Goal: Task Accomplishment & Management: Manage account settings

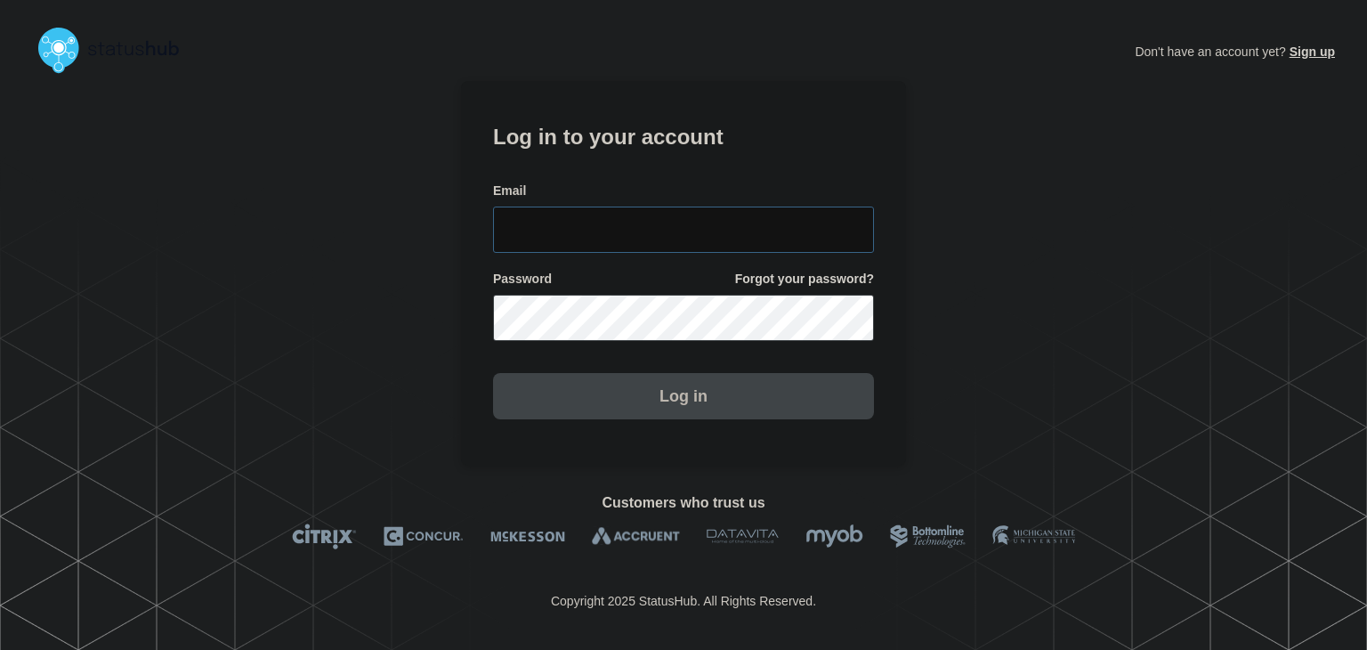
type input "[PERSON_NAME][EMAIL_ADDRESS][PERSON_NAME][DOMAIN_NAME]"
click at [668, 415] on button "Log in" at bounding box center [683, 396] width 381 height 46
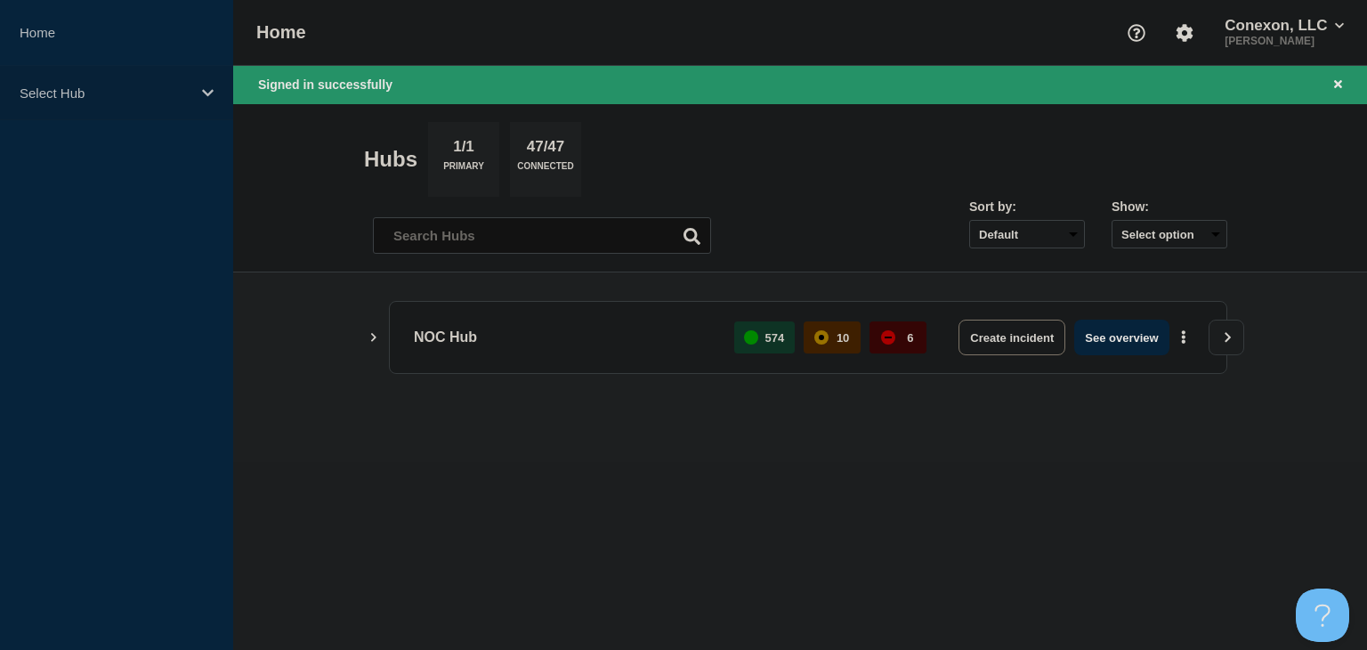
click at [69, 92] on p "Select Hub" at bounding box center [105, 92] width 171 height 15
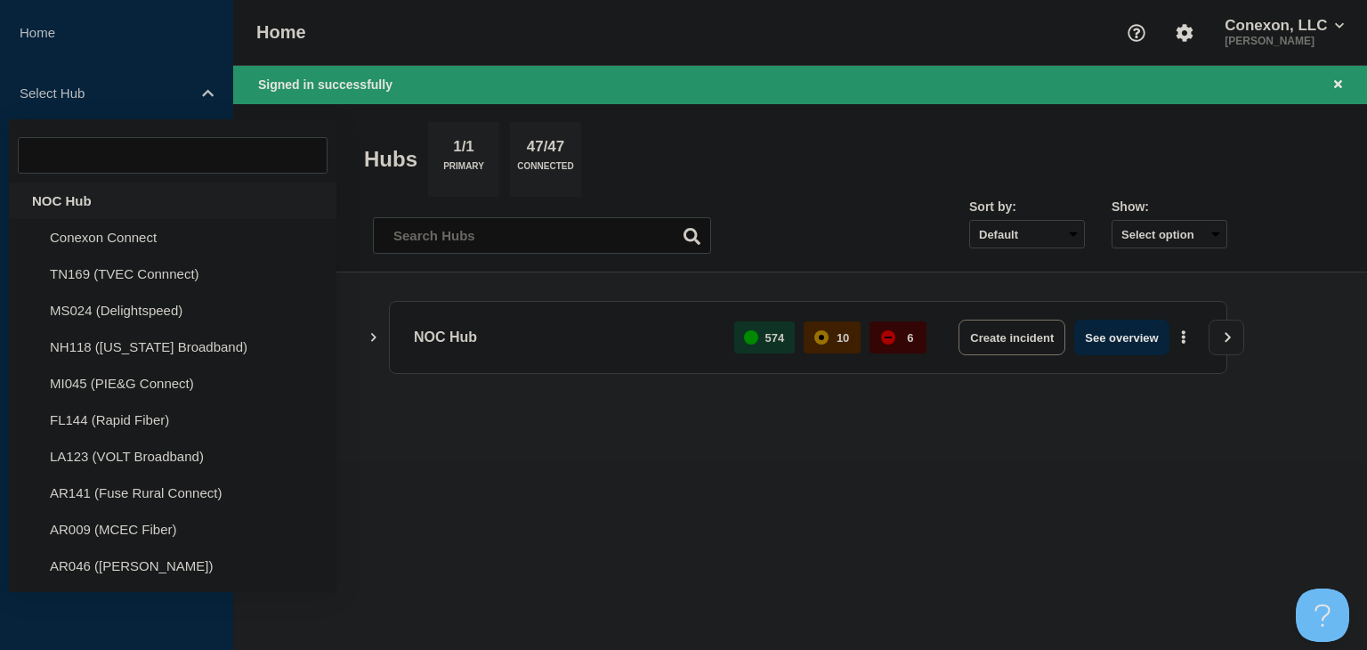
click at [77, 200] on div "NOC Hub" at bounding box center [172, 200] width 327 height 36
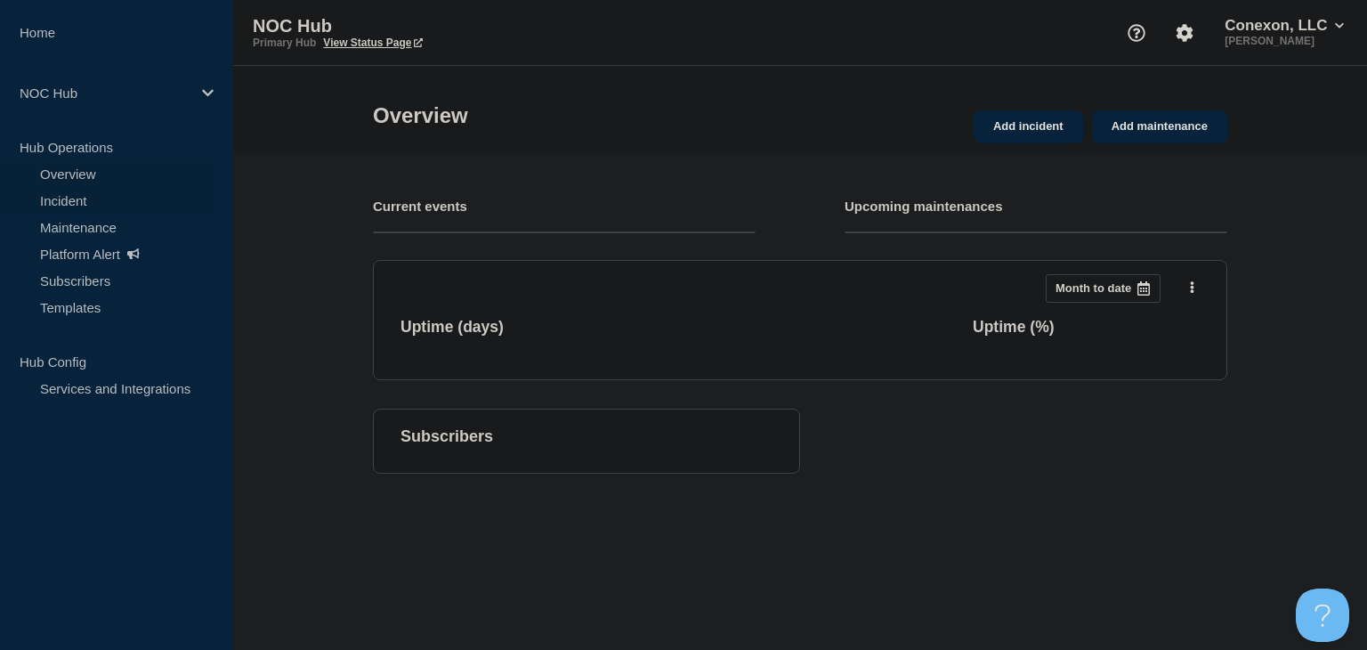
click at [82, 194] on link "Incident" at bounding box center [107, 200] width 215 height 27
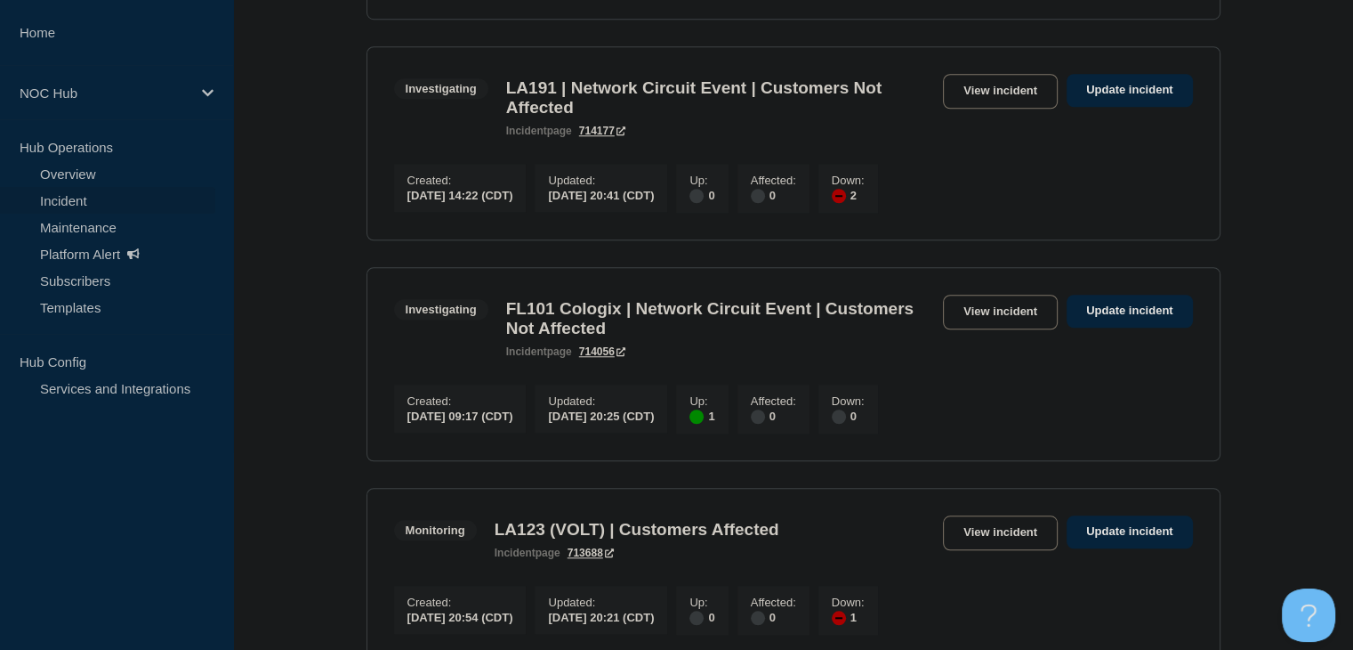
scroll to position [1513, 0]
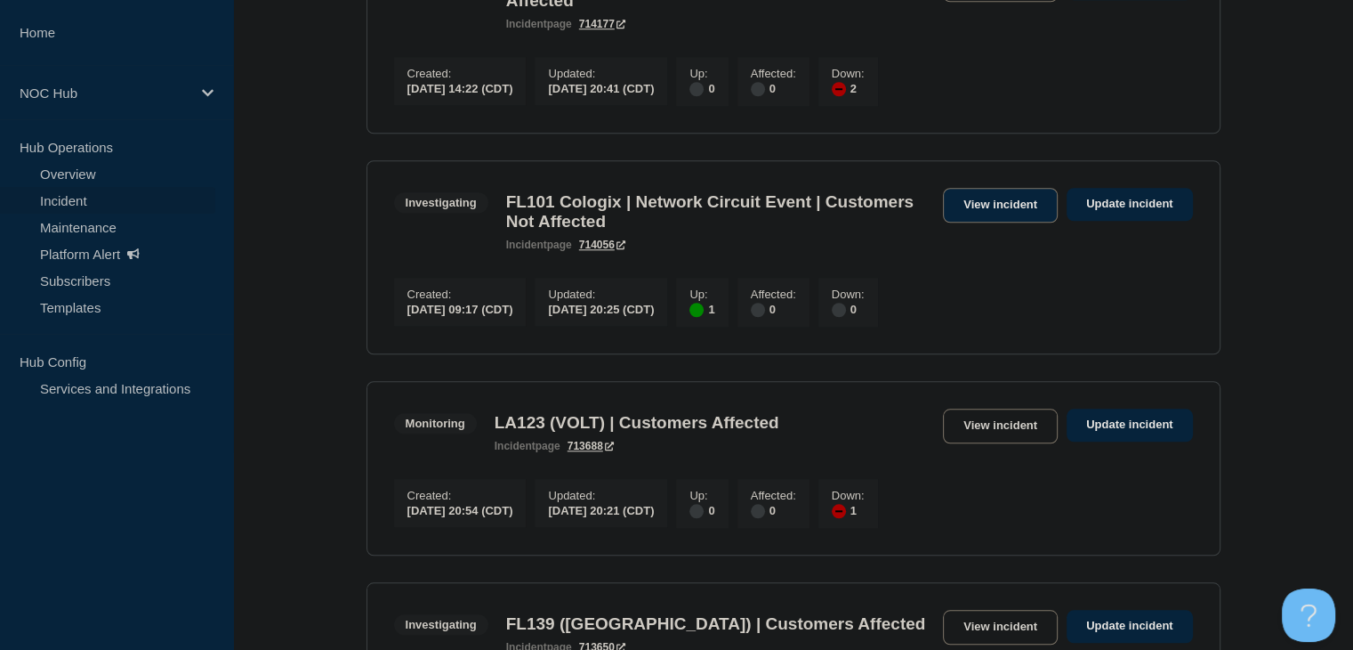
drag, startPoint x: 966, startPoint y: 275, endPoint x: 962, endPoint y: 263, distance: 12.4
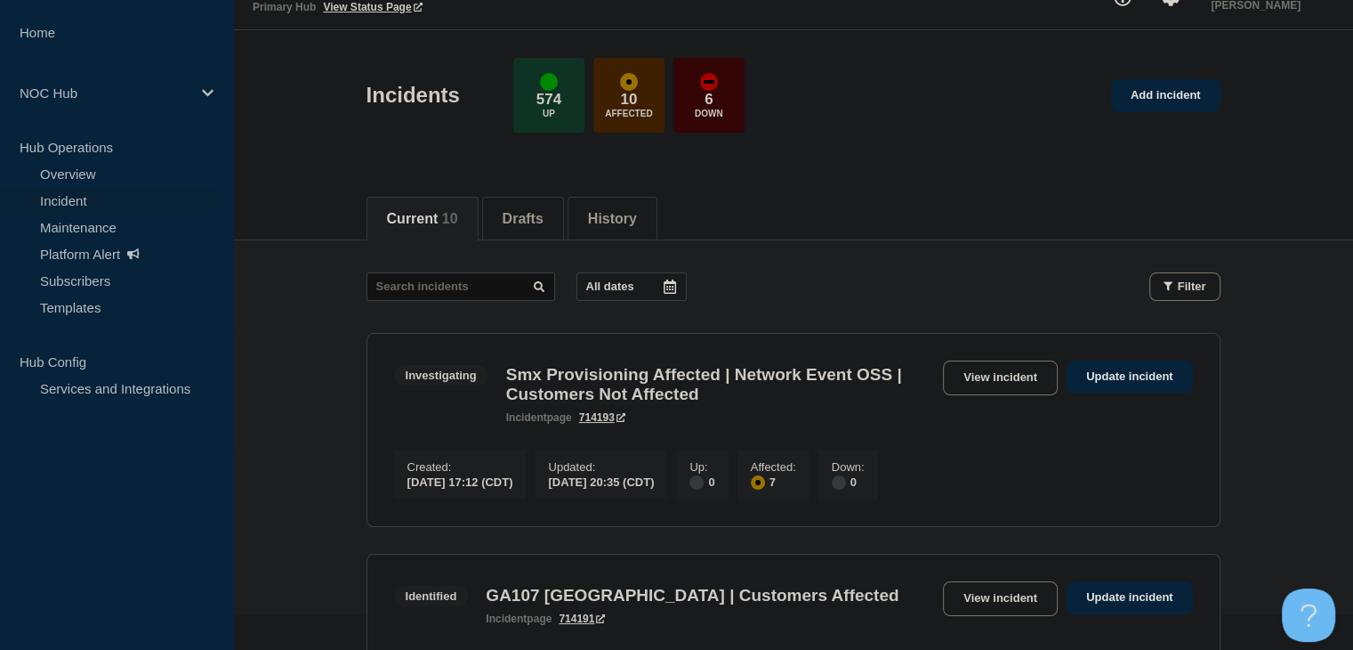
scroll to position [0, 0]
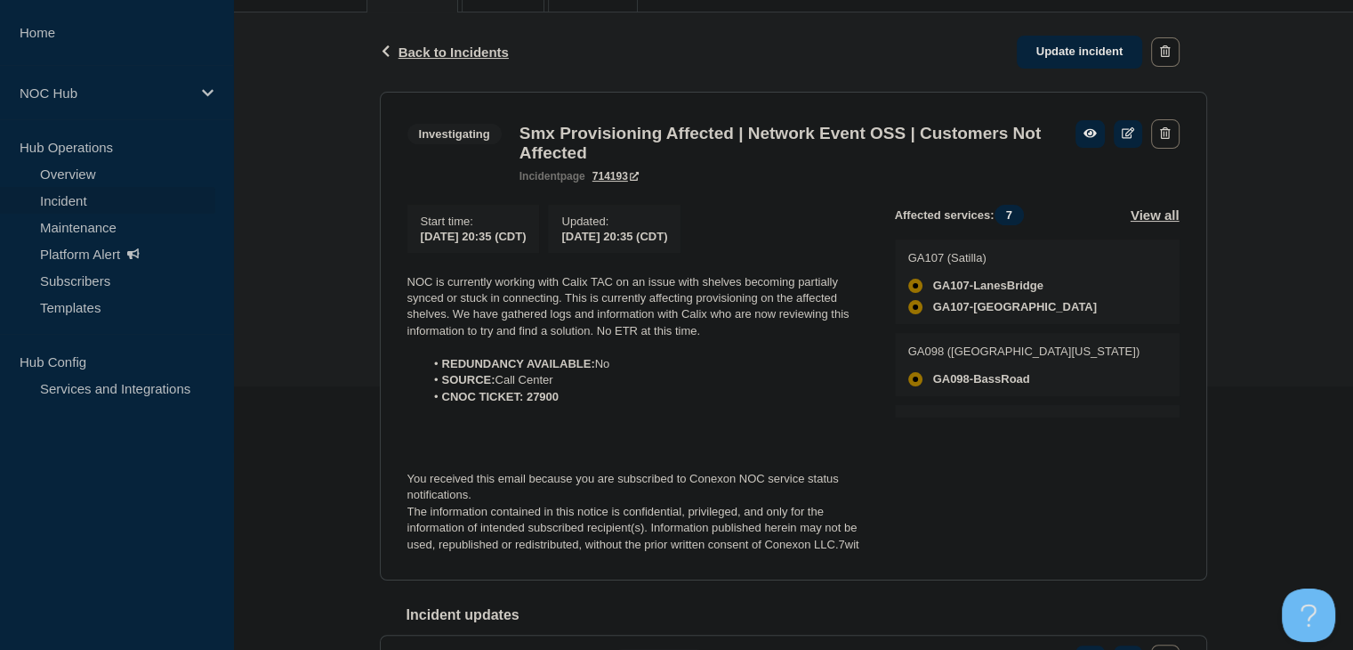
scroll to position [267, 0]
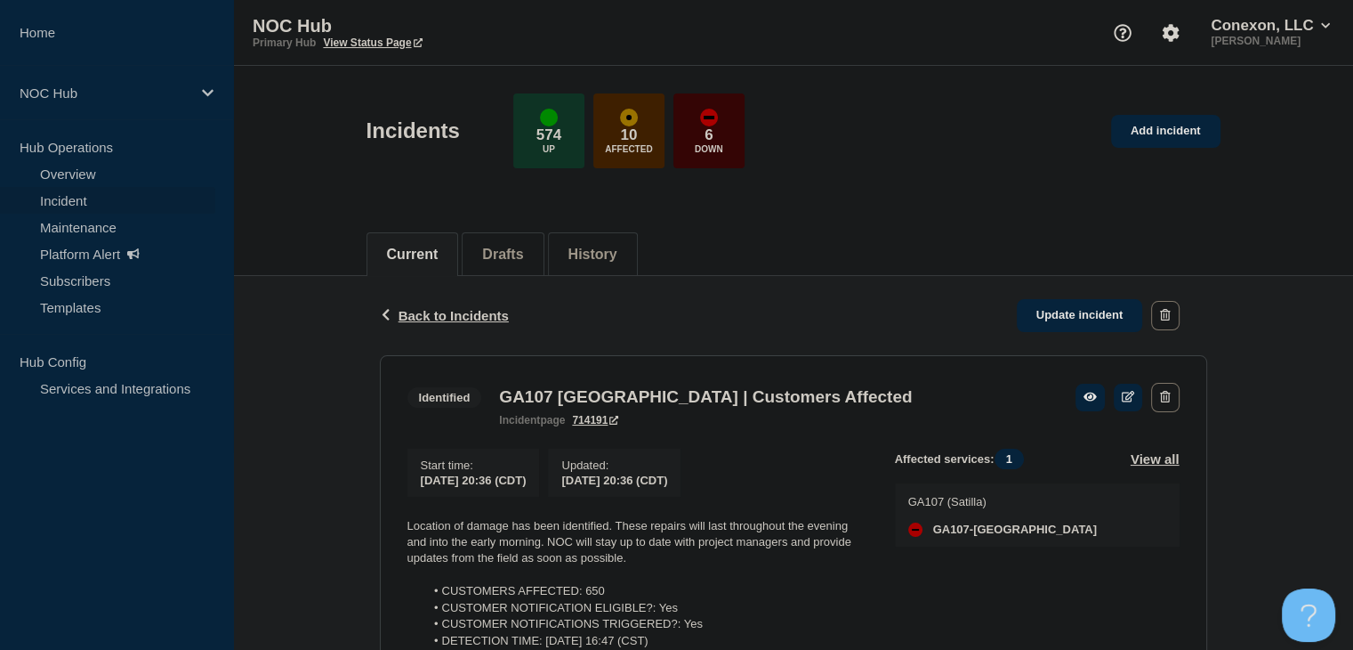
scroll to position [267, 0]
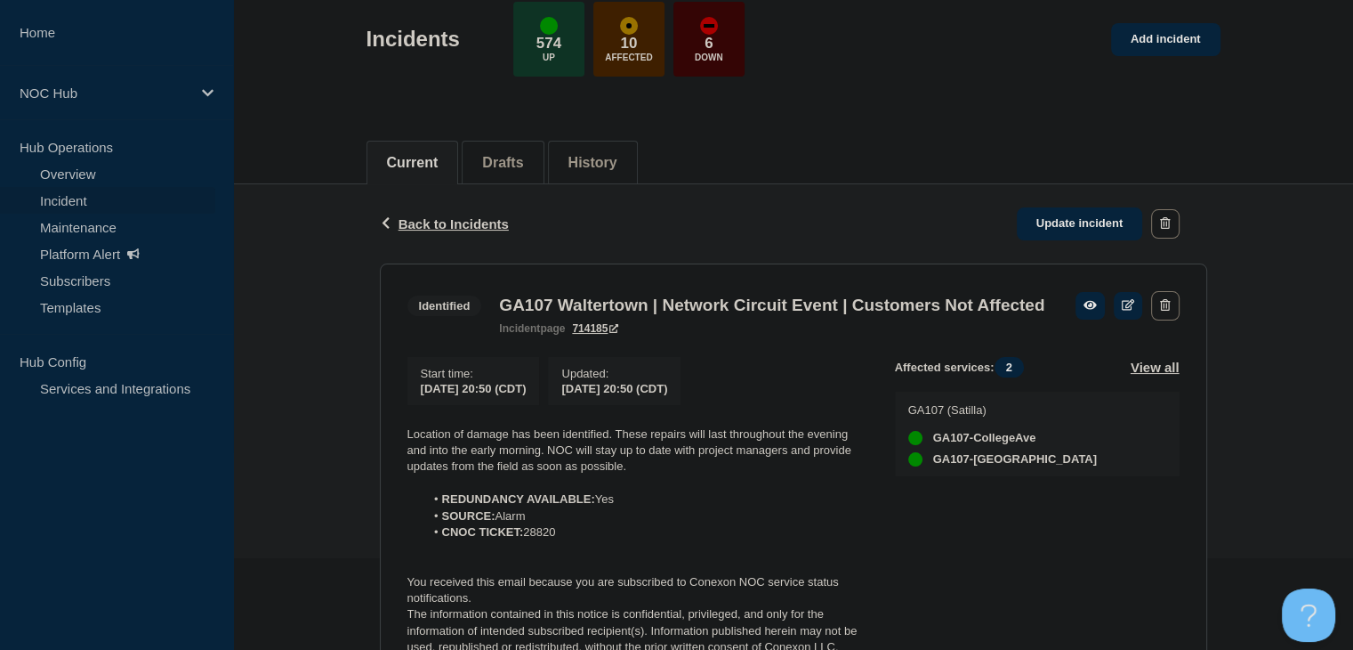
scroll to position [178, 0]
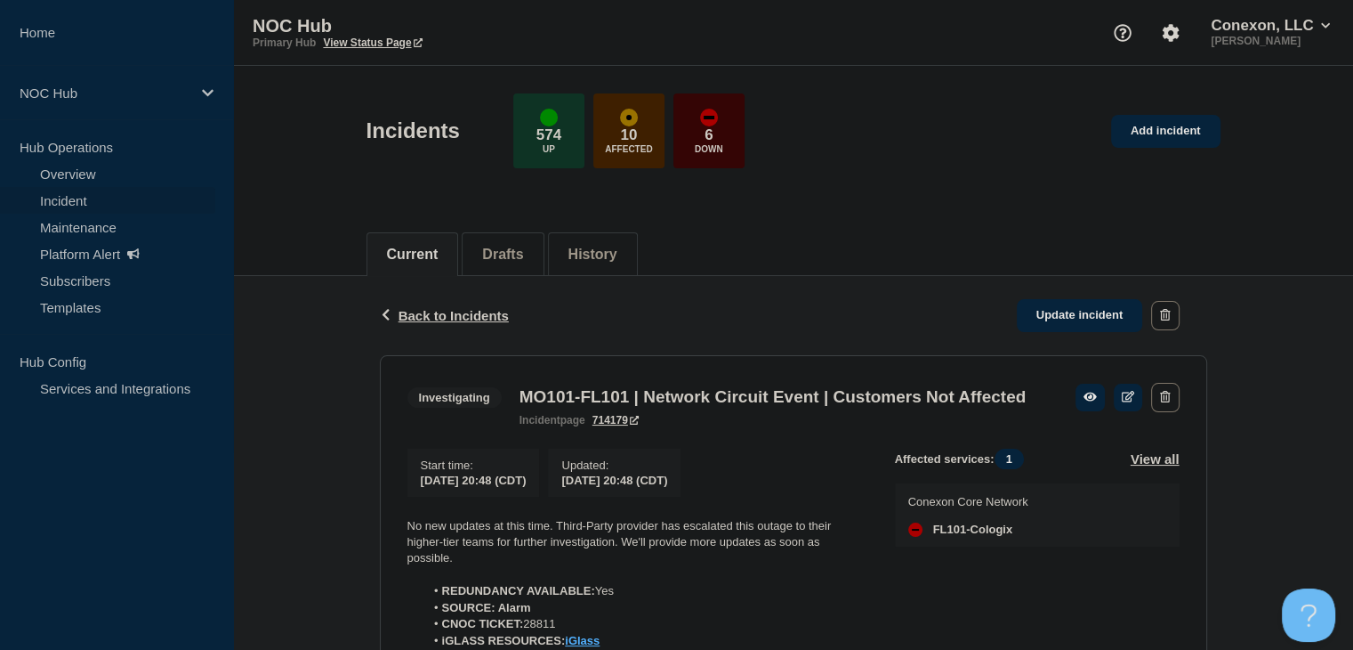
scroll to position [267, 0]
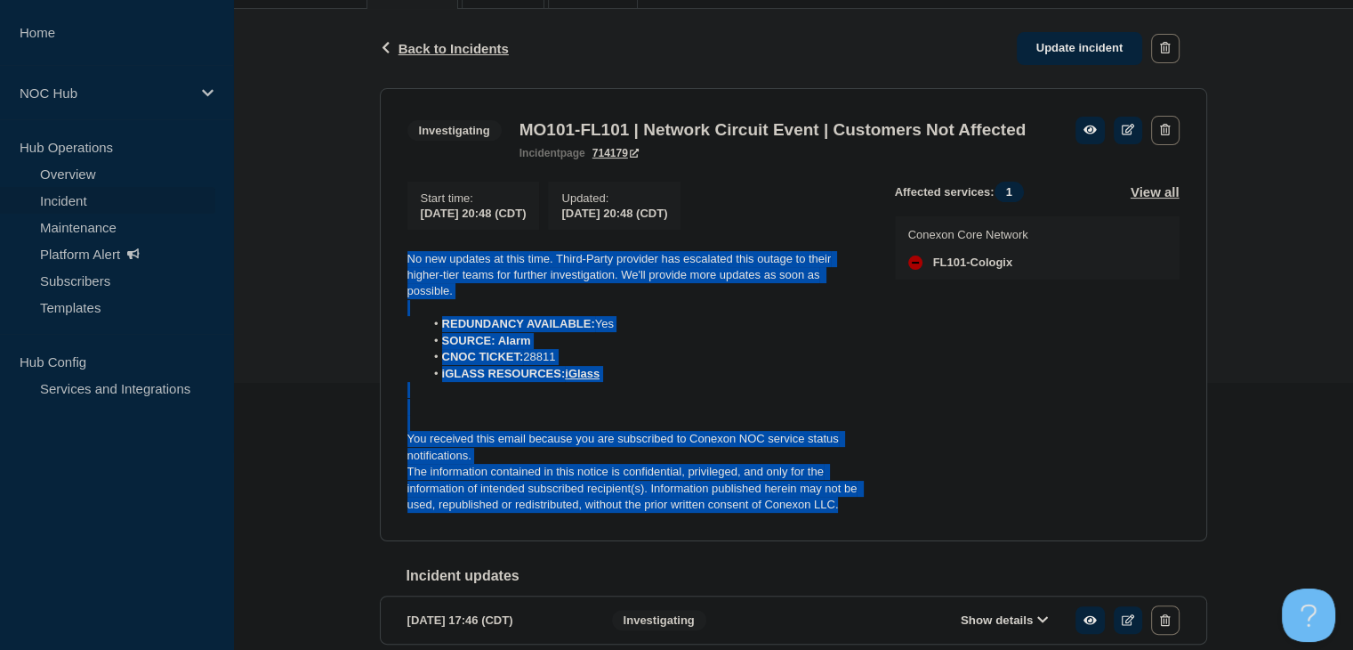
drag, startPoint x: 879, startPoint y: 543, endPoint x: 402, endPoint y: 285, distance: 542.2
click at [402, 285] on section "Investigating MO101-FL101 | Network Circuit Event | Customers Not Affected inci…" at bounding box center [793, 314] width 827 height 453
copy div "No new updates at this time. Third-Party provider has escalated this outage to …"
click at [1064, 56] on link "Update incident" at bounding box center [1080, 48] width 126 height 33
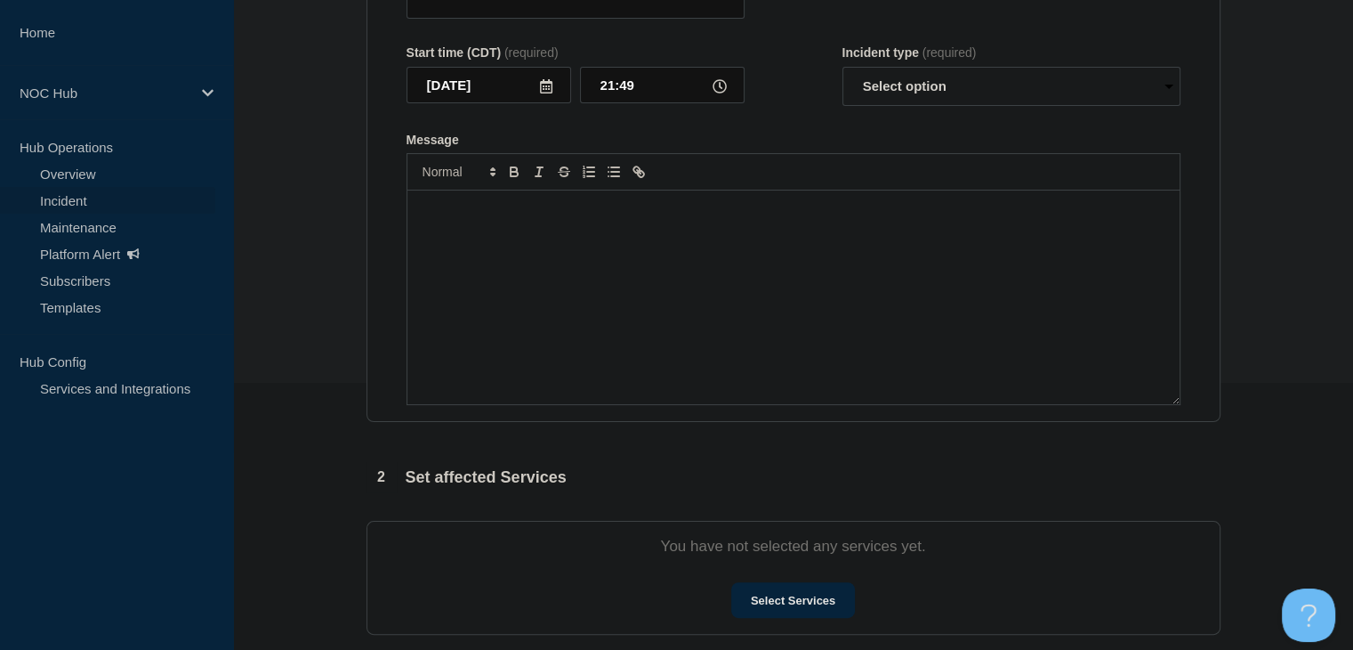
type input "MO101-FL101 | Network Circuit Event | Customers Not Affected"
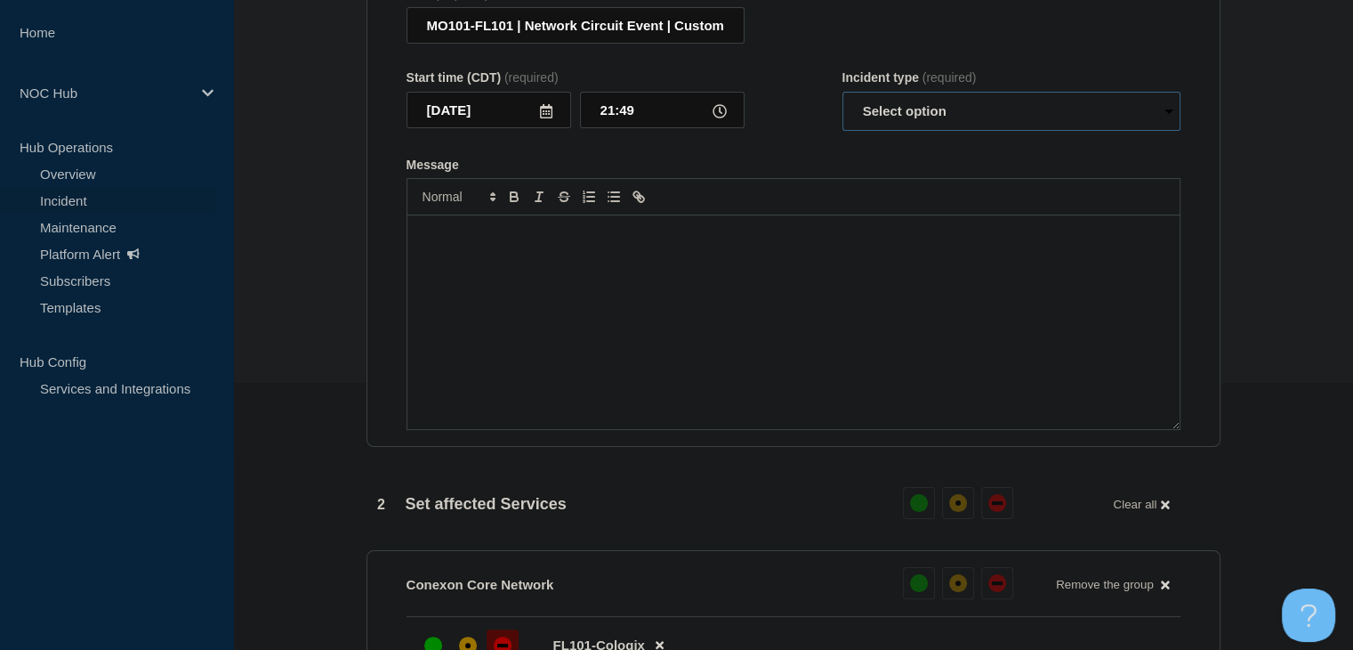
click at [927, 117] on select "Select option Investigating Identified Monitoring Resolved" at bounding box center [1012, 111] width 338 height 39
select select "identified"
click at [843, 102] on select "Select option Investigating Identified Monitoring Resolved" at bounding box center [1012, 111] width 338 height 39
click at [846, 329] on div "Message" at bounding box center [793, 322] width 772 height 214
paste div "Message"
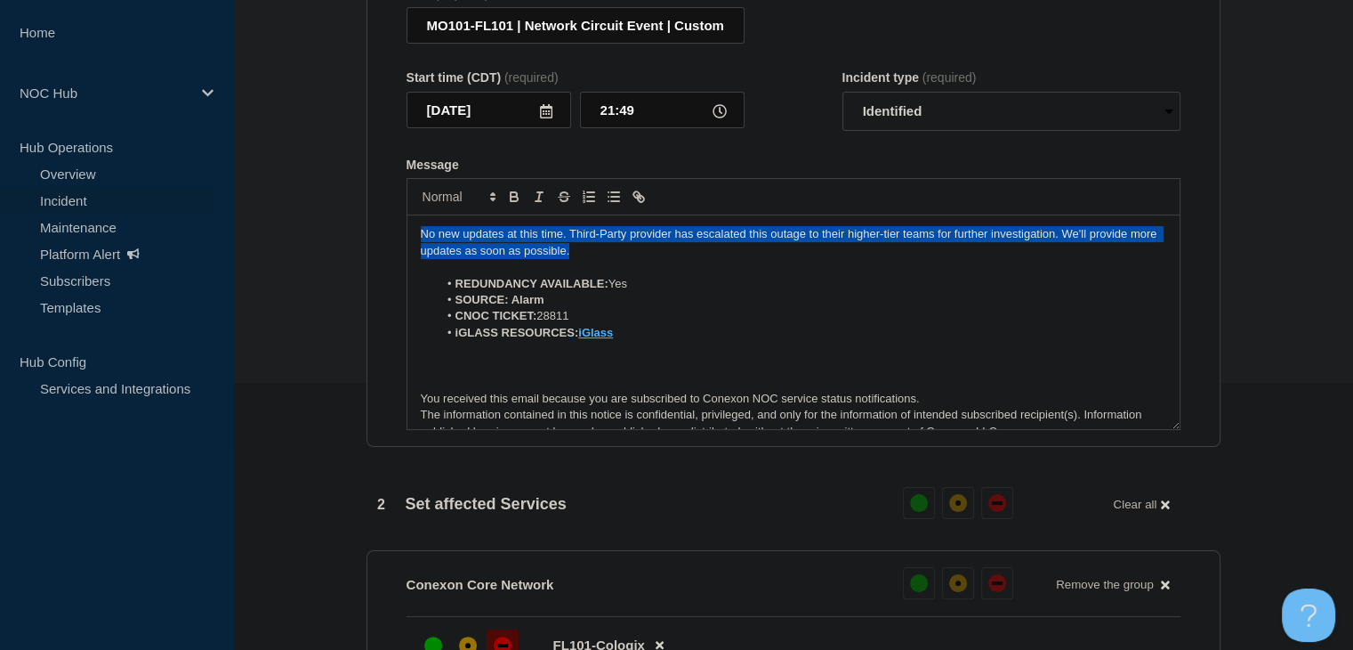
drag, startPoint x: 654, startPoint y: 262, endPoint x: 265, endPoint y: 242, distance: 389.3
click at [265, 242] on section "1 Provide details Title (required) MO101-FL101 | Network Circuit Event | Custom…" at bounding box center [793, 597] width 1120 height 1372
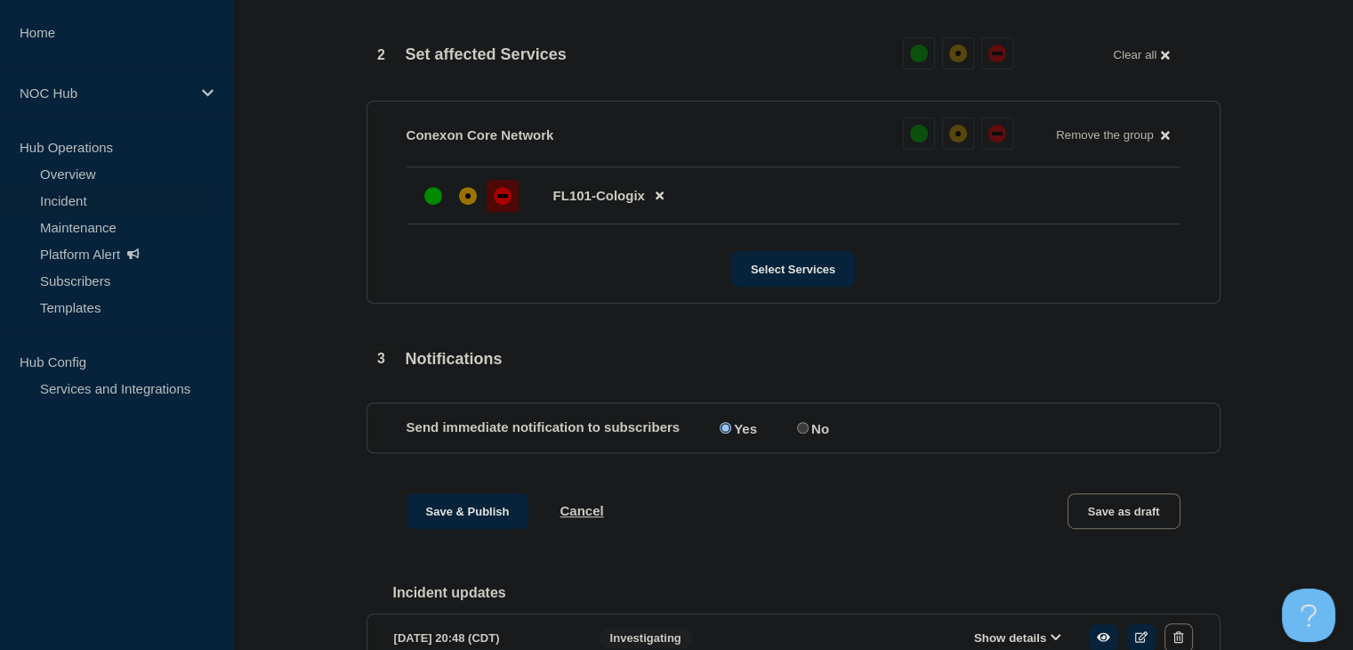
scroll to position [801, 0]
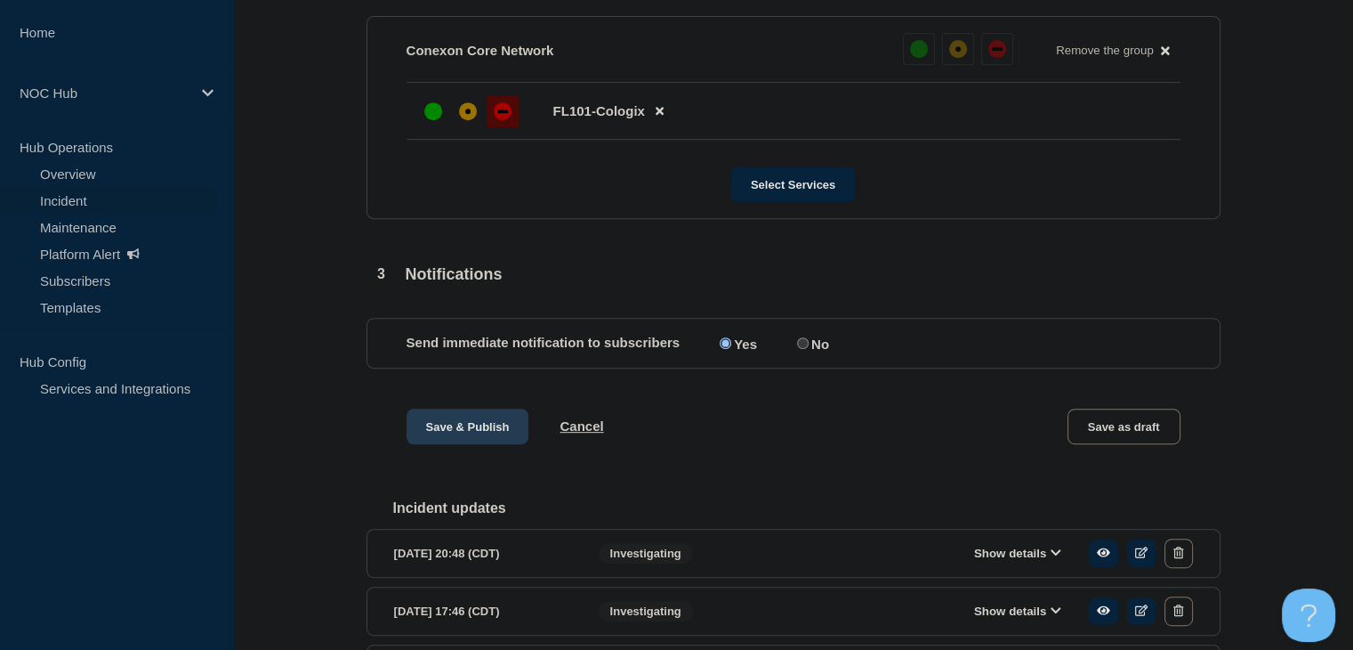
click at [448, 440] on button "Save & Publish" at bounding box center [468, 426] width 123 height 36
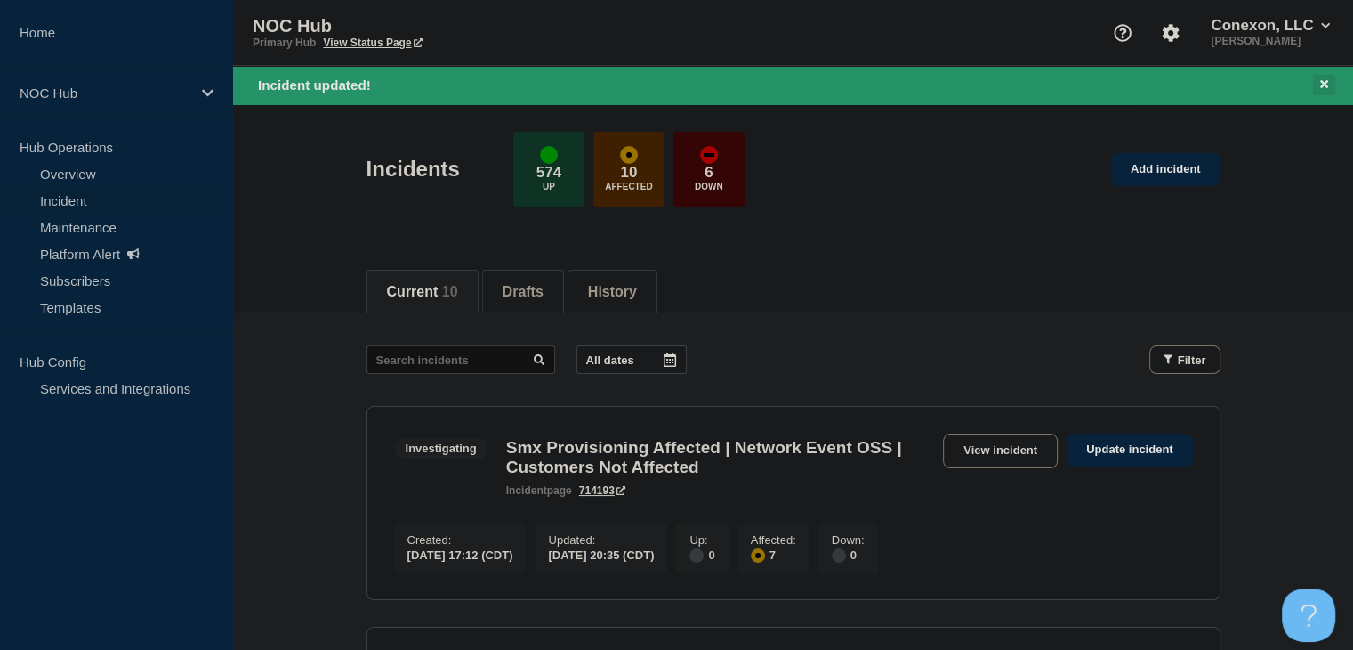
click at [1330, 77] on button at bounding box center [1324, 85] width 22 height 20
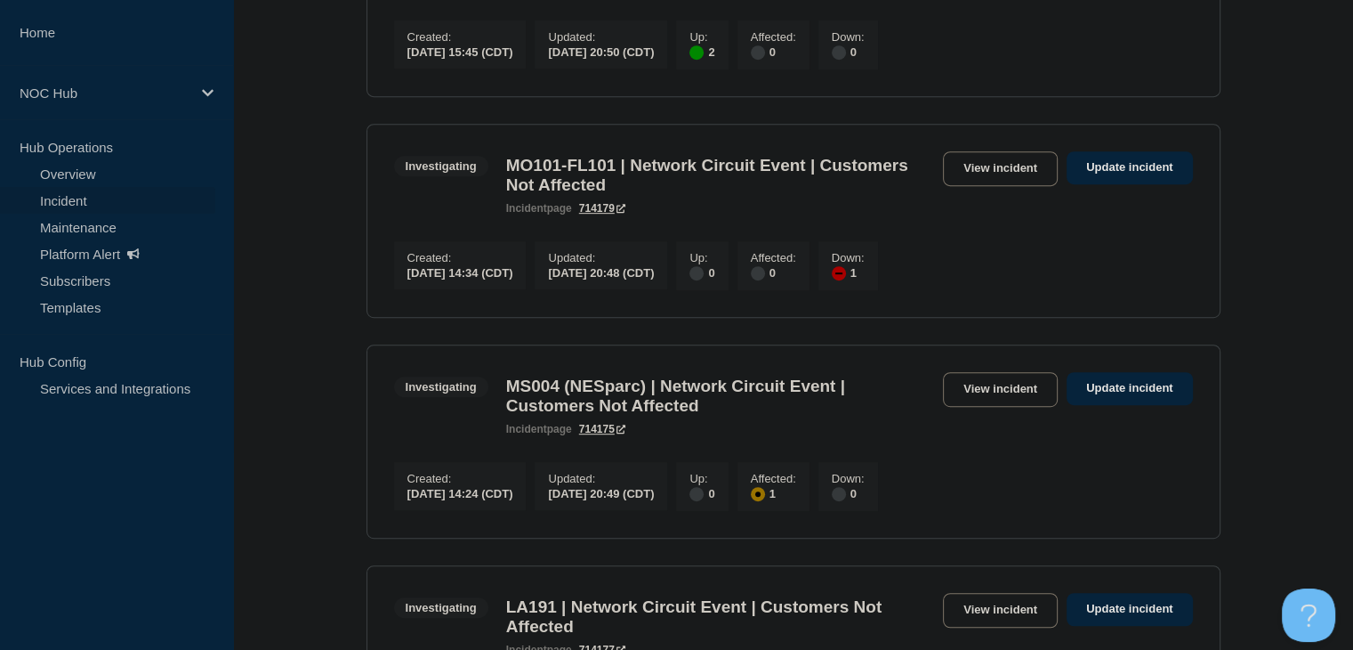
scroll to position [890, 0]
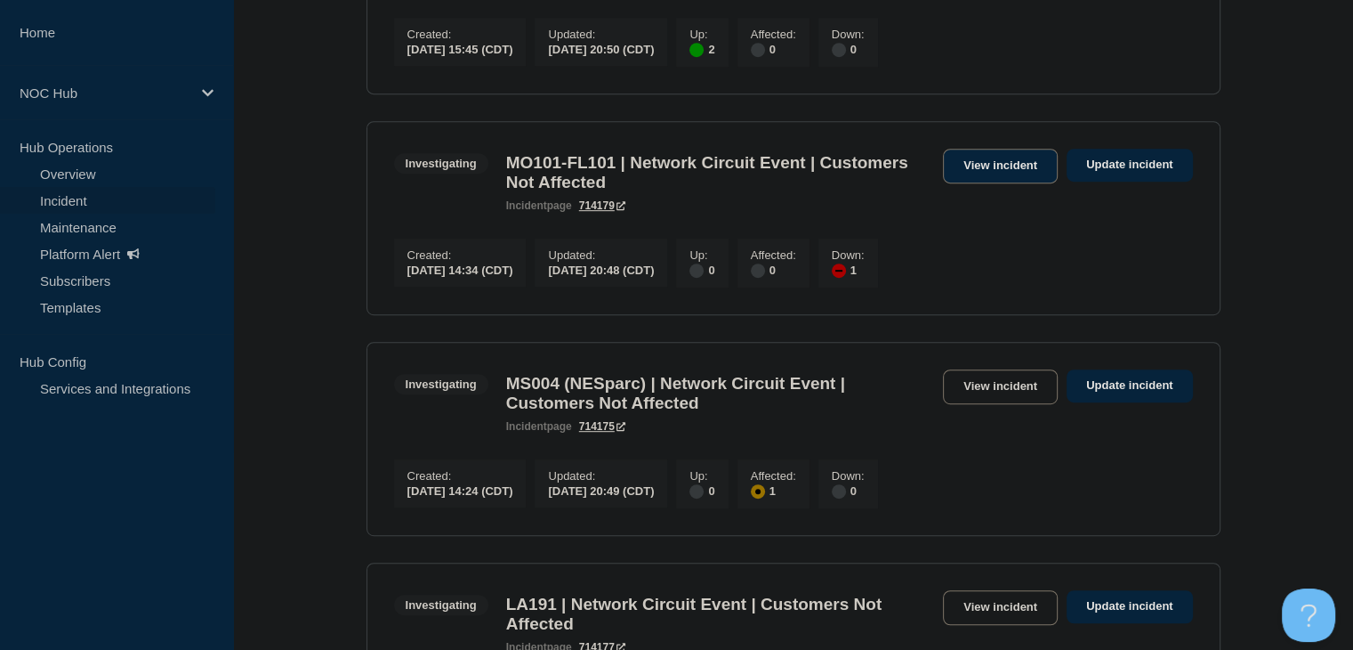
click at [998, 183] on link "View incident" at bounding box center [1000, 166] width 115 height 35
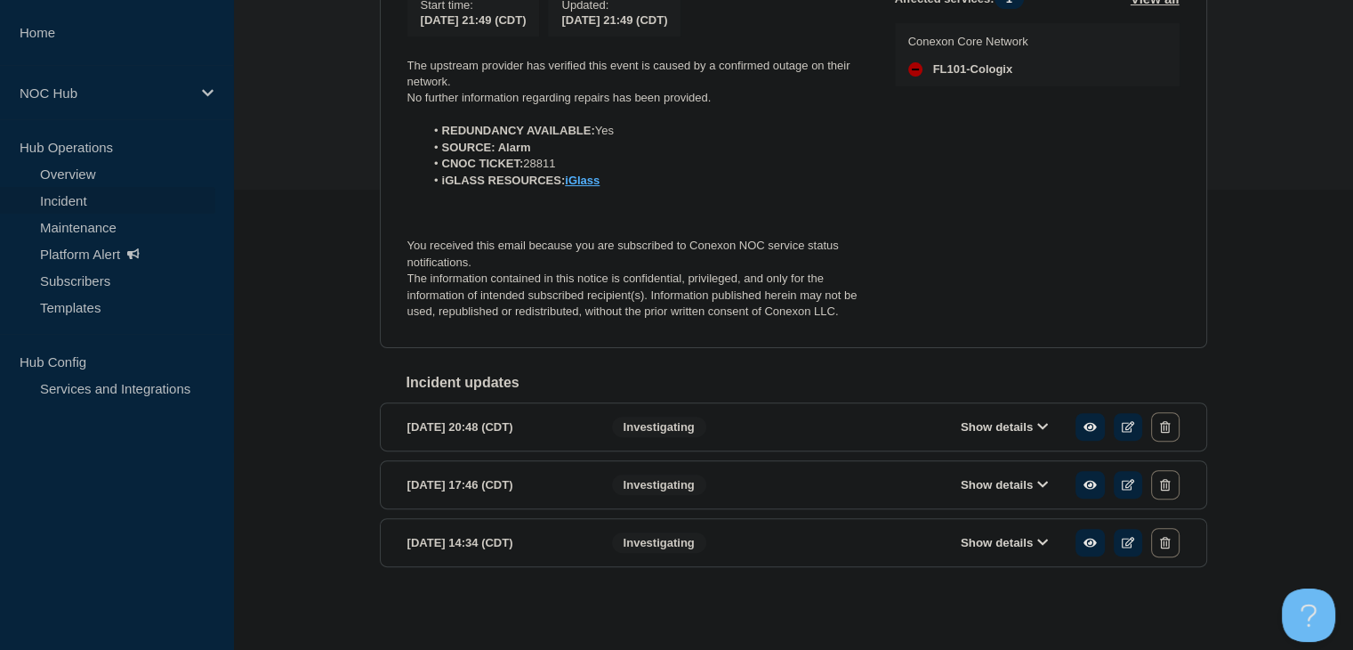
scroll to position [403, 0]
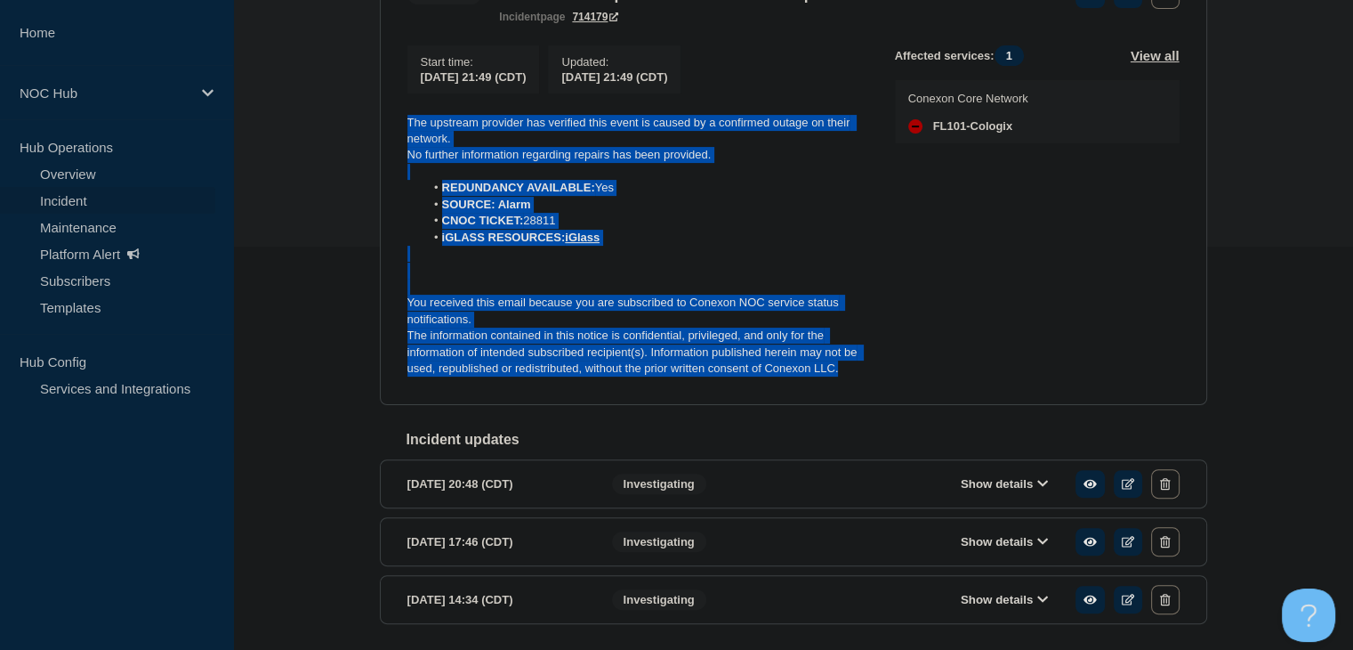
drag, startPoint x: 854, startPoint y: 399, endPoint x: 399, endPoint y: 150, distance: 518.4
click at [399, 150] on section "Identified MO101-FL101 | Network Circuit Event | Customers Not Affected inciden…" at bounding box center [793, 178] width 827 height 453
copy div "The upstream provider has verified this event is caused by a confirmed outage o…"
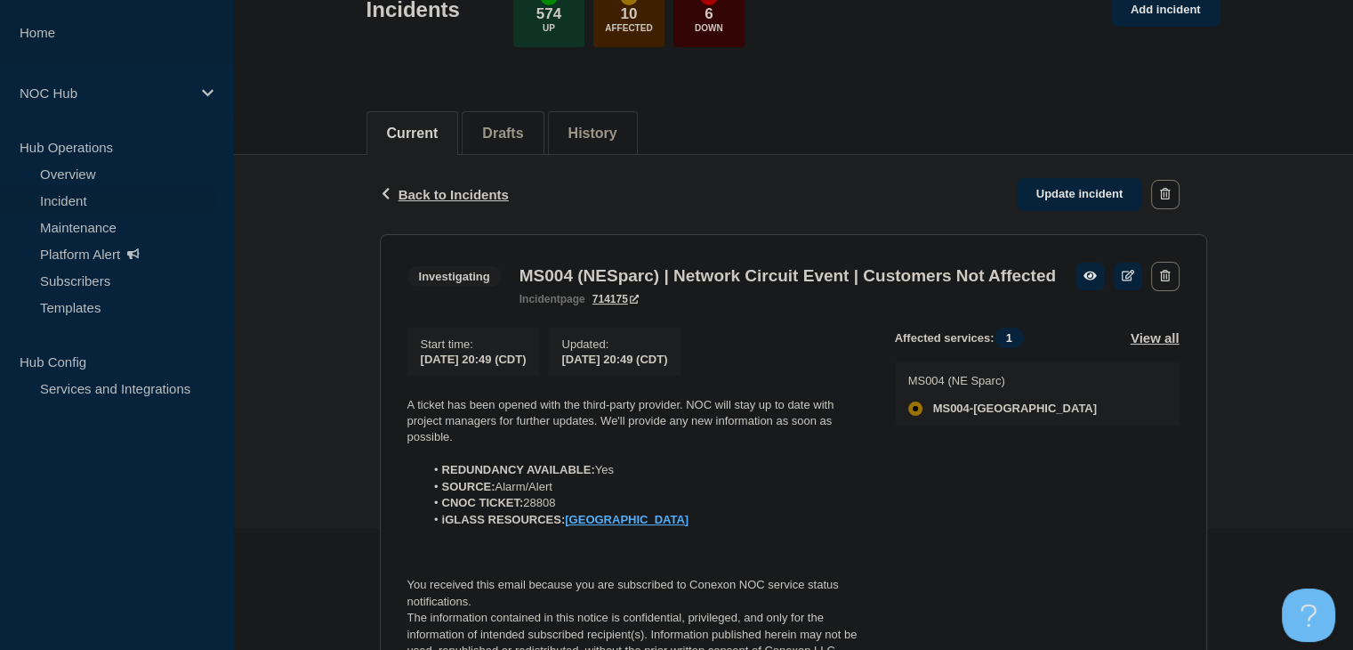
scroll to position [267, 0]
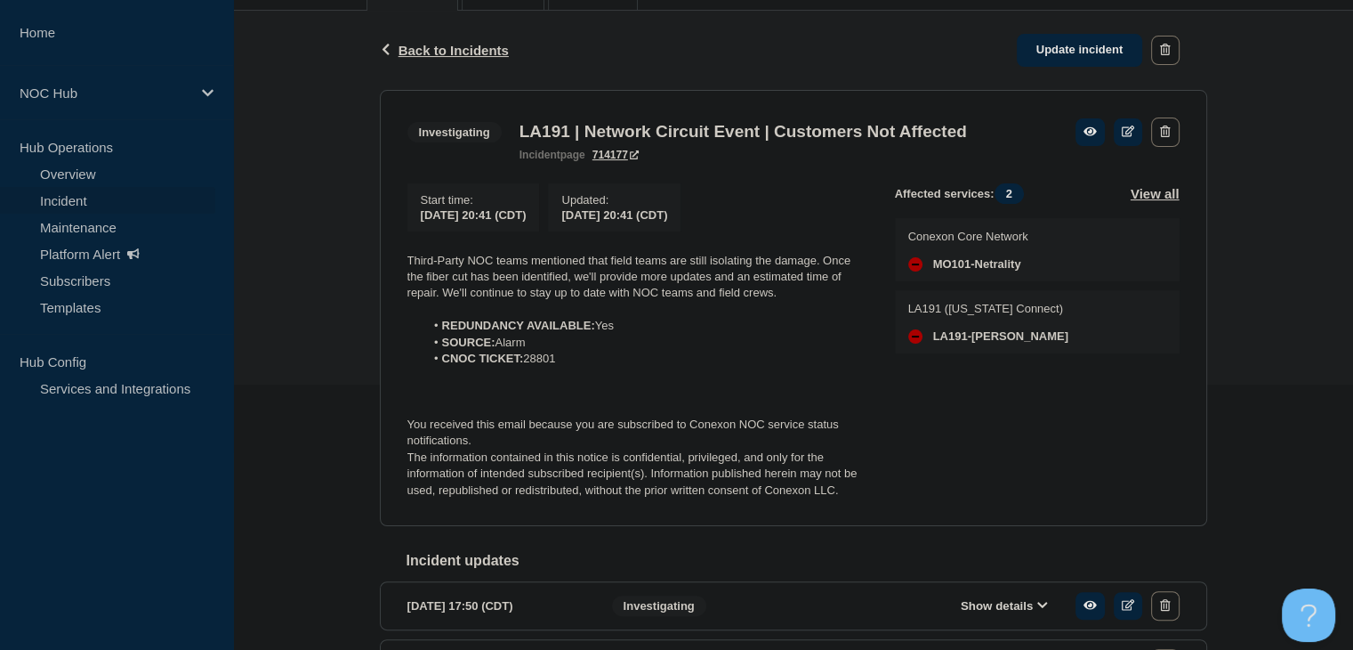
scroll to position [267, 0]
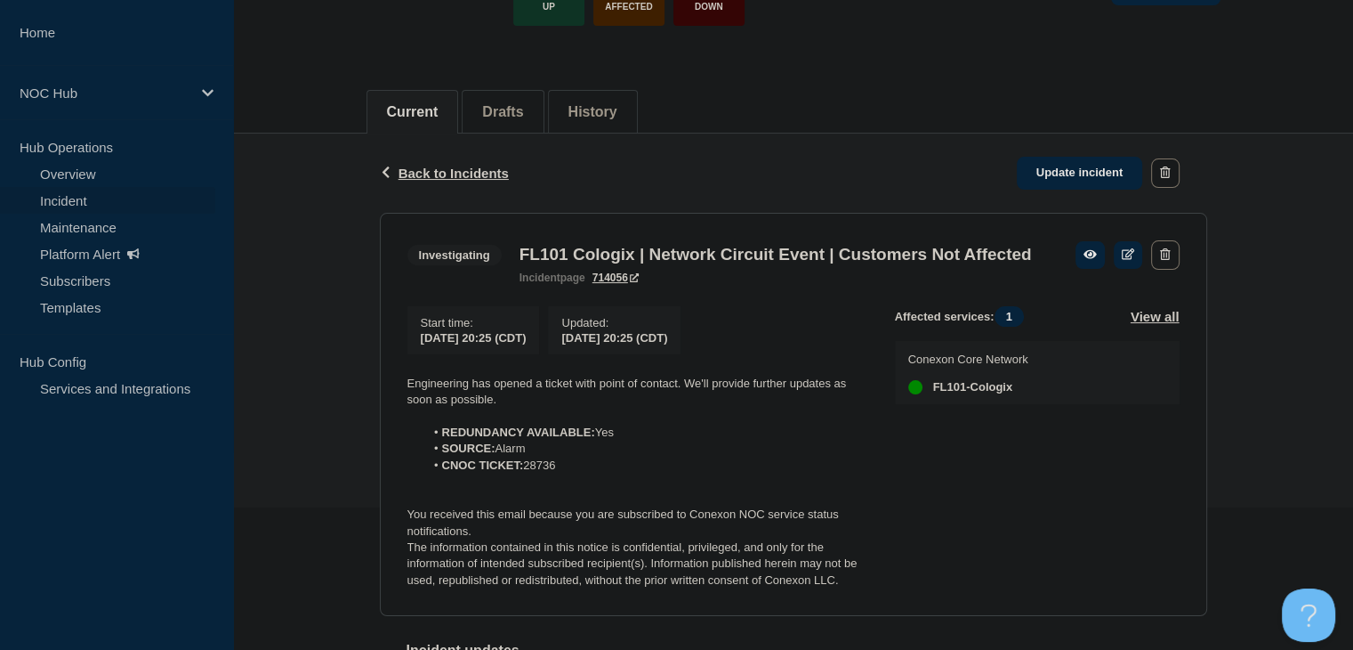
scroll to position [267, 0]
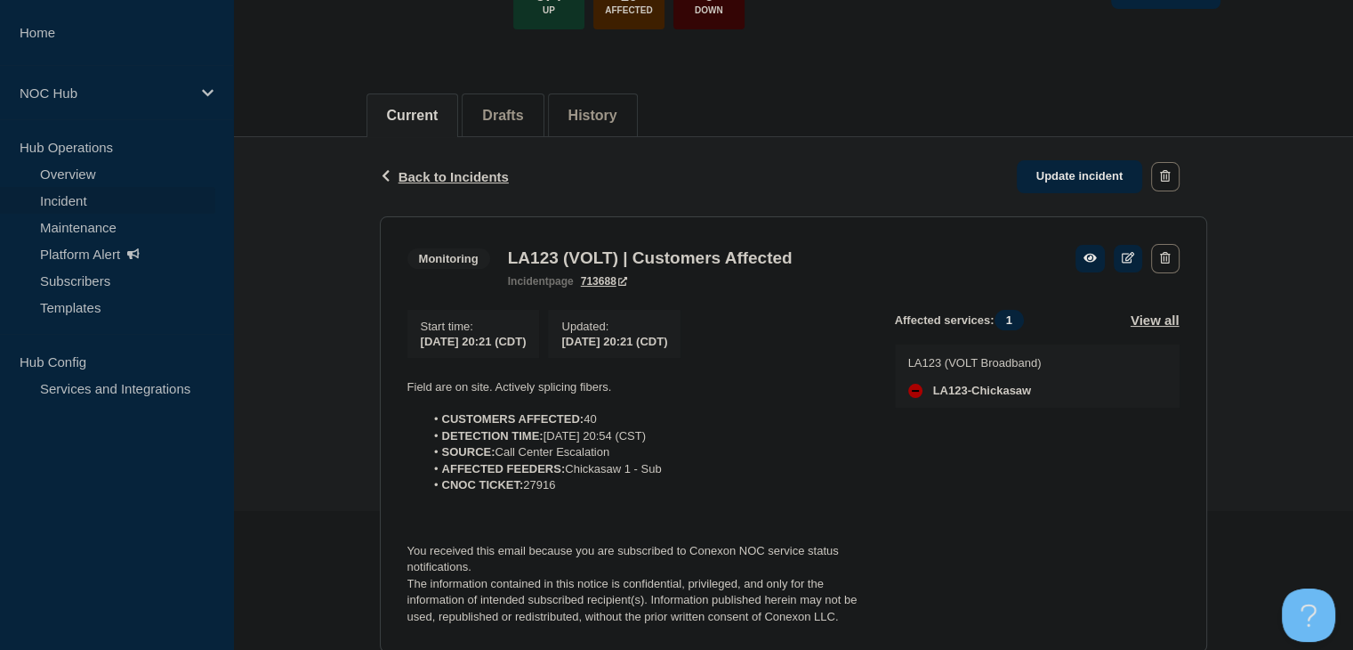
scroll to position [267, 0]
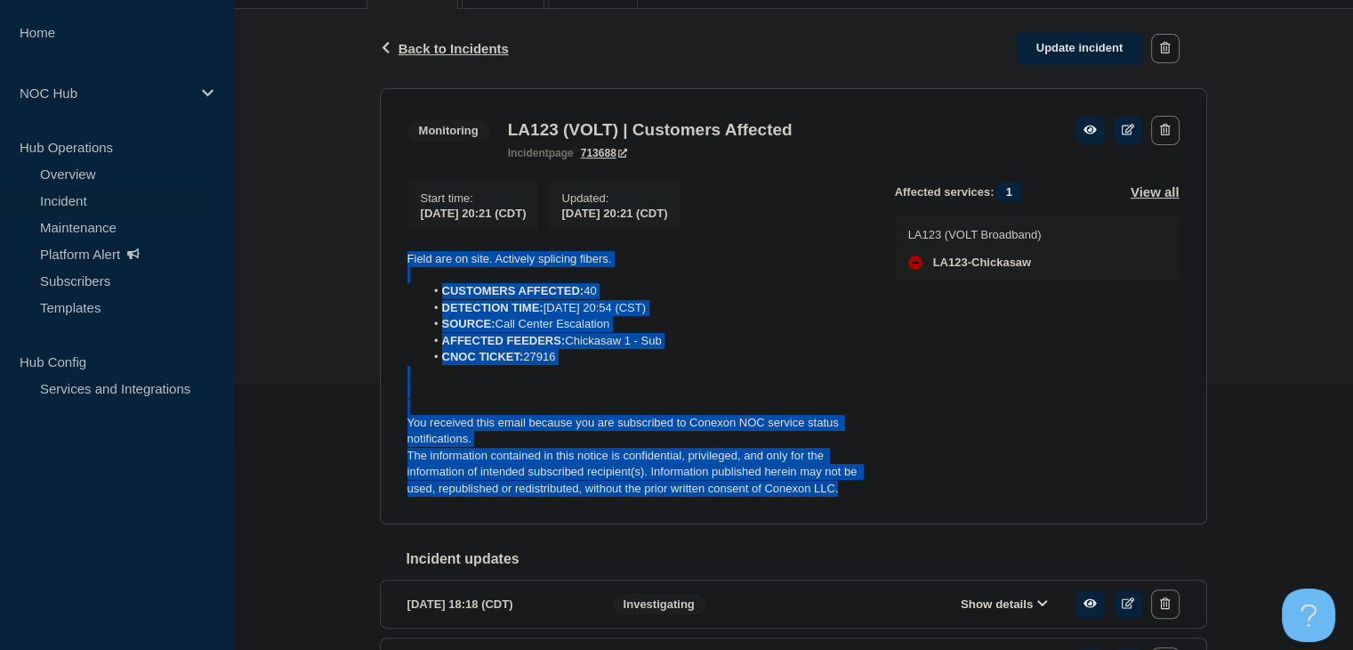
drag, startPoint x: 883, startPoint y: 496, endPoint x: 389, endPoint y: 261, distance: 547.2
click at [389, 261] on section "Monitoring LA123 (VOLT) | Customers Affected incident page 713688 Start time : …" at bounding box center [793, 306] width 827 height 437
copy div "Field are on site. Actively splicing fibers. CUSTOMERS AFFECTED: 40 DETECTION T…"
click at [1057, 56] on link "Update incident" at bounding box center [1080, 48] width 126 height 33
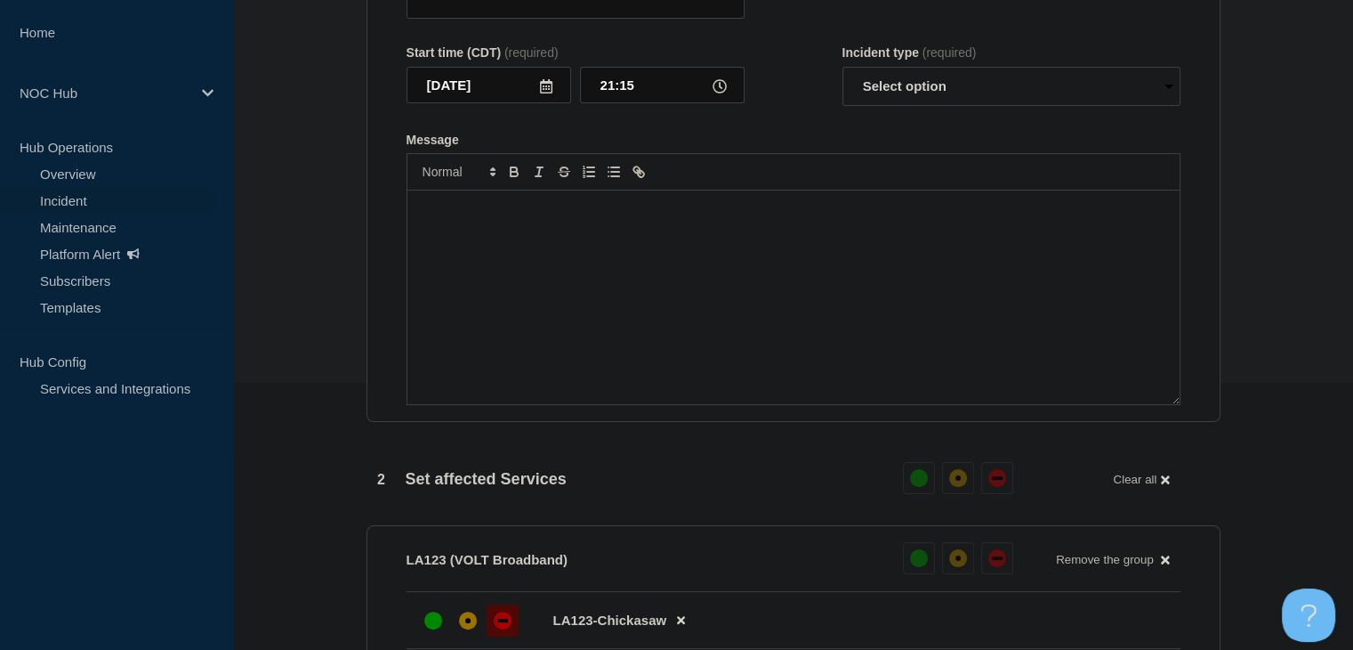
type input "LA123 (VOLT) | Customers Affected"
click at [564, 319] on div "Message" at bounding box center [793, 297] width 772 height 214
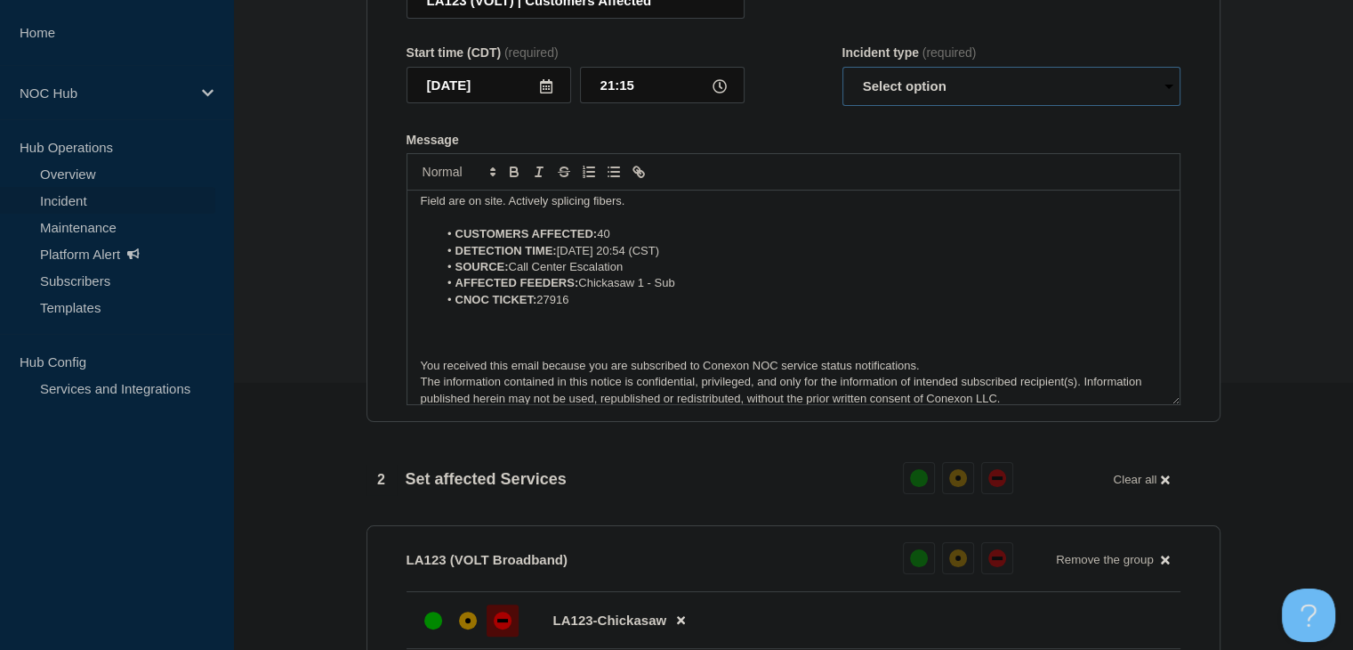
click at [937, 106] on select "Select option Investigating Identified Monitoring Resolved" at bounding box center [1012, 86] width 338 height 39
select select "monitoring"
click at [843, 102] on select "Select option Investigating Identified Monitoring Resolved" at bounding box center [1012, 86] width 338 height 39
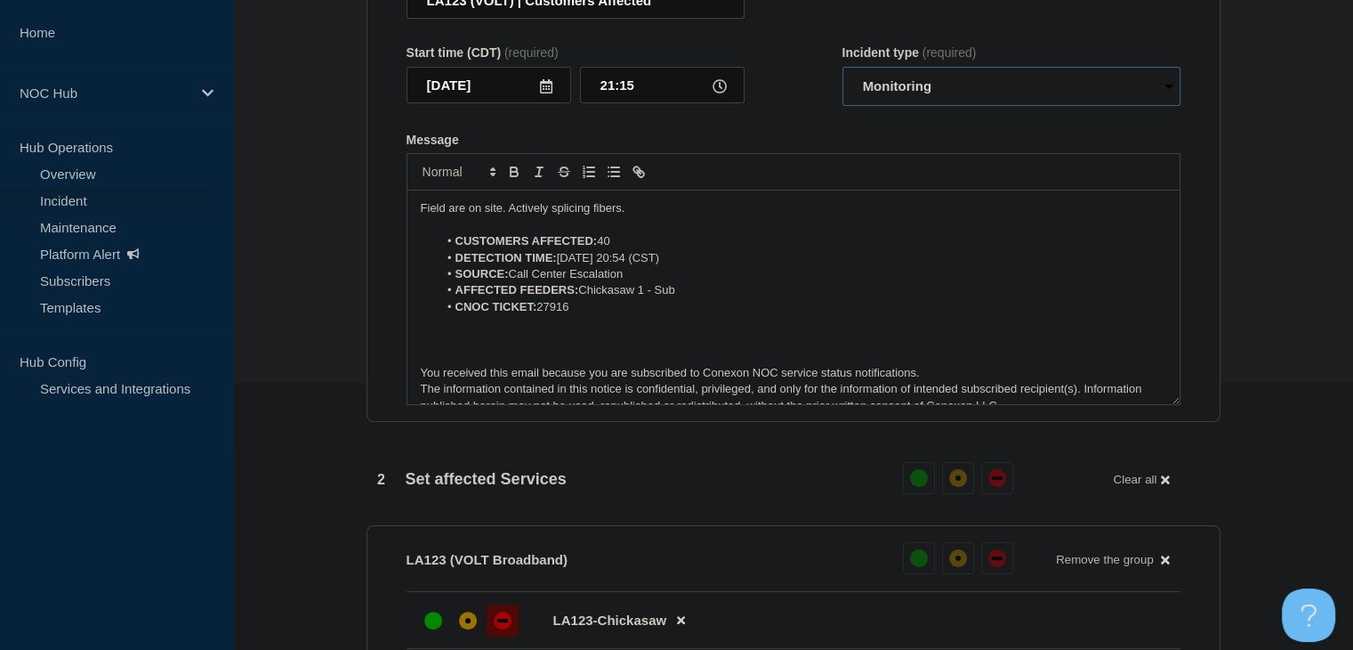
scroll to position [0, 0]
drag, startPoint x: 650, startPoint y: 245, endPoint x: 189, endPoint y: 247, distance: 460.9
click at [189, 247] on div "Home NOC Hub Hub Operations Overview Incident Maintenance Platform Alert Subscr…" at bounding box center [676, 595] width 1353 height 1725
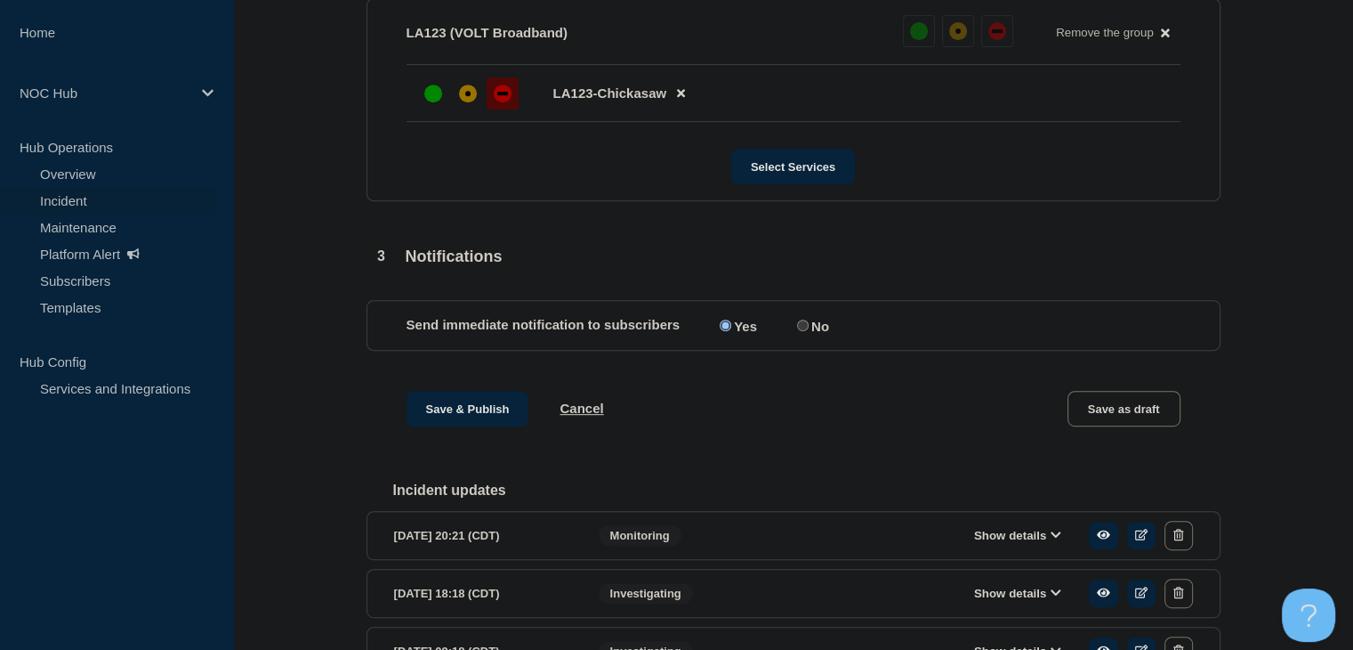
scroll to position [801, 0]
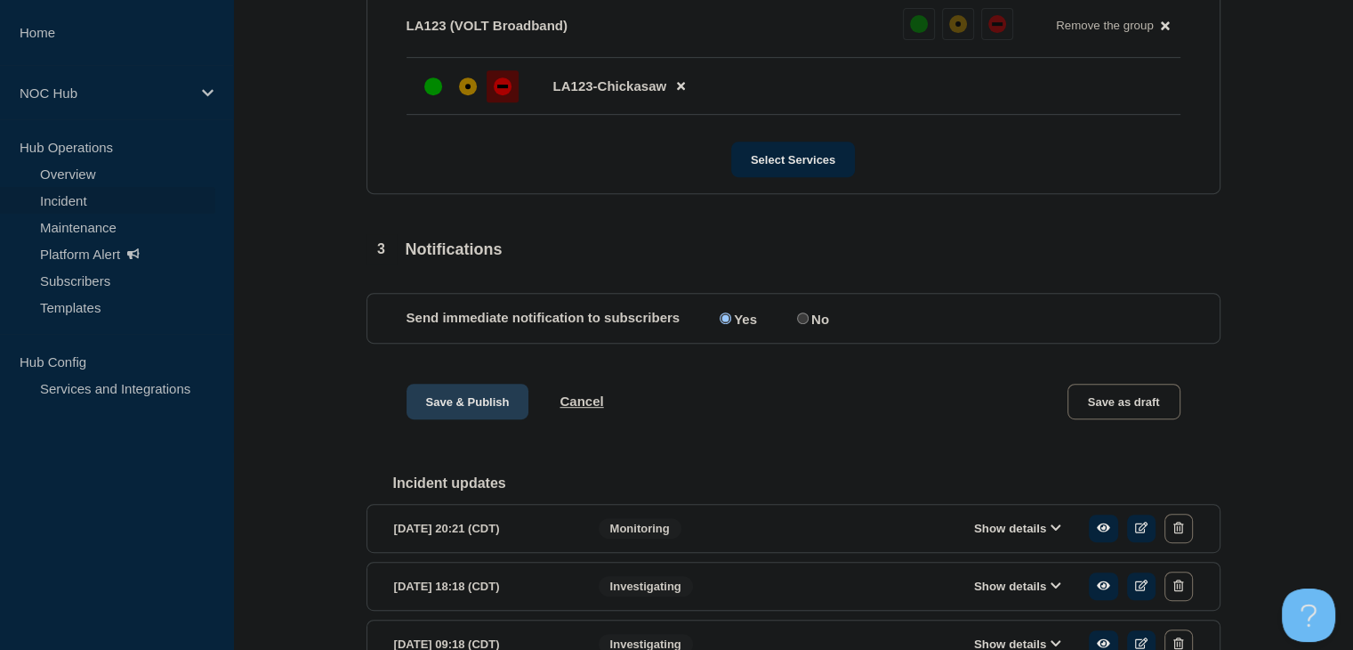
click at [476, 419] on button "Save & Publish" at bounding box center [468, 401] width 123 height 36
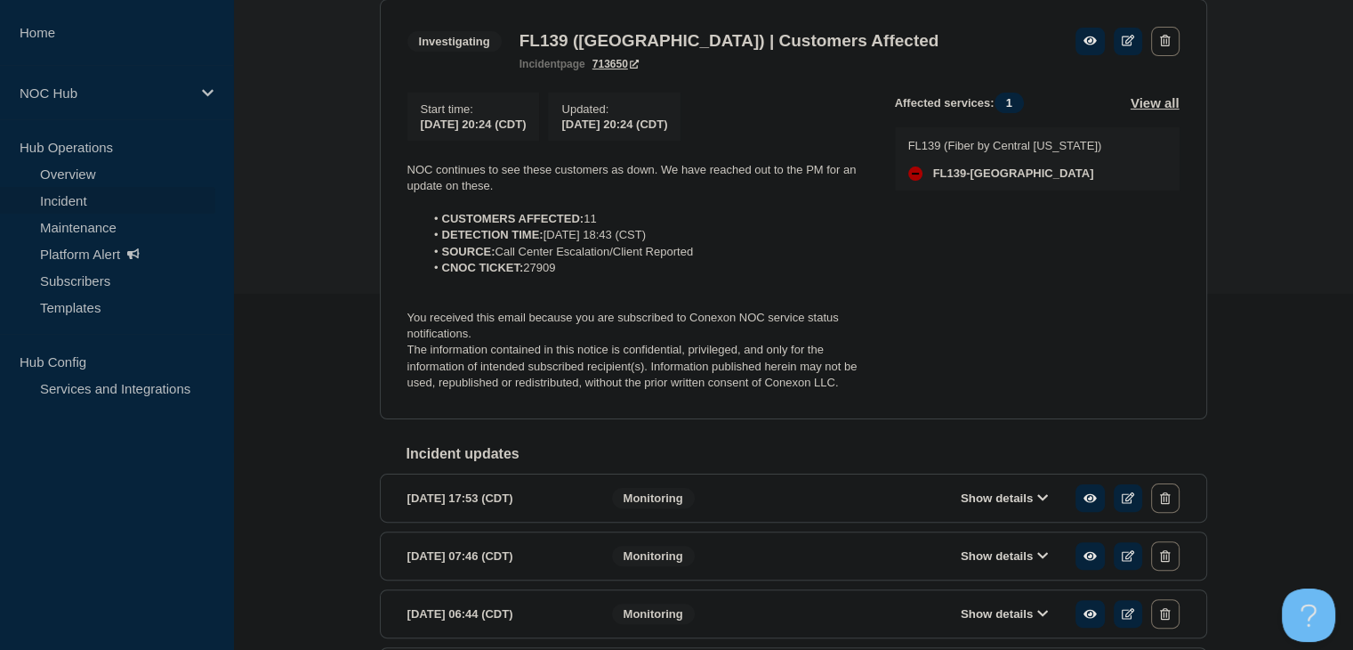
scroll to position [267, 0]
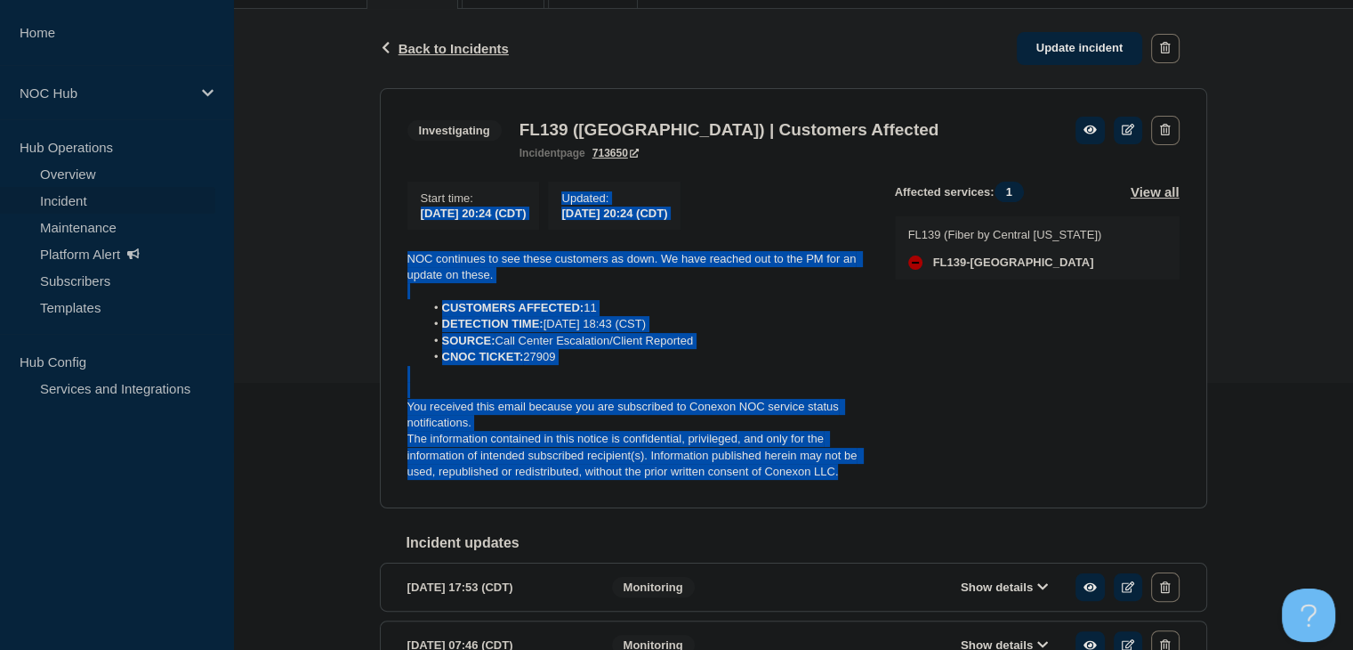
drag, startPoint x: 867, startPoint y: 489, endPoint x: 322, endPoint y: 222, distance: 607.6
click at [322, 222] on div "Back Back to Incidents Update incident Investigating FL139 (Central FL) | Custo…" at bounding box center [793, 454] width 1120 height 891
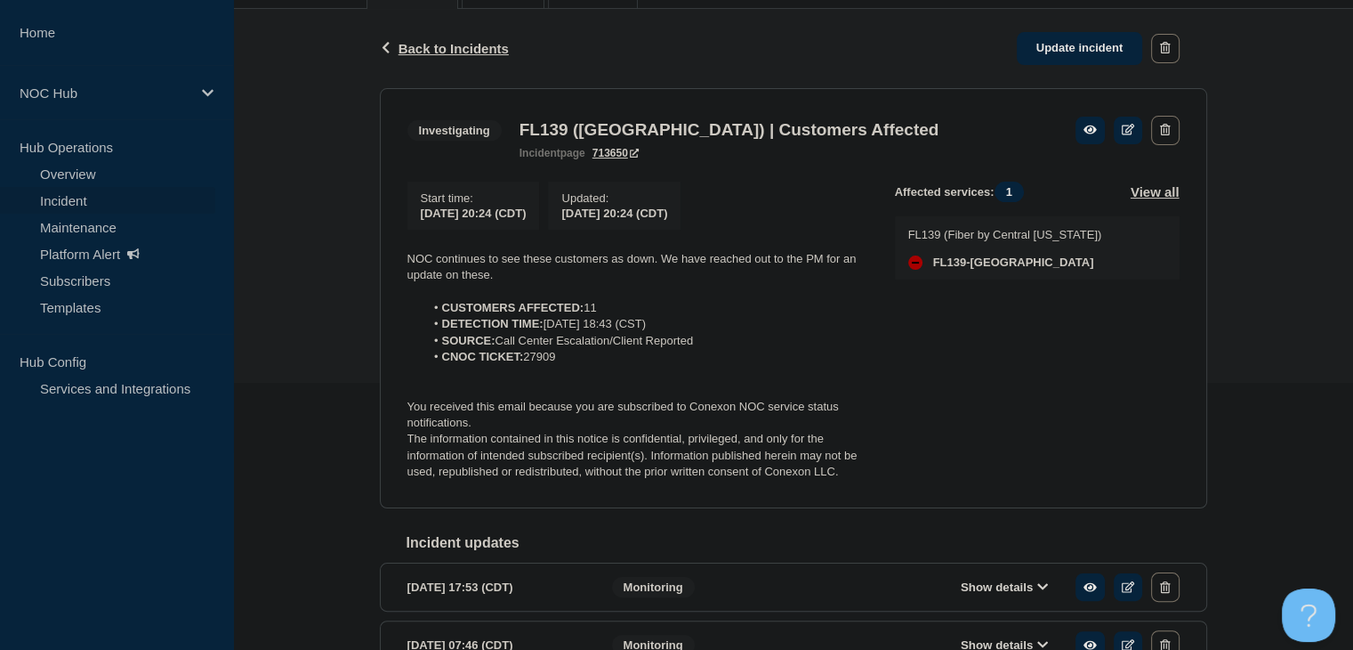
drag, startPoint x: 446, startPoint y: 257, endPoint x: 976, endPoint y: 472, distance: 572.3
click at [1075, 468] on div "Affected services: 1 View all FL139 (Fiber by Central Florida) FL139-TRENTON" at bounding box center [1037, 331] width 285 height 299
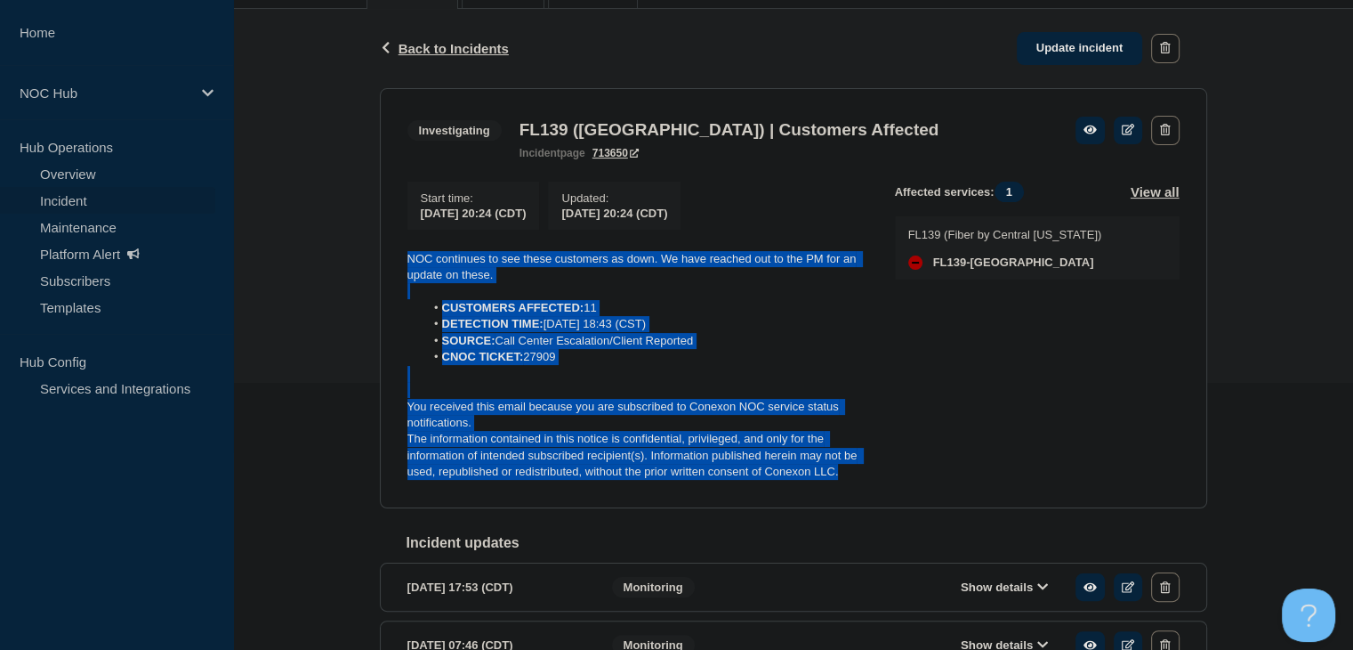
drag, startPoint x: 867, startPoint y: 478, endPoint x: 374, endPoint y: 270, distance: 535.9
click at [374, 270] on div "Back Back to Incidents Update incident Investigating FL139 (Central FL) | Custo…" at bounding box center [794, 454] width 854 height 891
copy div "NOC continues to see these customers as down. We have reached out to the PM for…"
drag, startPoint x: 1056, startPoint y: 48, endPoint x: 1035, endPoint y: 60, distance: 24.3
click at [1056, 48] on link "Update incident" at bounding box center [1080, 48] width 126 height 33
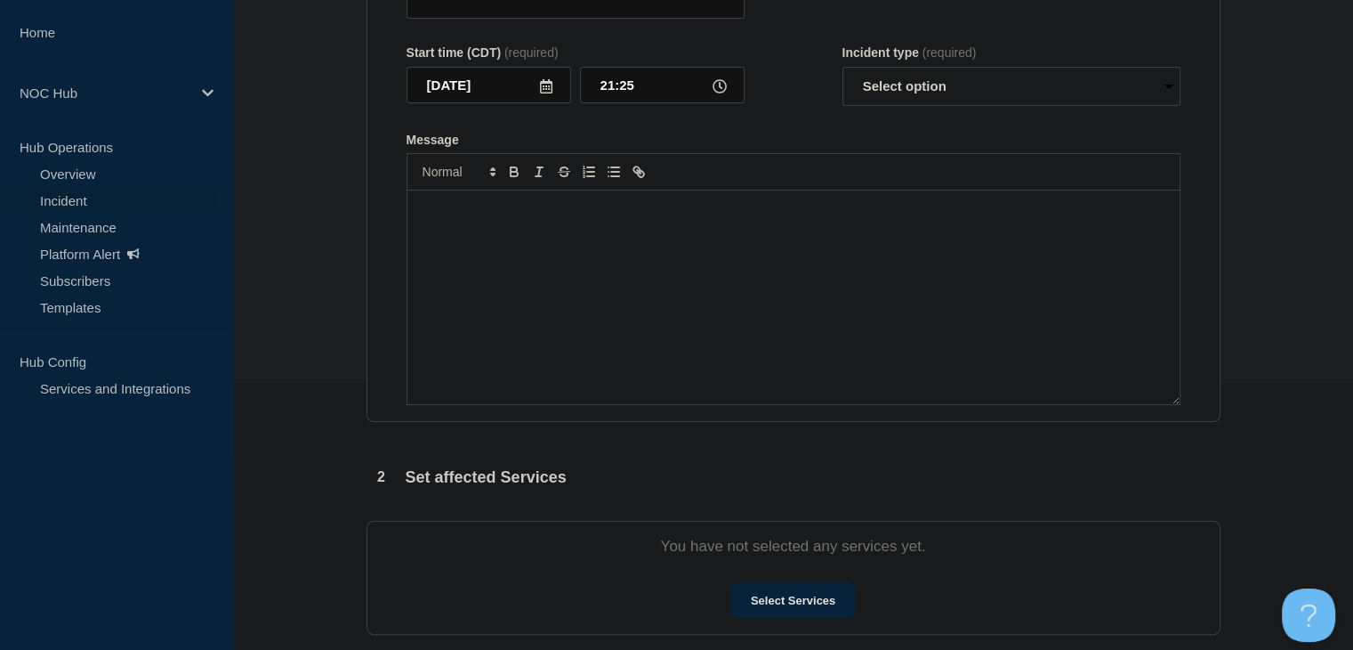
click at [635, 330] on div "Message" at bounding box center [793, 297] width 772 height 214
type input "FL139 (Central FL) | Customers Affected"
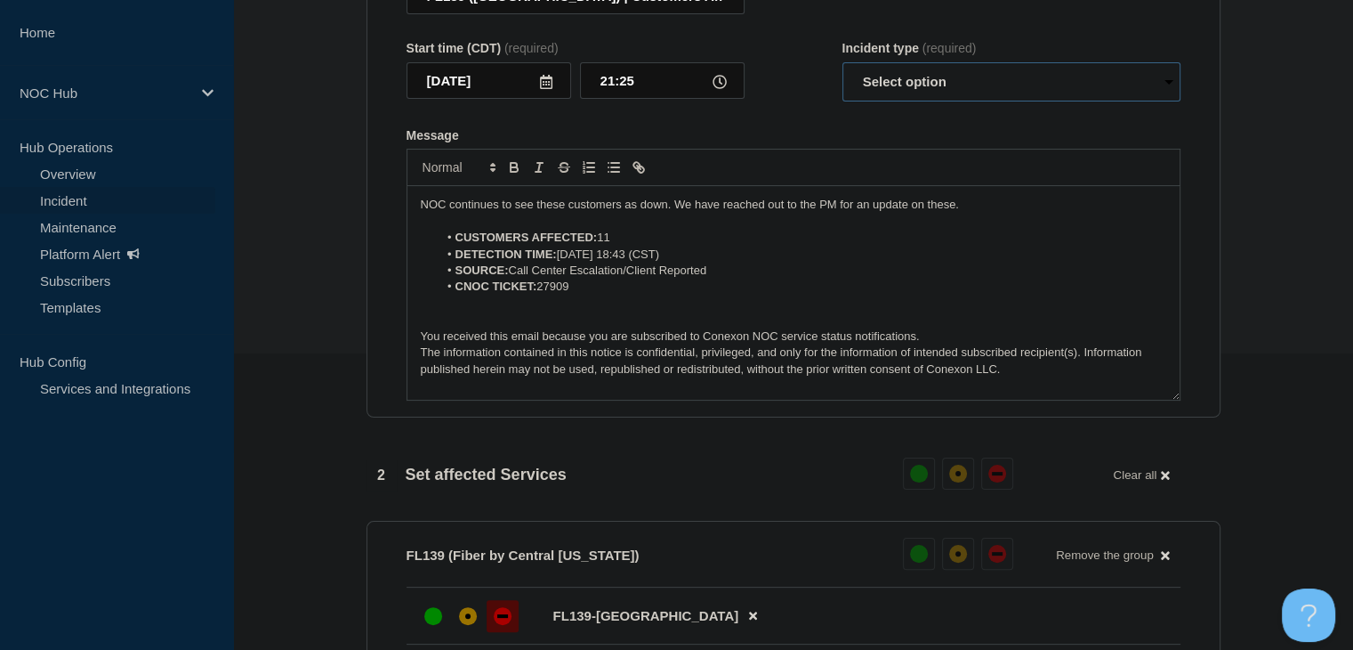
click at [879, 101] on select "Select option Investigating Identified Monitoring Resolved" at bounding box center [1012, 81] width 338 height 39
select select "monitoring"
click at [843, 72] on select "Select option Investigating Identified Monitoring Resolved" at bounding box center [1012, 81] width 338 height 39
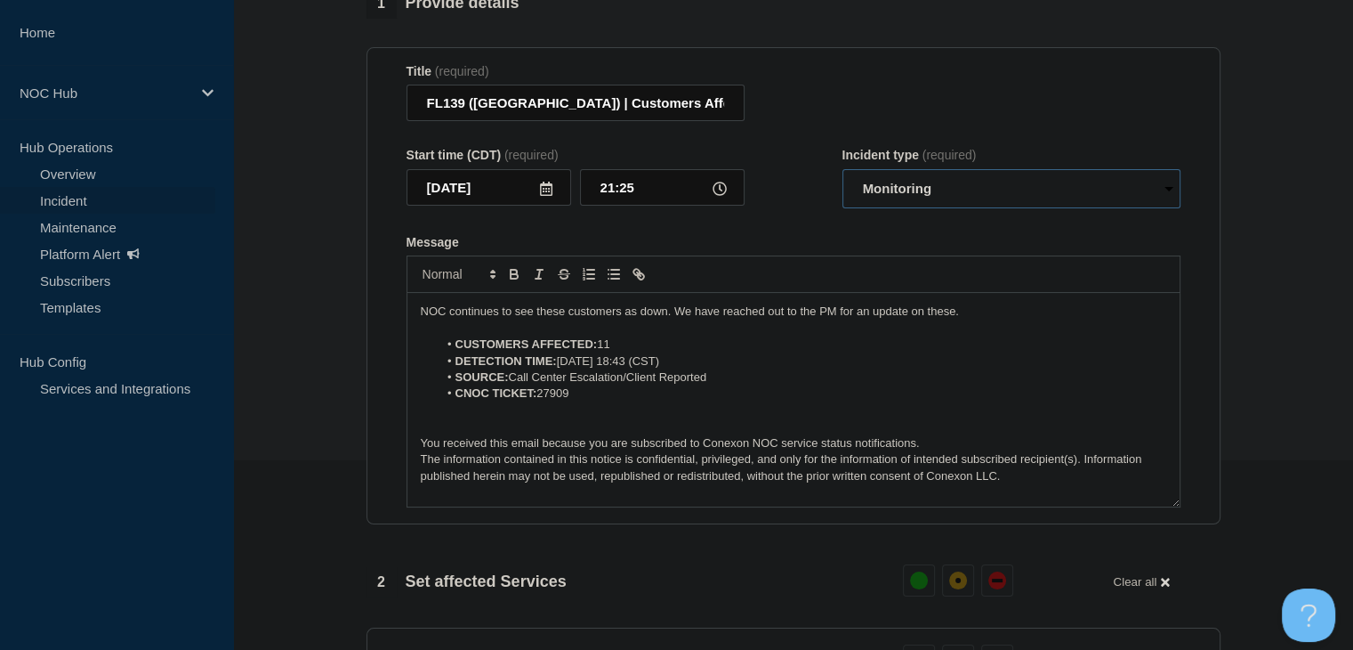
scroll to position [118, 0]
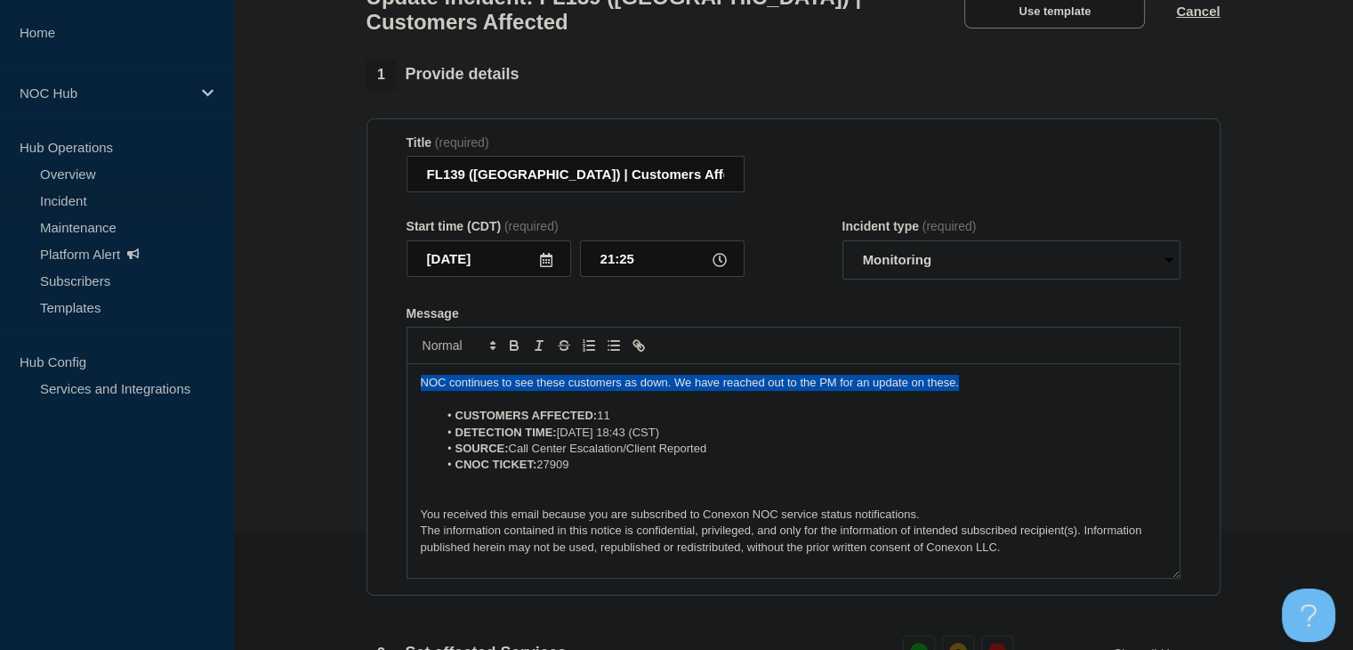
drag, startPoint x: 981, startPoint y: 396, endPoint x: 335, endPoint y: 383, distance: 646.1
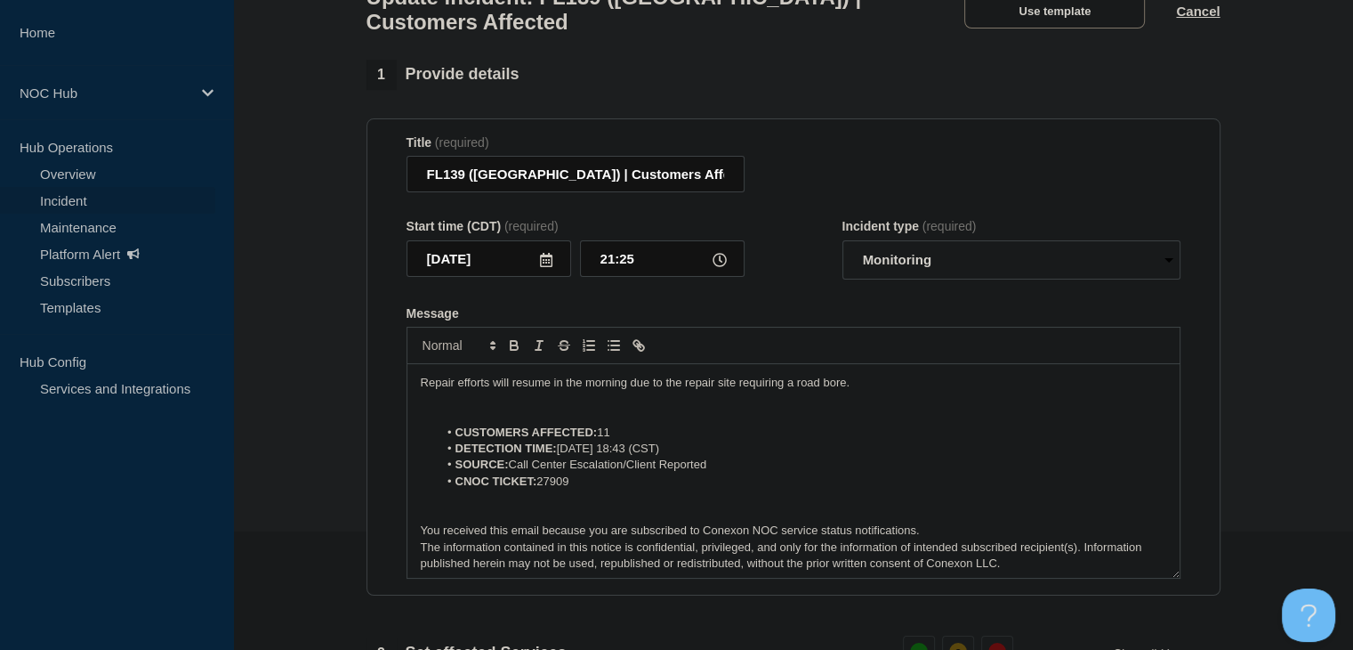
click at [868, 391] on p "Repair efforts will resume in the morning due to the repair site requiring a ro…" at bounding box center [794, 383] width 746 height 16
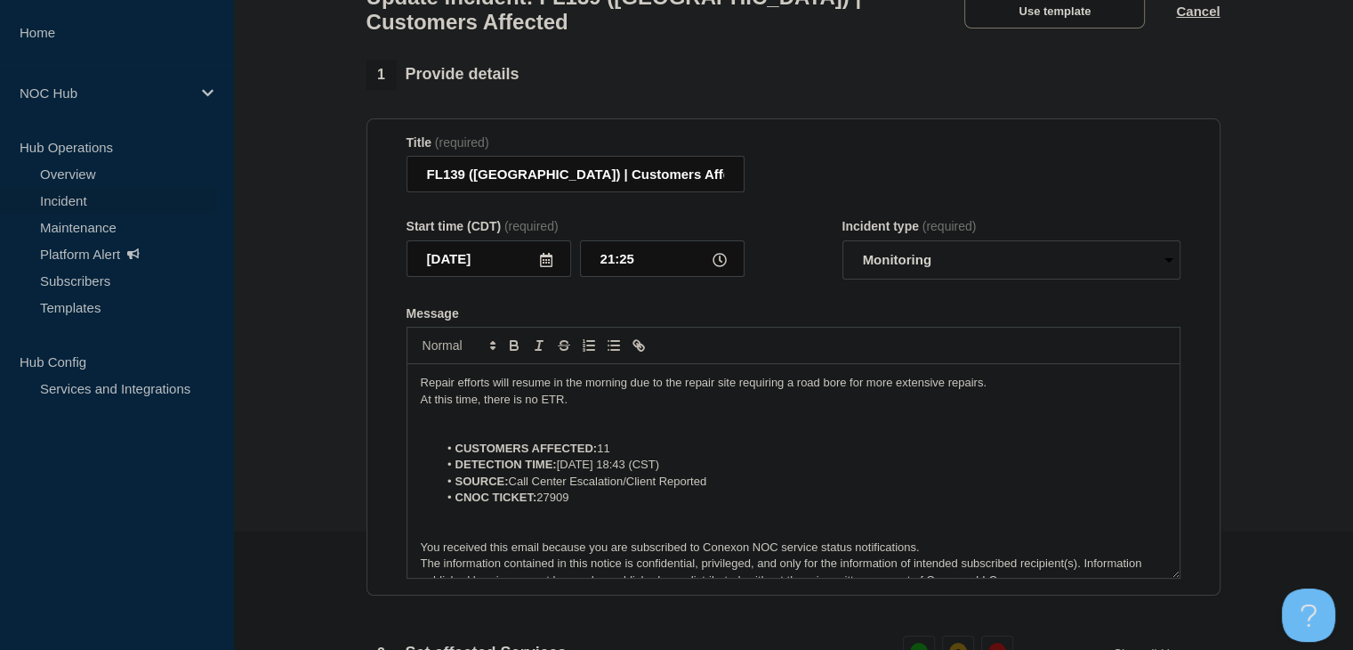
scroll to position [830, 0]
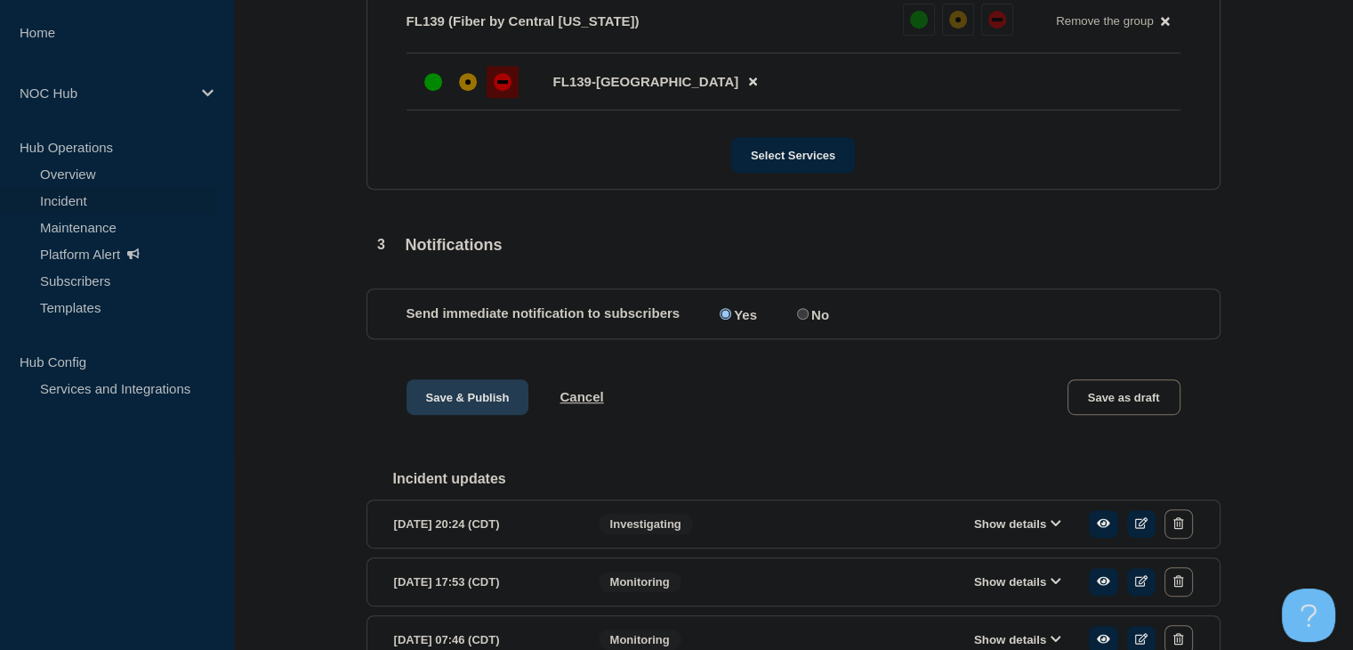
click at [465, 415] on button "Save & Publish" at bounding box center [468, 397] width 123 height 36
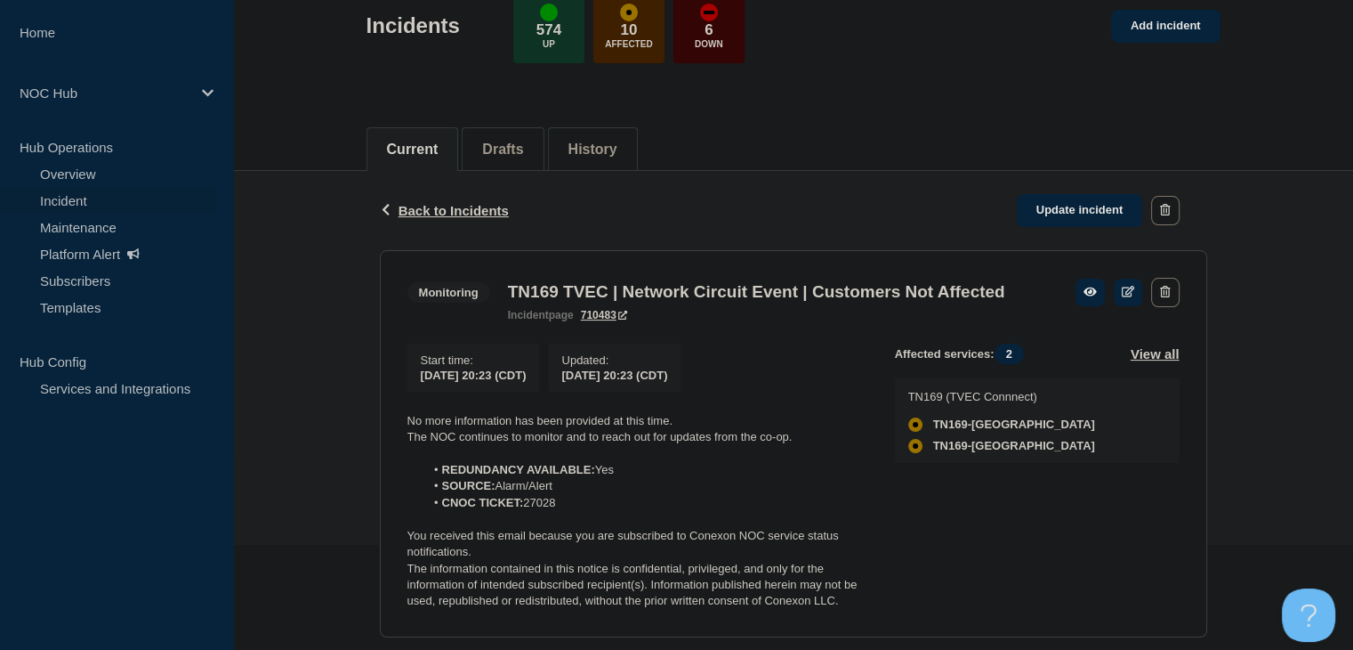
scroll to position [267, 0]
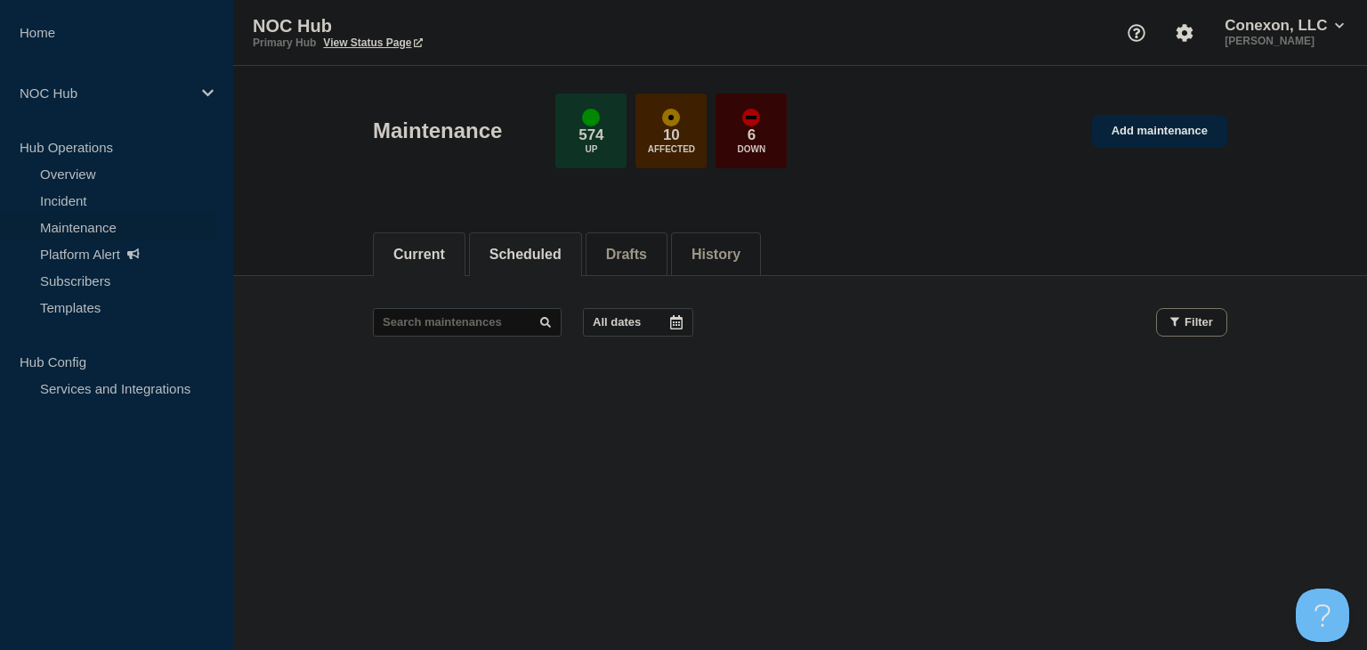
click at [517, 250] on button "Scheduled" at bounding box center [525, 254] width 72 height 16
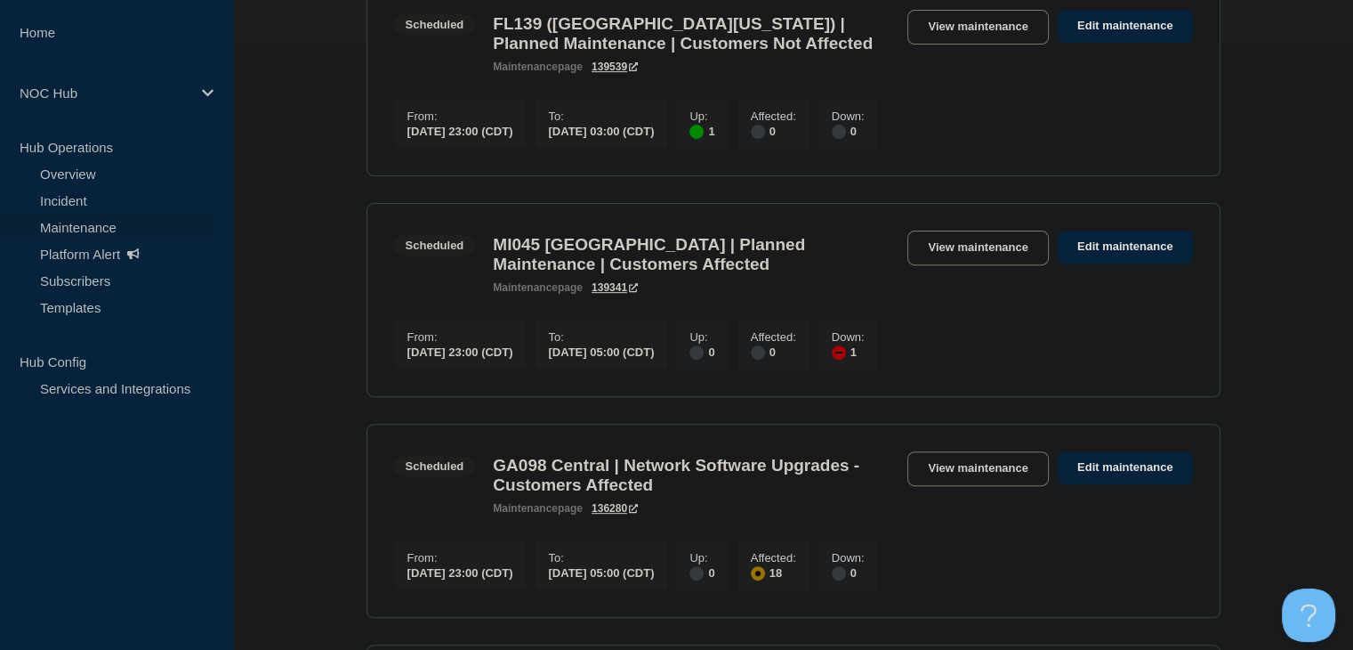
scroll to position [267, 0]
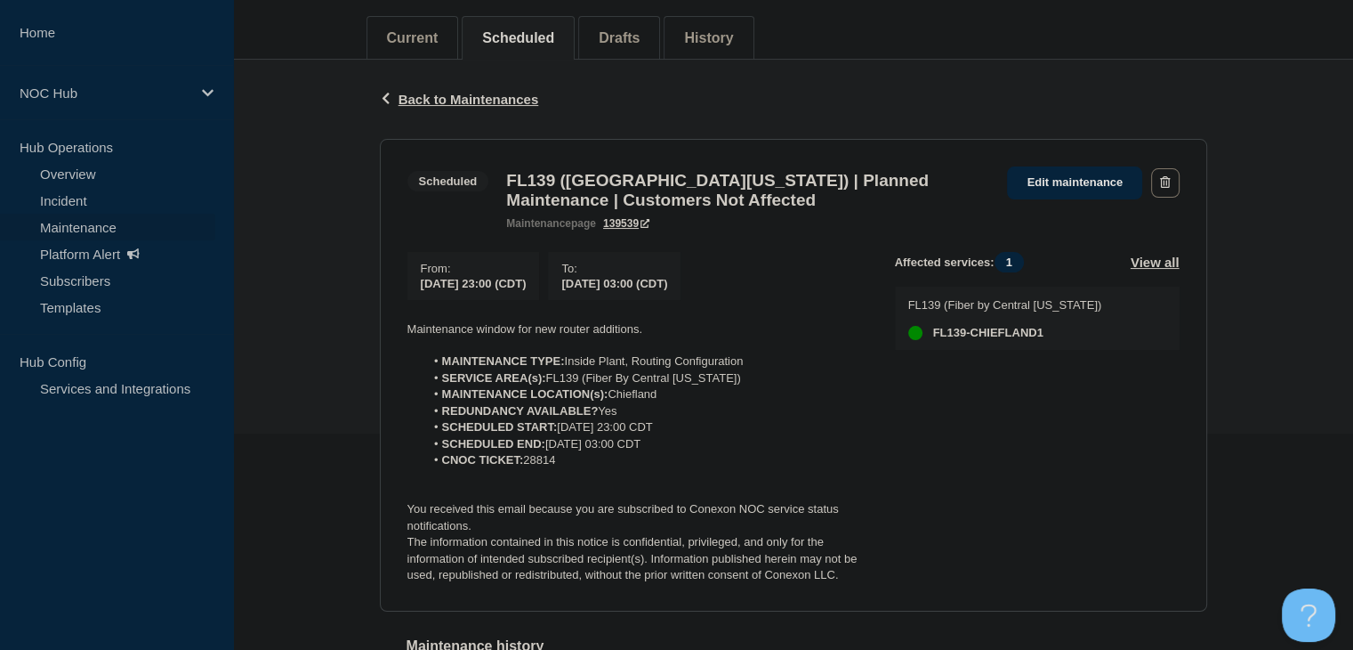
scroll to position [267, 0]
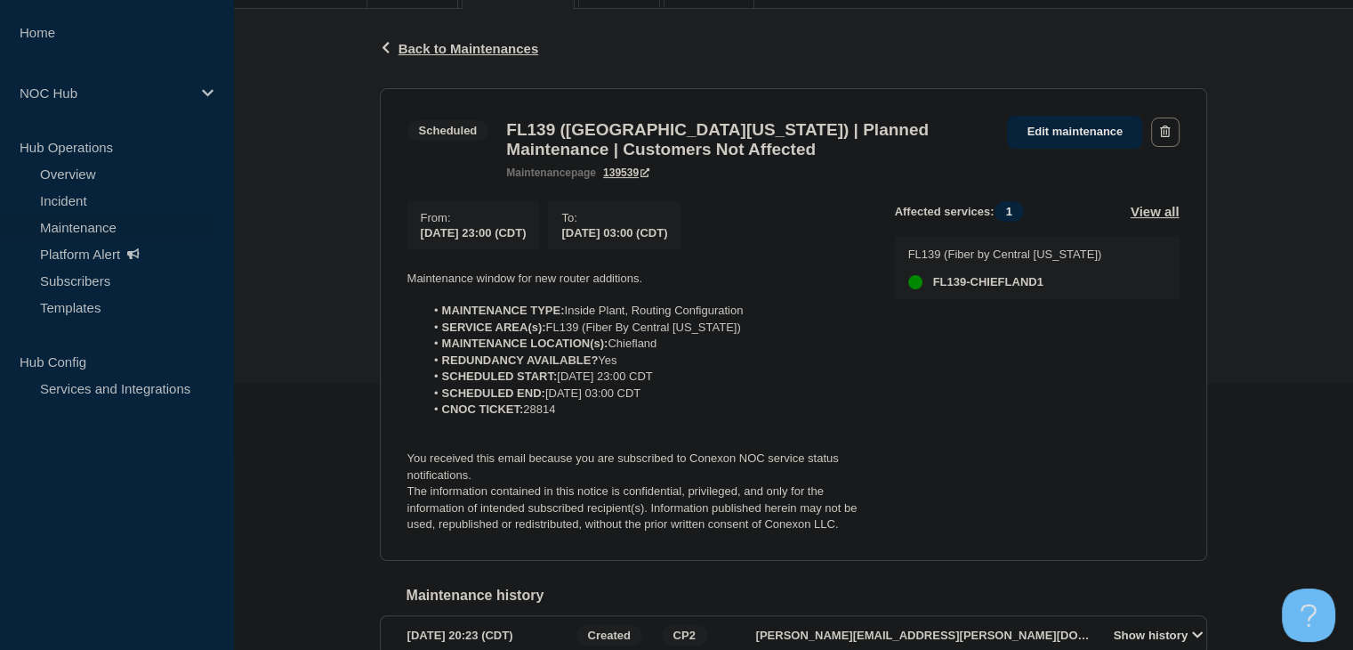
click at [779, 221] on div "From : 2025-09-11 23:00 (CDT) To : 2025-09-12 03:00 (CDT)" at bounding box center [651, 225] width 488 height 48
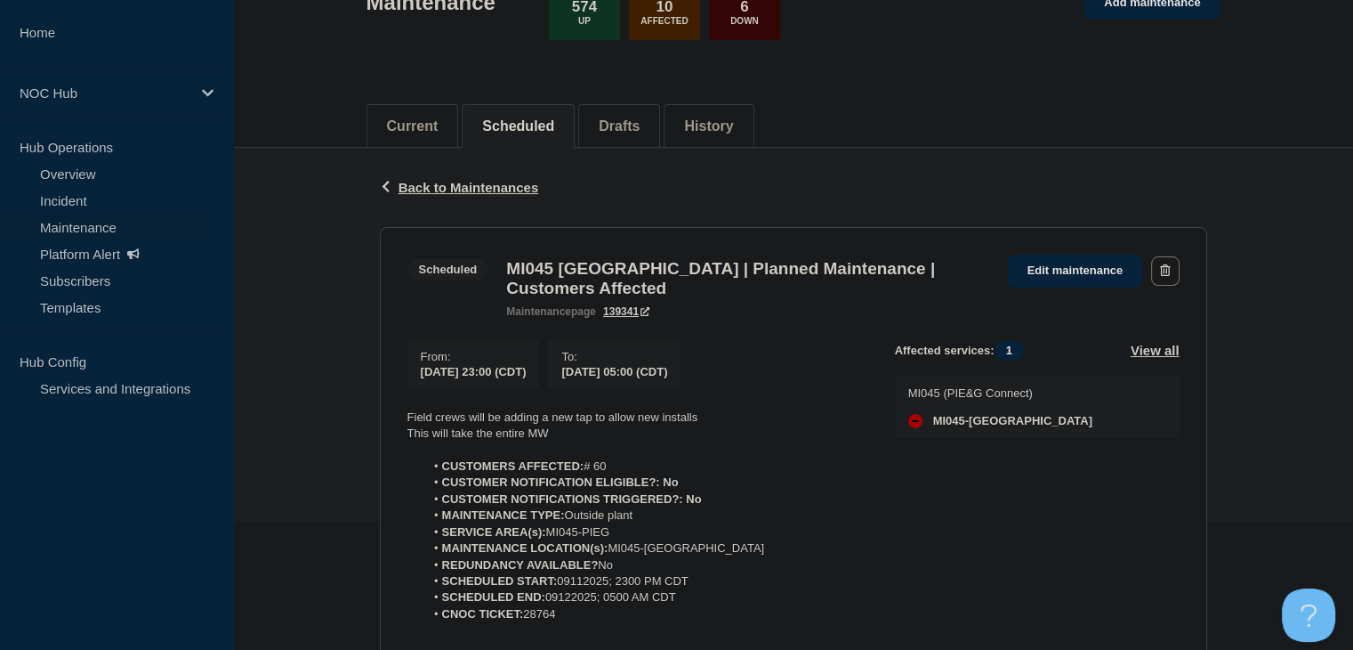
scroll to position [267, 0]
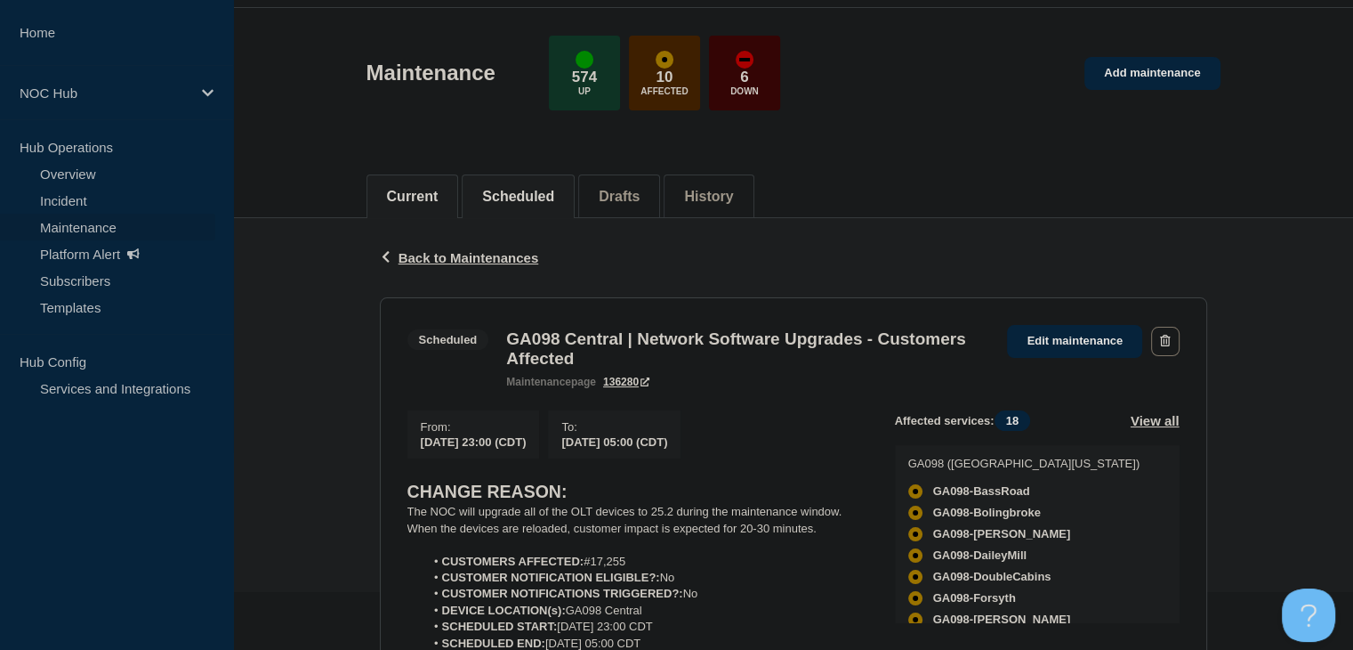
scroll to position [178, 0]
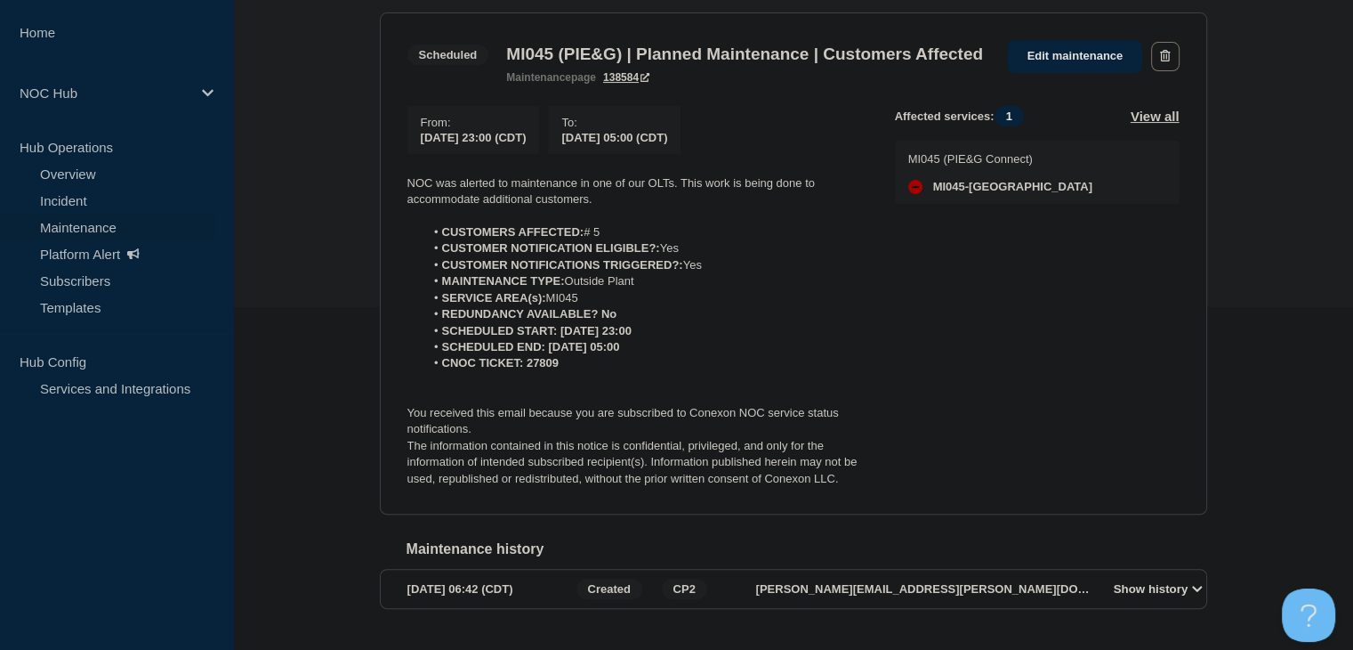
scroll to position [418, 0]
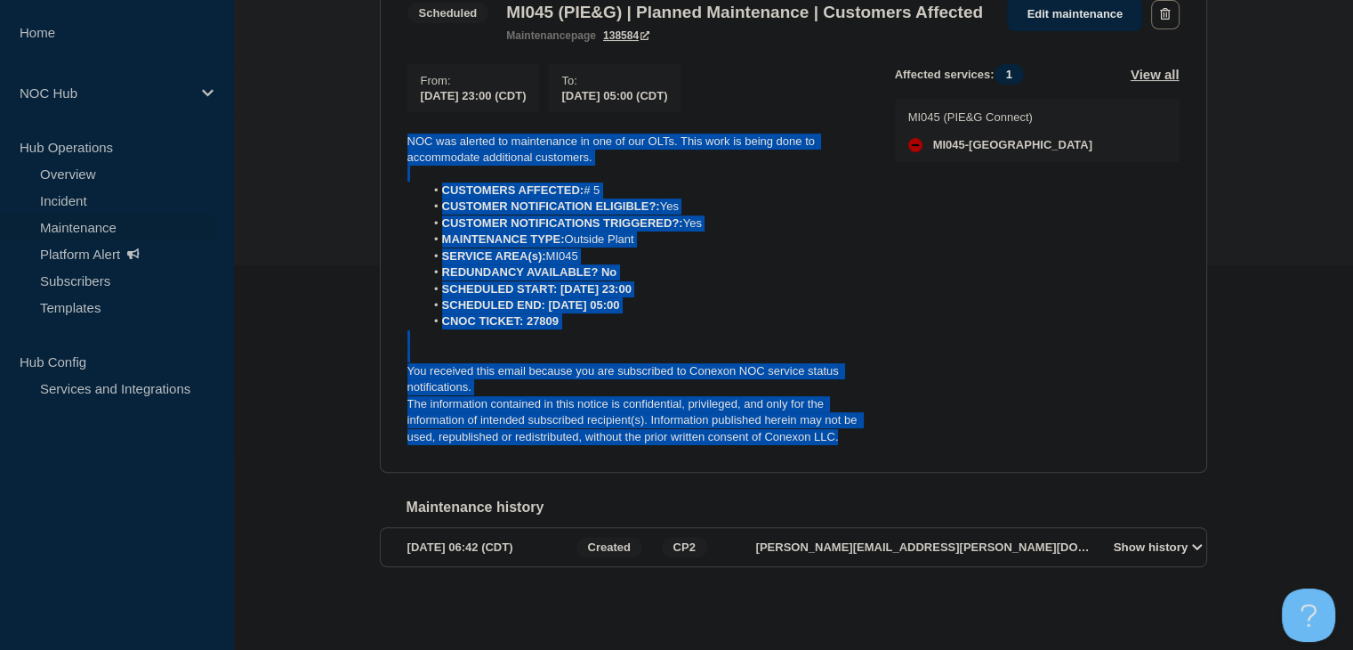
drag, startPoint x: 851, startPoint y: 432, endPoint x: 377, endPoint y: 115, distance: 569.5
click at [367, 115] on div "Back Back to Maintenances Scheduled MI045 (PIE&G) | Planned Maintenance | Custo…" at bounding box center [794, 257] width 854 height 732
click at [777, 231] on li "MAINTENANCE TYPE: Outside Plant" at bounding box center [645, 239] width 442 height 16
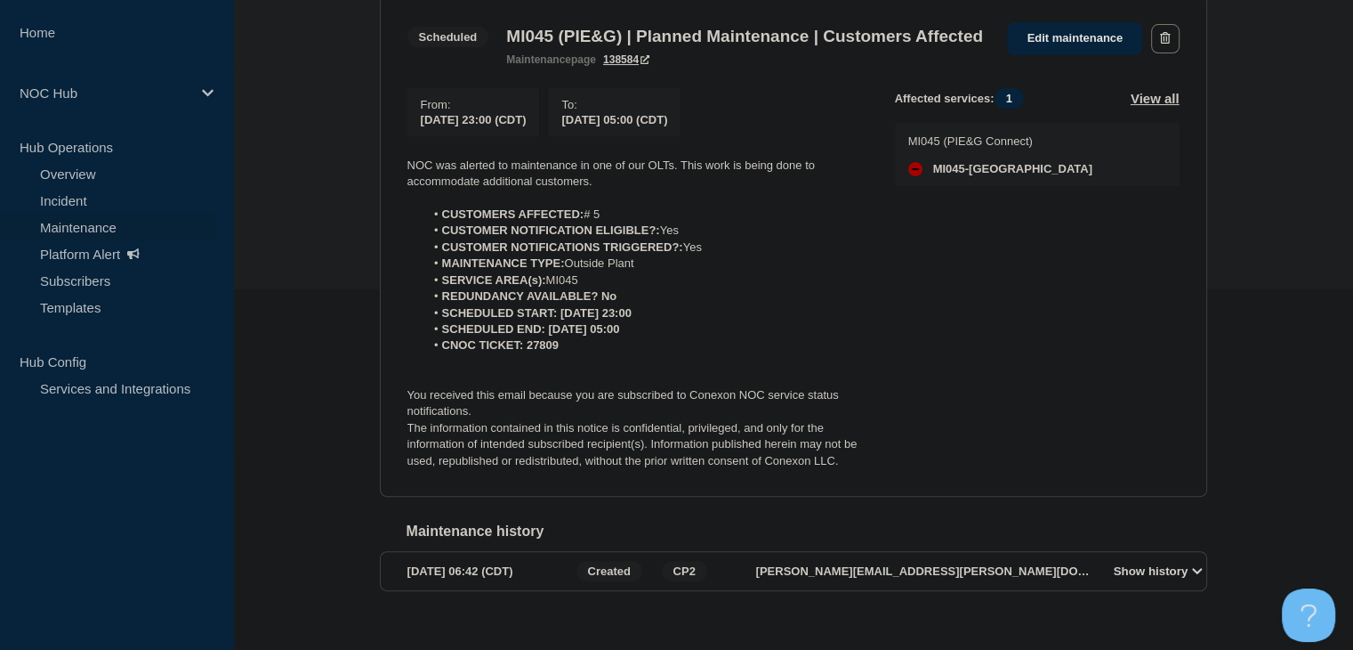
scroll to position [329, 0]
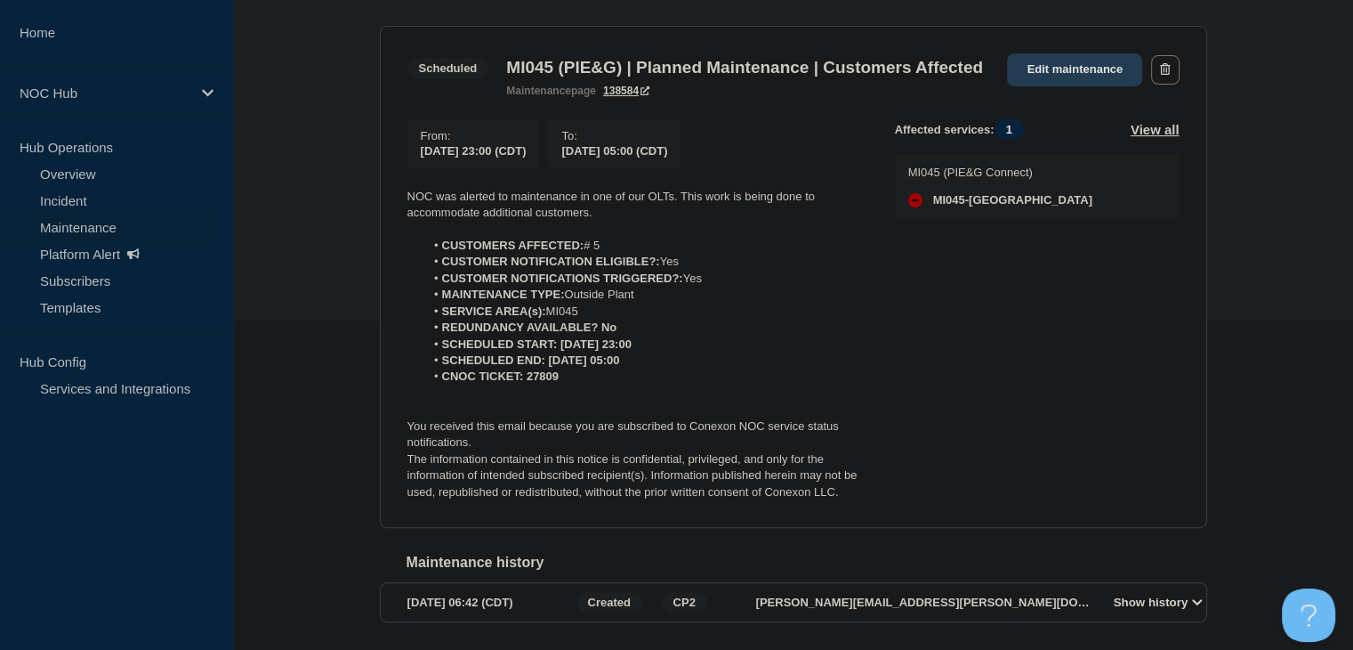
drag, startPoint x: 1061, startPoint y: 68, endPoint x: 1053, endPoint y: 78, distance: 12.8
click at [1061, 68] on link "Edit maintenance" at bounding box center [1074, 69] width 135 height 33
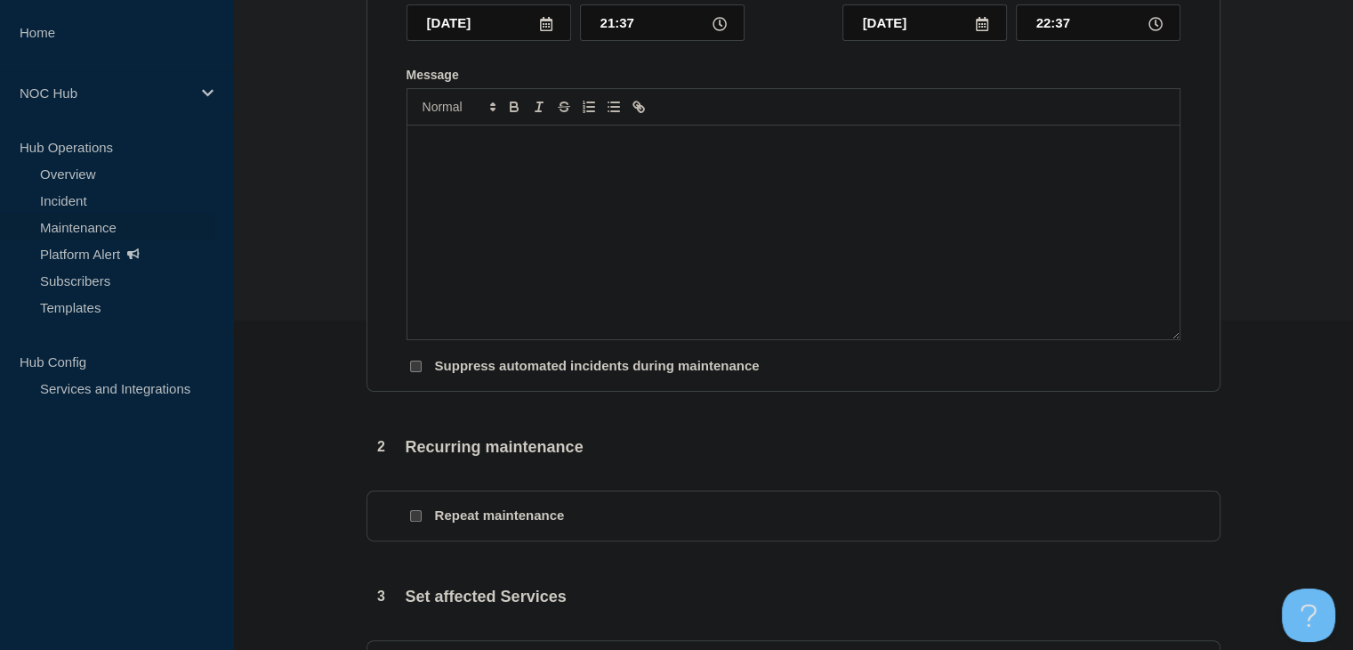
type input "MI045 (PIE&G) | Planned Maintenance | Customers Affected"
type input "23:00"
type input "[DATE]"
type input "05:00"
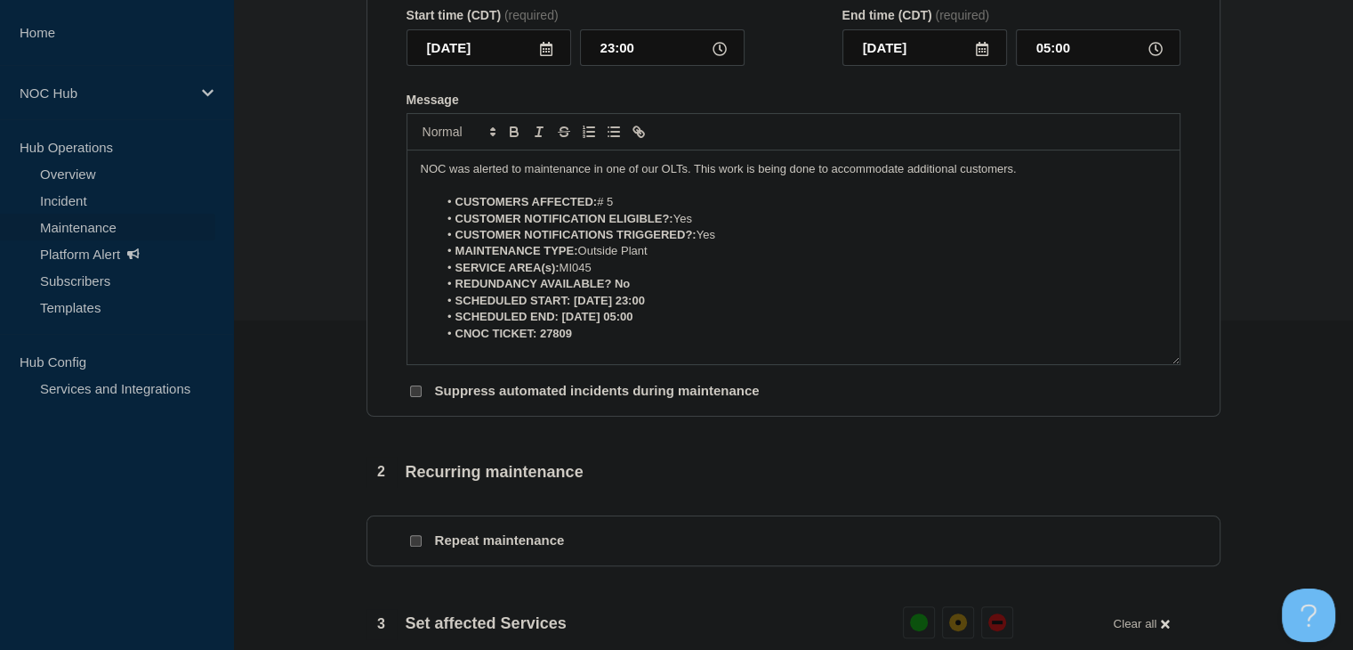
click at [617, 210] on li "CUSTOMERS AFFECTED: # 5" at bounding box center [802, 202] width 729 height 16
drag, startPoint x: 638, startPoint y: 296, endPoint x: 617, endPoint y: 294, distance: 21.4
click at [617, 292] on li "REDUNDANCY AVAILABLE? No" at bounding box center [802, 284] width 729 height 16
click at [512, 136] on icon "Toggle bold text" at bounding box center [514, 134] width 7 height 4
click at [634, 307] on strong "SCHEDULED START: 2025-09-11 23:00" at bounding box center [551, 300] width 190 height 13
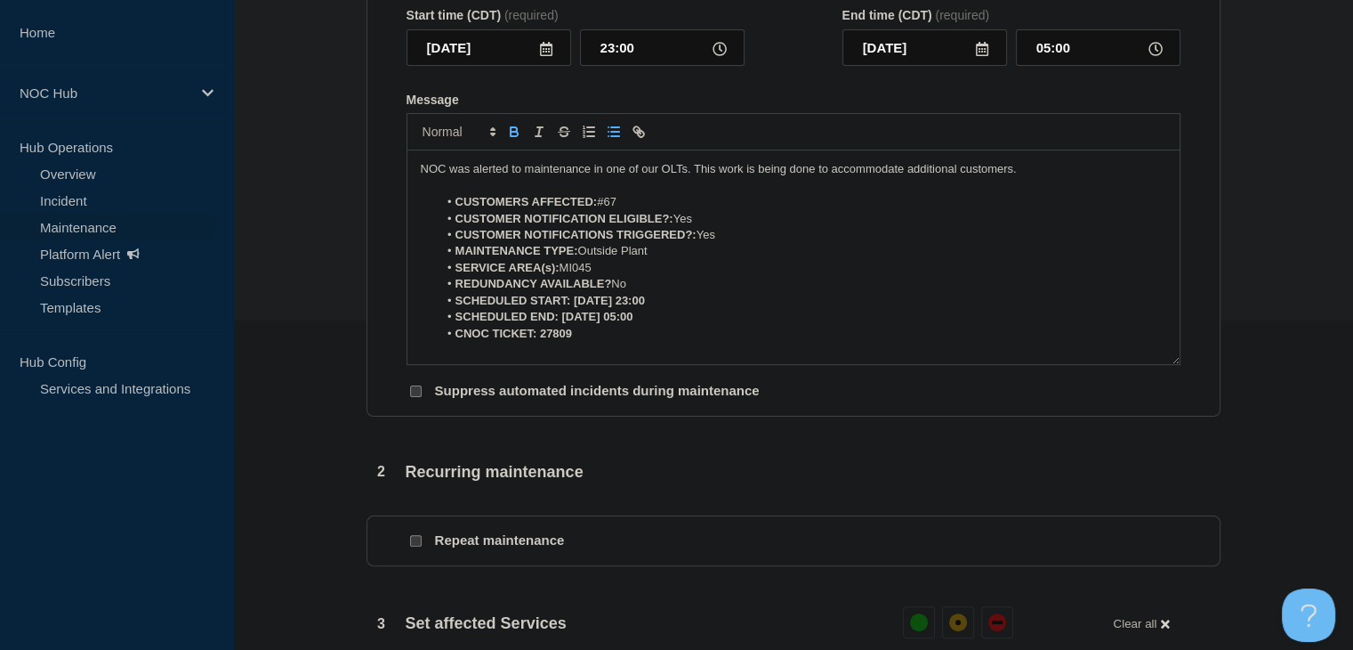
click at [633, 320] on li "SCHEDULED END: 2025-09-12 05:00" at bounding box center [802, 317] width 729 height 16
click at [630, 307] on strong "SCHEDULED START: 2025-09-11 23:00" at bounding box center [551, 300] width 190 height 13
click at [690, 309] on li "SCHEDULED START: 2025-09-11, 23:00" at bounding box center [802, 301] width 729 height 16
drag, startPoint x: 704, startPoint y: 311, endPoint x: 575, endPoint y: 318, distance: 129.2
click at [575, 309] on li "SCHEDULED START: 2025-09-11, 23:00 CDT" at bounding box center [802, 301] width 729 height 16
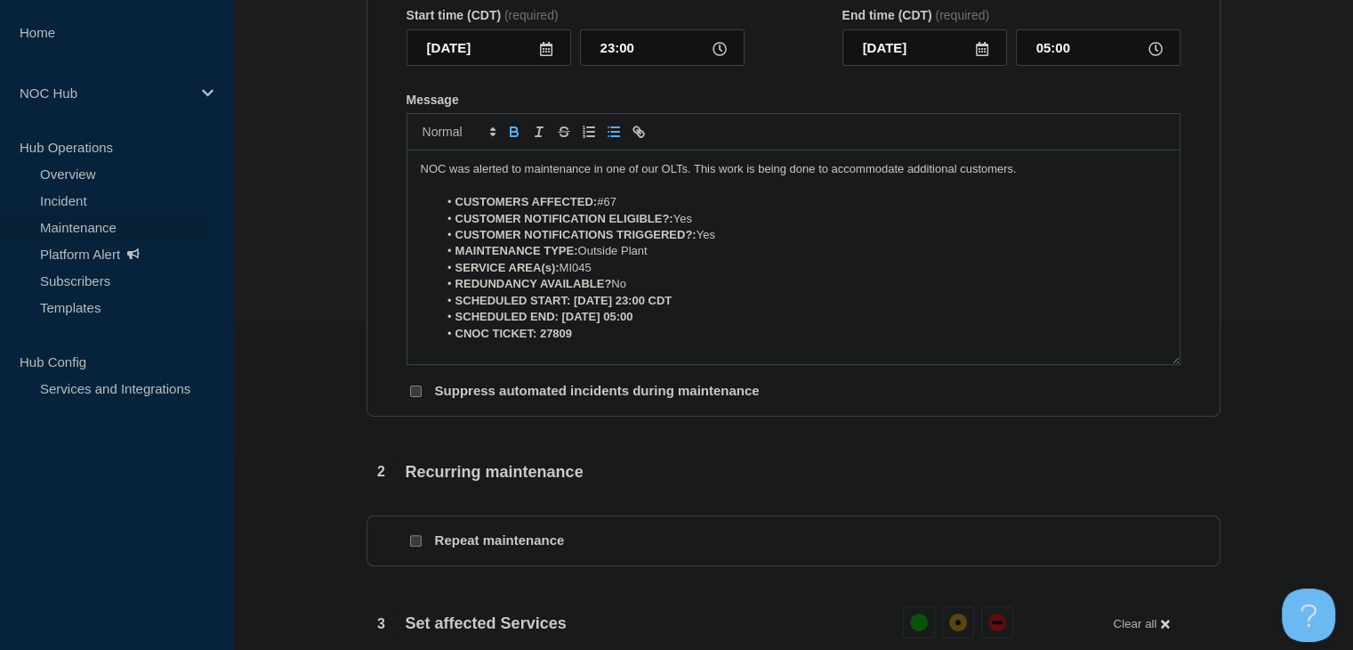
click at [514, 140] on icon "Toggle bold text" at bounding box center [514, 132] width 16 height 16
click at [619, 323] on strong "SCHEDULED END: 2025-09-12 05:00" at bounding box center [545, 316] width 178 height 13
click at [666, 325] on li "SCHEDULED END: 2025-09-12, 05:00" at bounding box center [802, 317] width 729 height 16
drag, startPoint x: 696, startPoint y: 327, endPoint x: 561, endPoint y: 327, distance: 134.3
click at [561, 325] on li "SCHEDULED END: 2025-09-12, 05:00 CDT" at bounding box center [802, 317] width 729 height 16
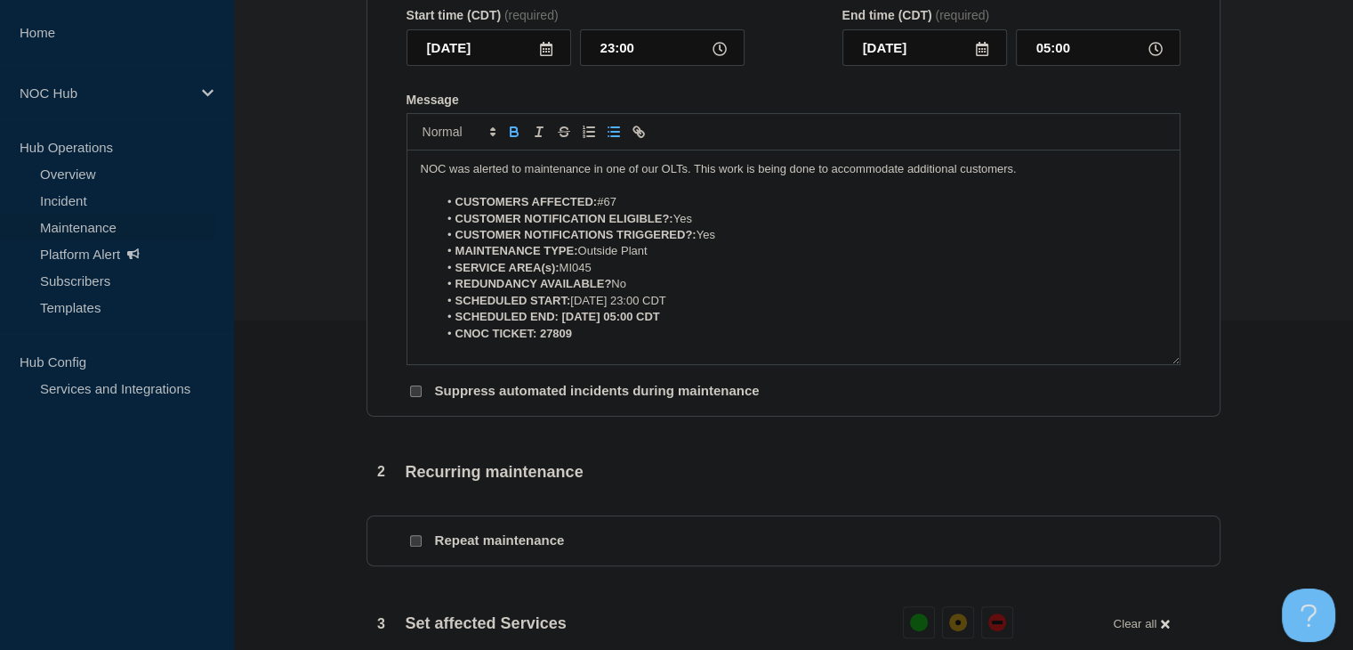
click at [516, 140] on icon "Toggle bold text" at bounding box center [514, 132] width 16 height 16
drag, startPoint x: 580, startPoint y: 346, endPoint x: 540, endPoint y: 343, distance: 40.2
click at [540, 342] on li "CNOC TICKET: 27809" at bounding box center [802, 334] width 729 height 16
click at [517, 135] on icon "Toggle bold text" at bounding box center [514, 132] width 16 height 16
click at [779, 309] on li "SCHEDULED START: 2025-09-11, 23:00 CDT" at bounding box center [802, 301] width 729 height 16
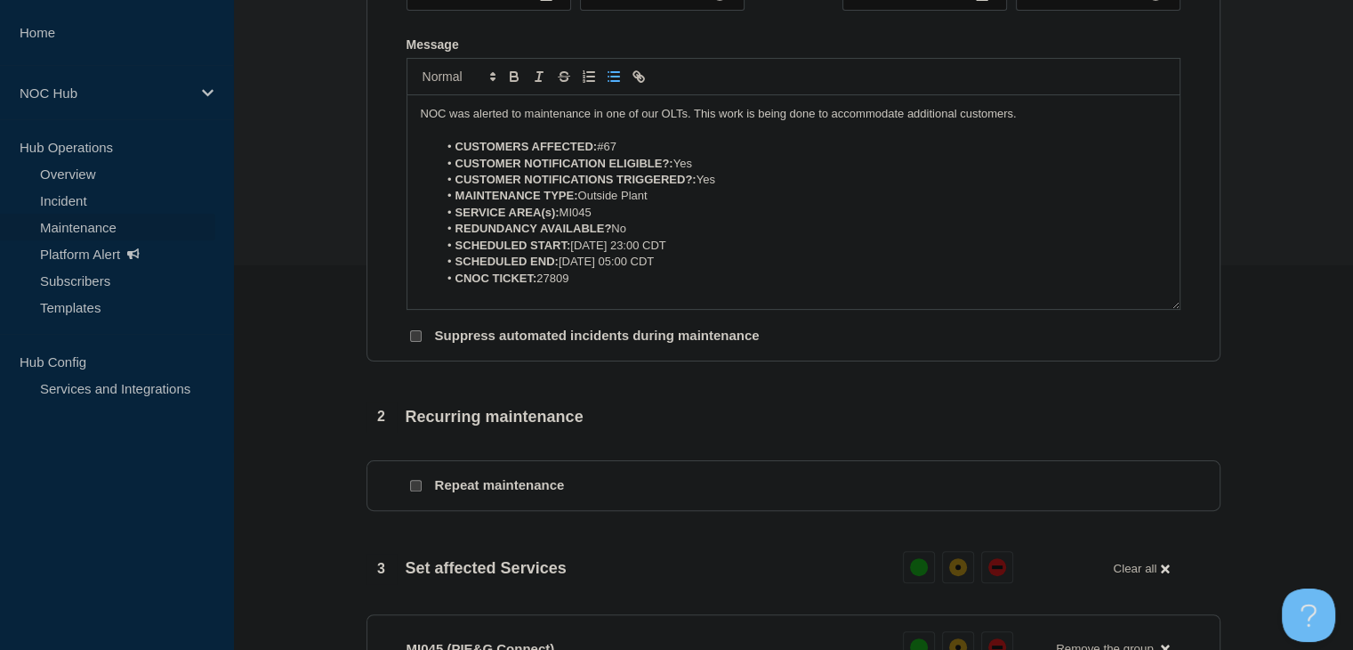
scroll to position [852, 0]
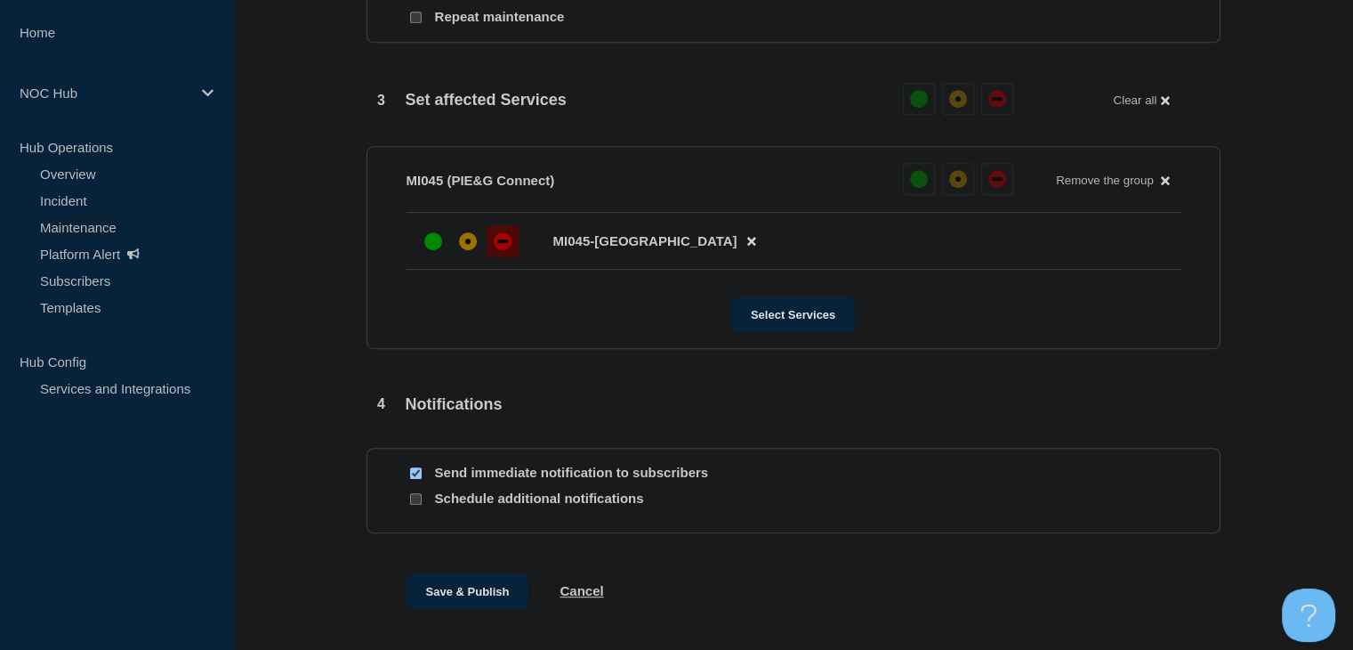
click at [412, 479] on input "Send immediate notification to subscribers" at bounding box center [416, 473] width 12 height 12
checkbox input "false"
click at [424, 601] on button "Save & Publish" at bounding box center [468, 591] width 123 height 36
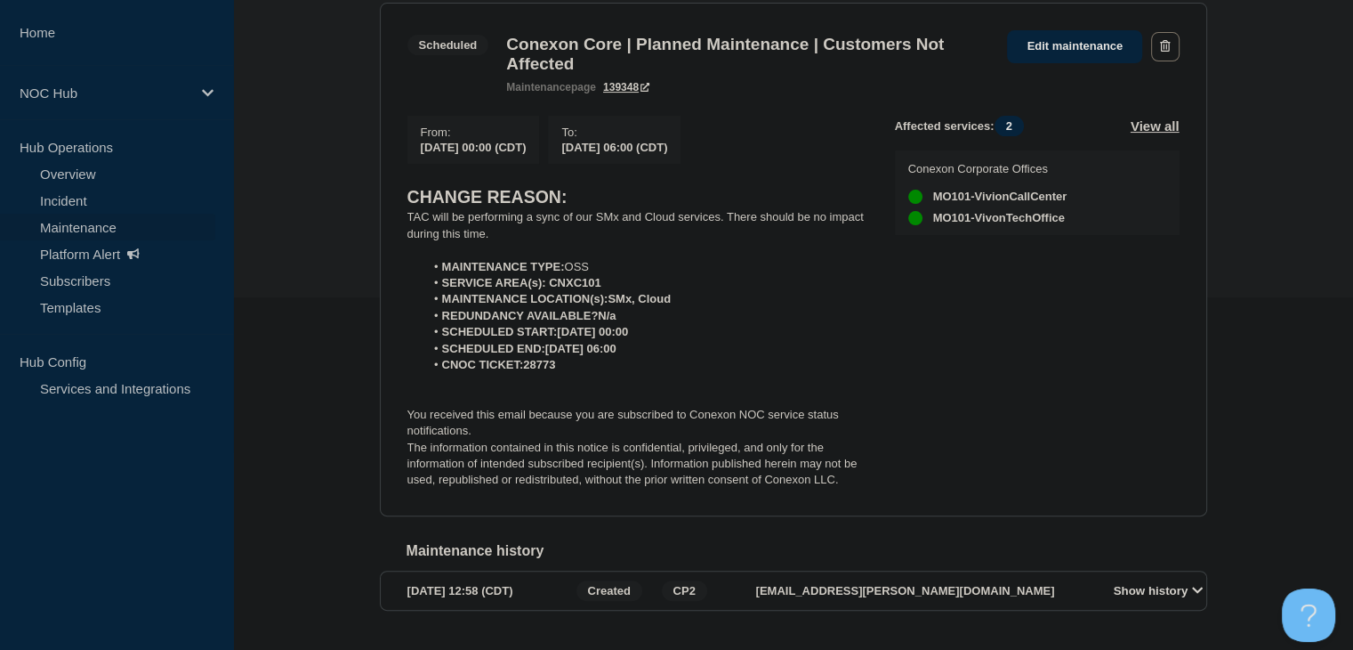
scroll to position [321, 0]
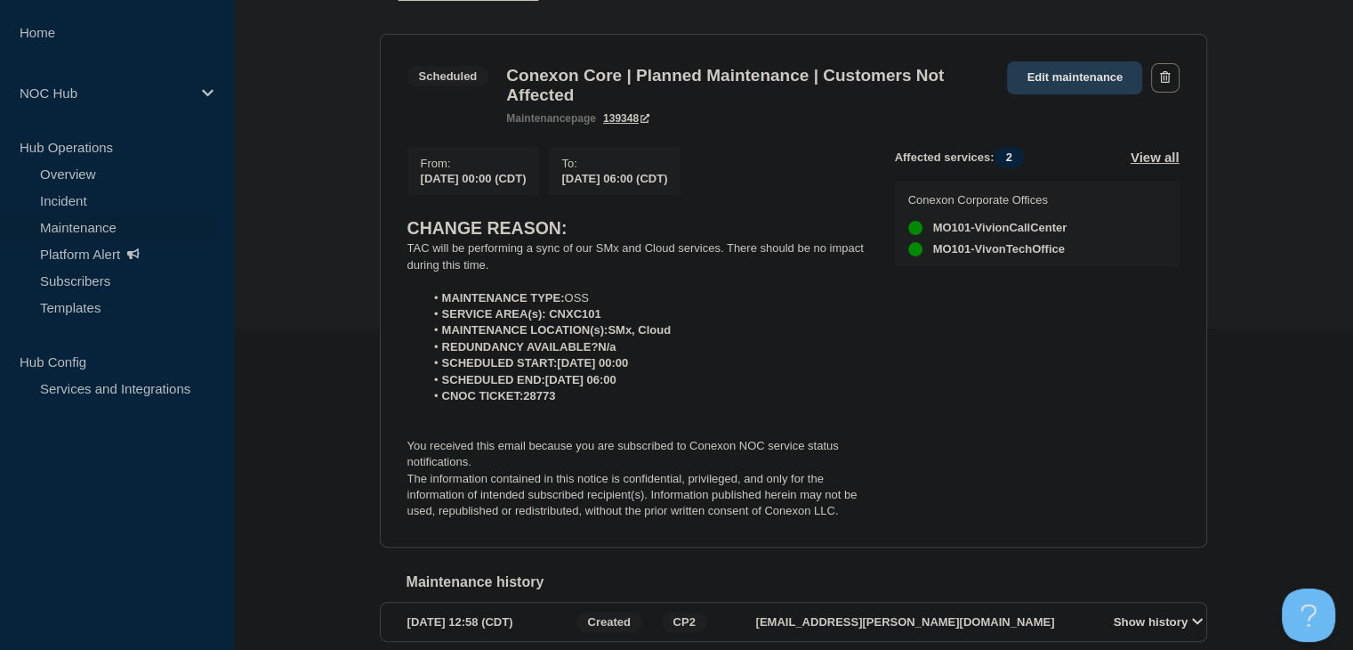
click at [1092, 90] on link "Edit maintenance" at bounding box center [1074, 77] width 135 height 33
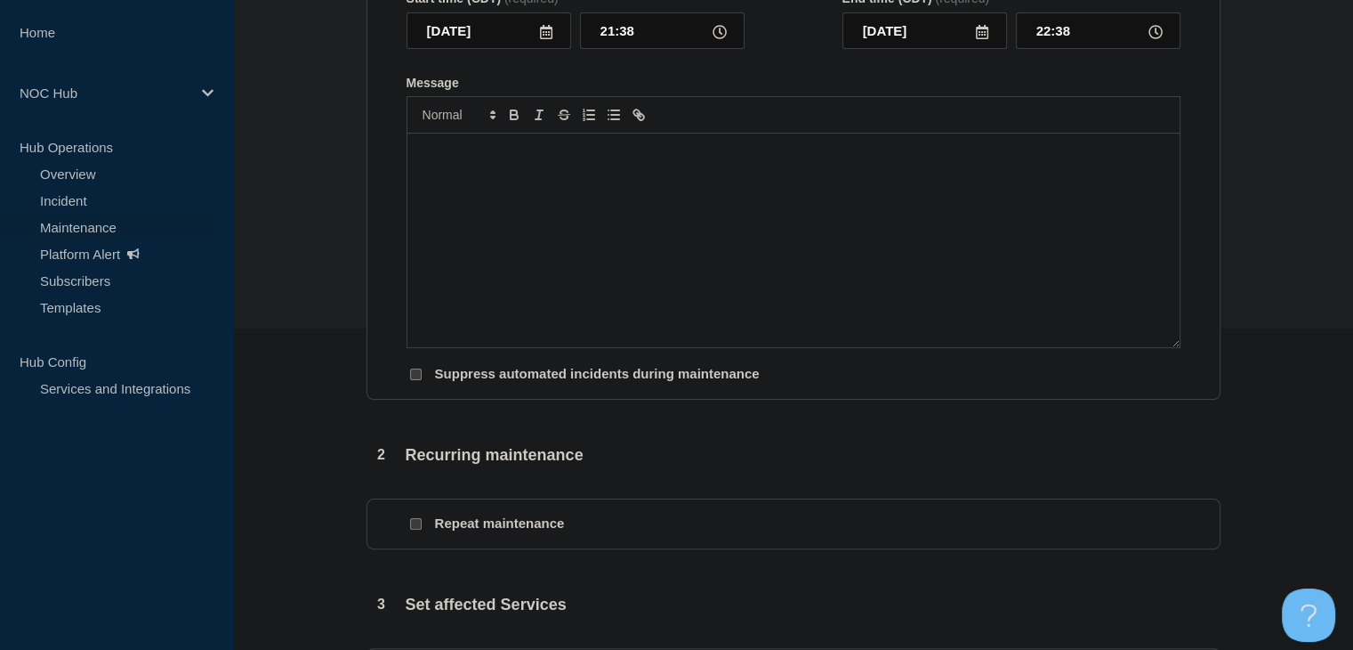
type input "Conexon Core | Planned Maintenance | Customers Not Affected"
type input "[DATE]"
type input "00:00"
type input "[DATE]"
type input "06:00"
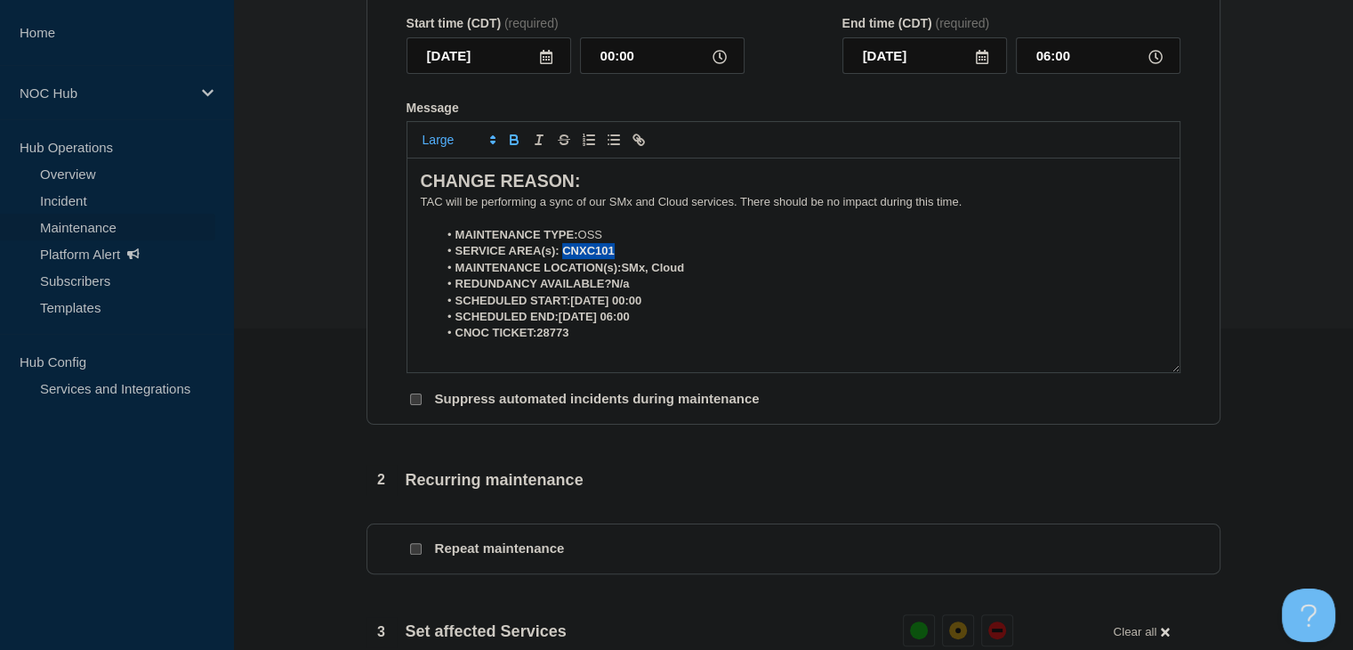
drag, startPoint x: 618, startPoint y: 264, endPoint x: 562, endPoint y: 262, distance: 56.1
click at [562, 259] on li "SERVICE AREA(s): CNXC101" at bounding box center [802, 251] width 729 height 16
click at [512, 148] on icon "Toggle bold text" at bounding box center [514, 140] width 16 height 16
click at [626, 274] on strong "MAINTENANCE LOCATION(s):SMx, Cloud" at bounding box center [571, 267] width 230 height 13
click at [623, 274] on strong "MAINTENANCE LOCATION(s):SMx, Cloud" at bounding box center [571, 267] width 230 height 13
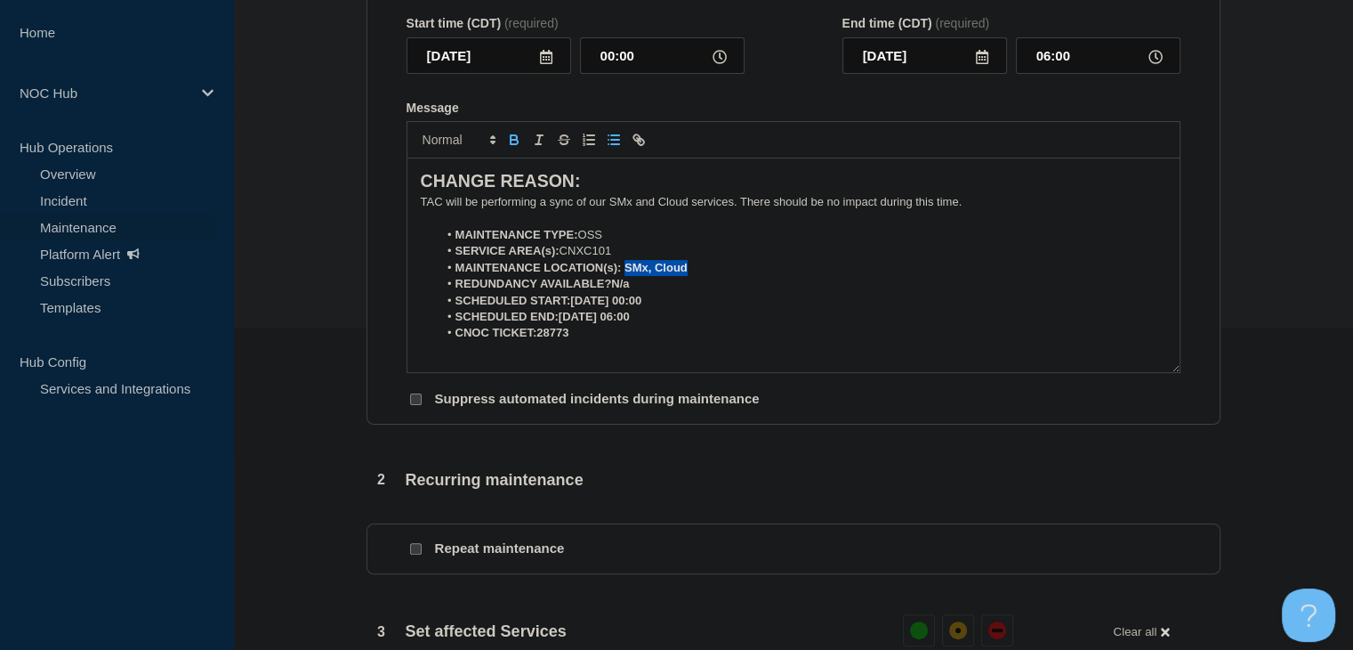
drag, startPoint x: 698, startPoint y: 275, endPoint x: 626, endPoint y: 275, distance: 71.2
click at [626, 275] on li "MAINTENANCE LOCATION(s): SMx, Cloud" at bounding box center [802, 268] width 729 height 16
click at [506, 148] on icon "Toggle bold text" at bounding box center [514, 140] width 16 height 16
click at [610, 290] on strong "REDUNDANCY AVAILABLE?N/a" at bounding box center [543, 283] width 174 height 13
click at [636, 292] on li "REDUNDANCY AVAILABLE? N/a" at bounding box center [802, 284] width 729 height 16
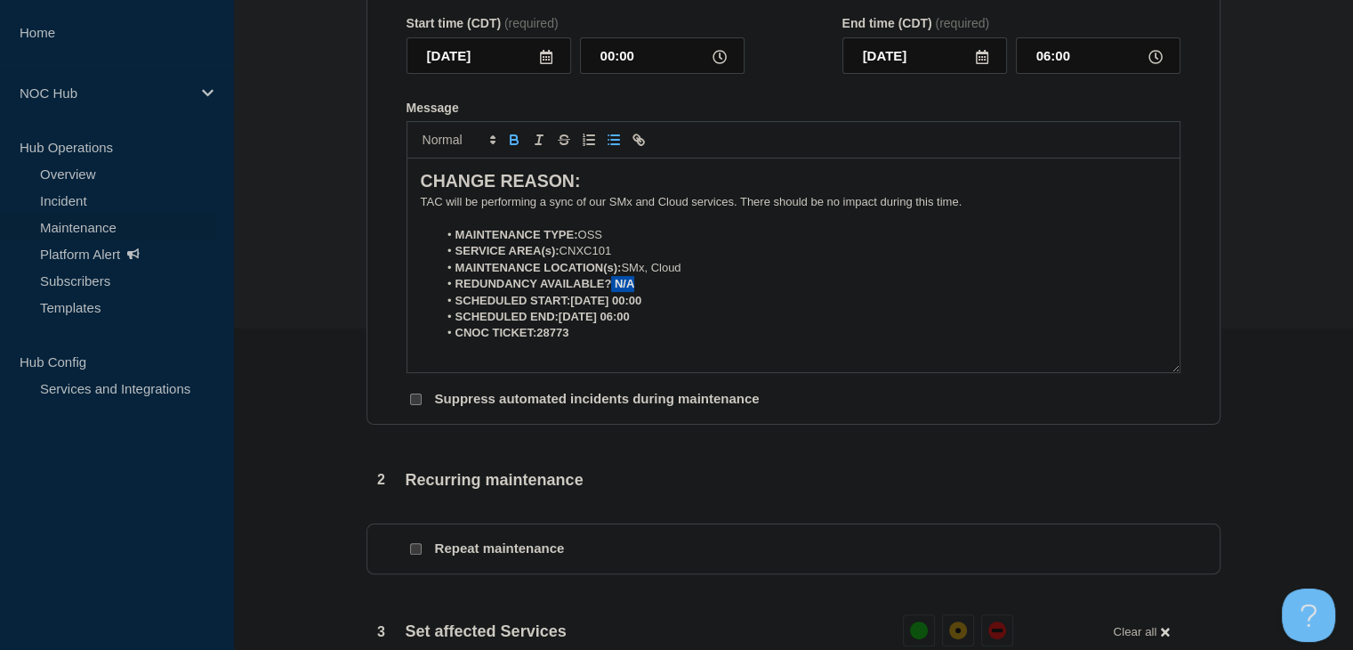
drag, startPoint x: 641, startPoint y: 294, endPoint x: 608, endPoint y: 294, distance: 33.8
click at [608, 292] on li "REDUNDANCY AVAILABLE? N/A" at bounding box center [802, 284] width 729 height 16
click at [516, 144] on icon "Toggle bold text" at bounding box center [514, 142] width 7 height 4
click at [630, 307] on strong "SCHEDULED START:[DATE] 00:00" at bounding box center [549, 300] width 187 height 13
click at [698, 309] on li "SCHEDULED START:[DATE] 00:00" at bounding box center [802, 301] width 729 height 16
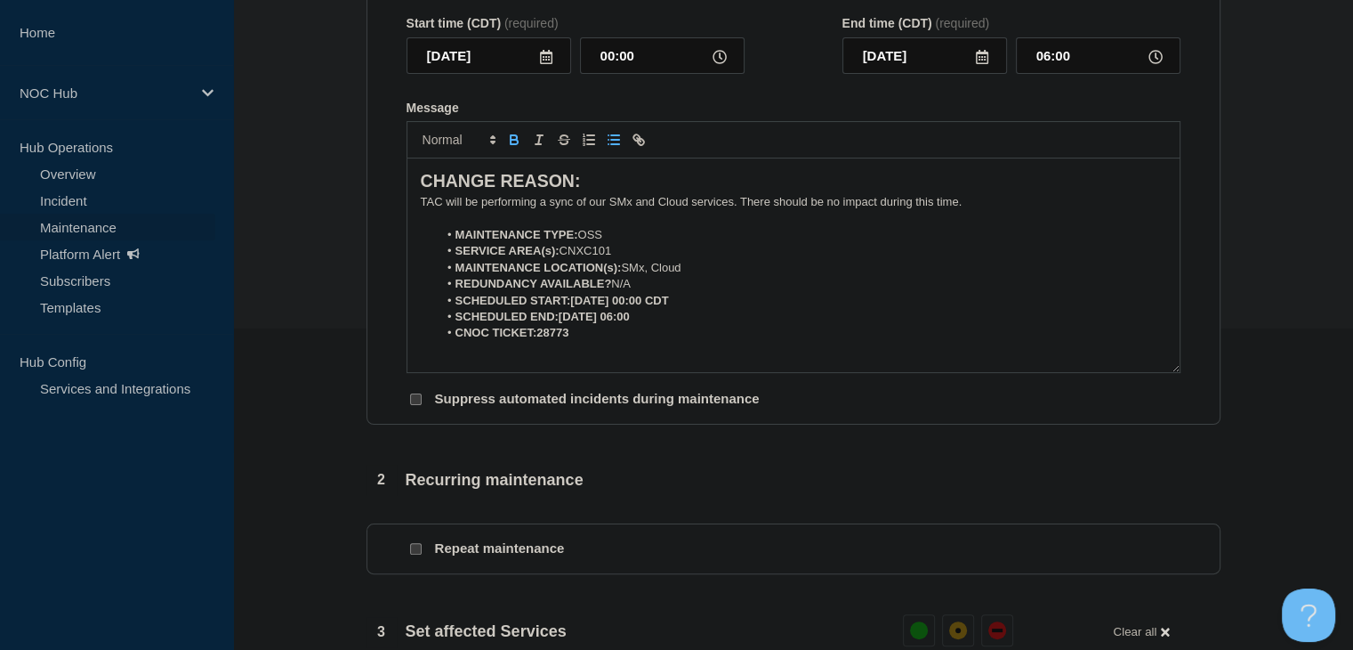
click at [684, 325] on li "SCHEDULED END:[DATE] 06:00" at bounding box center [802, 317] width 729 height 16
click at [617, 325] on li "SCHEDULED END:[DATE] 06:00 CDT" at bounding box center [802, 317] width 729 height 16
click at [537, 339] on strong "CNOC TICKET:28773" at bounding box center [513, 332] width 114 height 13
drag, startPoint x: 573, startPoint y: 348, endPoint x: 541, endPoint y: 344, distance: 32.2
click at [541, 341] on li "CNOC TICKET: 28773" at bounding box center [802, 333] width 729 height 16
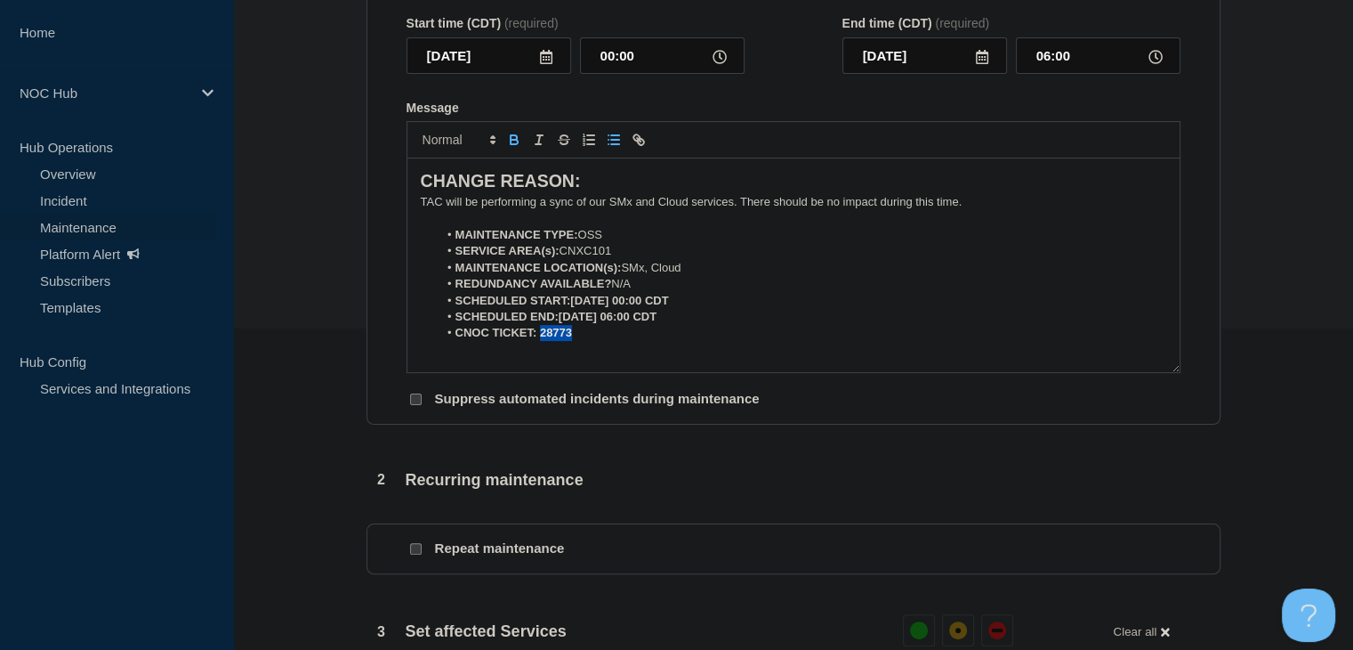
click at [512, 148] on icon "Toggle bold text" at bounding box center [514, 140] width 16 height 16
drag, startPoint x: 689, startPoint y: 327, endPoint x: 563, endPoint y: 325, distance: 125.5
click at [563, 325] on li "SCHEDULED END:[DATE] 06:00 CDT" at bounding box center [802, 317] width 729 height 16
click at [559, 323] on strong "SCHEDULED END:[DATE] 06:00 CDT" at bounding box center [557, 316] width 202 height 13
drag, startPoint x: 704, startPoint y: 325, endPoint x: 562, endPoint y: 324, distance: 141.5
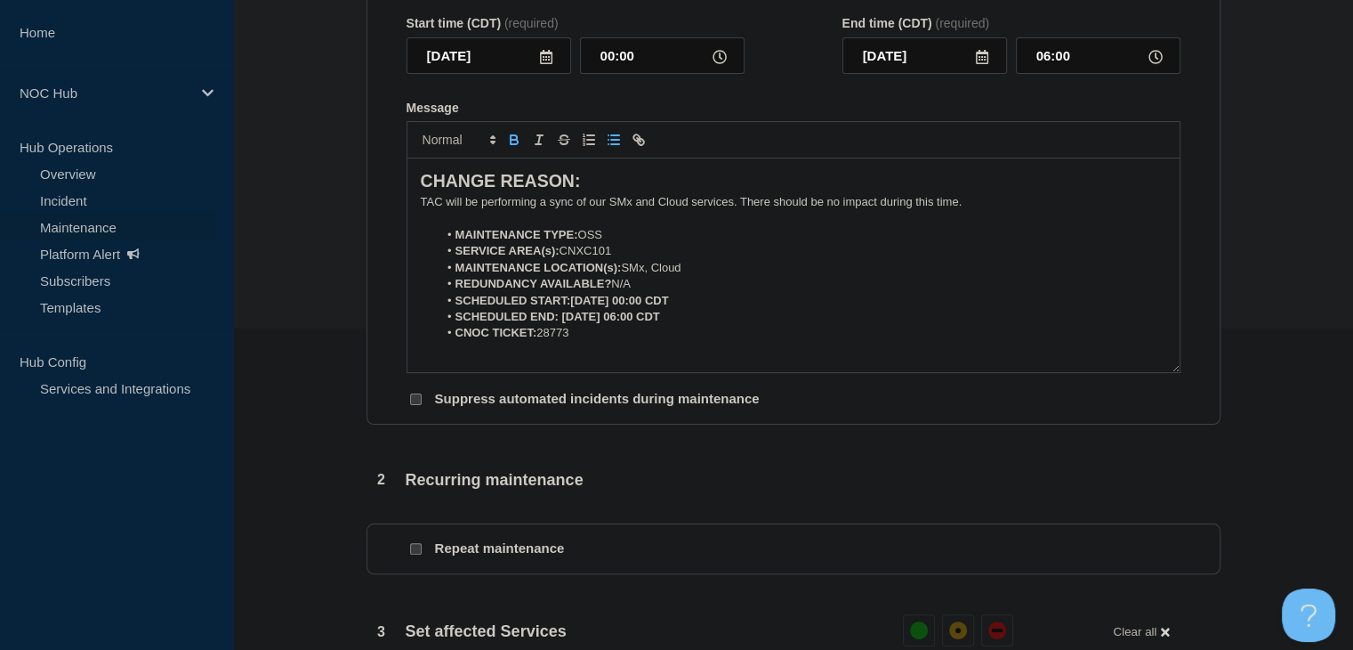
click at [562, 324] on li "SCHEDULED END: [DATE] 06:00 CDT" at bounding box center [802, 317] width 729 height 16
click at [520, 148] on icon "Toggle bold text" at bounding box center [514, 140] width 16 height 16
click at [573, 307] on strong "SCHEDULED START:2025-09-12, 00:00 CDT" at bounding box center [563, 300] width 214 height 13
drag, startPoint x: 710, startPoint y: 306, endPoint x: 570, endPoint y: 308, distance: 139.7
click at [570, 308] on li "SCHEDULED START: 2025-09-12, 00:00 CDT" at bounding box center [802, 301] width 729 height 16
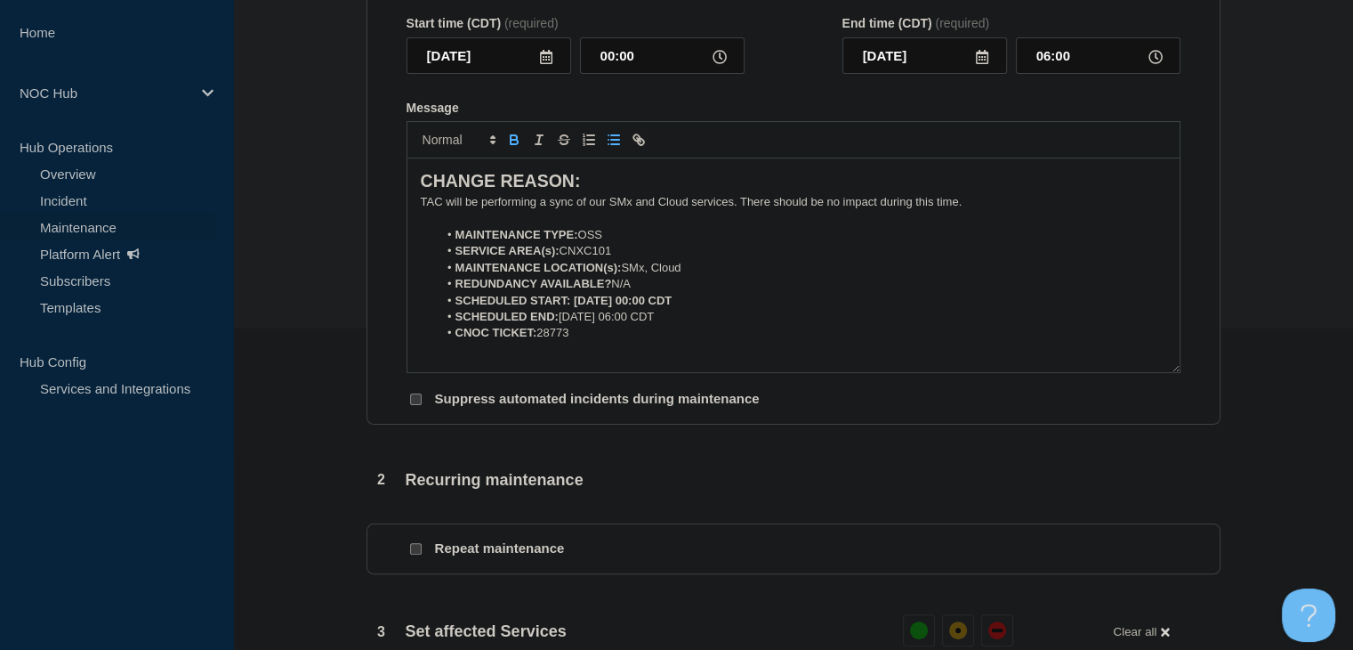
click at [511, 144] on icon "Toggle bold text" at bounding box center [514, 142] width 7 height 4
click at [355, 262] on section "1 Provide details Title (required) Conexon Core | Planned Maintenance | Custome…" at bounding box center [793, 549] width 1120 height 1385
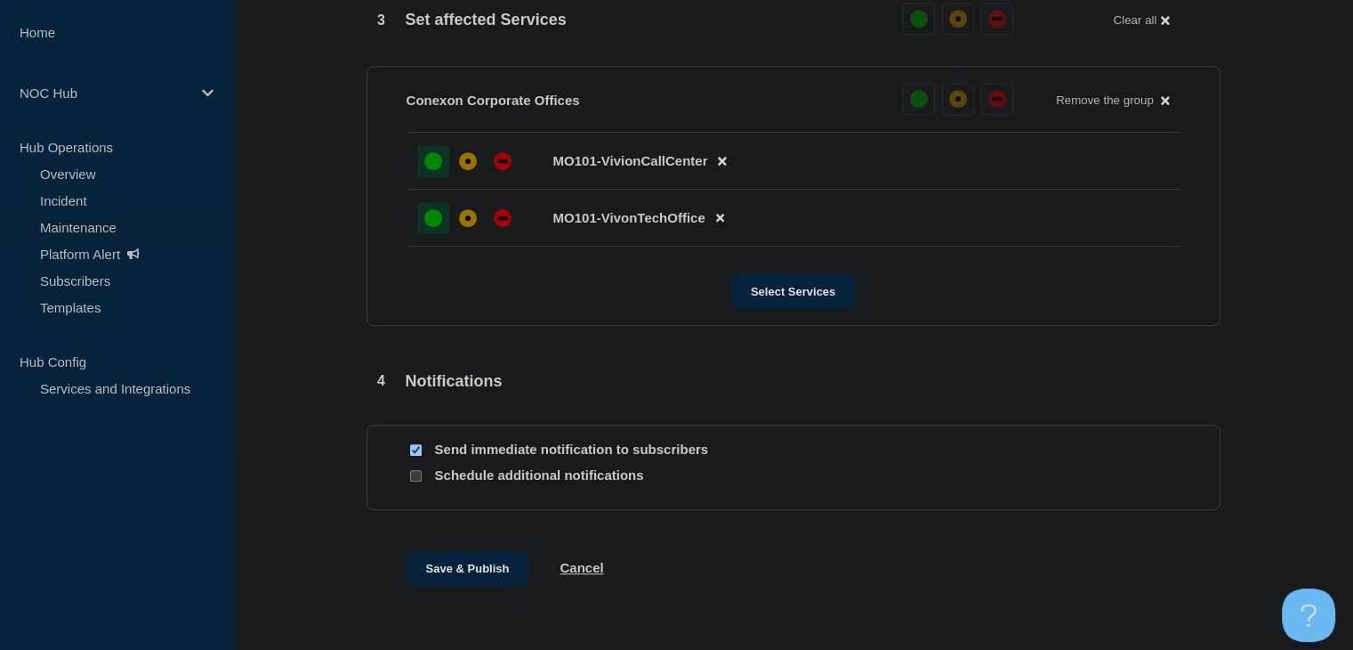
scroll to position [999, 0]
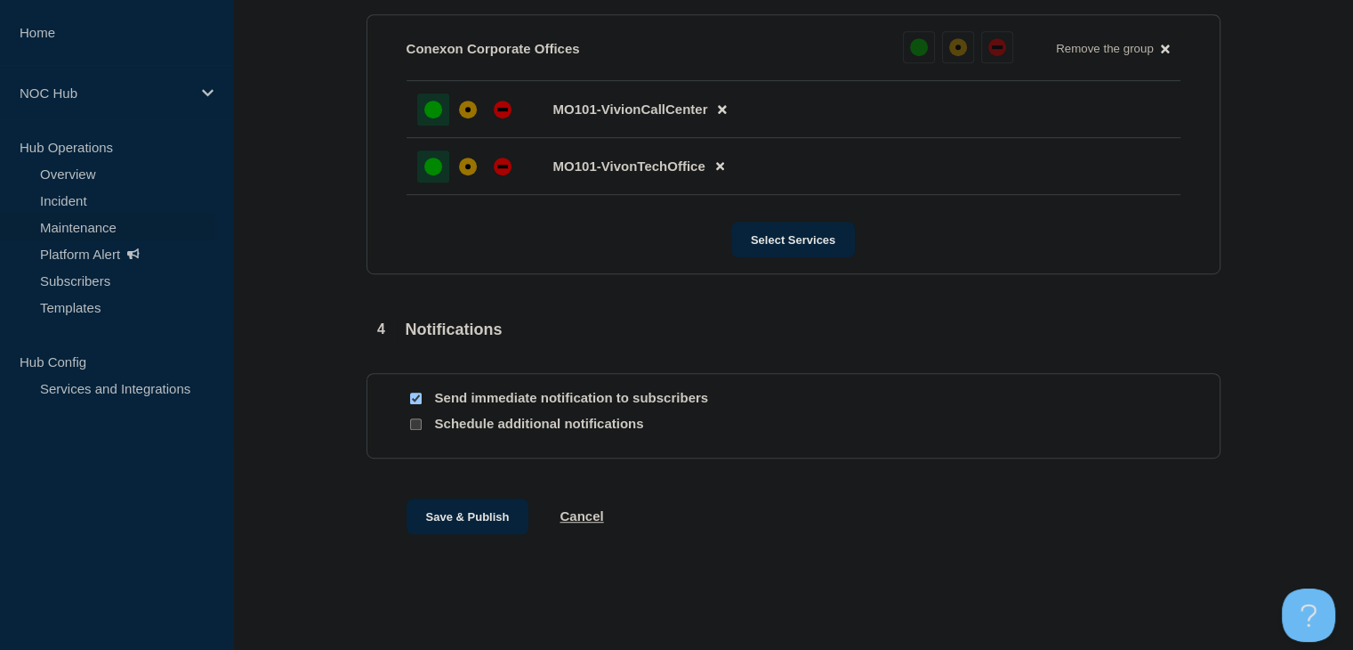
click at [413, 392] on input "Send immediate notification to subscribers" at bounding box center [416, 398] width 12 height 12
checkbox input "false"
click at [456, 506] on button "Save & Publish" at bounding box center [468, 516] width 123 height 36
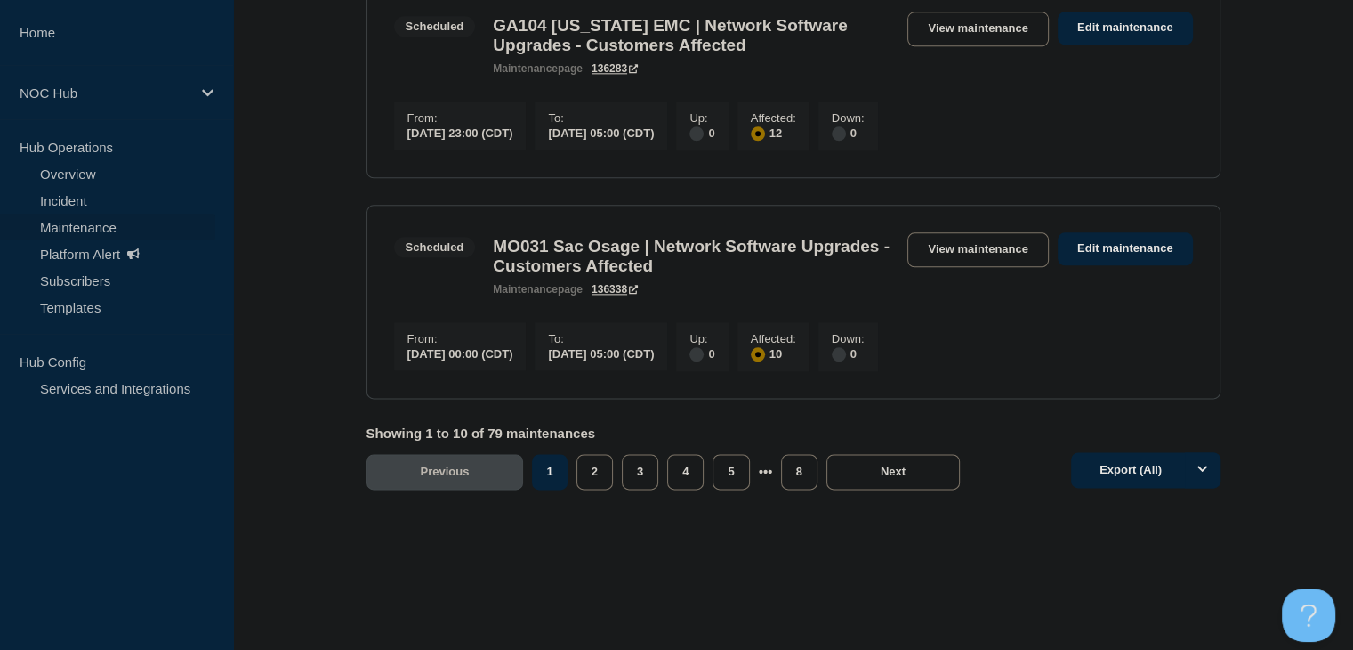
scroll to position [1424, 0]
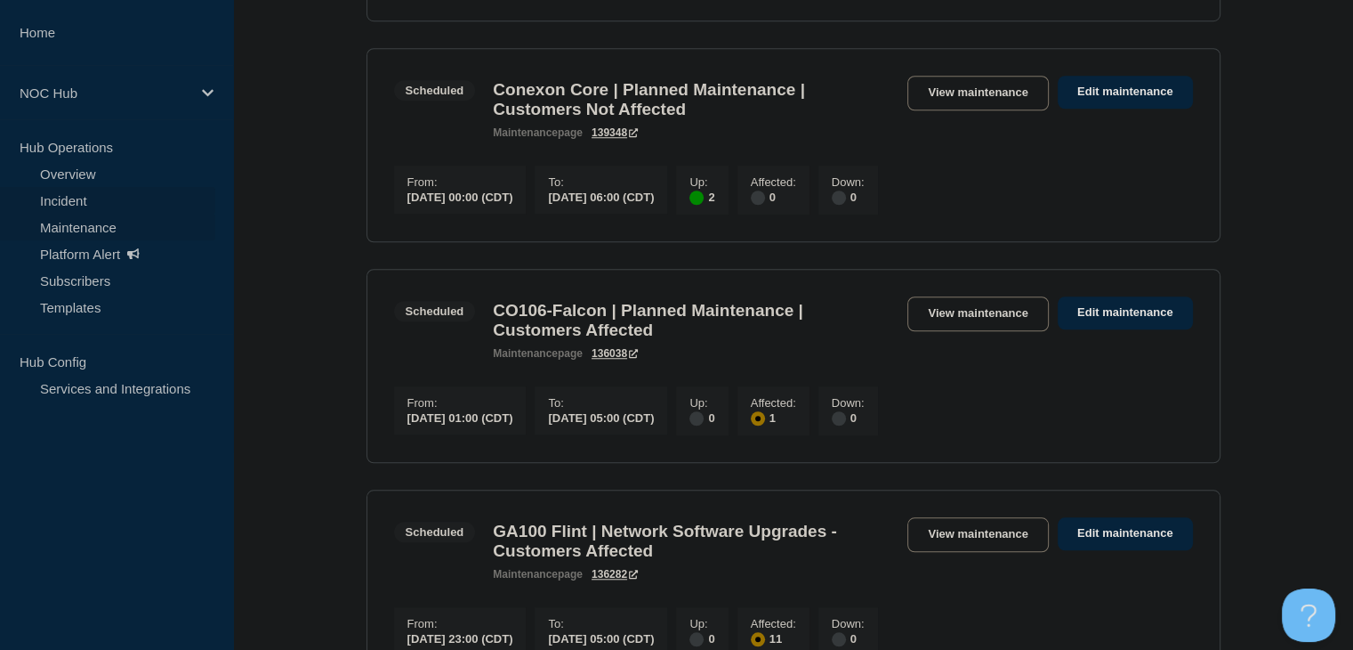
click at [75, 197] on link "Incident" at bounding box center [107, 200] width 215 height 27
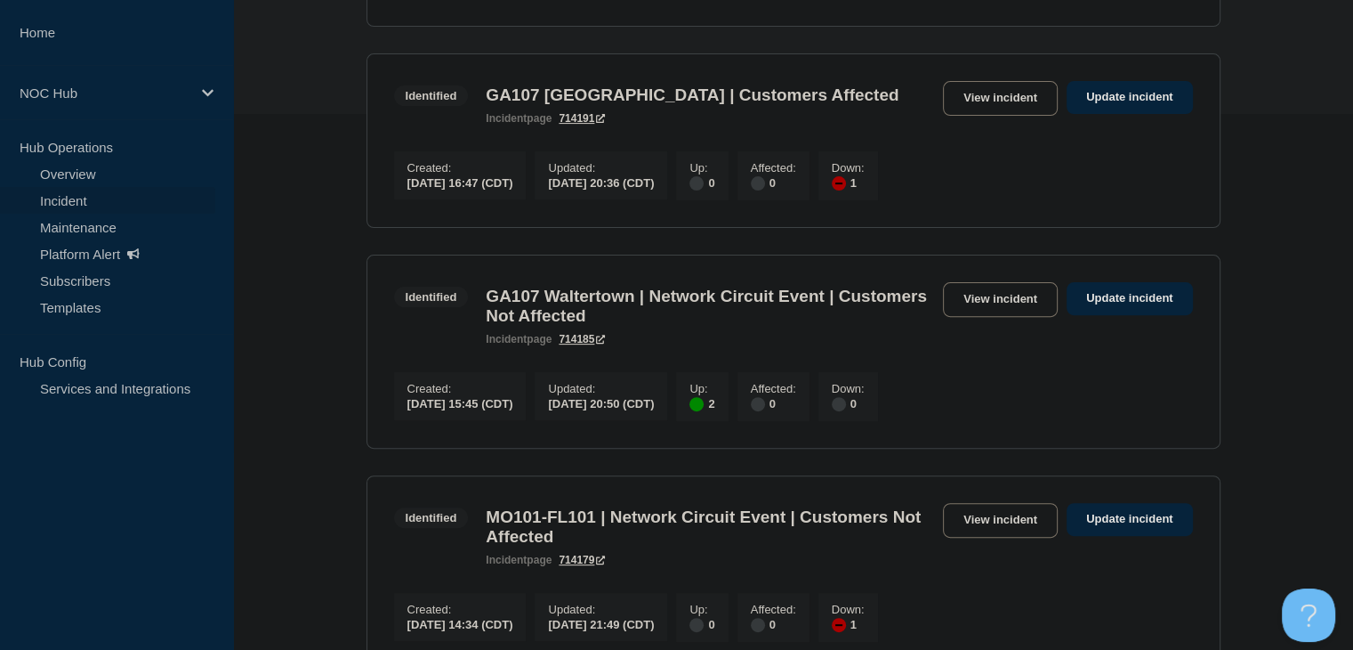
scroll to position [534, 0]
click at [1007, 338] on div "Identified GA107 Waltertown | Network Circuit Event | Customers Not Affected in…" at bounding box center [793, 315] width 799 height 63
click at [1007, 319] on link "View incident" at bounding box center [1000, 301] width 115 height 35
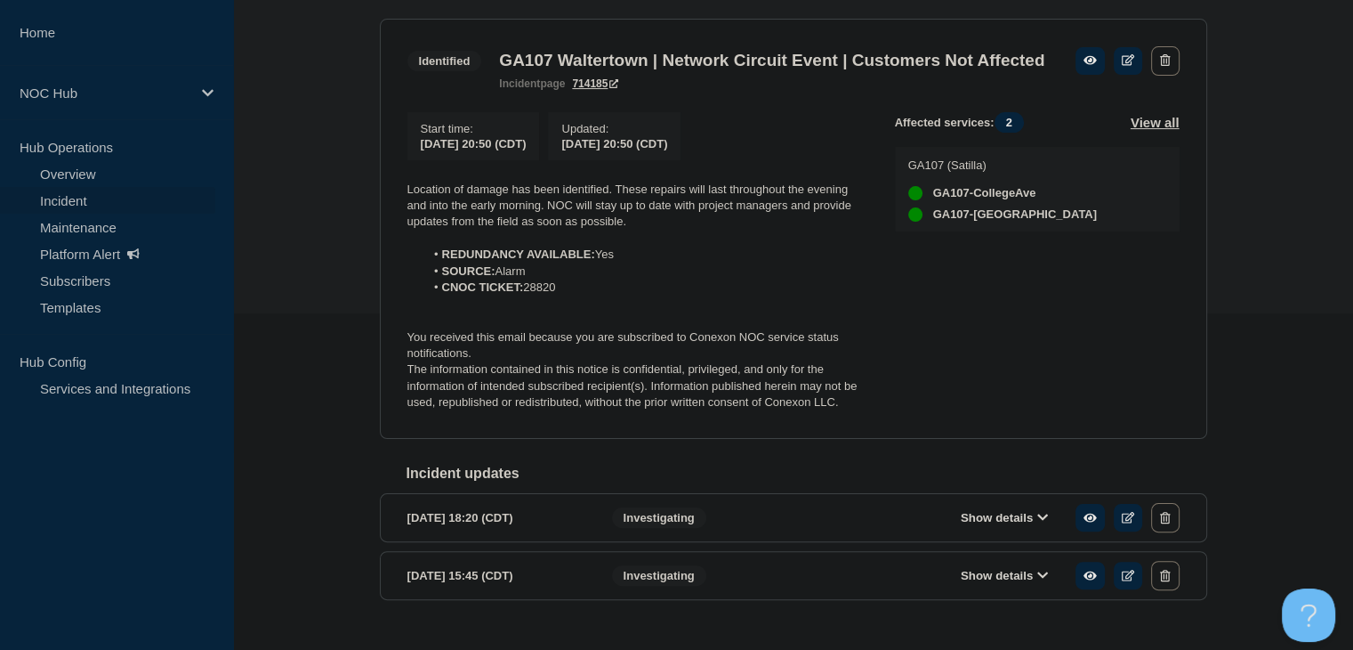
scroll to position [402, 0]
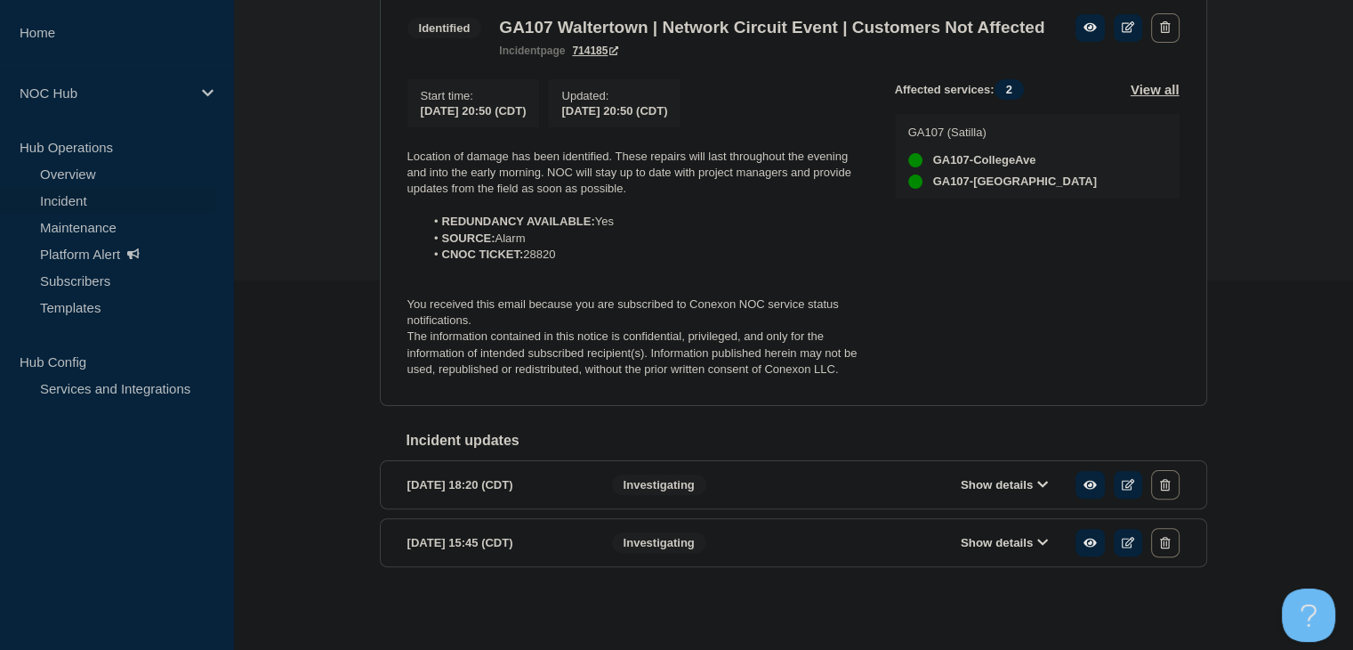
drag, startPoint x: 964, startPoint y: 537, endPoint x: 963, endPoint y: 520, distance: 16.0
click at [964, 537] on button "Show details" at bounding box center [1005, 542] width 98 height 15
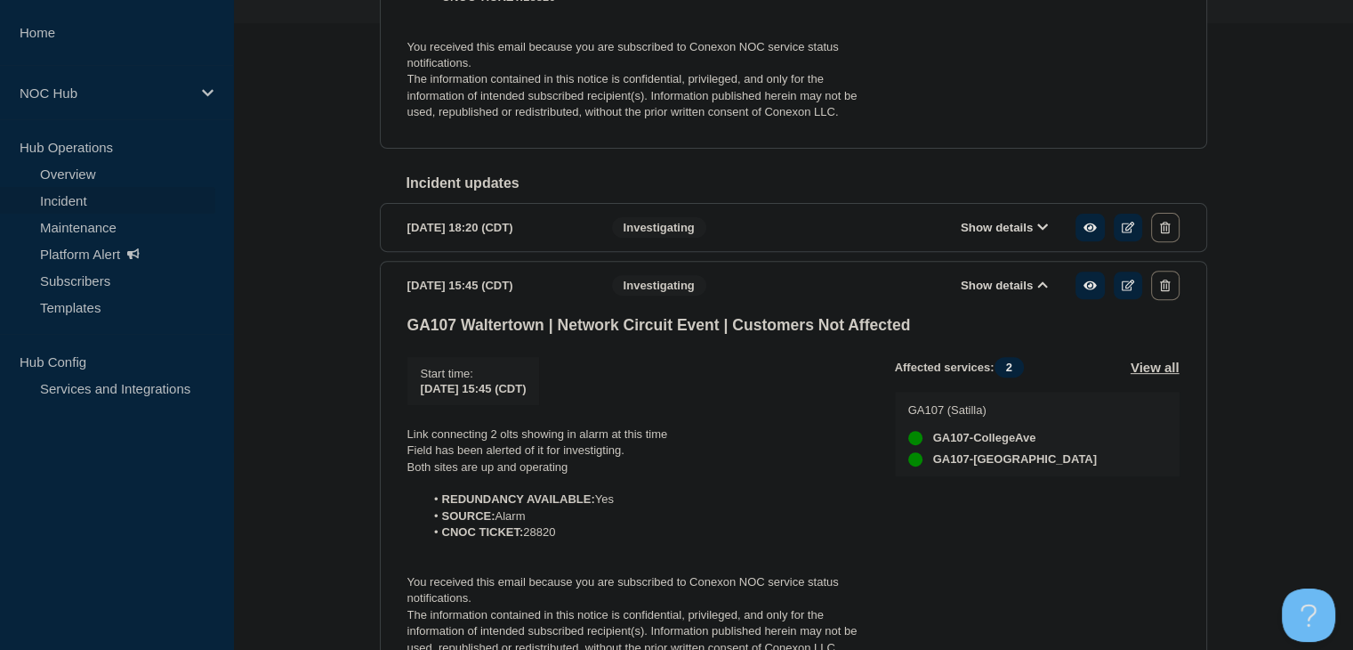
scroll to position [776, 0]
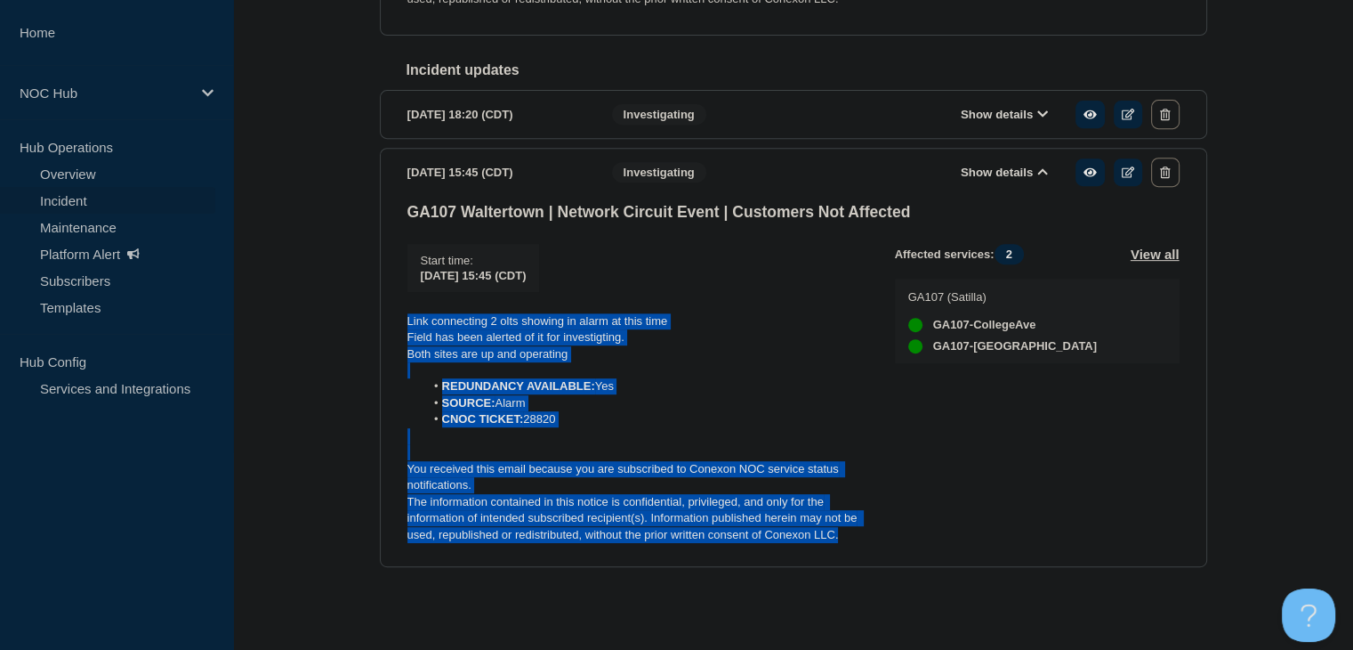
drag, startPoint x: 851, startPoint y: 535, endPoint x: 407, endPoint y: 319, distance: 493.8
click at [407, 319] on div "Link connecting 2 olts showing in alarm at this time Field has been alerted of …" at bounding box center [636, 428] width 459 height 230
copy div "Link connecting 2 olts showing in alarm at this time Field has been alerted of …"
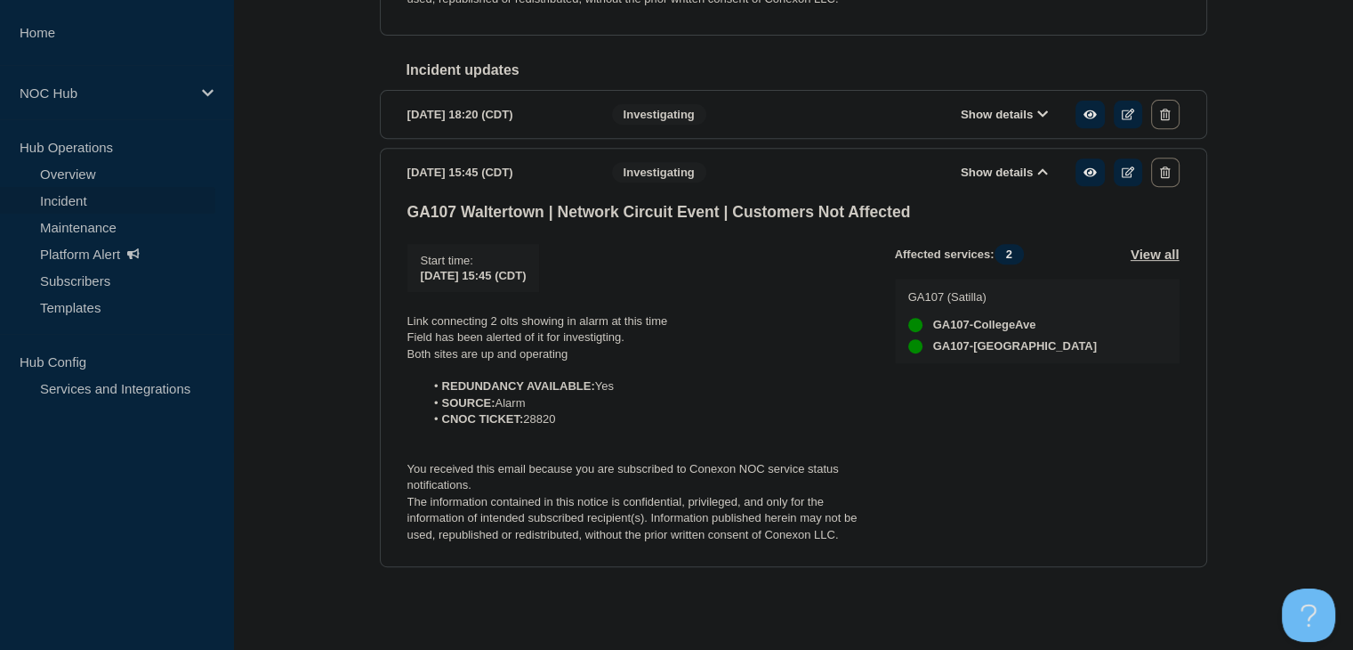
click at [222, 294] on li "Templates" at bounding box center [116, 307] width 233 height 27
click at [59, 190] on link "Incident" at bounding box center [107, 200] width 215 height 27
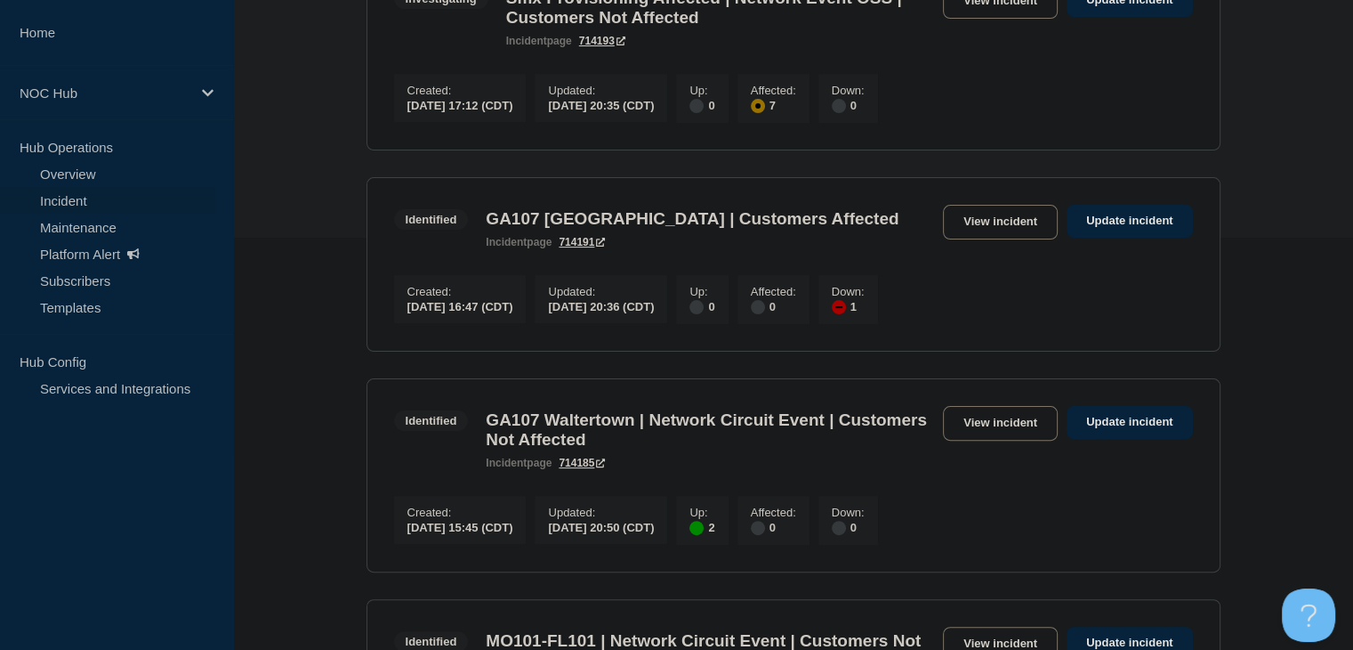
scroll to position [801, 0]
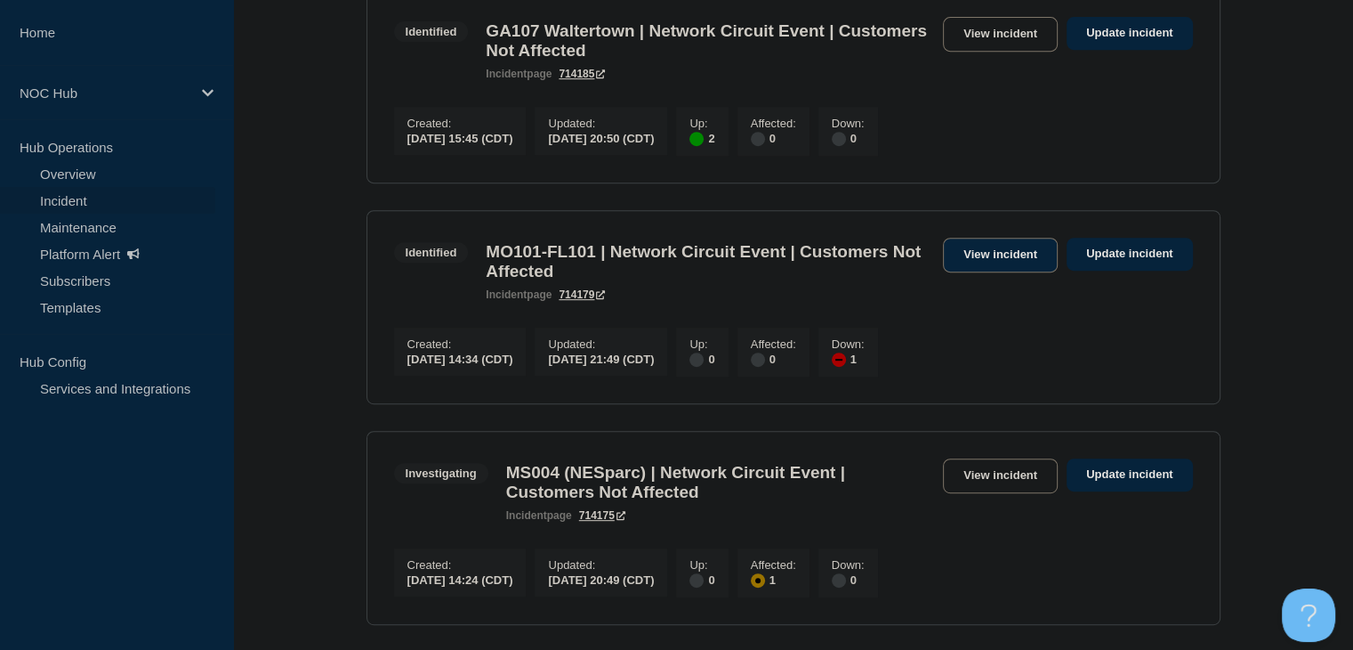
click at [995, 272] on link "View incident" at bounding box center [1000, 255] width 115 height 35
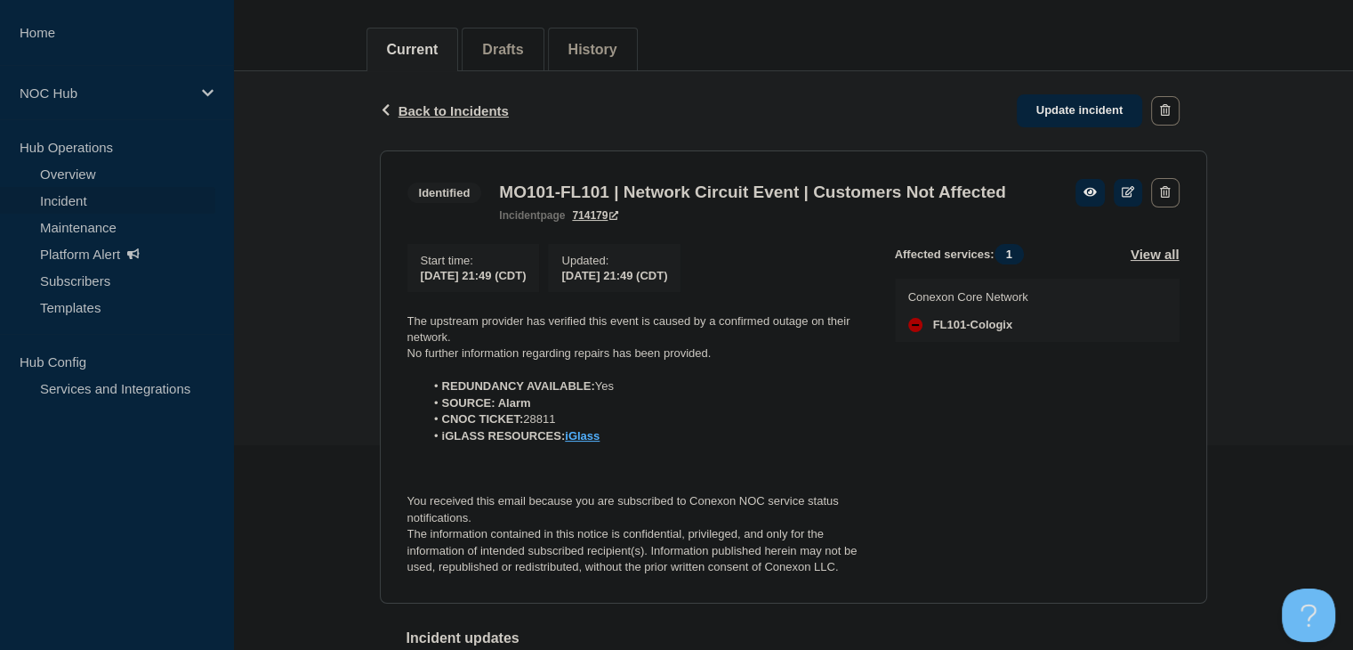
scroll to position [267, 0]
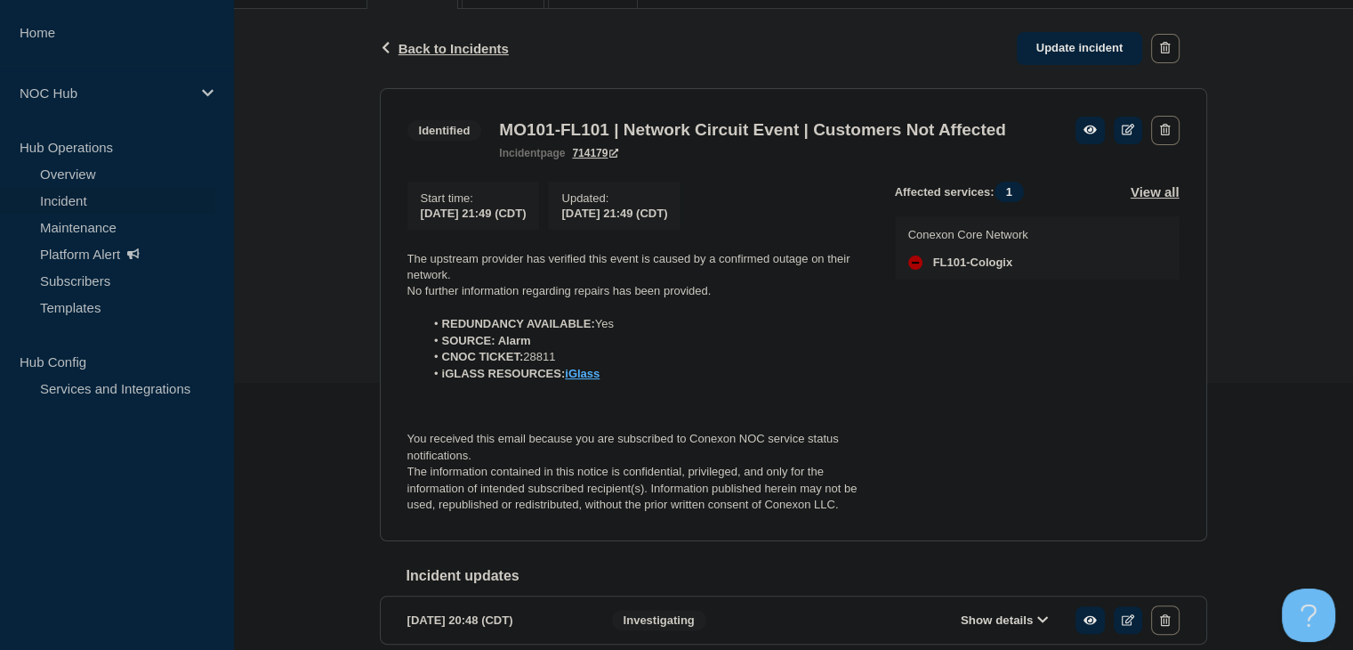
click at [128, 191] on link "Incident" at bounding box center [107, 200] width 215 height 27
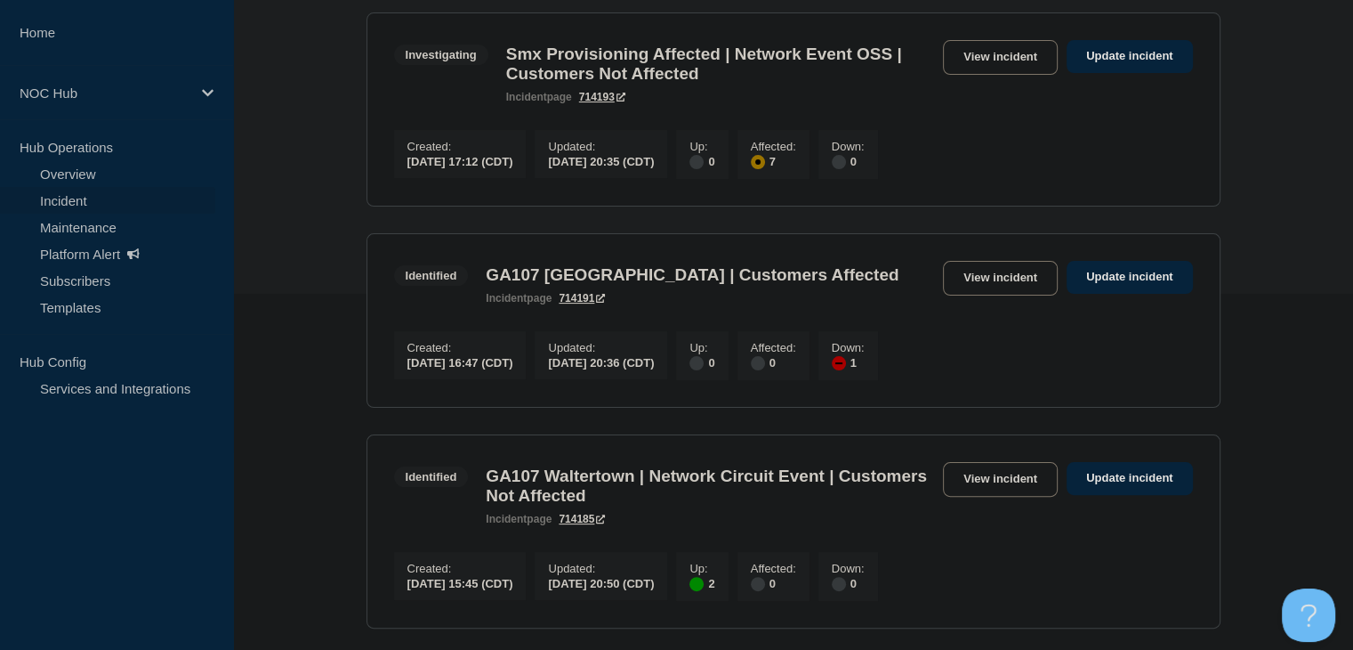
scroll to position [534, 0]
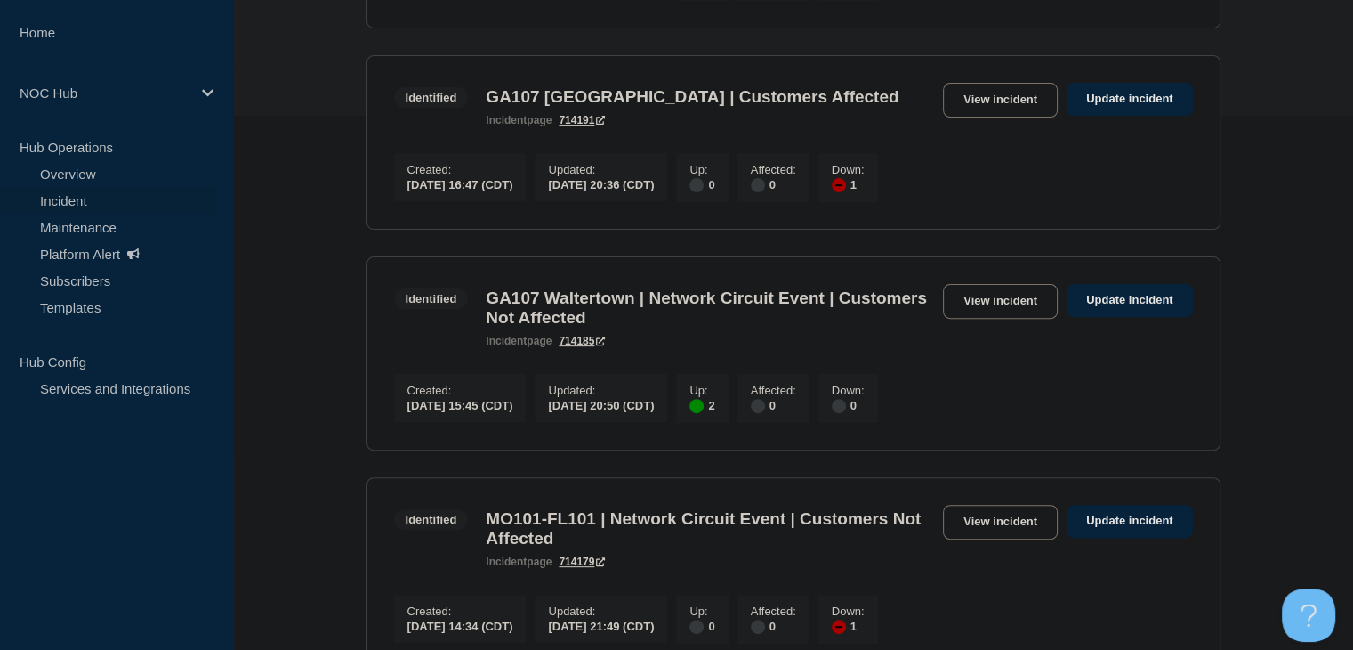
drag, startPoint x: 941, startPoint y: 114, endPoint x: 923, endPoint y: 107, distance: 20.0
click at [921, 107] on div "Identified GA107 Waltertown | Customers Affected incident page 714191 View inci…" at bounding box center [793, 105] width 799 height 44
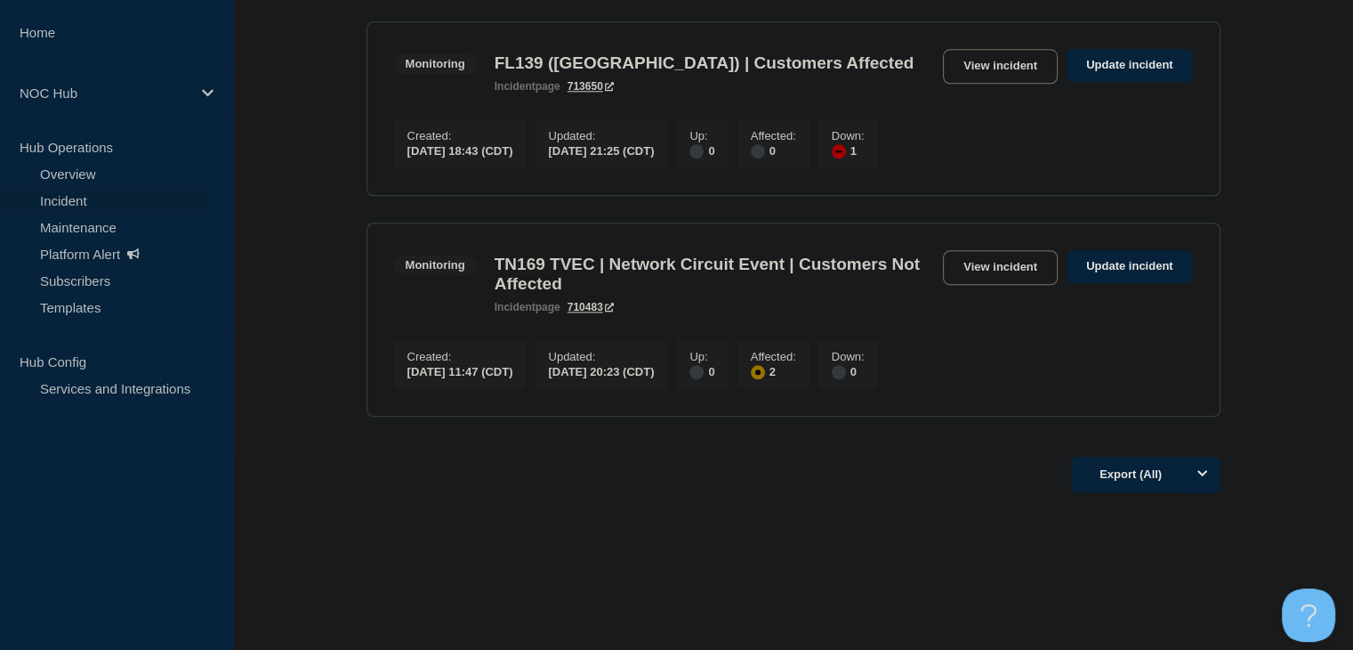
scroll to position [2159, 0]
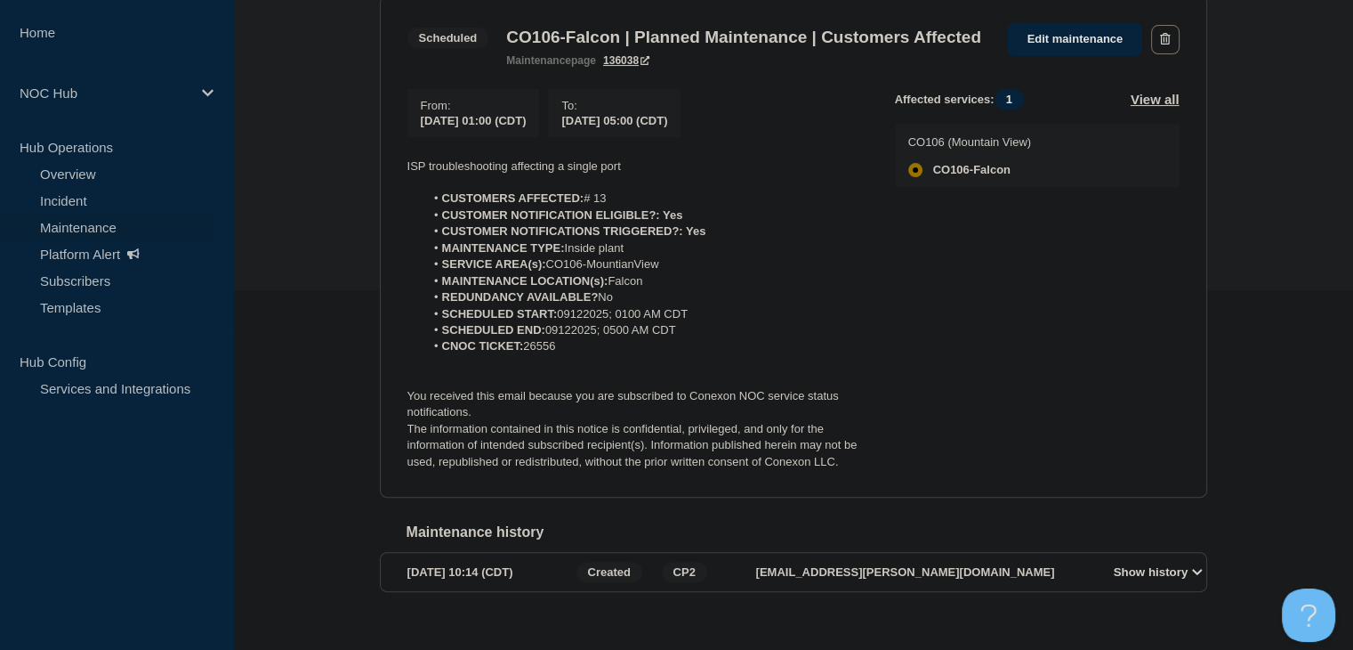
scroll to position [329, 0]
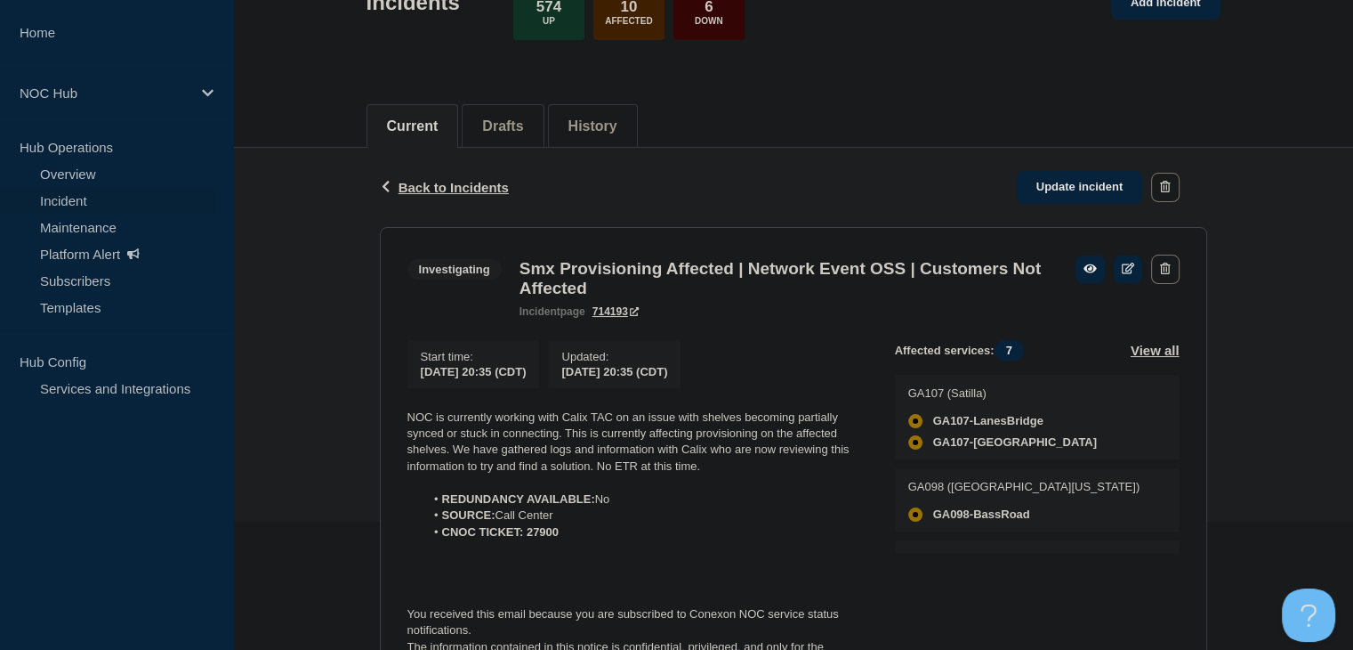
scroll to position [267, 0]
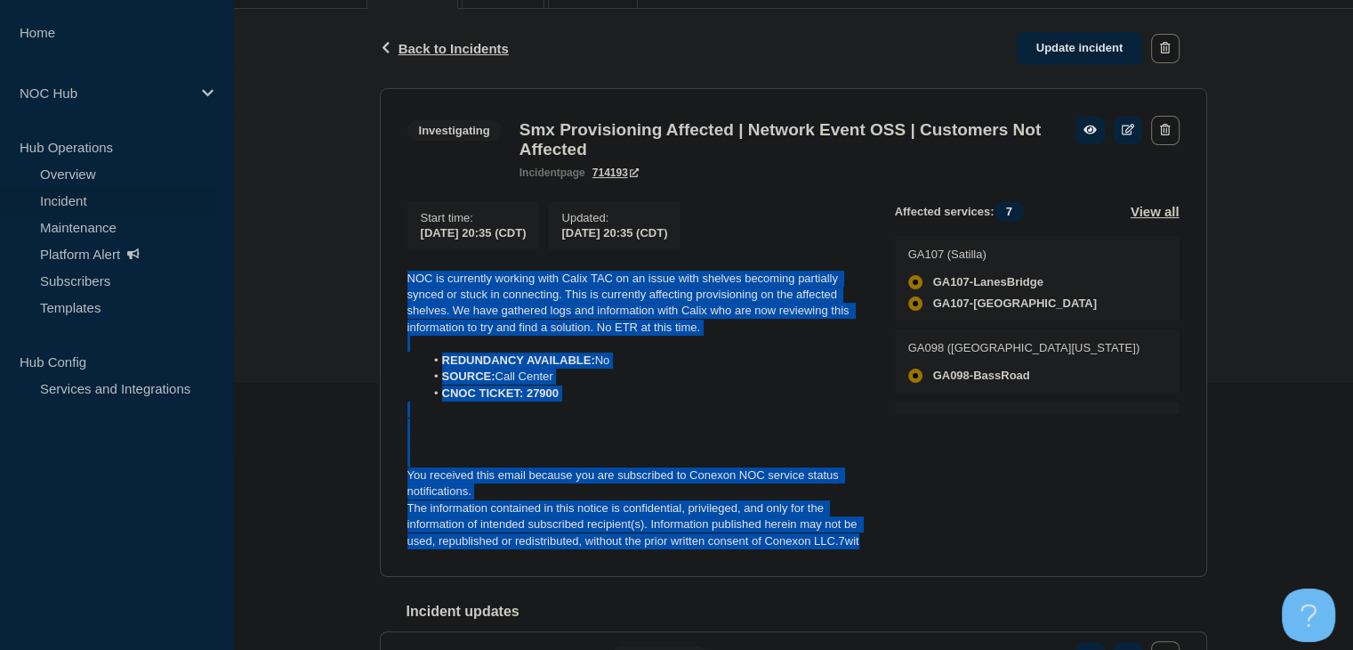
drag, startPoint x: 876, startPoint y: 553, endPoint x: 402, endPoint y: 277, distance: 549.0
click at [402, 277] on section "Investigating Smx Provisioning Affected | Network Event OSS | Customers Not Aff…" at bounding box center [793, 332] width 827 height 489
copy div "NOC is currently working with Calix TAC on an issue with shelves becoming parti…"
drag, startPoint x: 1064, startPoint y: 47, endPoint x: 1045, endPoint y: 81, distance: 38.6
click at [1064, 47] on link "Update incident" at bounding box center [1080, 48] width 126 height 33
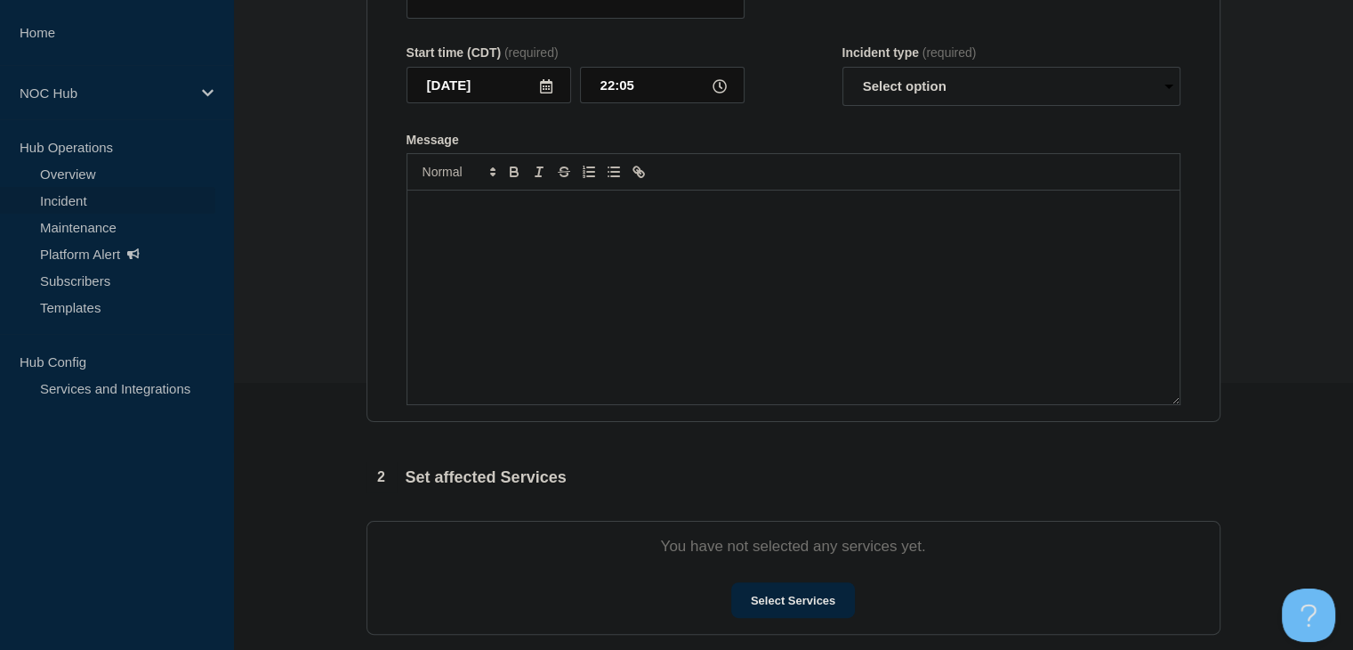
type input "Smx Provisioning Affected | Network Event OSS | Customers Not Affected"
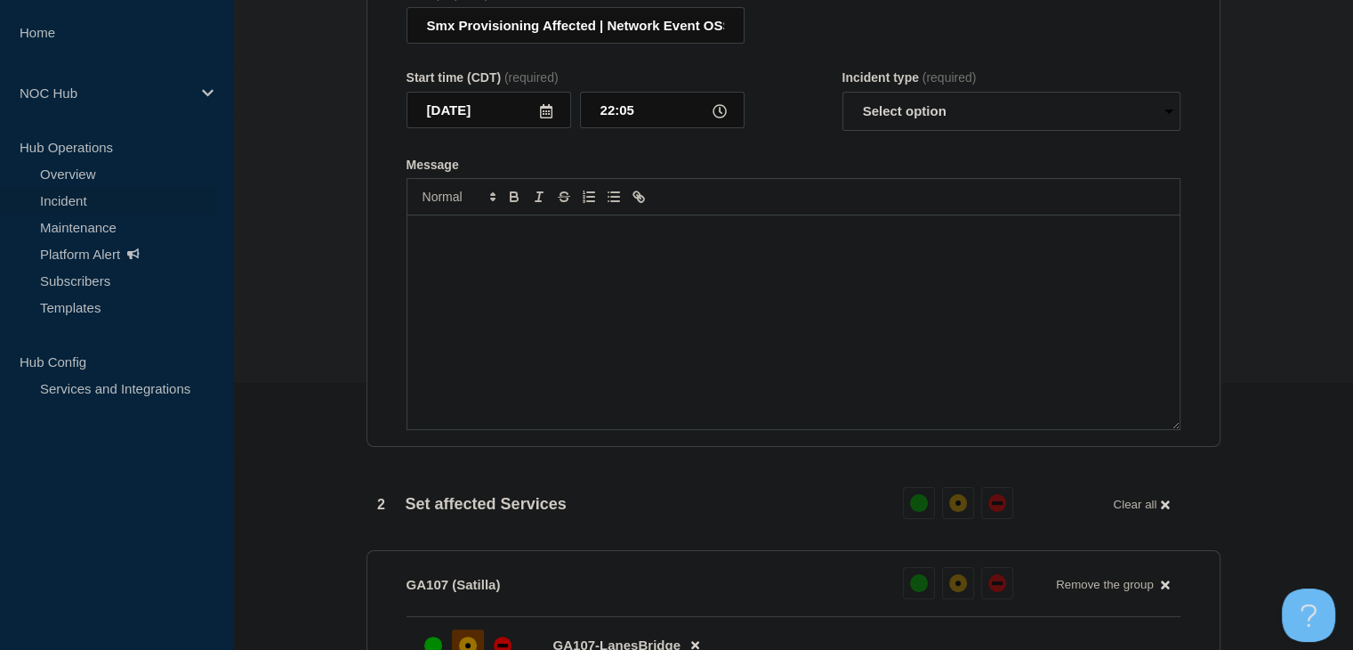
drag, startPoint x: 1018, startPoint y: 111, endPoint x: 644, endPoint y: 320, distance: 428.2
click at [644, 320] on div "Message" at bounding box center [793, 322] width 772 height 214
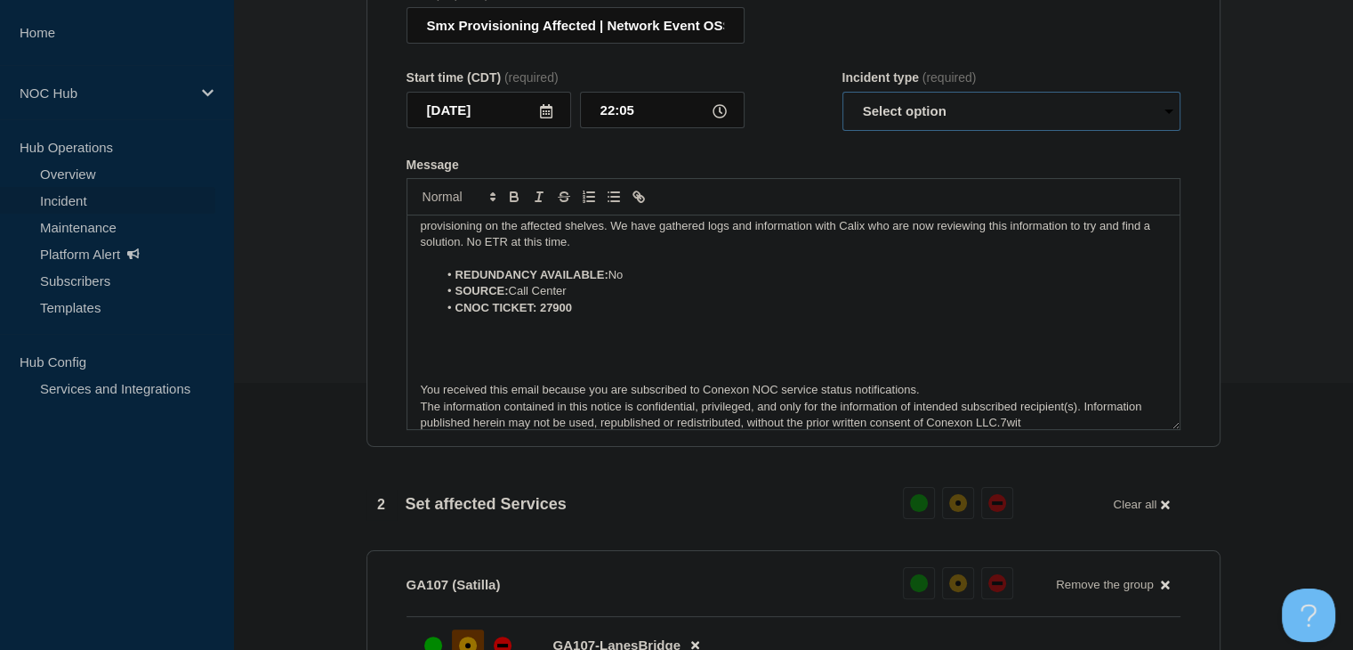
click at [900, 126] on select "Select option Investigating Identified Monitoring Resolved" at bounding box center [1012, 111] width 338 height 39
select select "investigating"
click at [843, 102] on select "Select option Investigating Identified Monitoring Resolved" at bounding box center [1012, 111] width 338 height 39
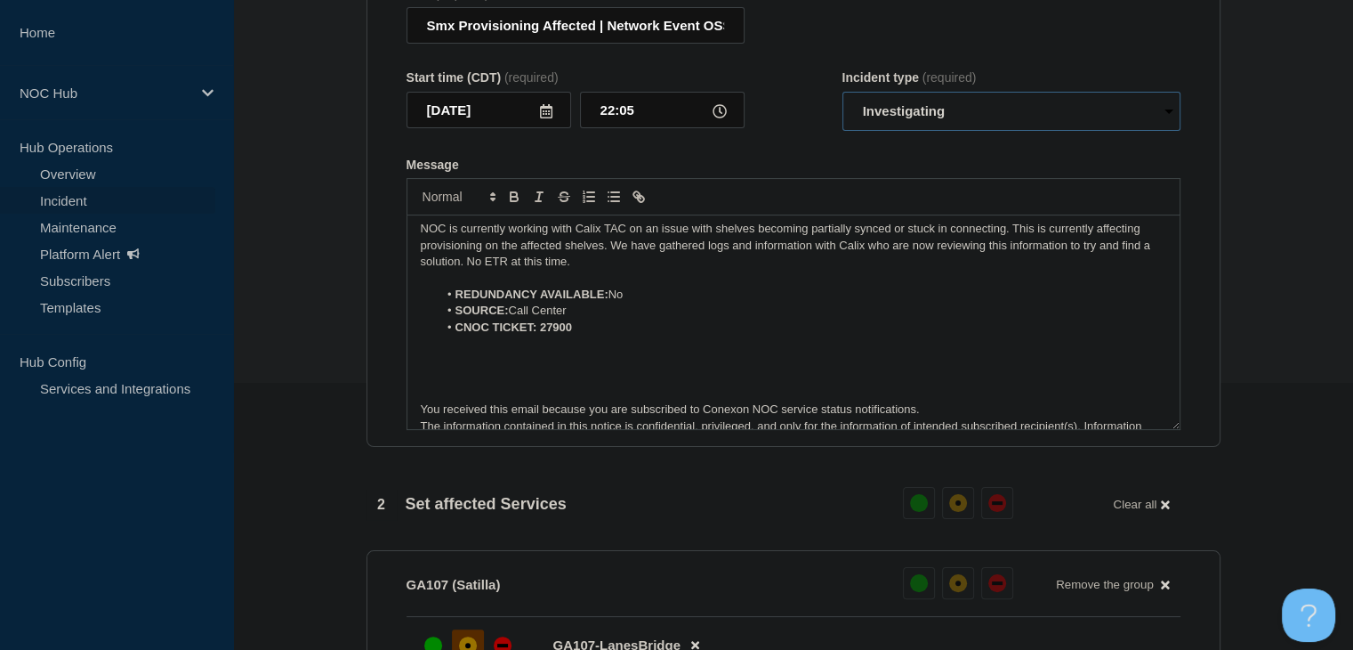
scroll to position [0, 0]
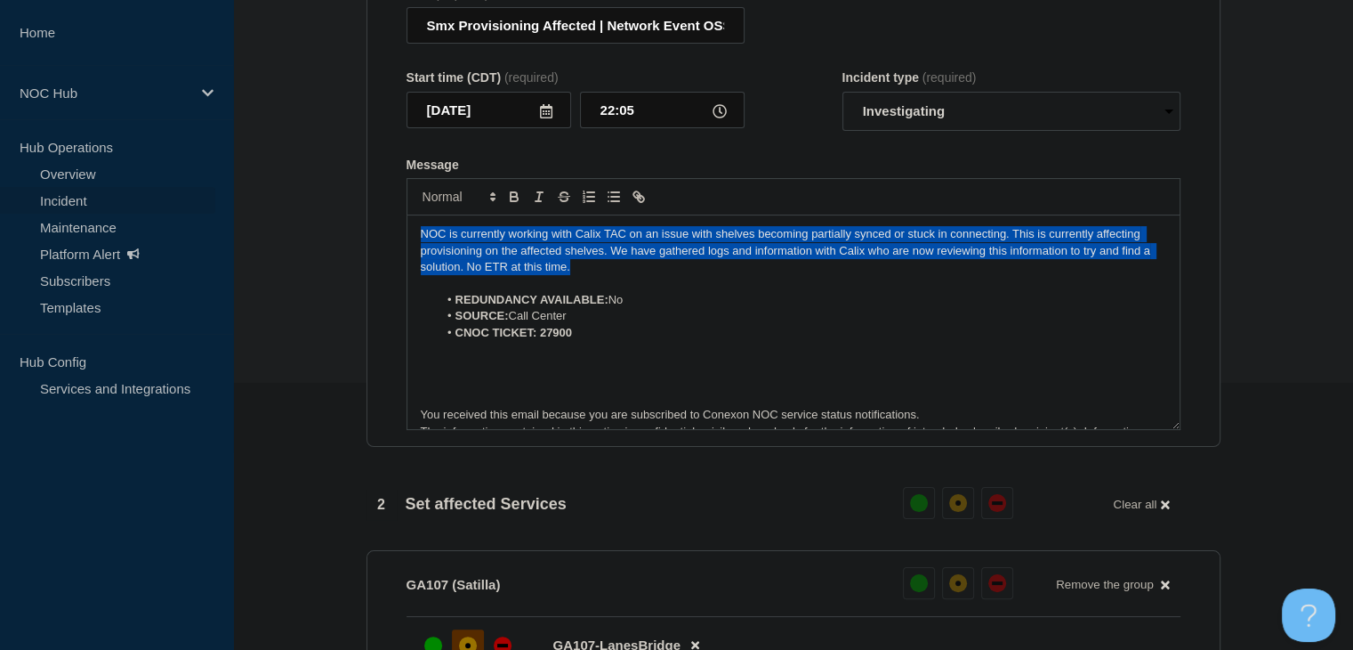
drag, startPoint x: 573, startPoint y: 278, endPoint x: 367, endPoint y: 241, distance: 209.6
click at [367, 241] on section "Title (required) Smx Provisioning Affected | Network Event OSS | Customers Not …" at bounding box center [794, 209] width 854 height 478
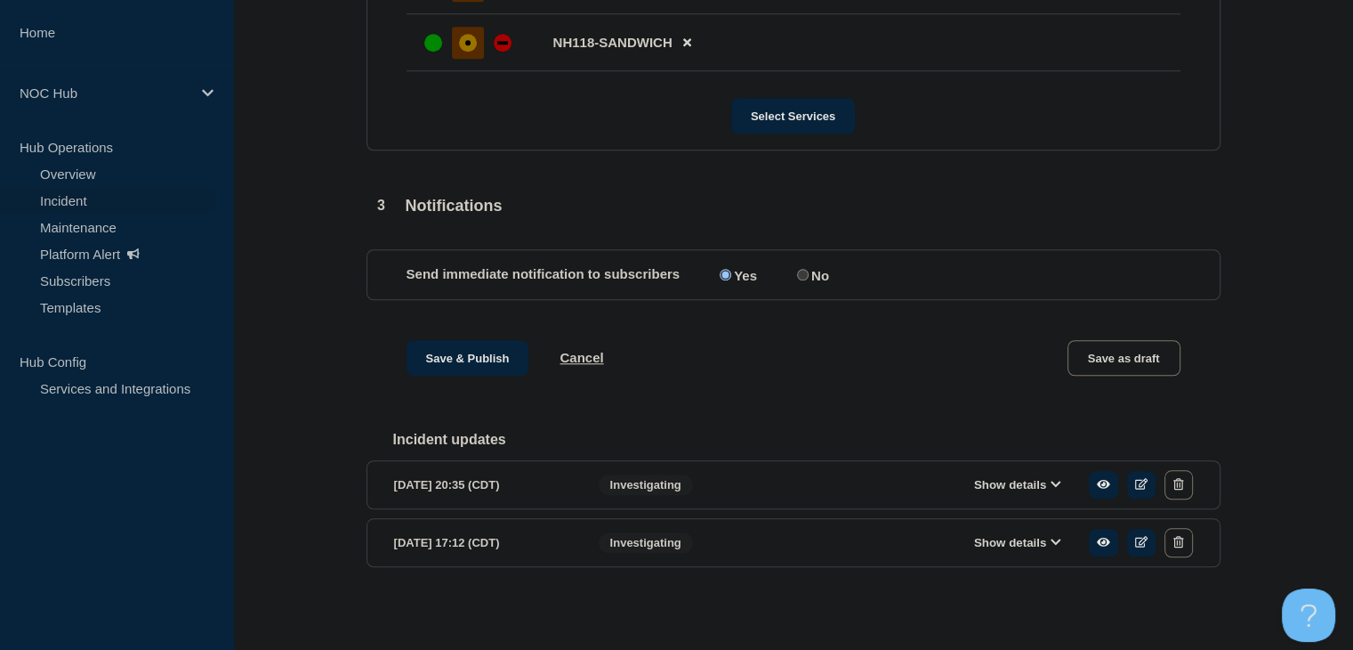
scroll to position [1463, 0]
click at [683, 466] on section "2025-09-11 20:35 (CDT) Show details Investigating" at bounding box center [794, 484] width 854 height 49
click at [1003, 487] on button "Show details" at bounding box center [1018, 484] width 98 height 15
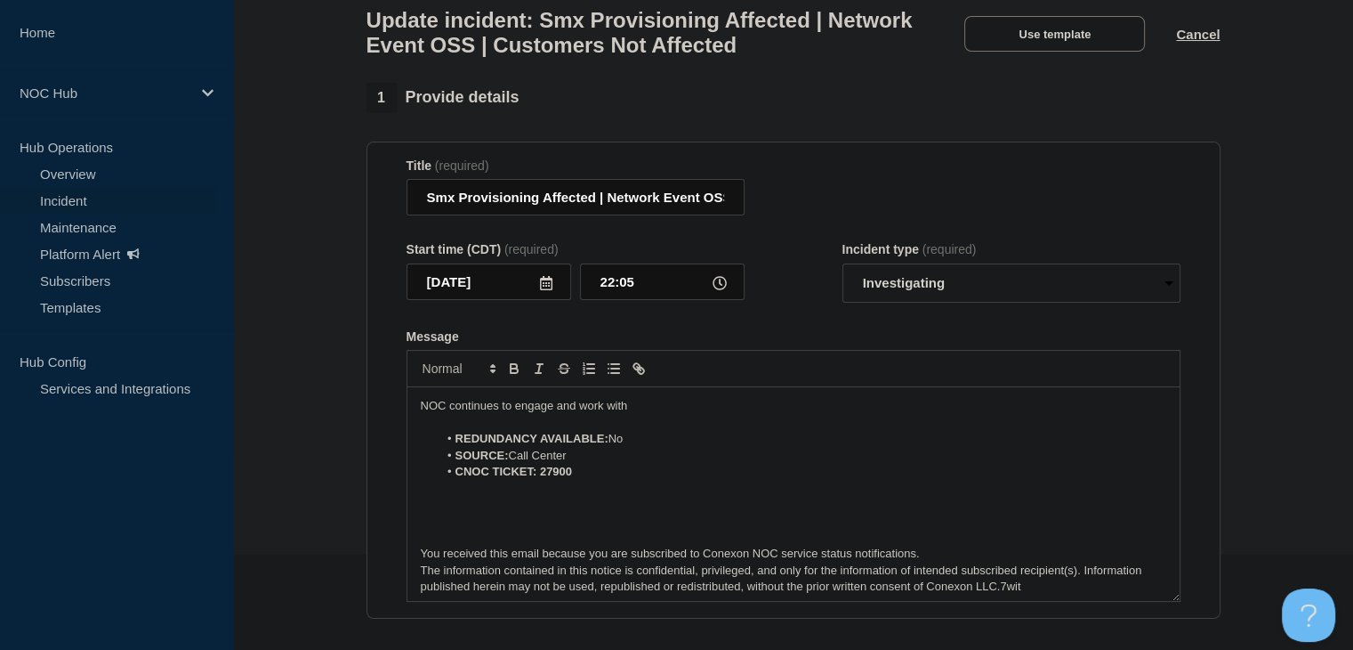
scroll to position [178, 0]
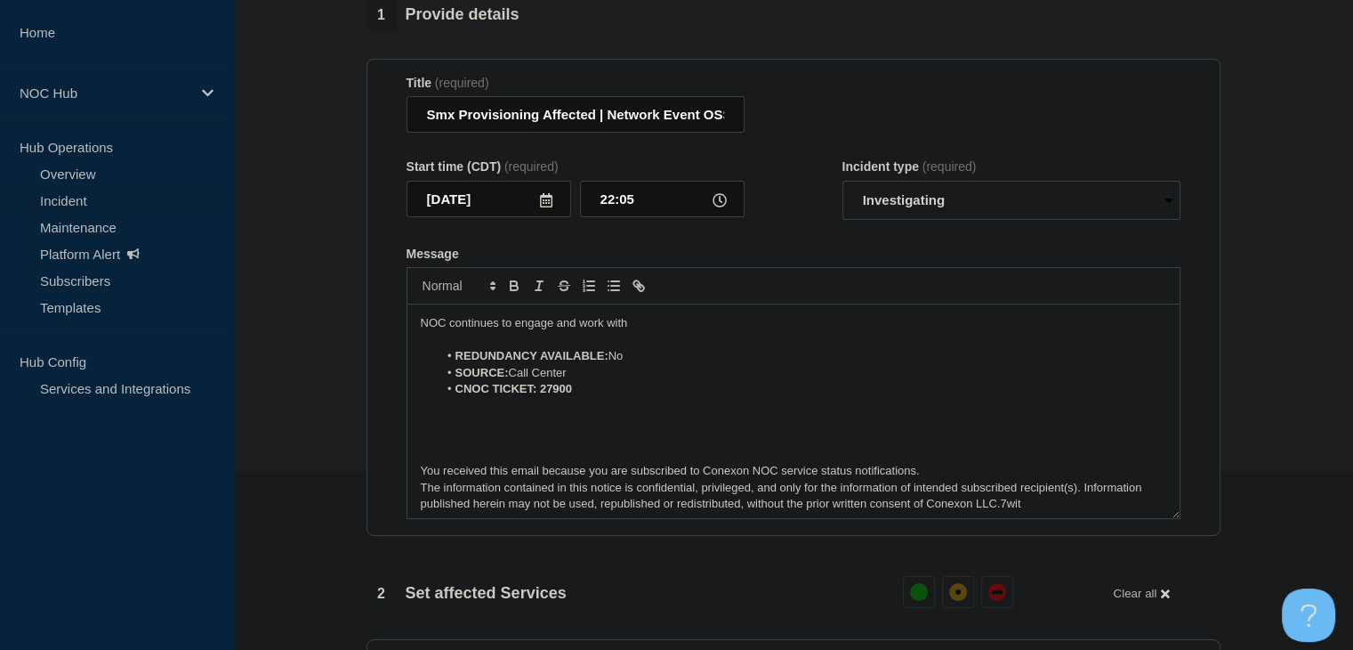
click at [674, 331] on p "NOC continues to engage and work with" at bounding box center [794, 323] width 746 height 16
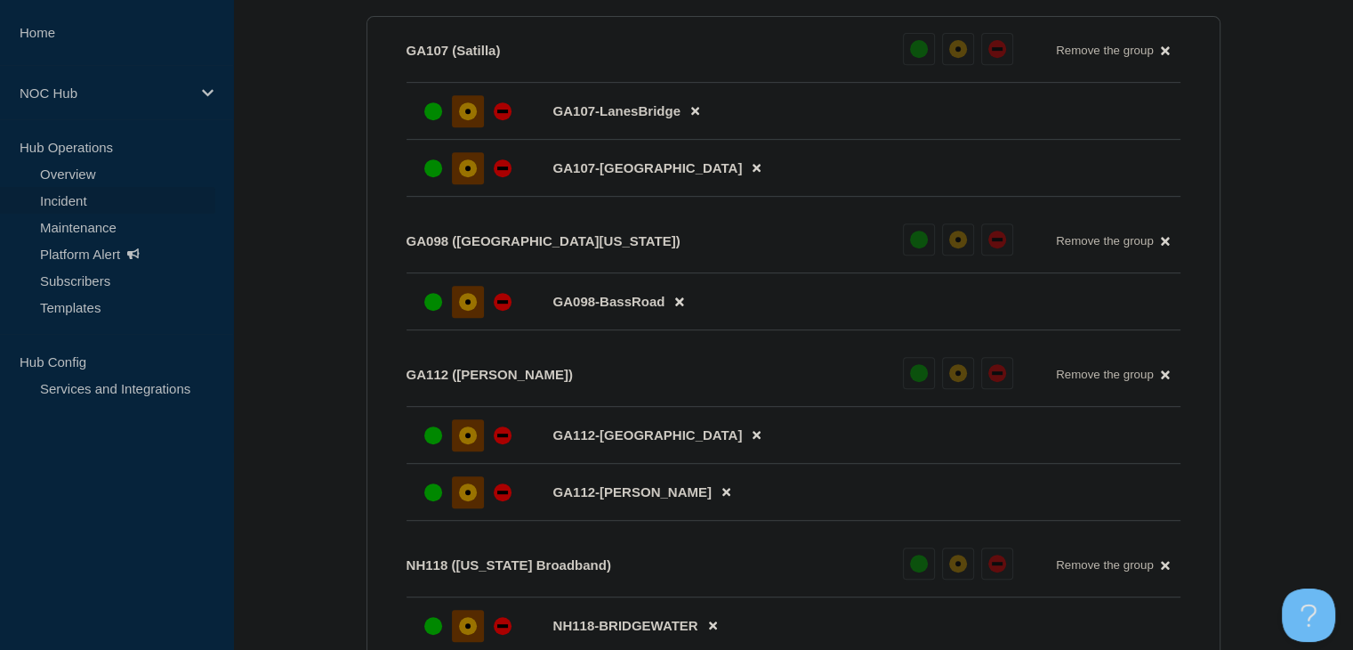
scroll to position [1335, 0]
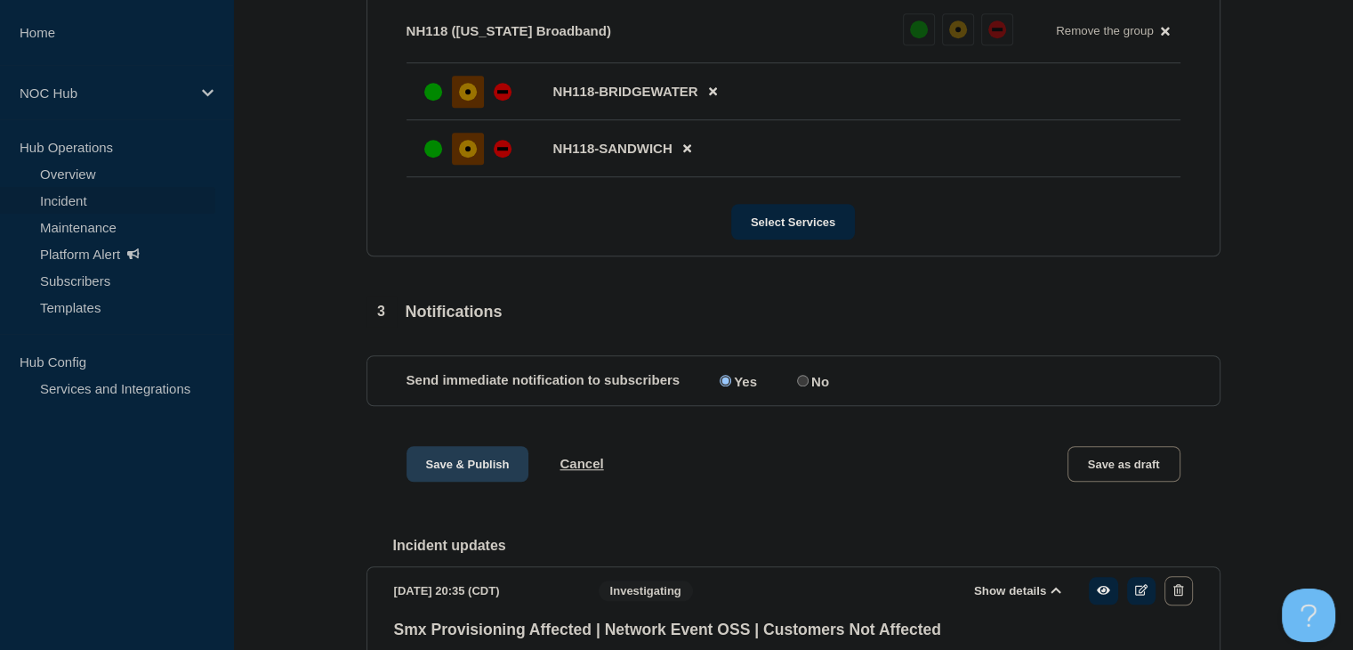
click at [490, 481] on button "Save & Publish" at bounding box center [468, 464] width 123 height 36
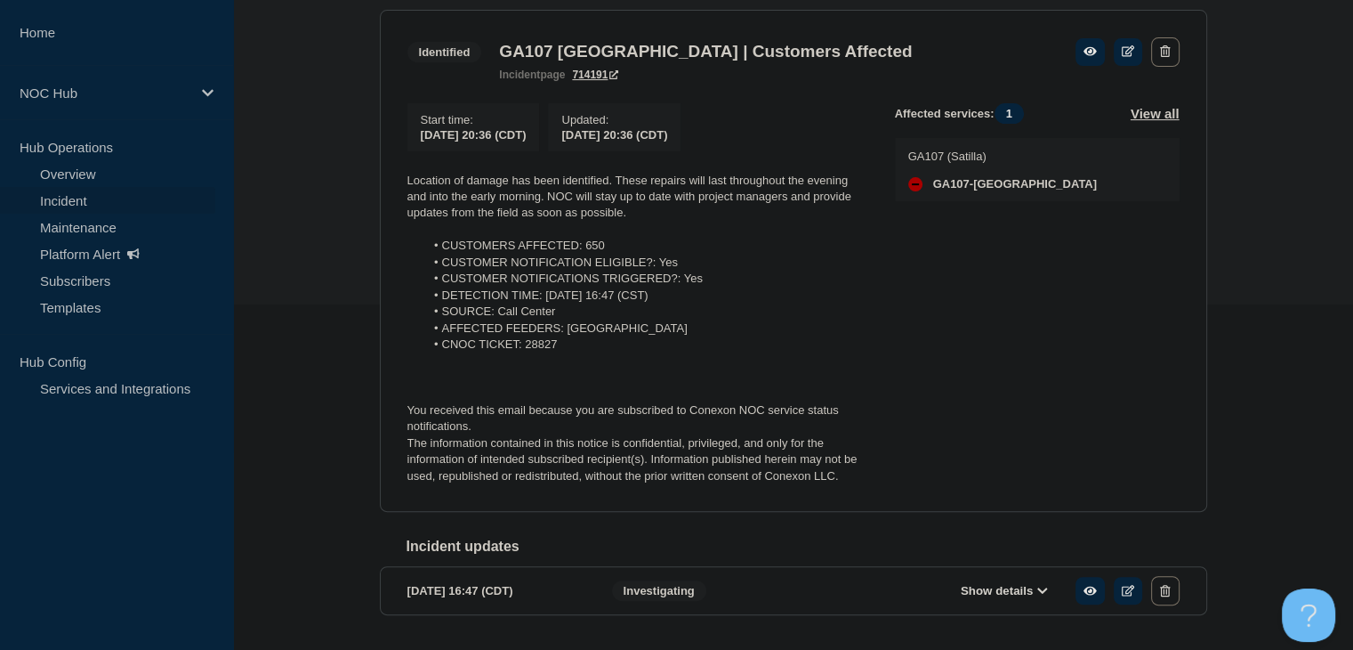
scroll to position [314, 0]
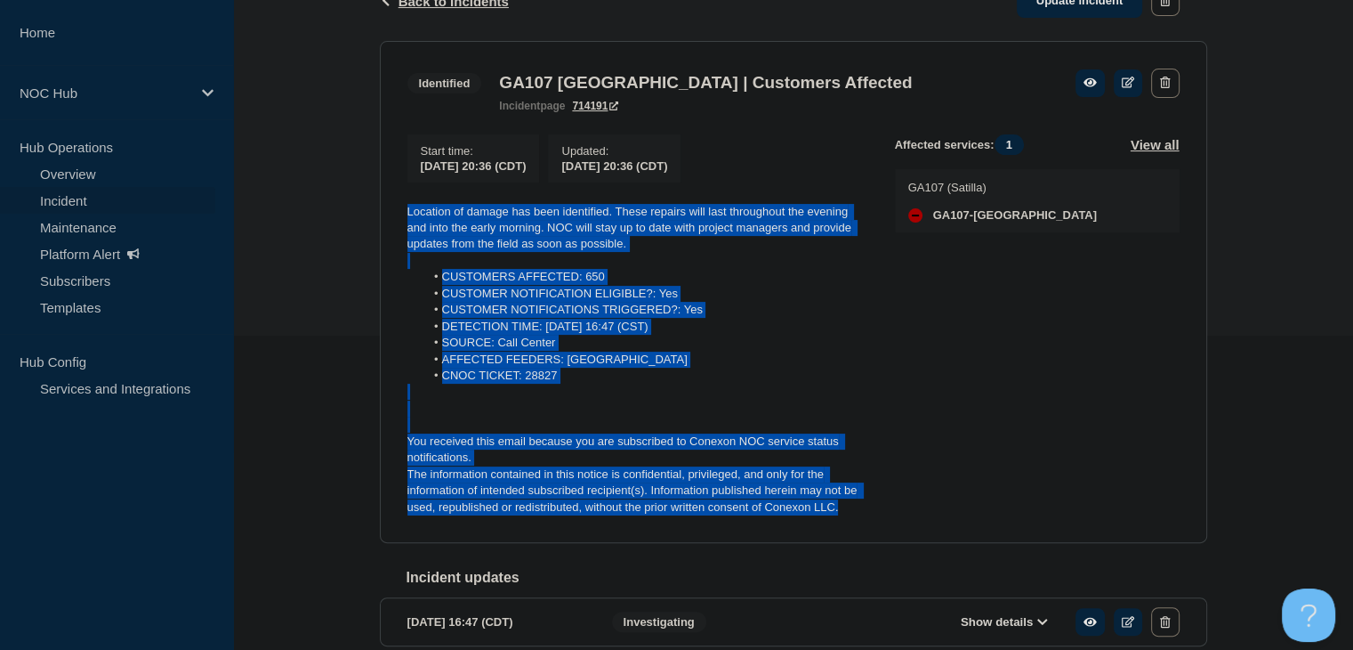
drag, startPoint x: 861, startPoint y: 520, endPoint x: 367, endPoint y: 199, distance: 589.3
click at [367, 199] on div "Back Back to Incidents Update incident Identified GA107 [GEOGRAPHIC_DATA] | Cus…" at bounding box center [794, 332] width 854 height 741
copy div "Location of damage has been identified. These repairs will last throughout the …"
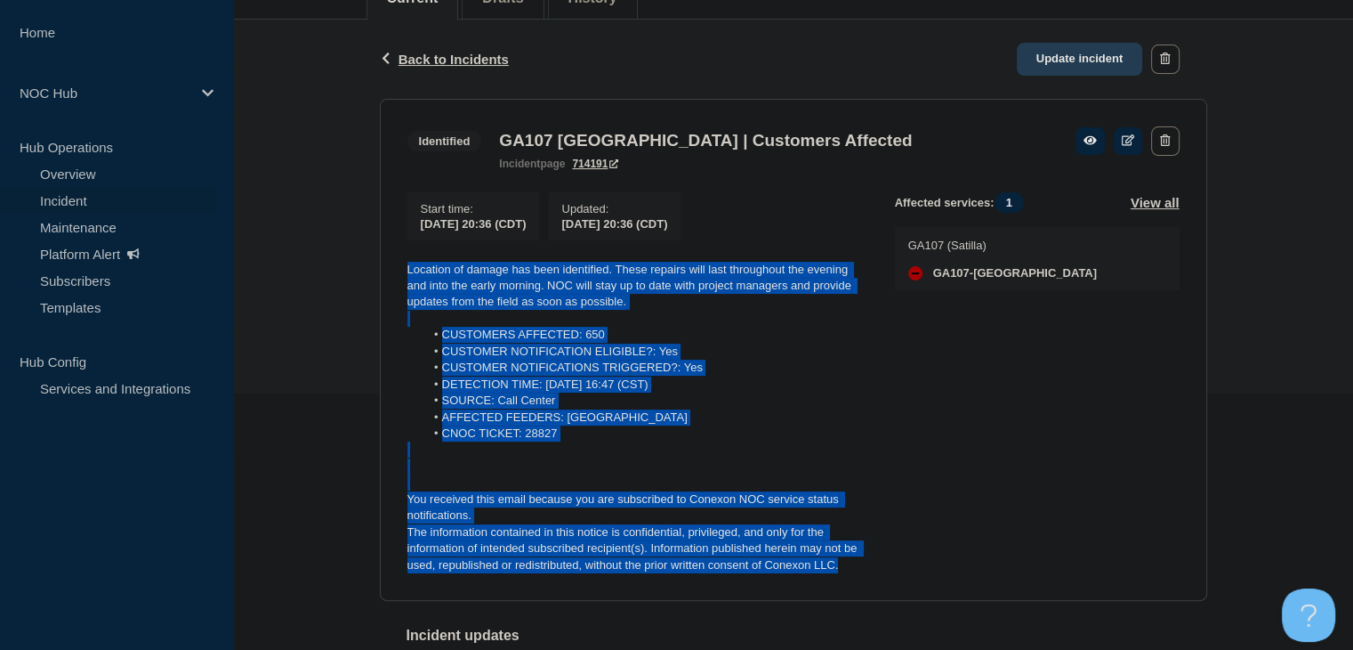
scroll to position [225, 0]
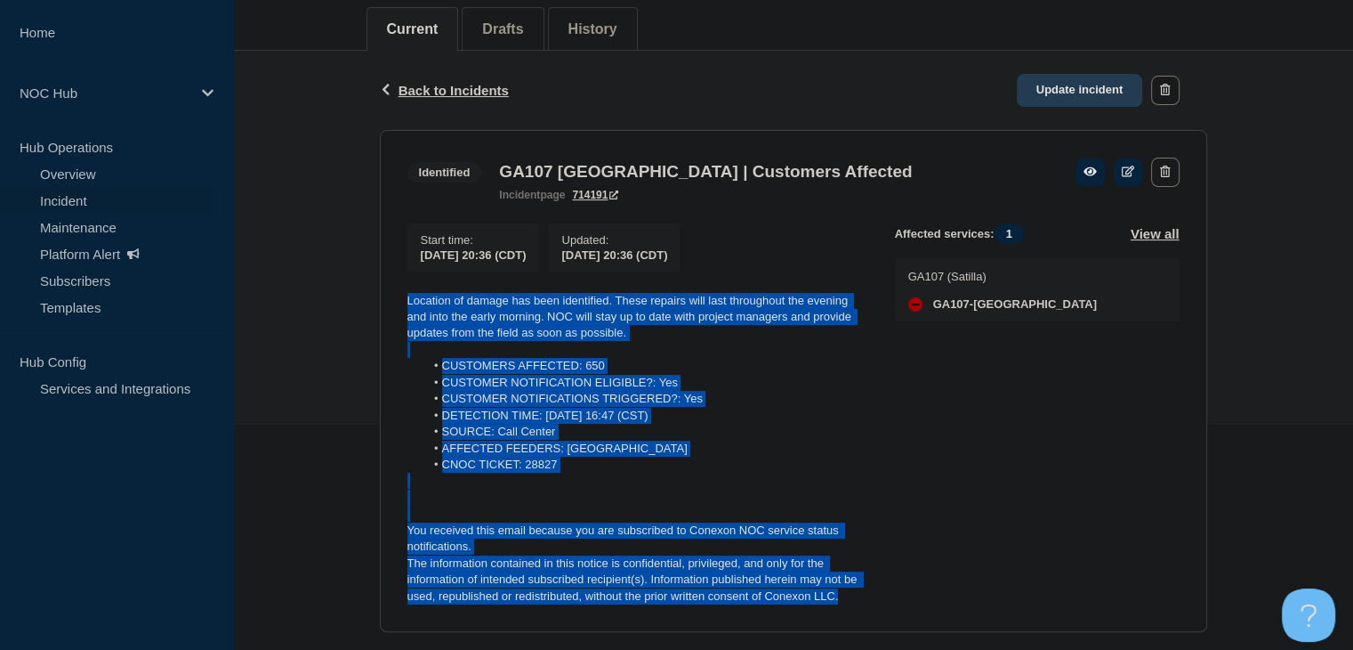
click at [1074, 83] on link "Update incident" at bounding box center [1080, 90] width 126 height 33
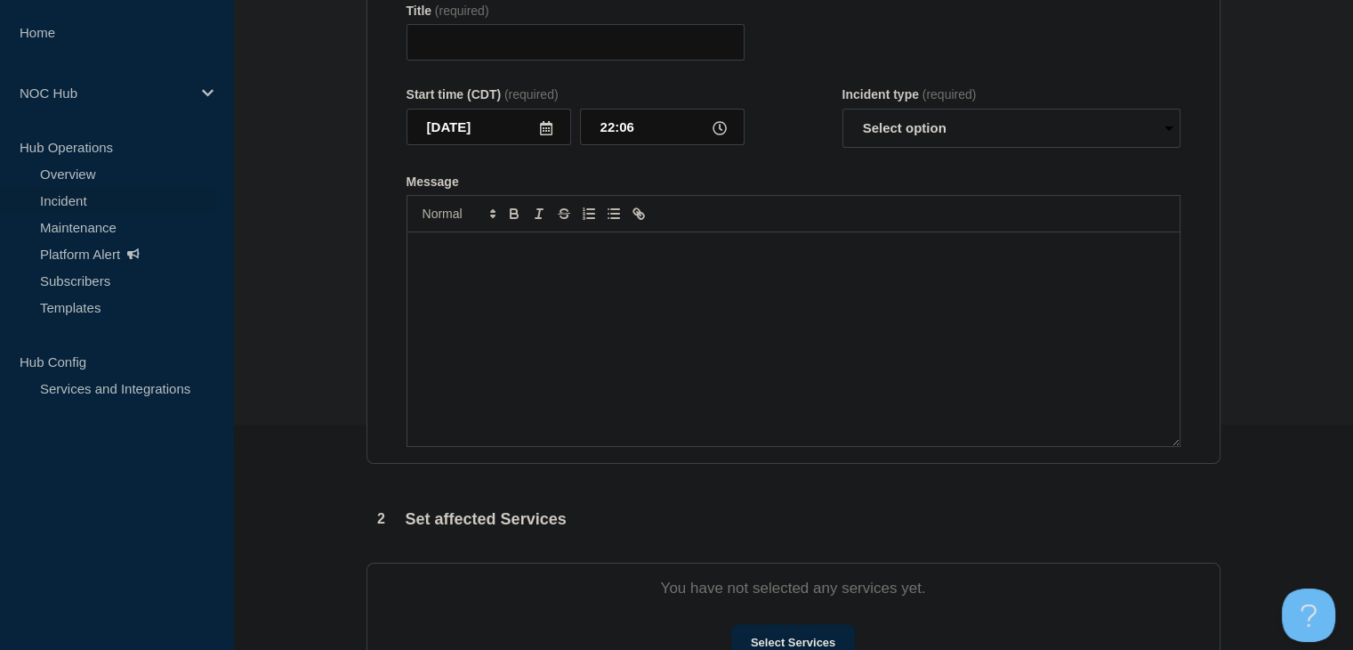
type input "GA107 Waltertown | Customers Affected"
click at [670, 414] on div "Message" at bounding box center [793, 339] width 772 height 214
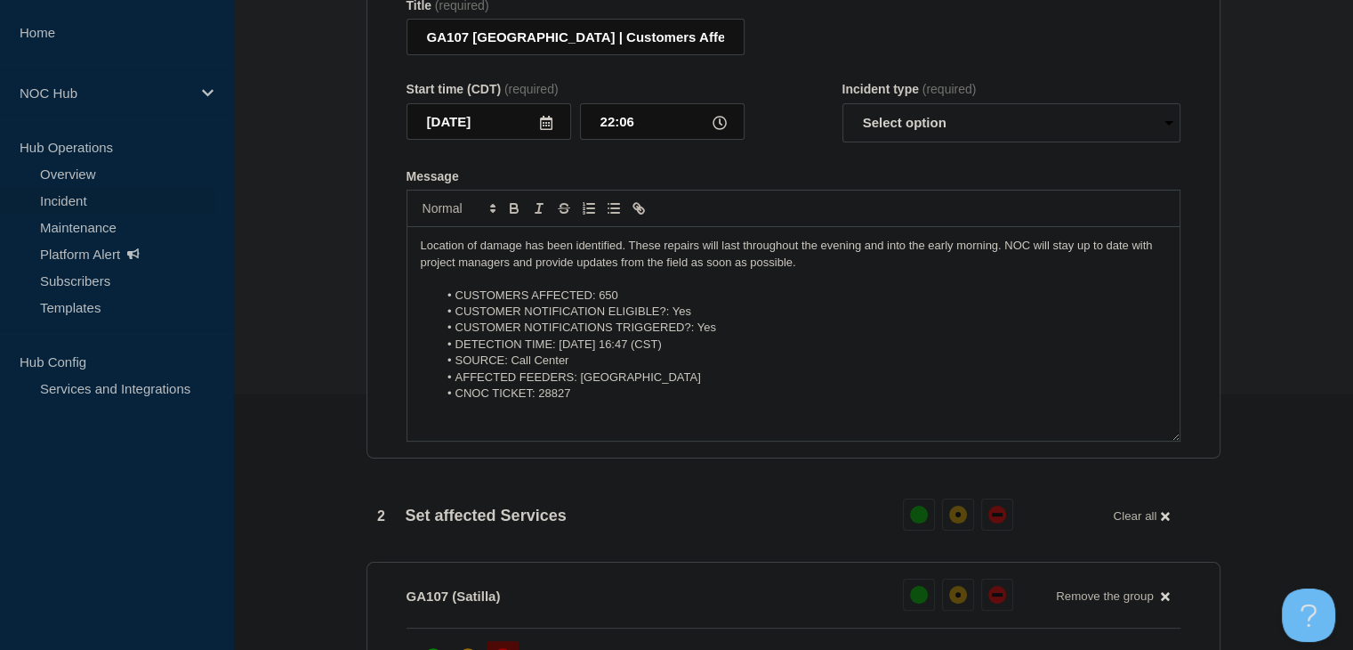
scroll to position [57, 0]
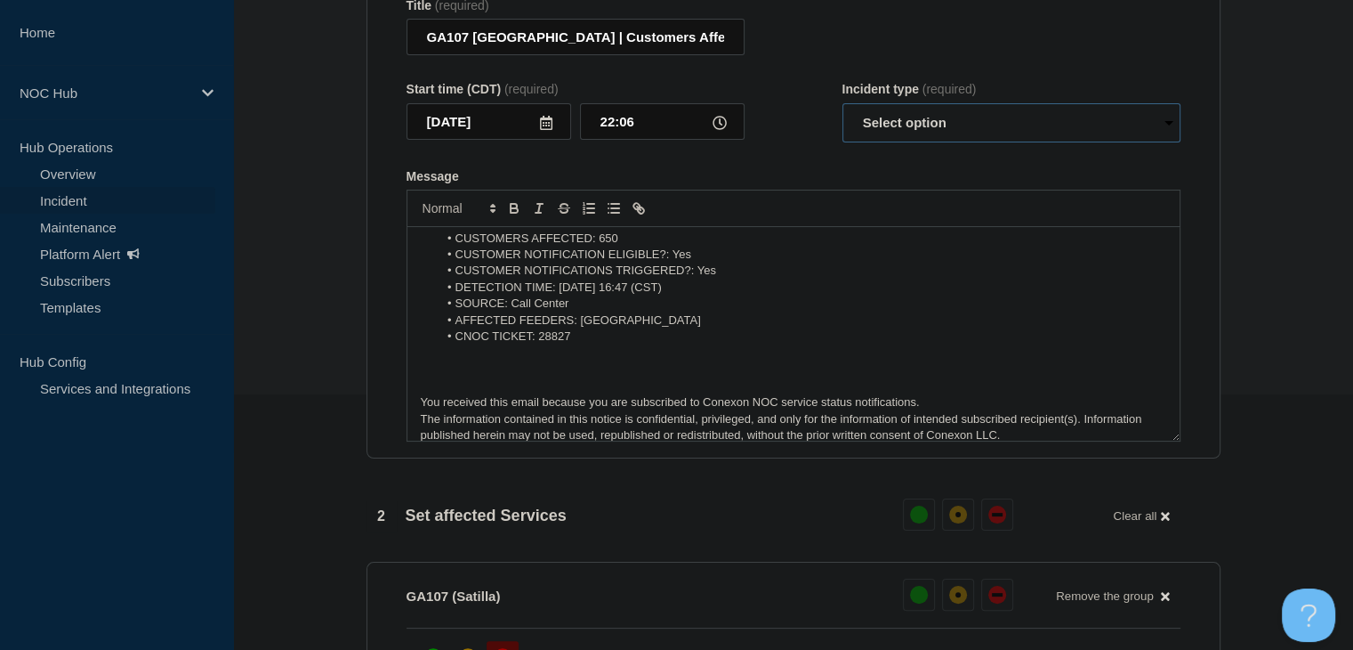
click at [915, 132] on select "Select option Investigating Identified Monitoring Resolved" at bounding box center [1012, 122] width 338 height 39
select select "monitoring"
click at [843, 114] on select "Select option Investigating Identified Monitoring Resolved" at bounding box center [1012, 122] width 338 height 39
click at [303, 399] on section "1 Provide details Title (required) GA107 Waltertown | Customers Affected Start …" at bounding box center [793, 580] width 1120 height 1314
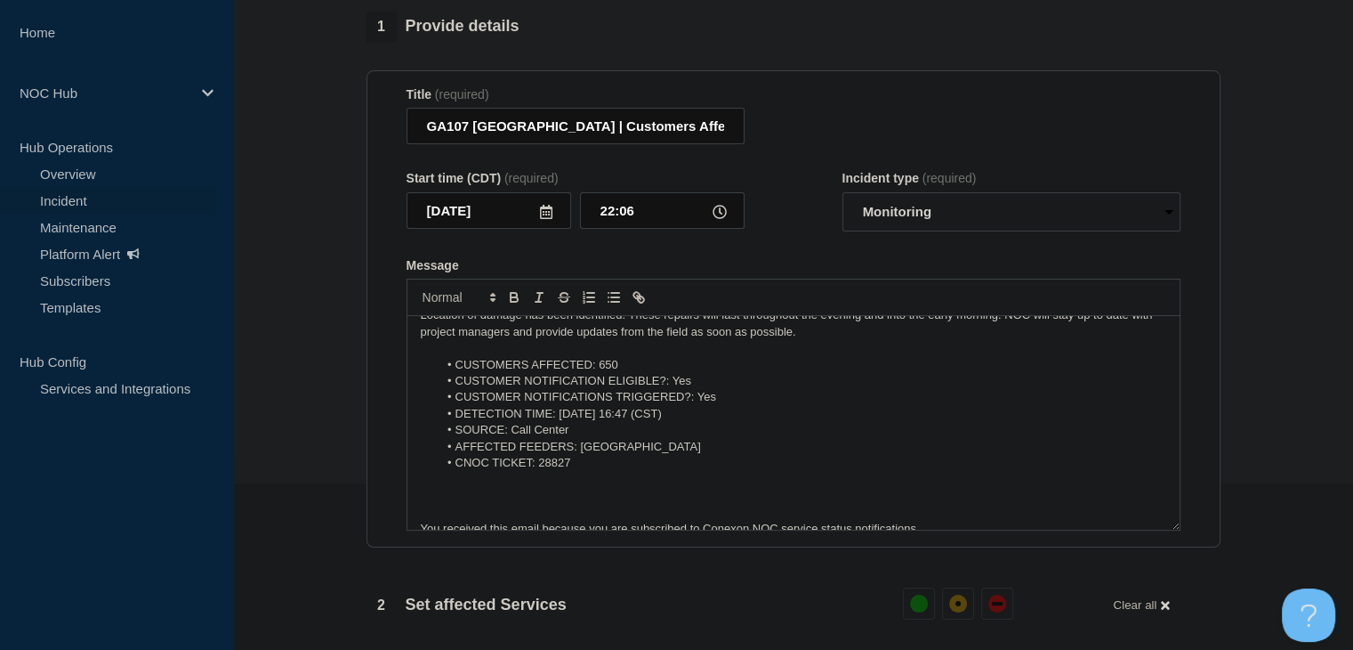
scroll to position [0, 0]
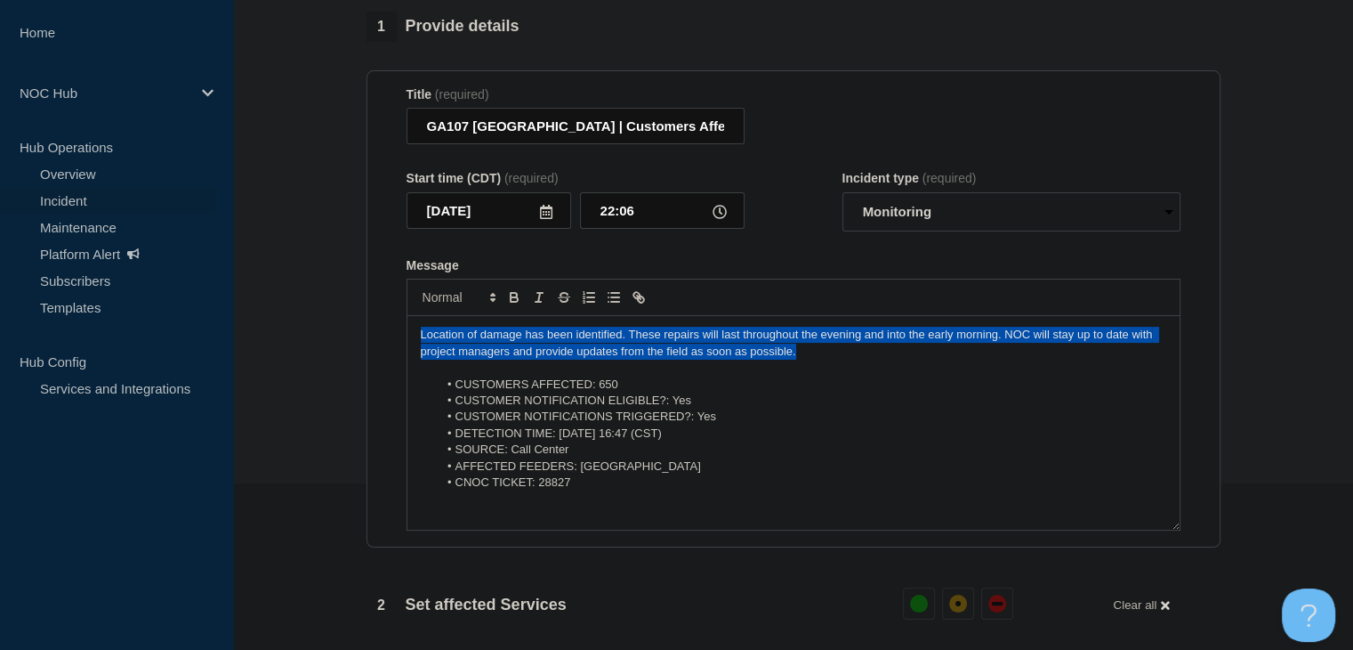
drag, startPoint x: 807, startPoint y: 360, endPoint x: 309, endPoint y: 320, distance: 499.9
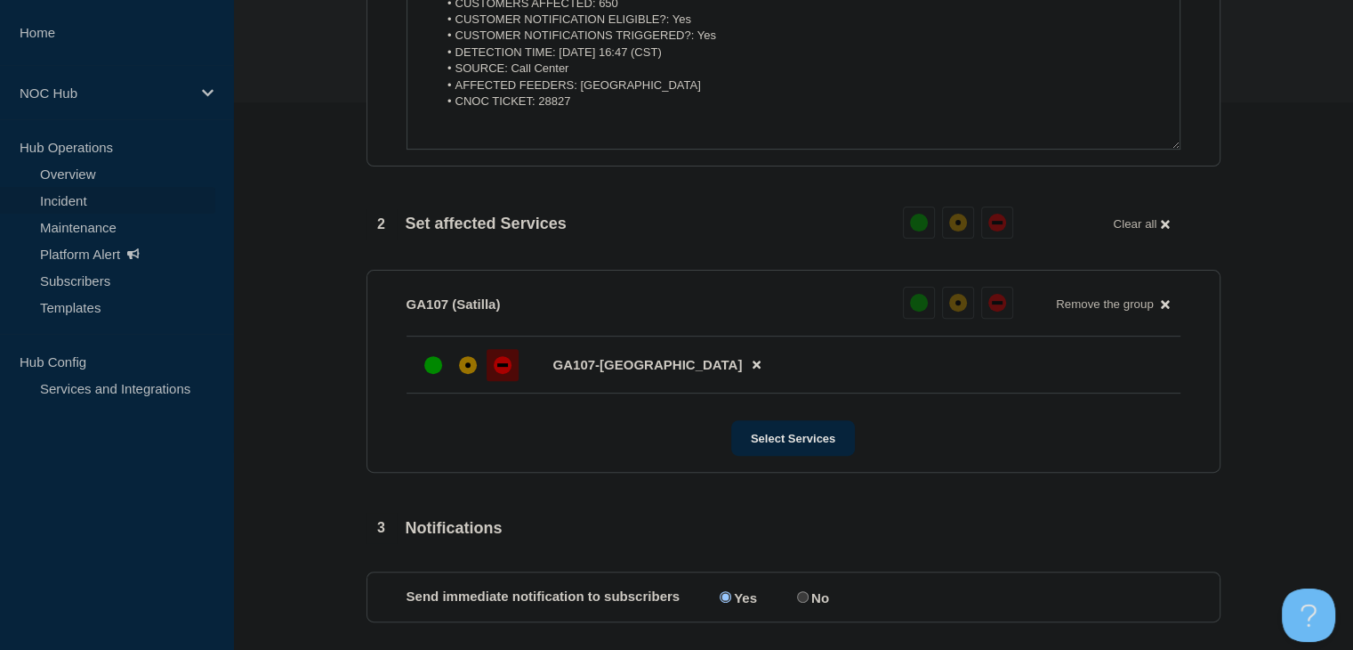
scroll to position [789, 0]
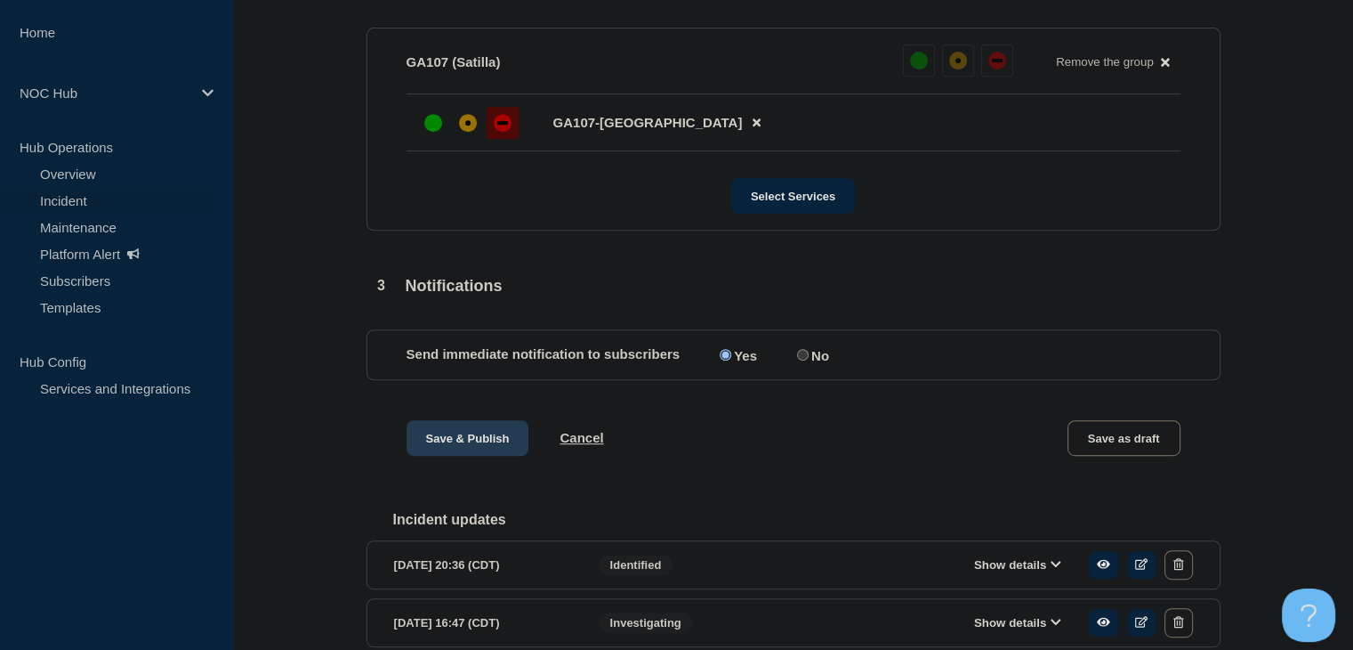
click at [492, 456] on button "Save & Publish" at bounding box center [468, 438] width 123 height 36
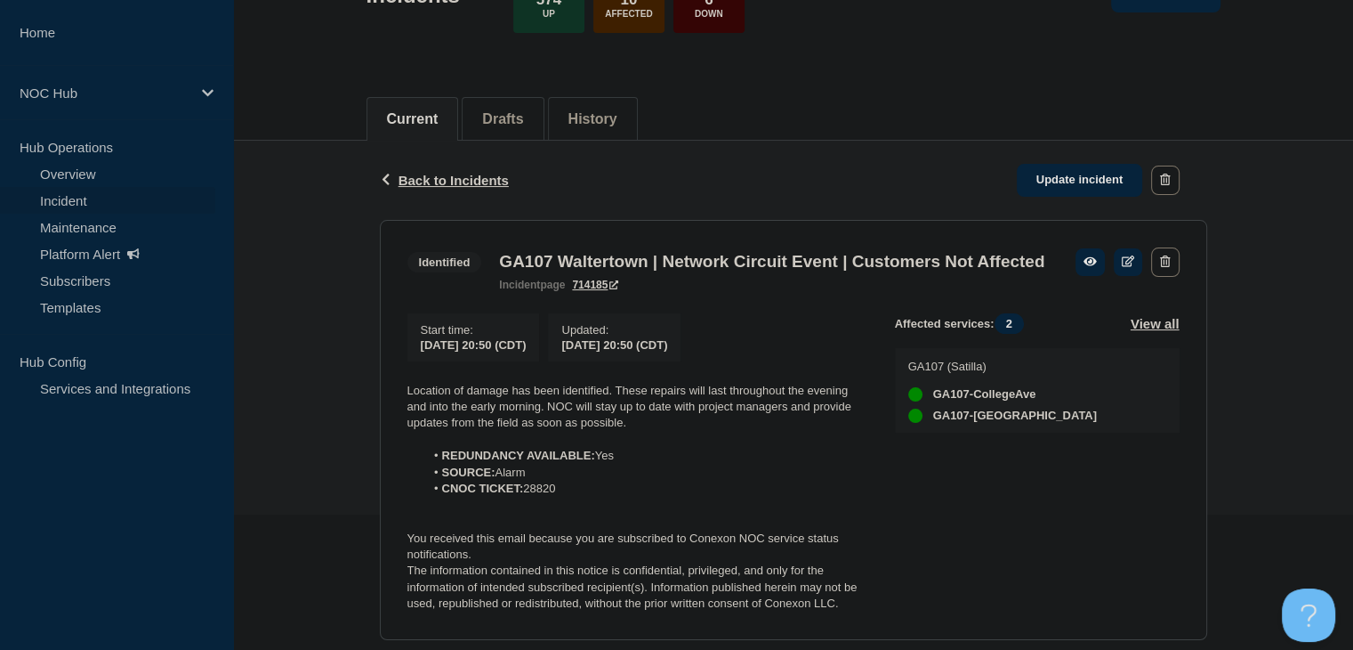
scroll to position [356, 0]
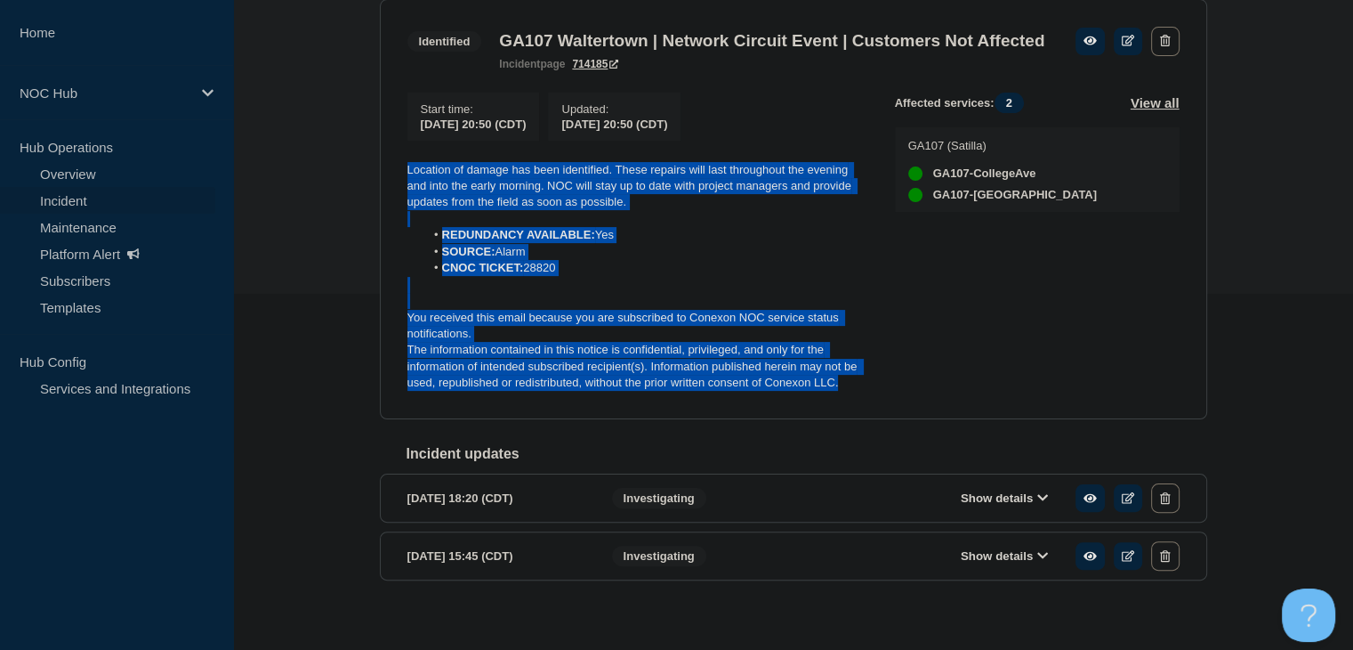
drag, startPoint x: 862, startPoint y: 414, endPoint x: 330, endPoint y: 195, distance: 575.3
click at [330, 195] on div "Back Back to Incidents Update incident Identified GA107 Waltertown | Network Ci…" at bounding box center [793, 278] width 1120 height 717
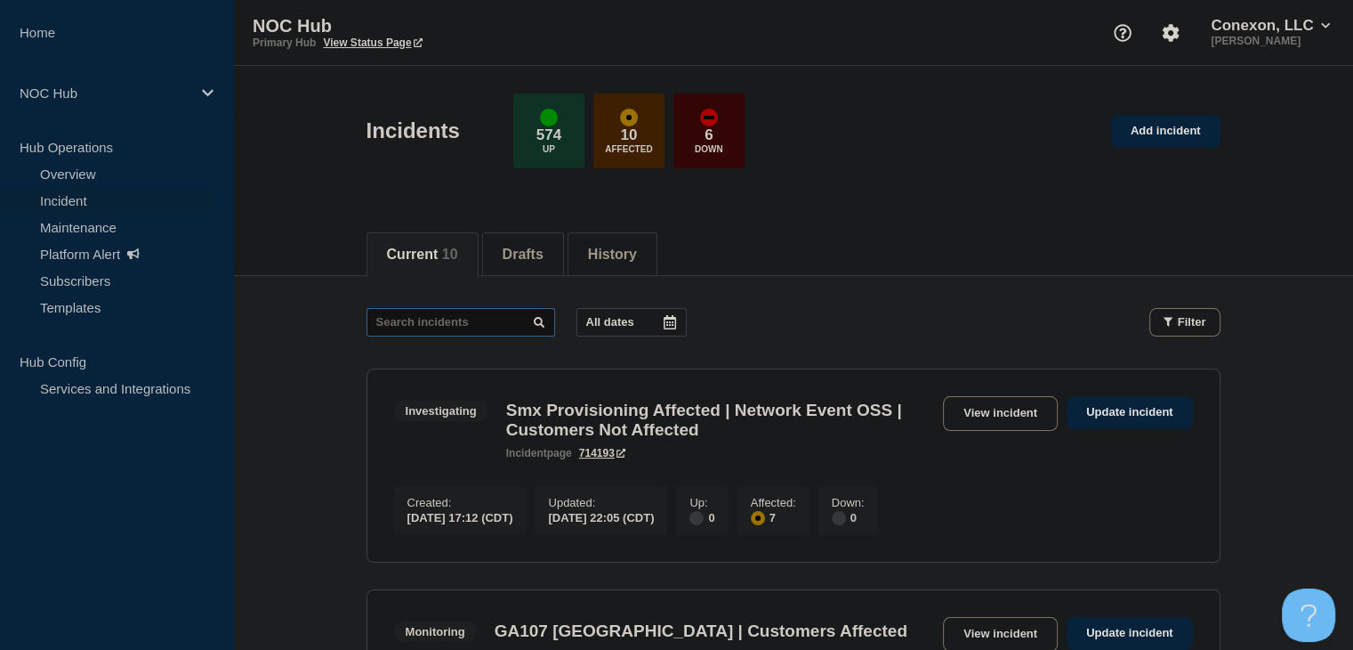
click at [531, 321] on input "text" at bounding box center [461, 322] width 189 height 28
type input "26003"
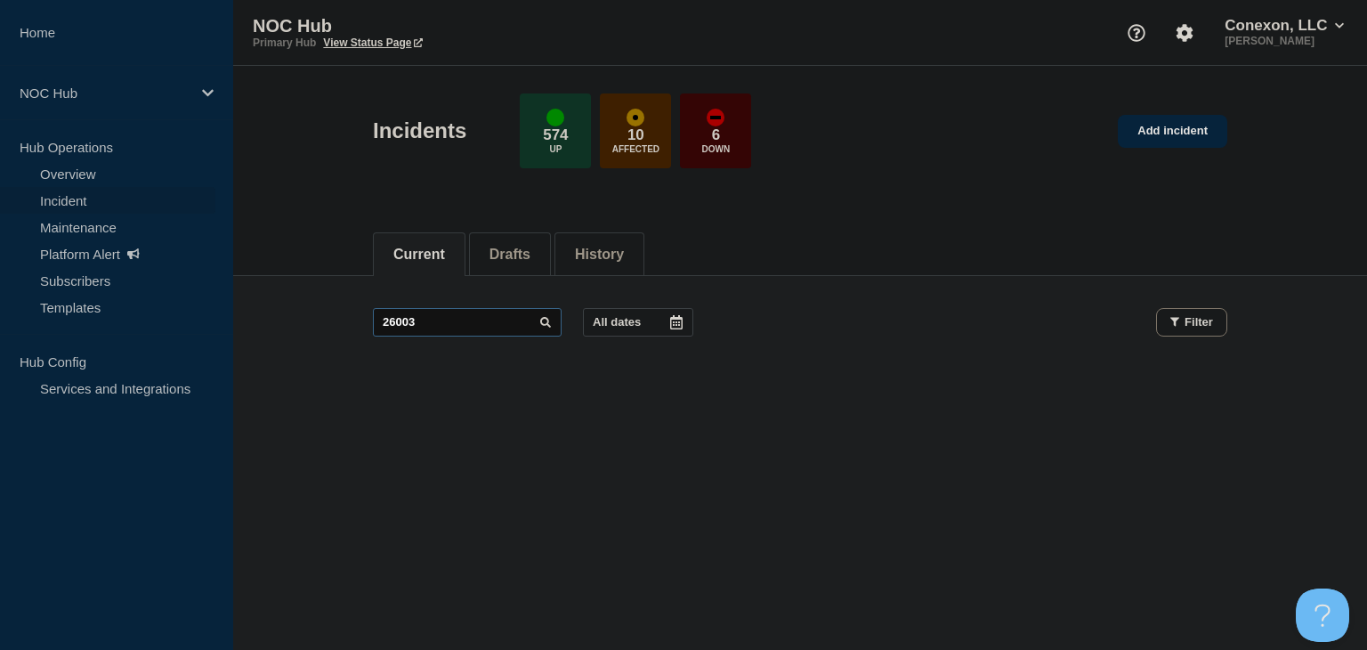
click at [495, 329] on input "26003" at bounding box center [467, 322] width 189 height 28
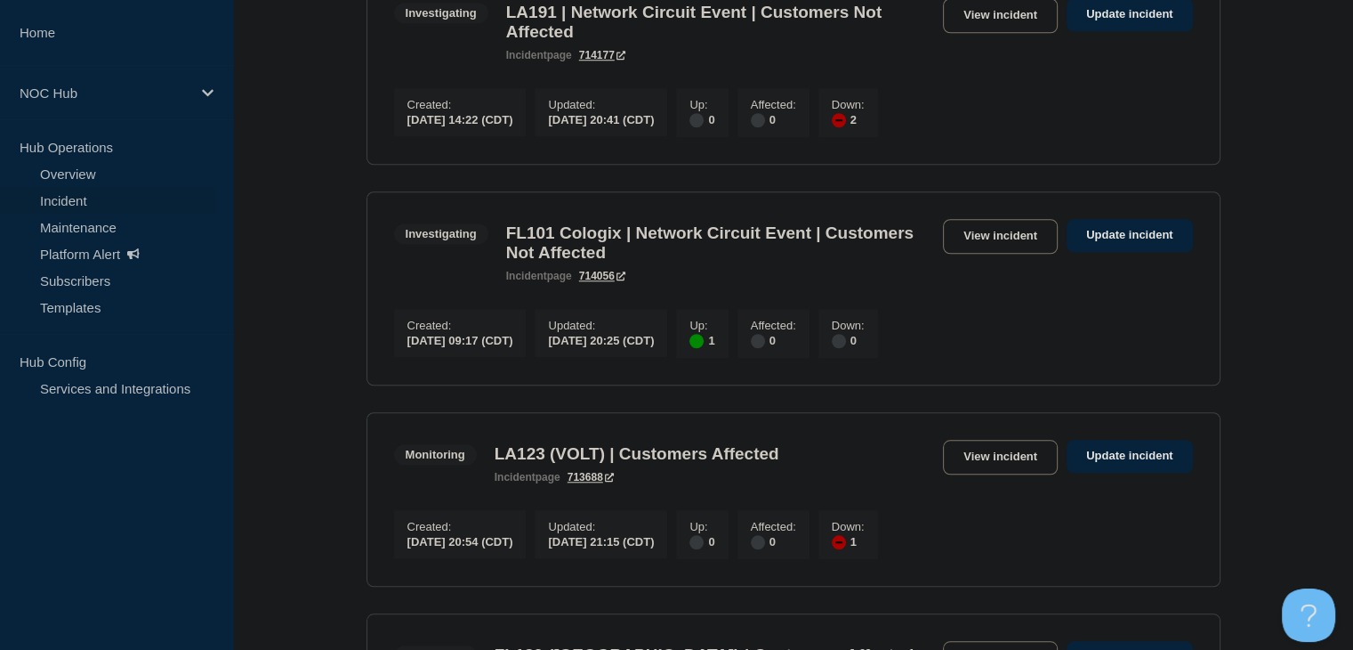
scroll to position [1513, 0]
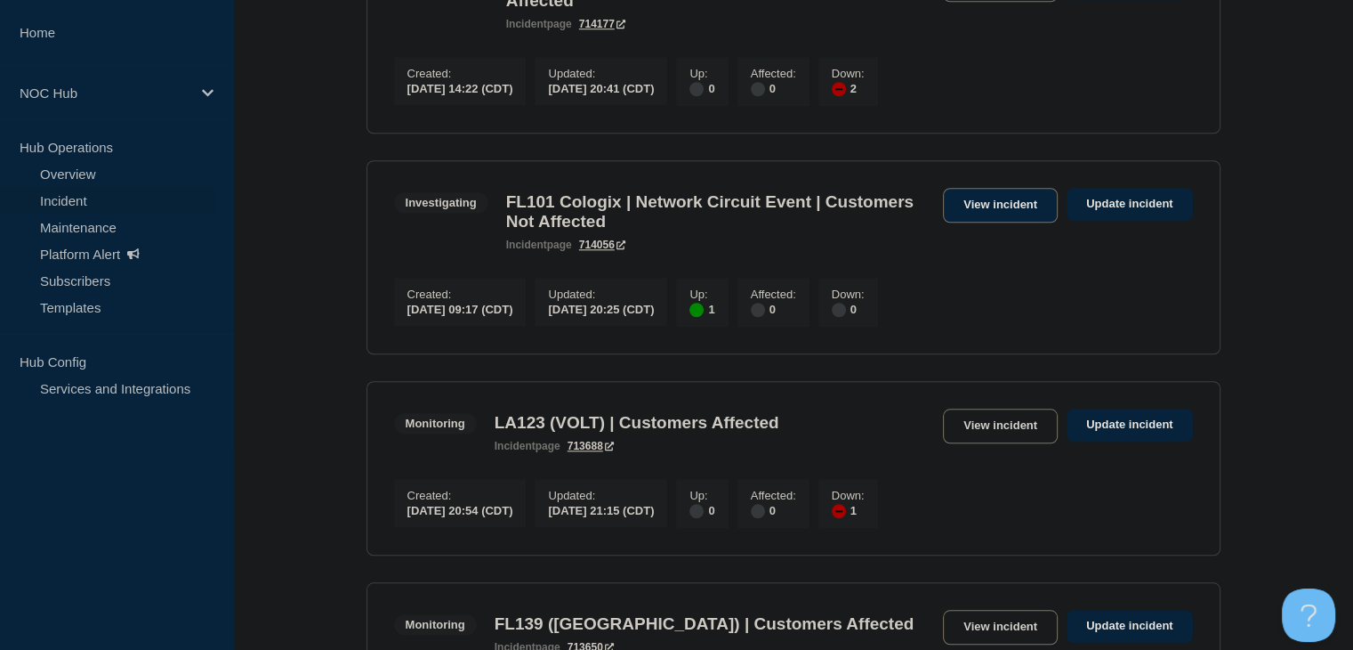
click at [972, 222] on link "View incident" at bounding box center [1000, 205] width 115 height 35
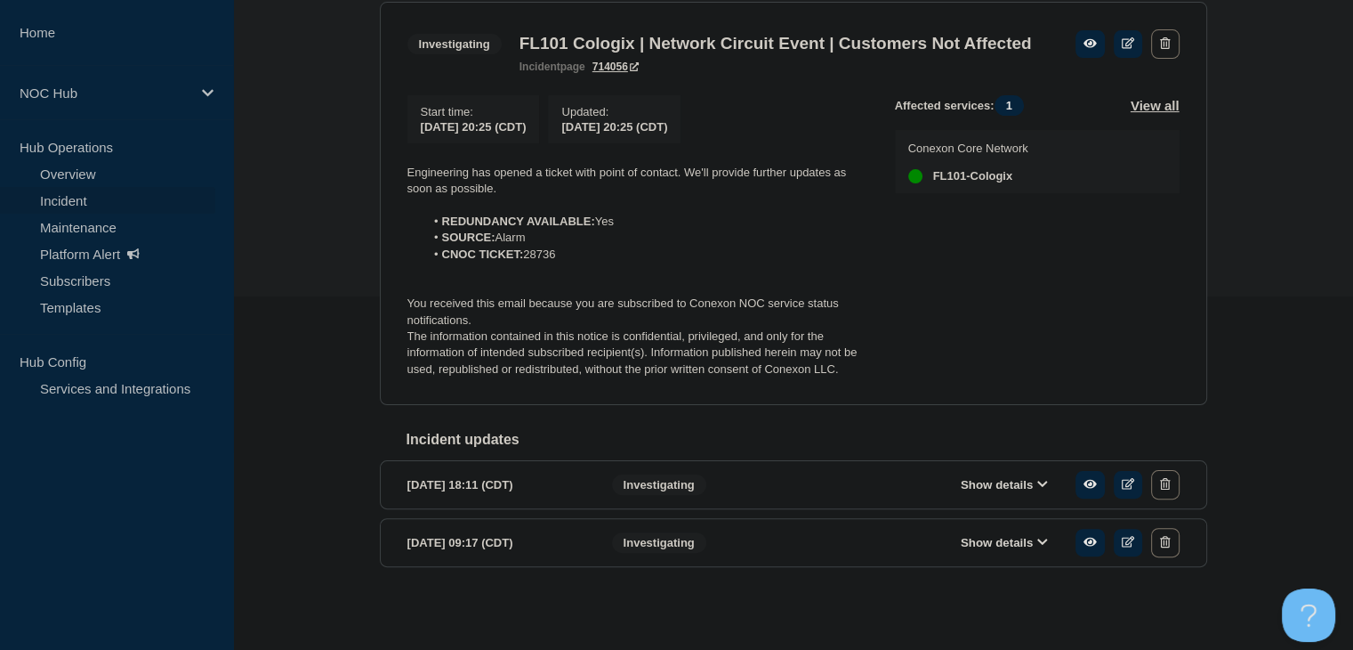
scroll to position [356, 0]
click at [972, 492] on button "Show details" at bounding box center [1005, 484] width 98 height 15
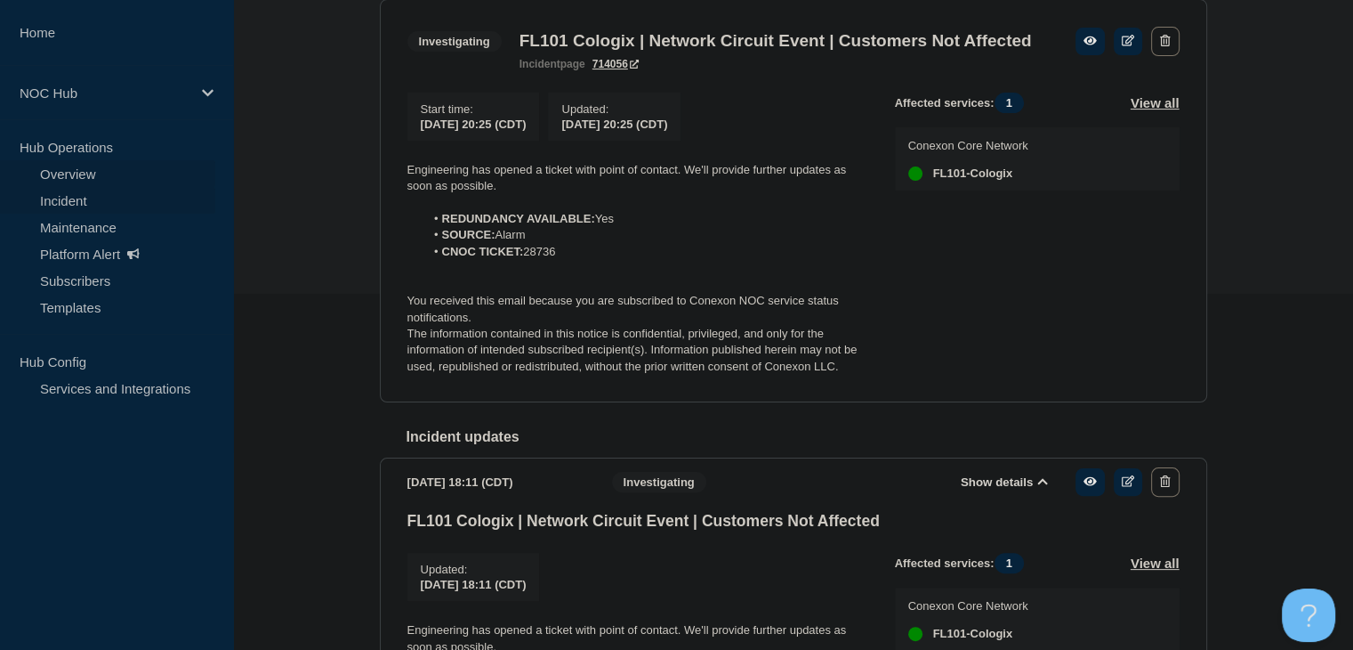
click at [115, 172] on link "Overview" at bounding box center [107, 173] width 215 height 27
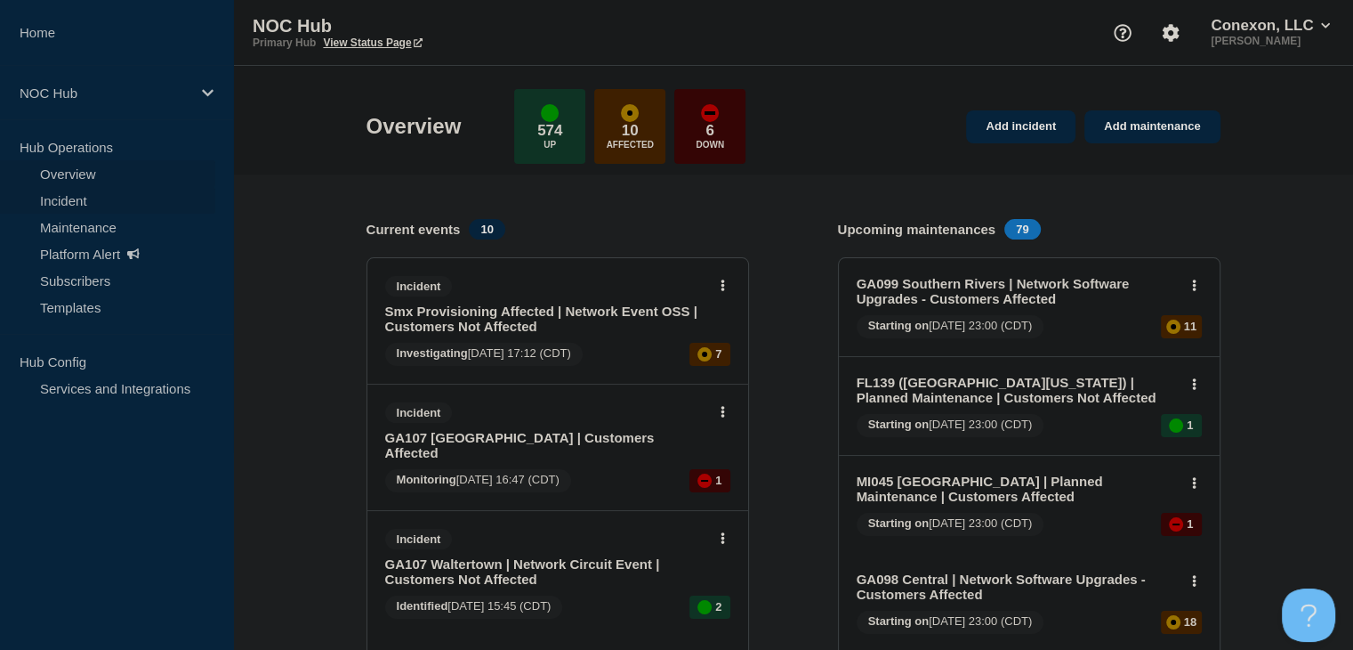
click at [89, 204] on link "Incident" at bounding box center [107, 200] width 215 height 27
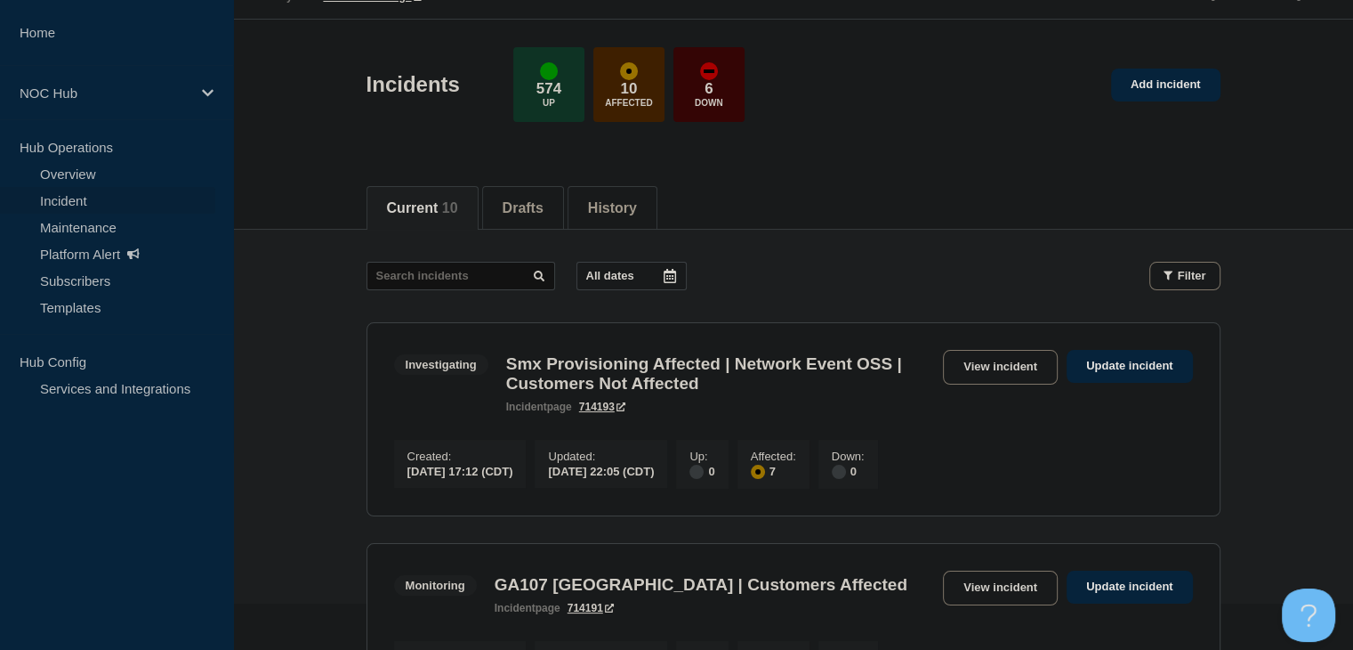
scroll to position [89, 0]
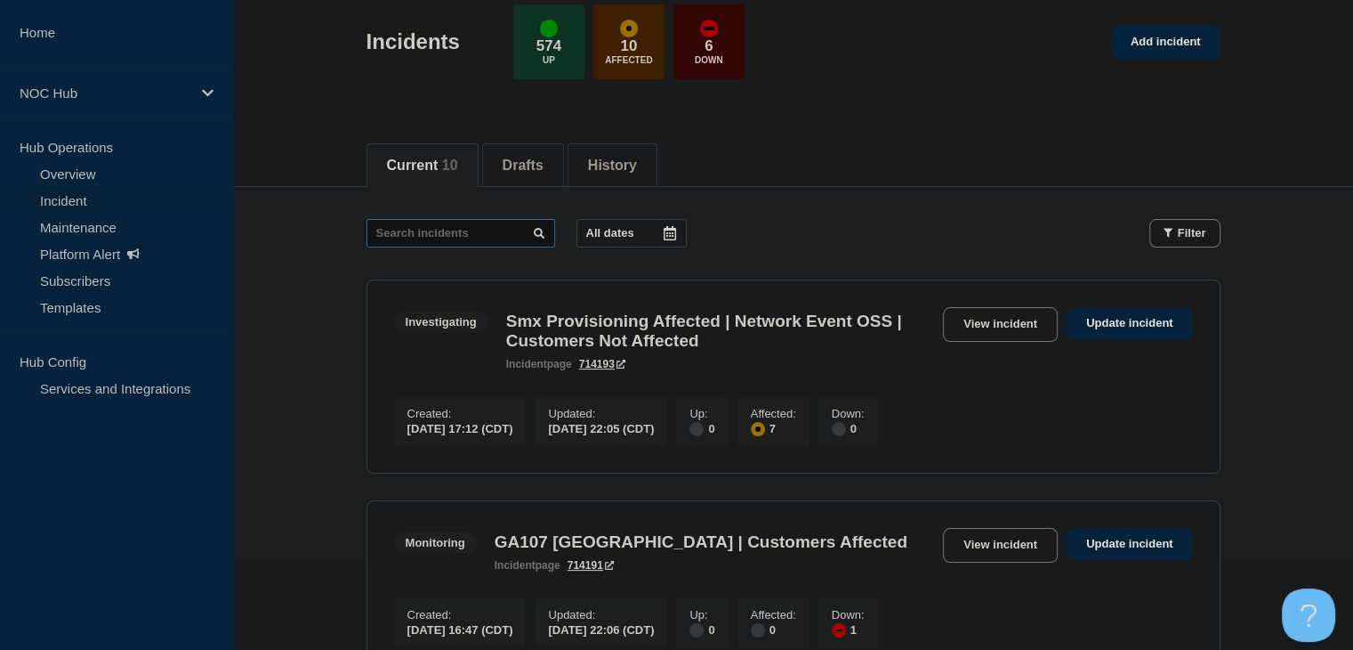
click at [429, 223] on input "text" at bounding box center [461, 233] width 189 height 28
type input "28810"
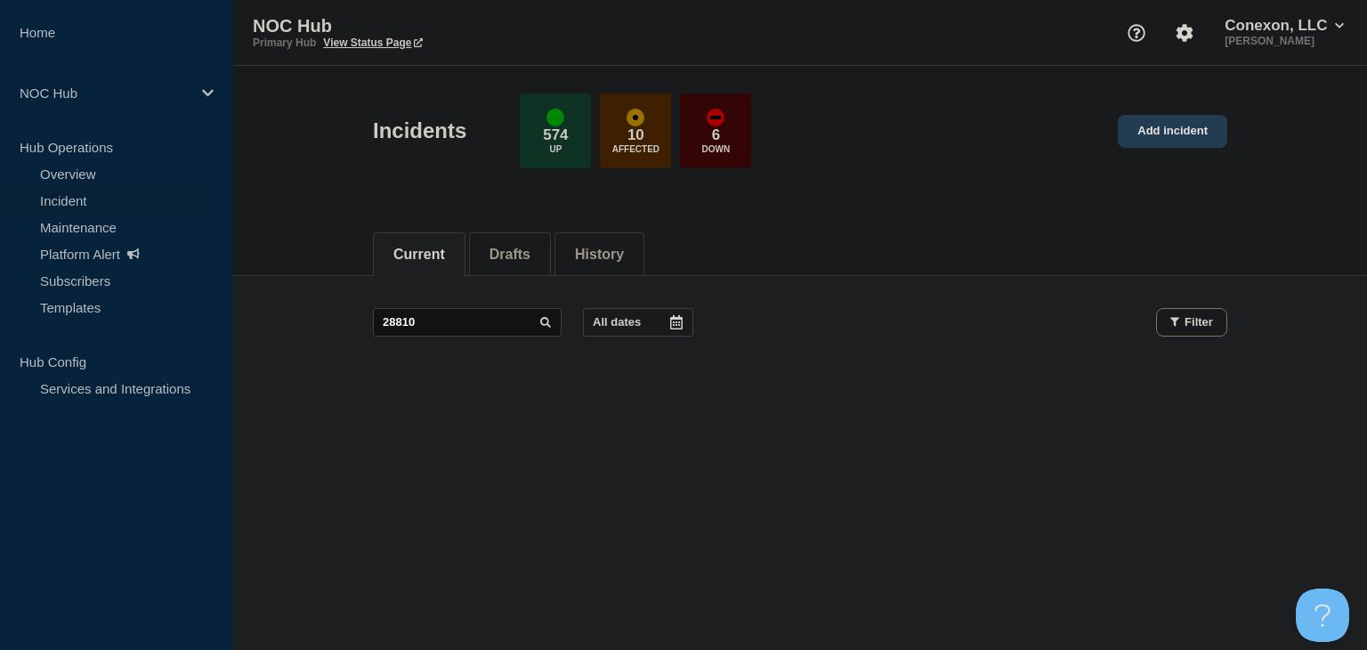
click at [1154, 135] on link "Add incident" at bounding box center [1171, 131] width 109 height 33
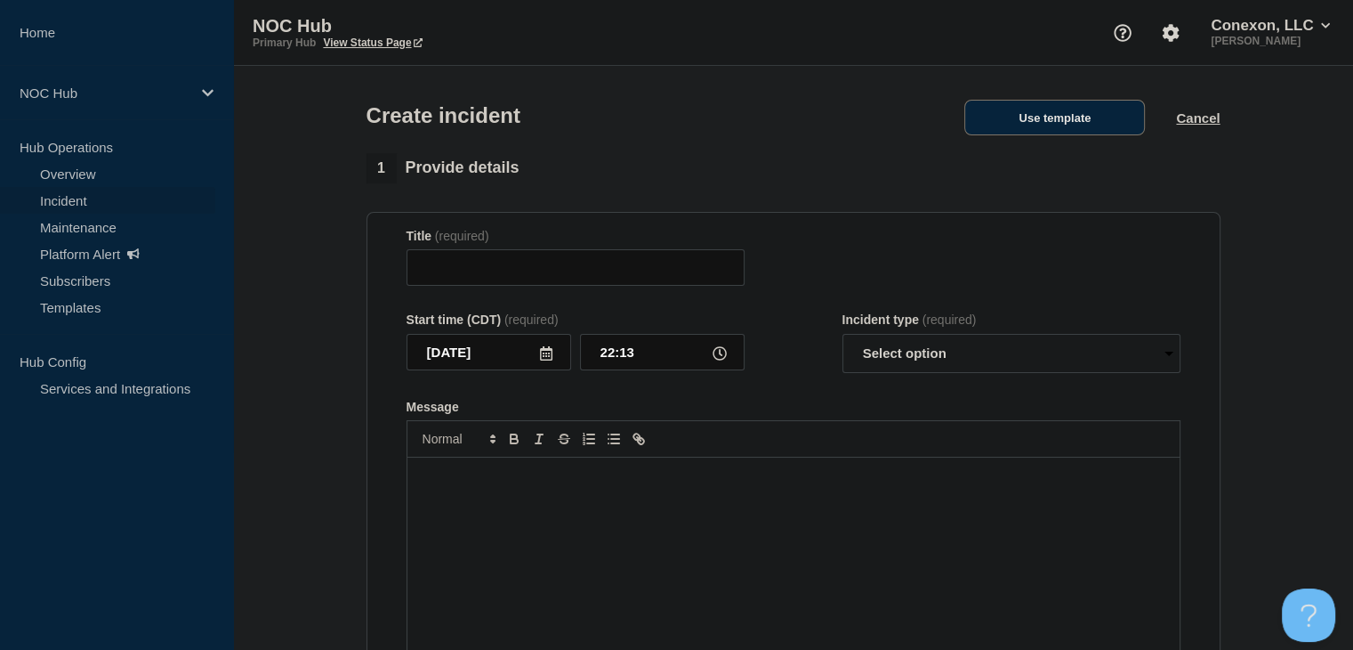
click at [1086, 125] on button "Use template" at bounding box center [1054, 118] width 181 height 36
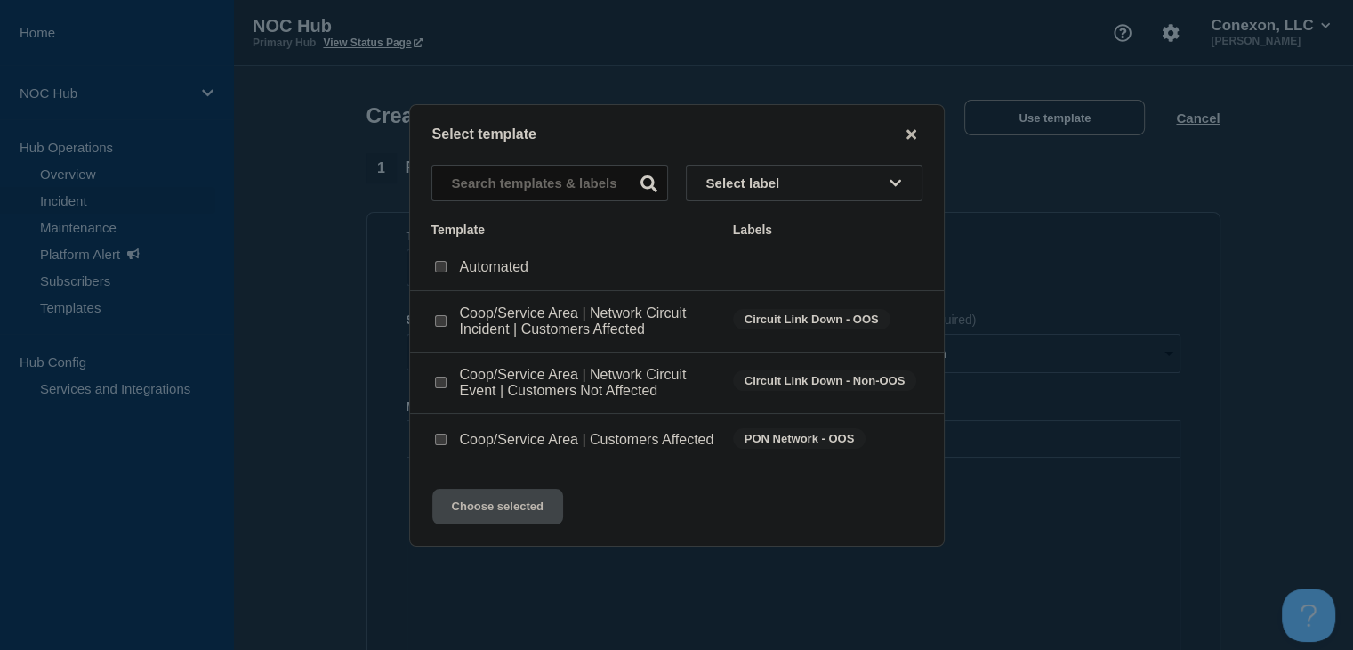
click at [442, 382] on input "Coop/Service Area | Network Circuit Event | Customers Not Affected checkbox" at bounding box center [441, 382] width 12 height 12
checkbox input "true"
click at [488, 524] on button "Choose selected" at bounding box center [497, 506] width 131 height 36
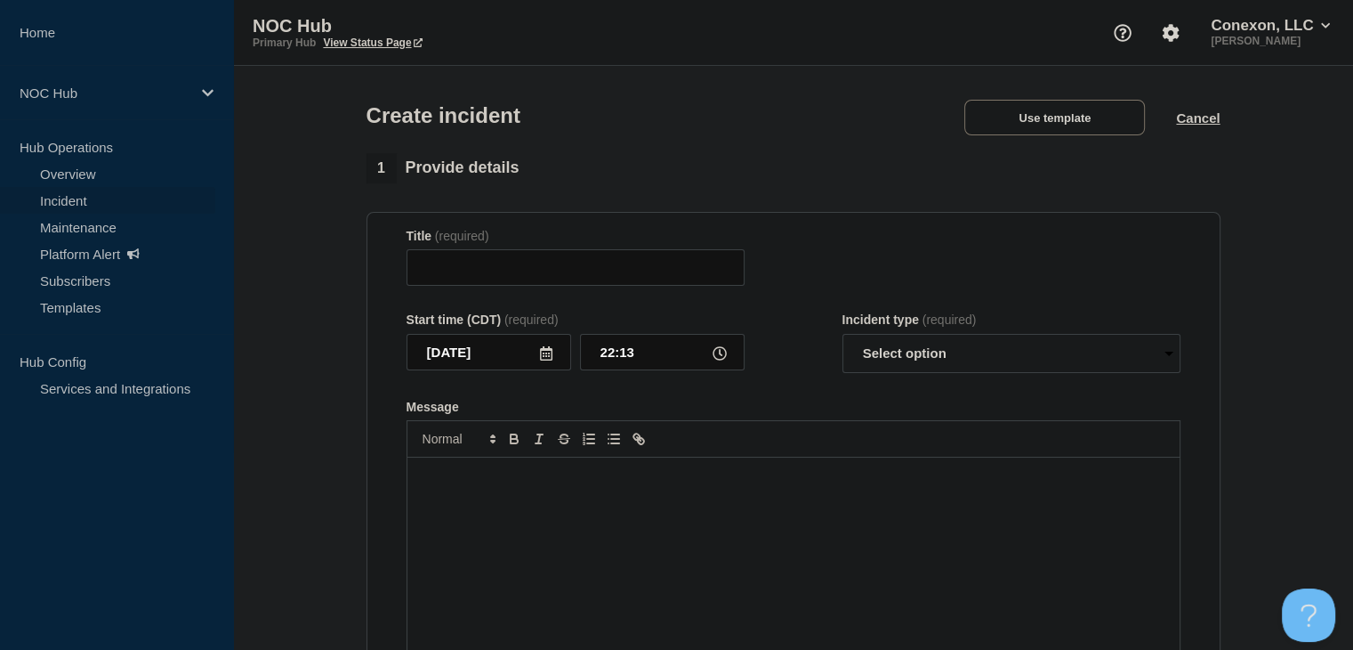
type input "Coop/Service Area | Network Circuit Event | Customers Not Affected"
select select "investigating"
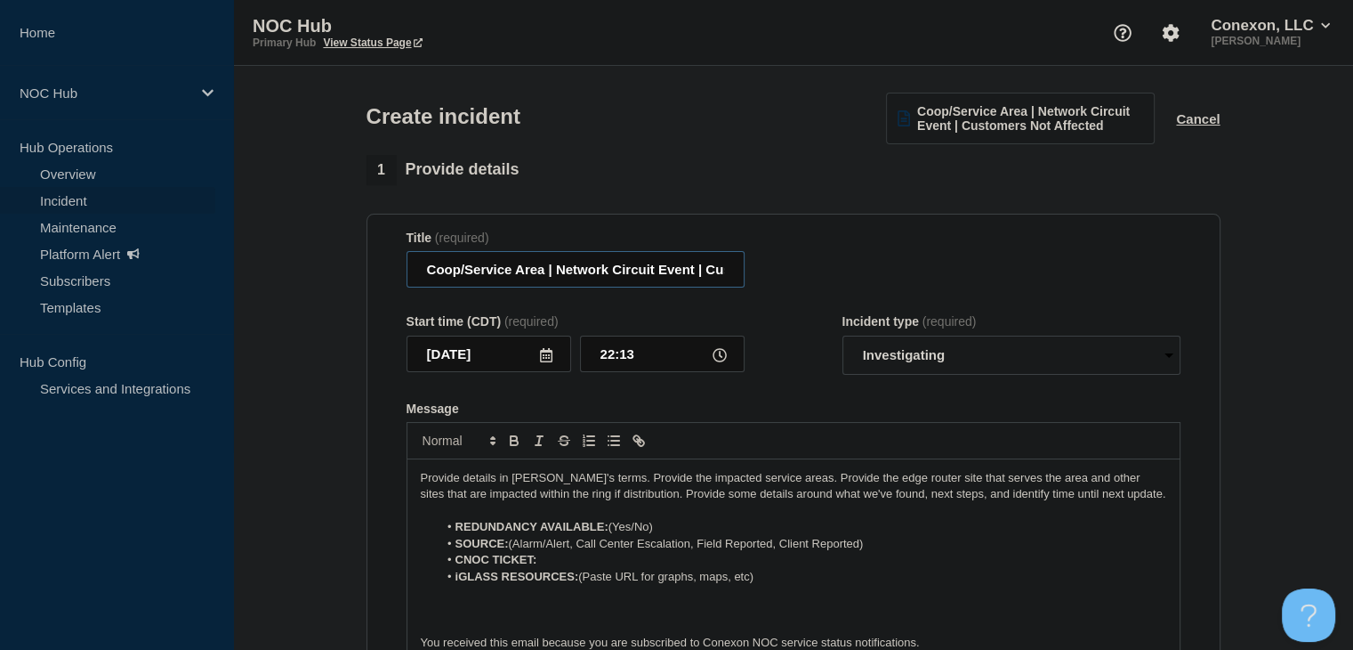
drag, startPoint x: 544, startPoint y: 277, endPoint x: 395, endPoint y: 277, distance: 148.6
click at [395, 277] on section "Title (required) Coop/Service Area | Network Circuit Event | Customers Not Affe…" at bounding box center [794, 453] width 854 height 478
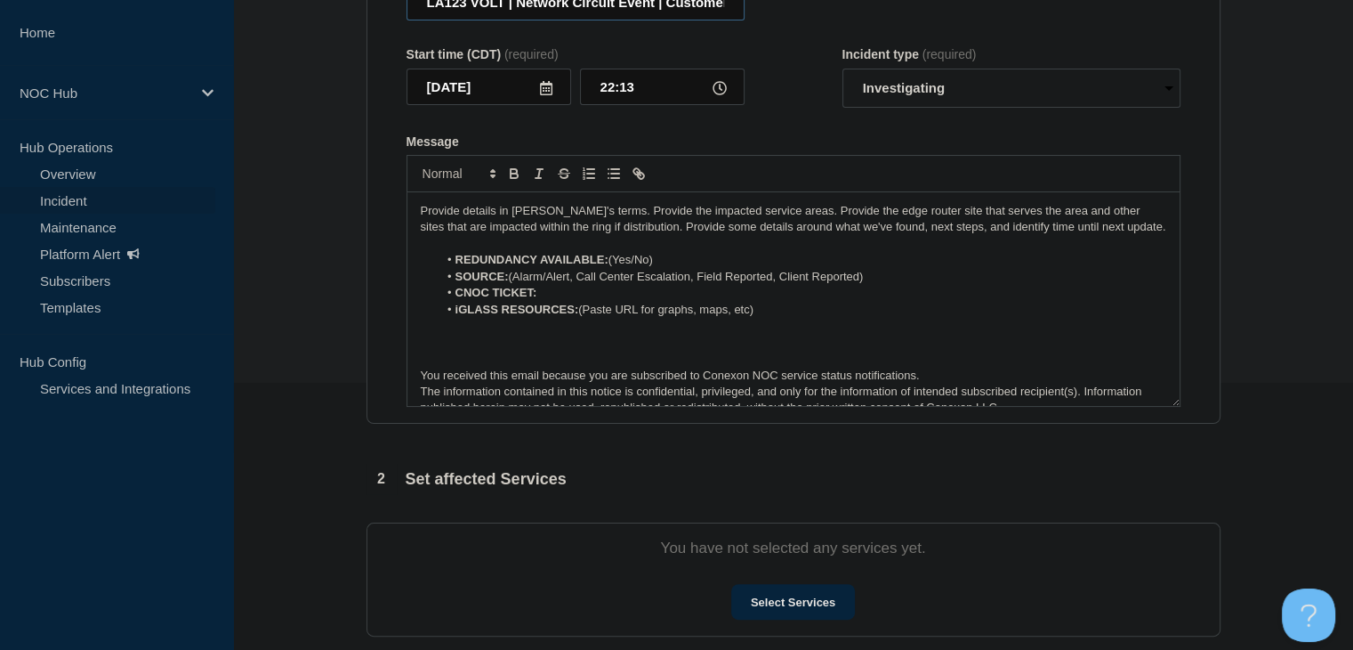
type input "LA123 VOLT | Network Circuit Event | Customers Not Affected"
click at [669, 266] on li "REDUNDANCY AVAILABLE: (Yes/No)" at bounding box center [802, 260] width 729 height 16
click at [620, 263] on li "REDUNDANCY AVAILABLE: (Yes" at bounding box center [802, 260] width 729 height 16
click at [615, 264] on li "REDUNDANCY AVAILABLE: (Yes" at bounding box center [802, 260] width 729 height 16
drag, startPoint x: 873, startPoint y: 279, endPoint x: 574, endPoint y: 286, distance: 299.0
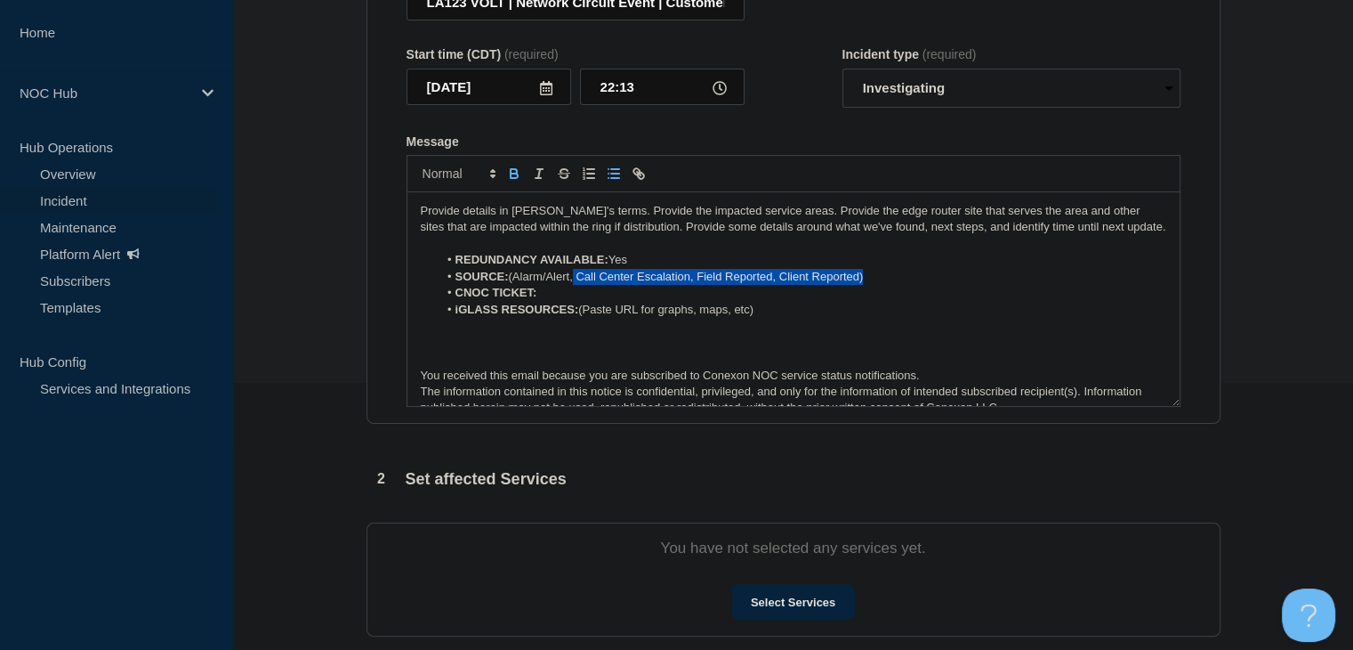
click at [574, 285] on li "SOURCE: (Alarm/Alert, Call Center Escalation, Field Reported, Client Reported)" at bounding box center [802, 277] width 729 height 16
click at [520, 279] on li "SOURCE: (Alarm/Alert" at bounding box center [802, 277] width 729 height 16
click at [514, 280] on li "SOURCE: (Alarm/Alert" at bounding box center [802, 277] width 729 height 16
click at [558, 298] on li "CNOC TICKET:" at bounding box center [802, 293] width 729 height 16
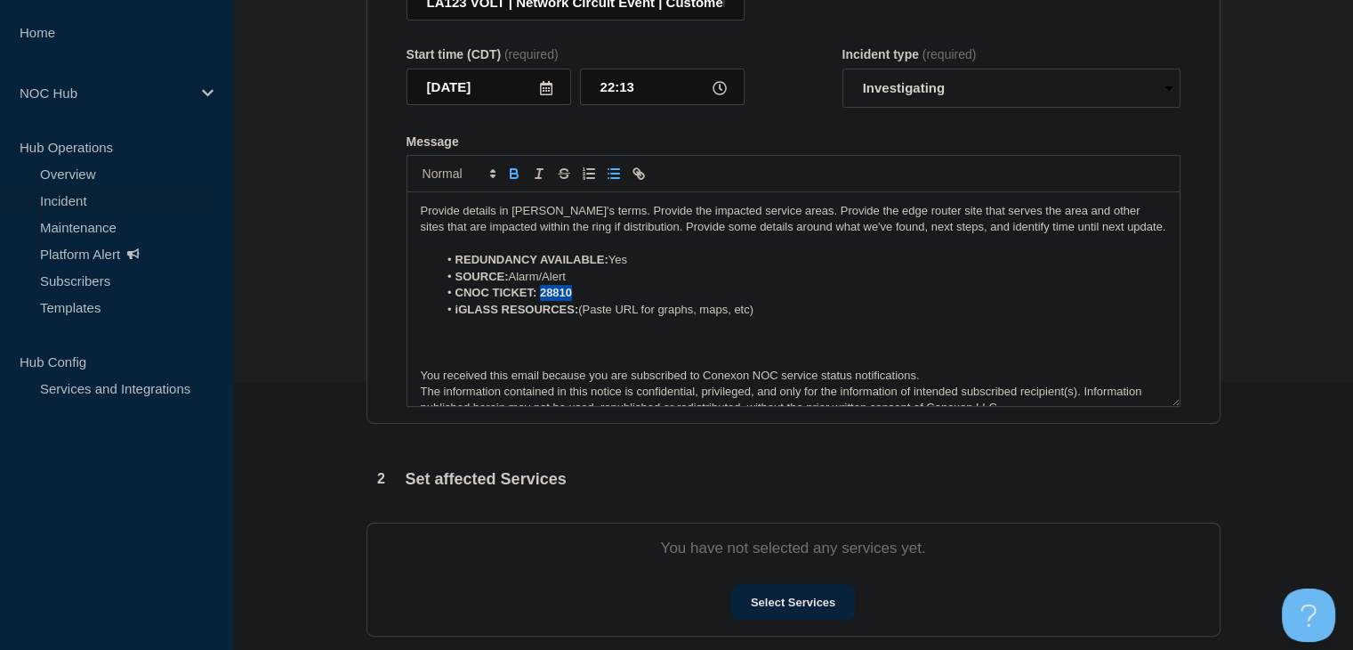
drag, startPoint x: 584, startPoint y: 301, endPoint x: 538, endPoint y: 300, distance: 45.4
click at [538, 300] on li "CNOC TICKET: 28810" at bounding box center [802, 293] width 729 height 16
drag, startPoint x: 746, startPoint y: 314, endPoint x: 589, endPoint y: 321, distance: 156.8
click at [589, 318] on li "iGLASS RESOURCES: (Paste URL for graphs, maps, etc)" at bounding box center [802, 310] width 729 height 16
click at [512, 176] on icon "Toggle bold text" at bounding box center [514, 173] width 16 height 16
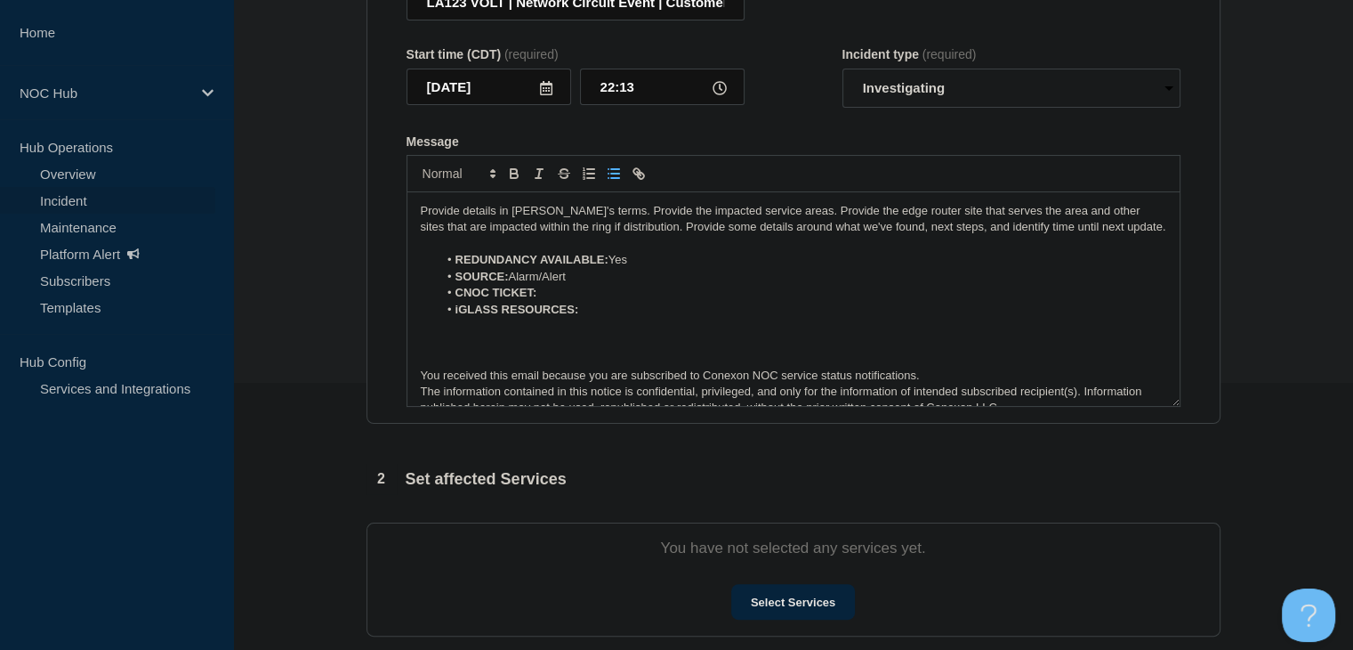
click at [606, 308] on li "iGLASS RESOURCES: ﻿" at bounding box center [802, 310] width 729 height 16
drag, startPoint x: 694, startPoint y: 315, endPoint x: 583, endPoint y: 316, distance: 111.2
click at [582, 316] on li "iGLASS RESOURCES: Network Graph" at bounding box center [802, 310] width 729 height 16
click at [516, 178] on icon "Toggle bold text" at bounding box center [514, 175] width 7 height 4
click at [633, 174] on icon "Toggle link" at bounding box center [636, 171] width 6 height 6
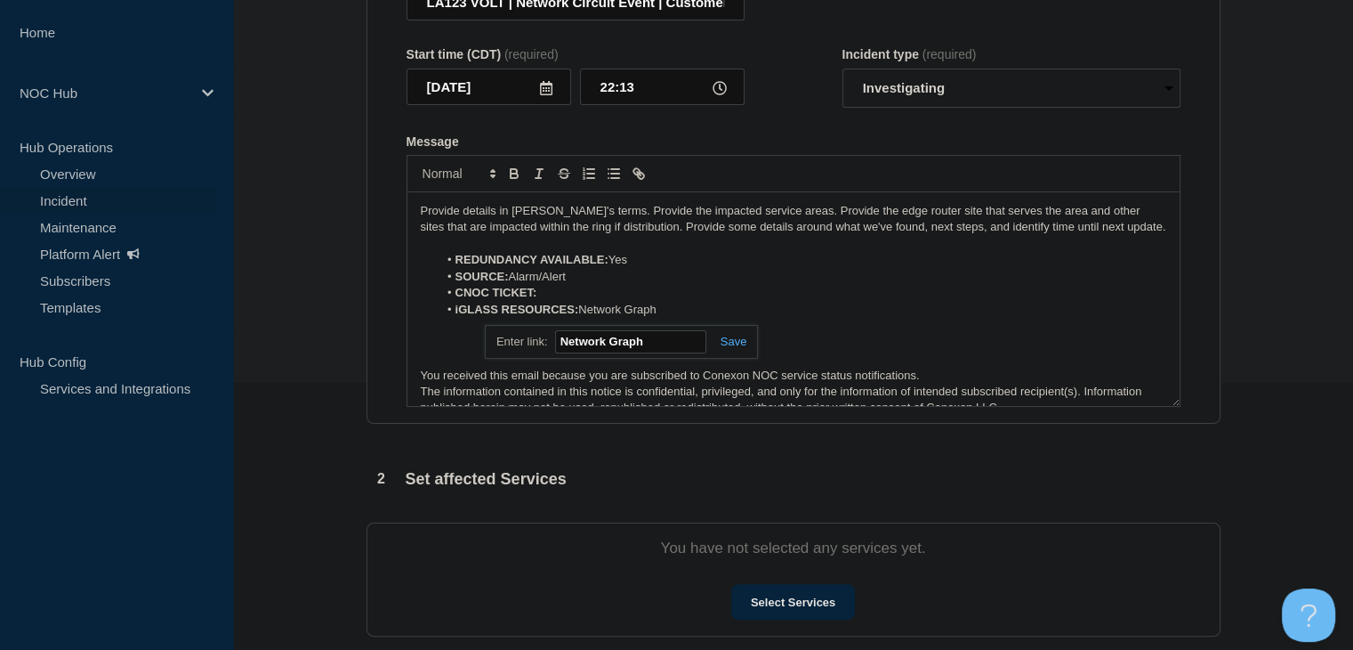
paste input "https://noc.iglass.net/jglass/core/graph/standard/4/conexon/hour/188297"
type input "https://noc.iglass.net/jglass/core/graph/standard/4/conexon/hour/188297"
click at [736, 348] on link at bounding box center [726, 341] width 41 height 13
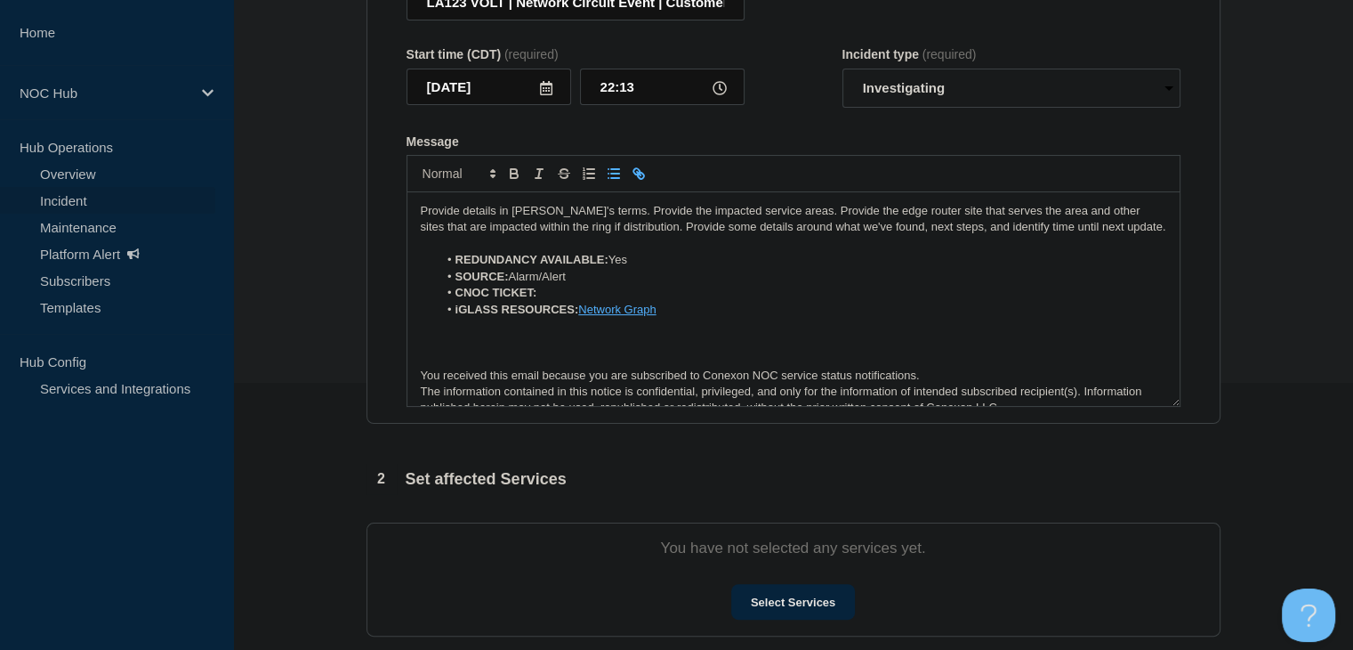
click at [710, 327] on p "Message" at bounding box center [794, 326] width 746 height 16
click at [628, 313] on link "Network Graph" at bounding box center [616, 309] width 77 height 13
click at [637, 350] on link "https://noc.iglass.net/jglass/core/graph/standard/4/conexon/hour/188297" at bounding box center [576, 341] width 122 height 23
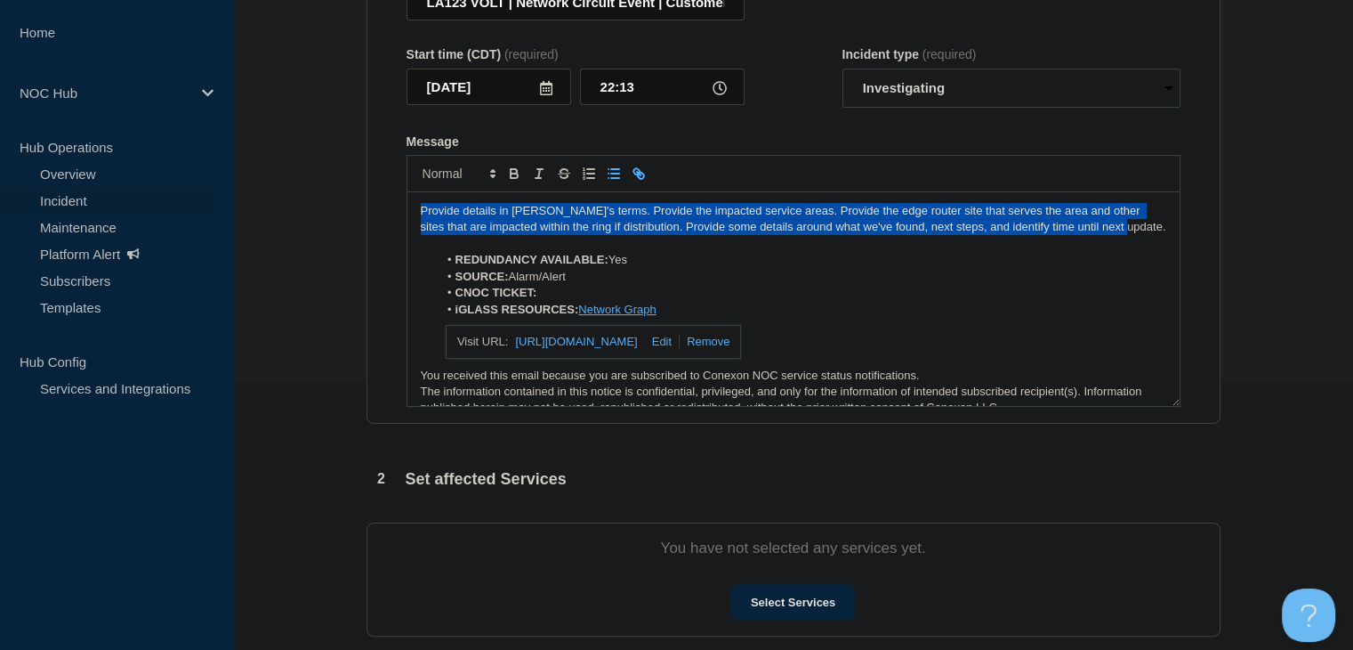
drag, startPoint x: 1096, startPoint y: 230, endPoint x: 282, endPoint y: 205, distance: 814.5
click at [282, 205] on section "1 Provide details Title (required) LA123 VOLT | Network Circuit Event | Custome…" at bounding box center [793, 397] width 1120 height 1019
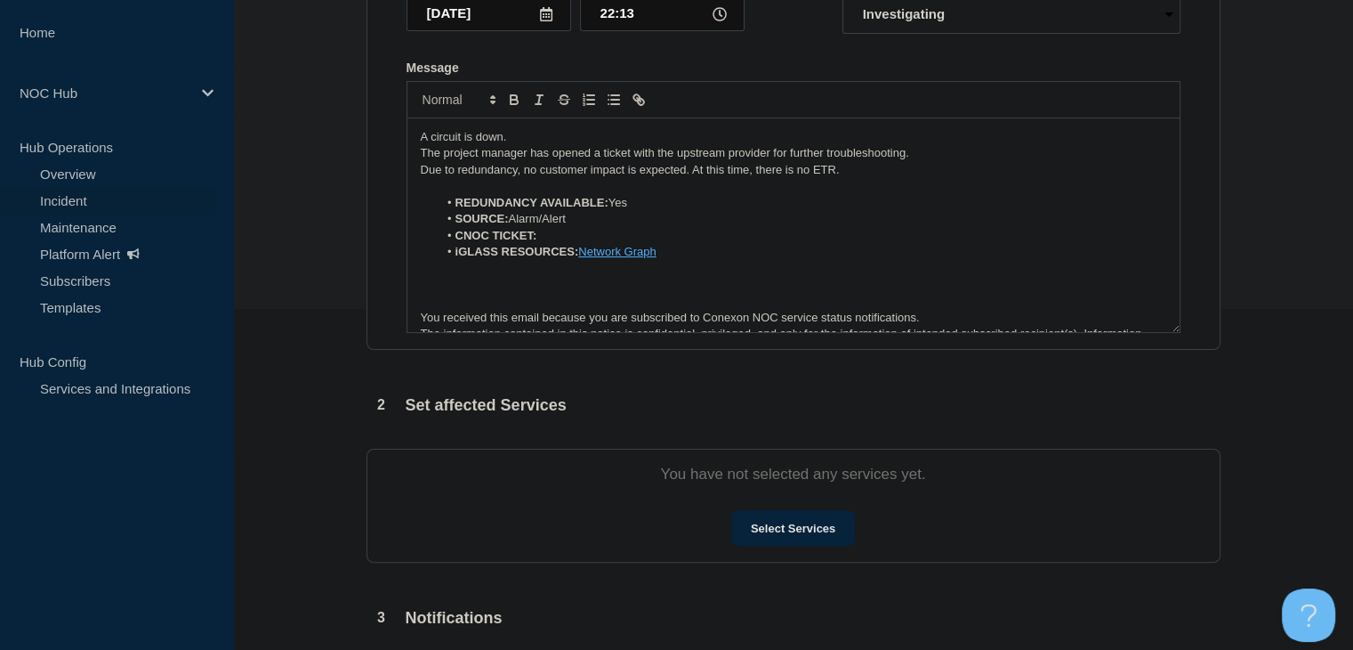
scroll to position [445, 0]
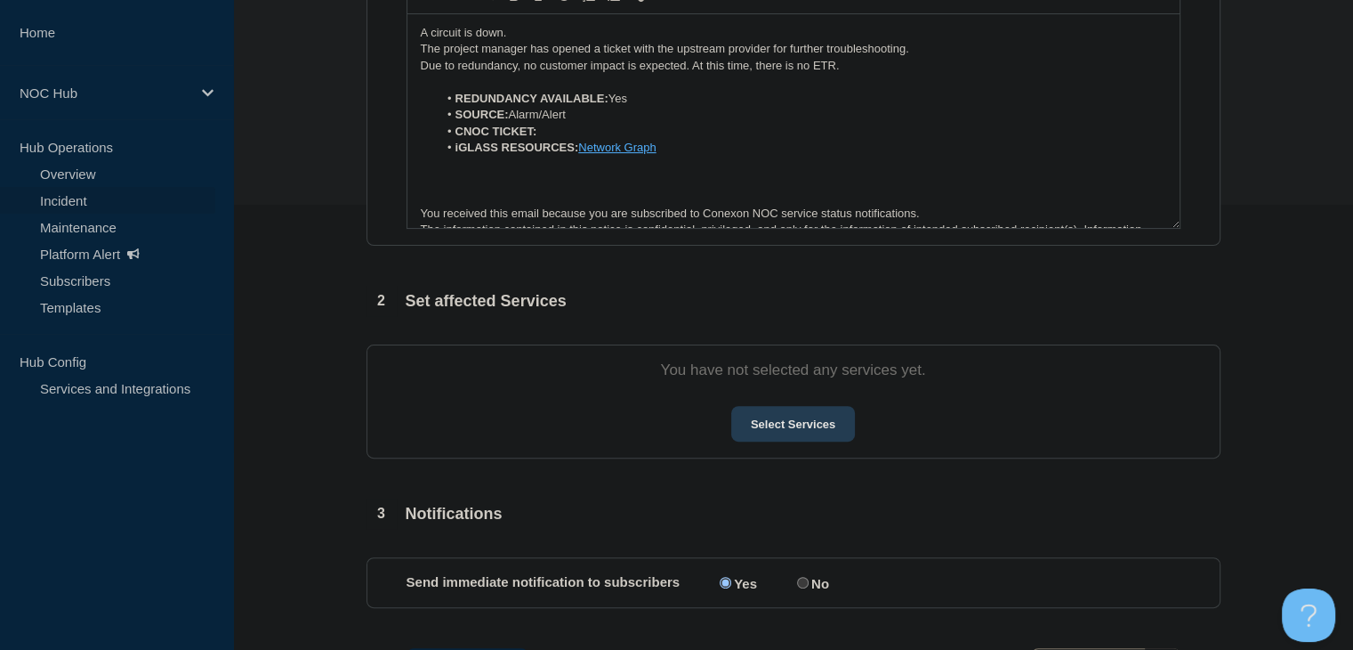
click at [805, 427] on button "Select Services" at bounding box center [793, 424] width 124 height 36
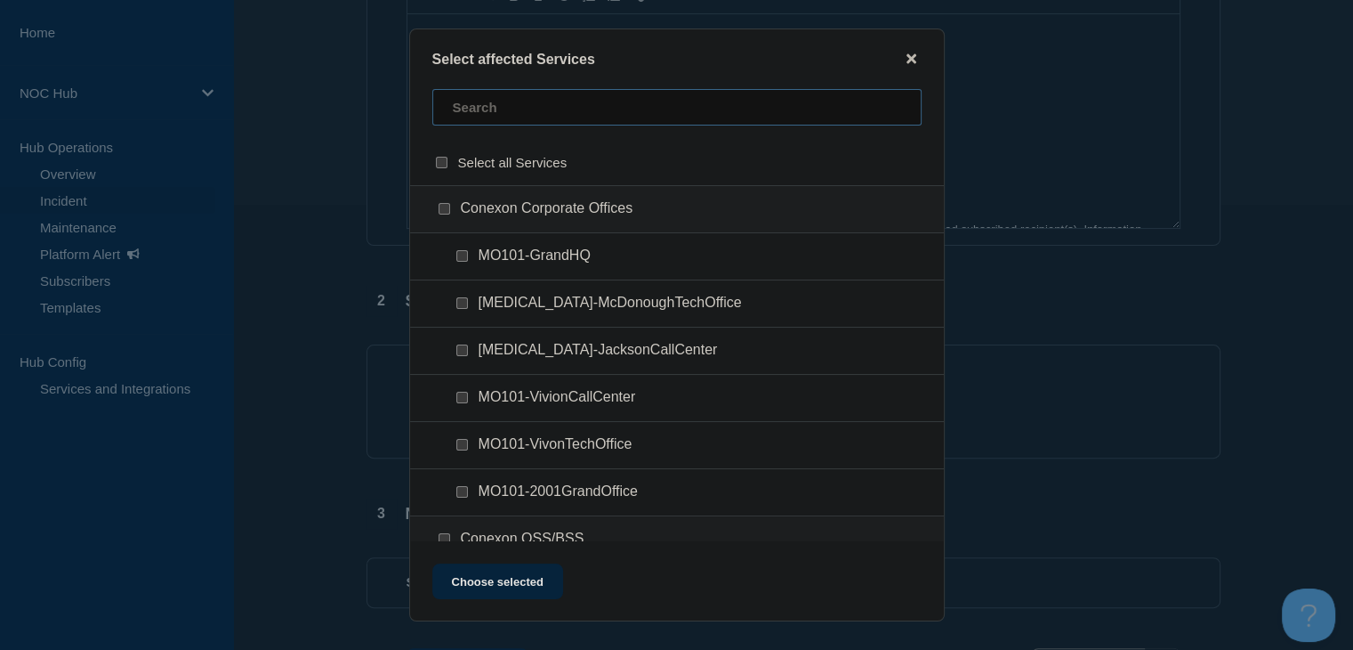
click at [504, 117] on input "text" at bounding box center [676, 107] width 489 height 36
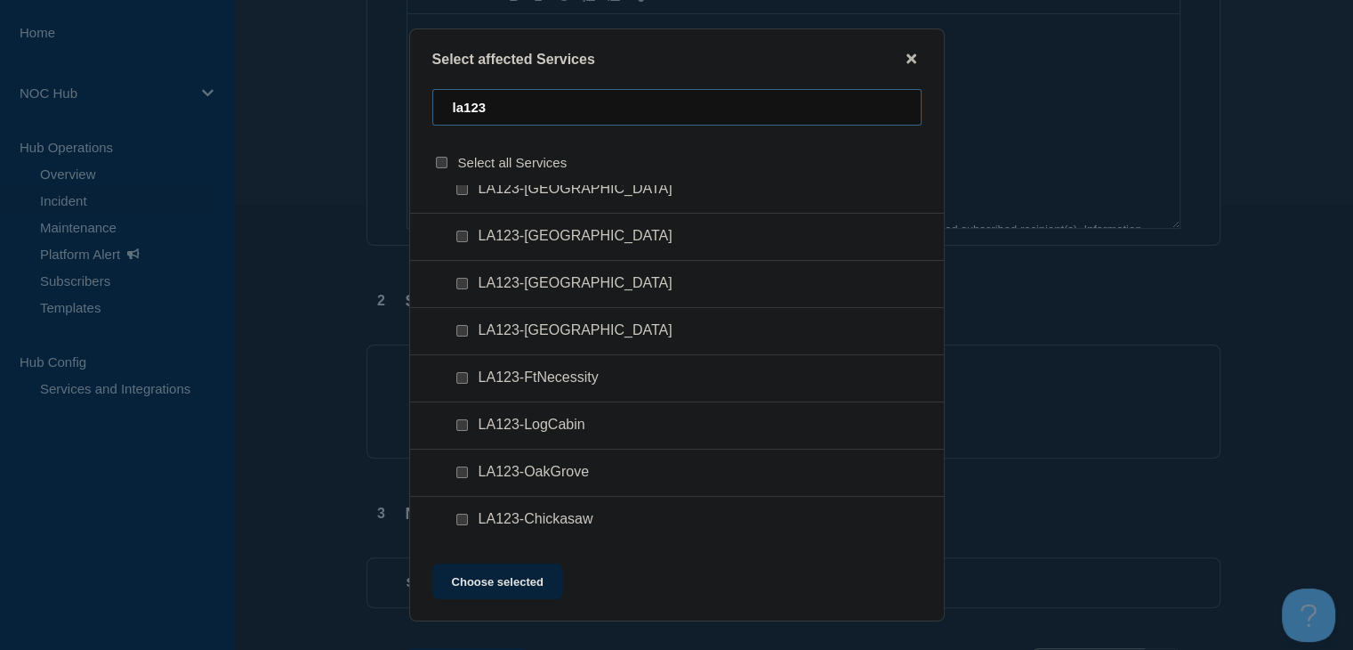
scroll to position [599, 0]
type input "la123"
click at [461, 429] on input "LA123-LogCabin checkbox" at bounding box center [462, 425] width 12 height 12
checkbox input "true"
click at [484, 567] on button "Choose selected" at bounding box center [497, 581] width 131 height 36
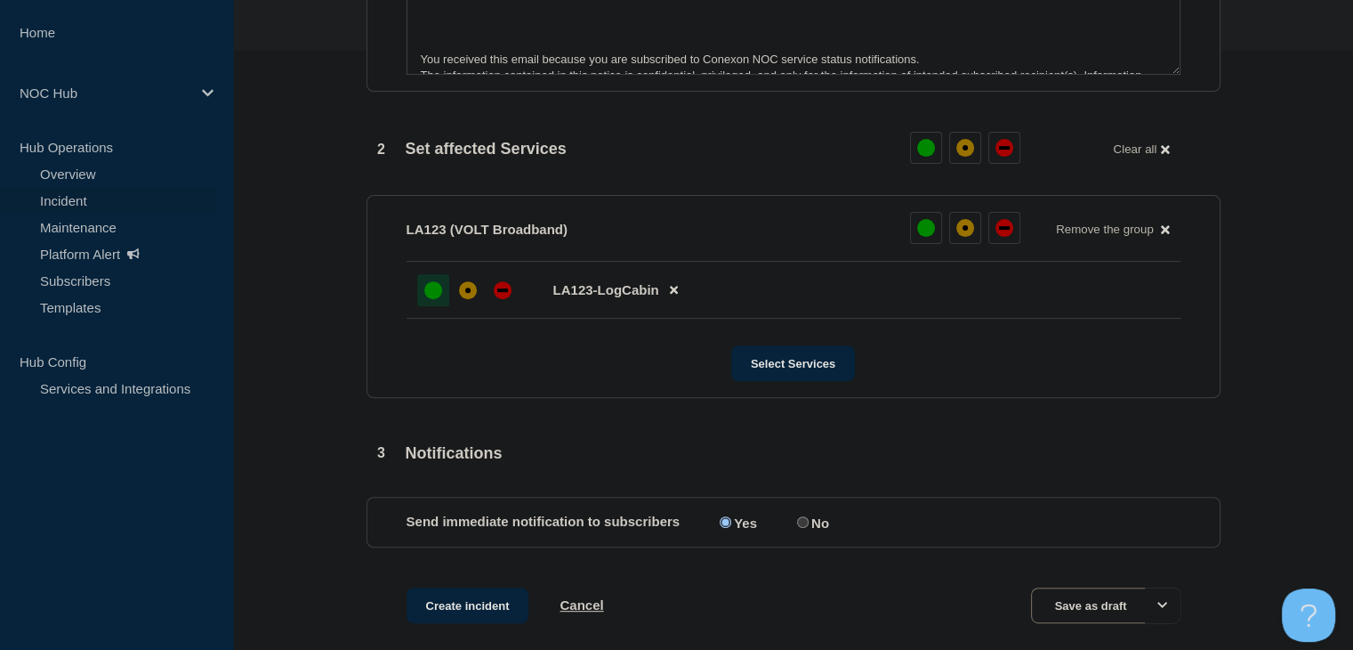
click at [431, 306] on div at bounding box center [433, 290] width 32 height 32
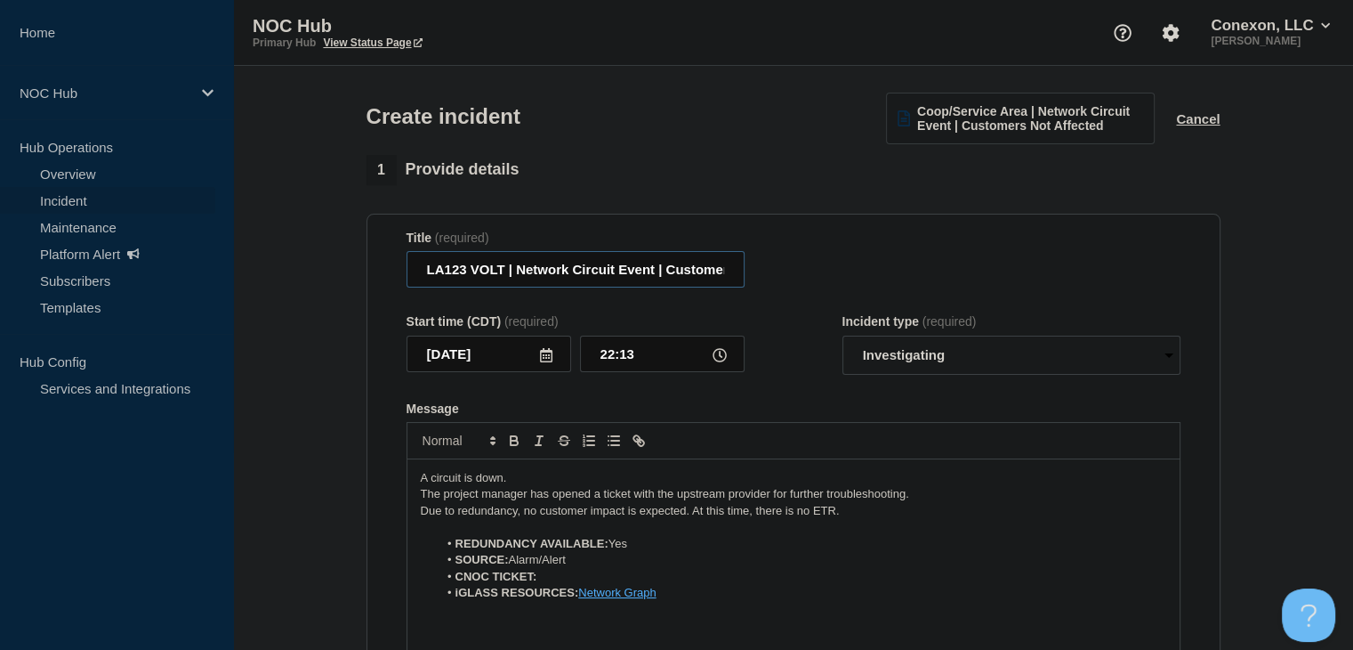
scroll to position [0, 93]
drag, startPoint x: 512, startPoint y: 271, endPoint x: 887, endPoint y: 268, distance: 375.5
click at [887, 268] on div "Title (required) LA123 VOLT | Network Circuit Event | Customers Not Affected" at bounding box center [794, 259] width 774 height 58
click at [806, 222] on section "Title (required) LA123 VOLT | Network Circuit Event | Customers Not Affected St…" at bounding box center [794, 453] width 854 height 478
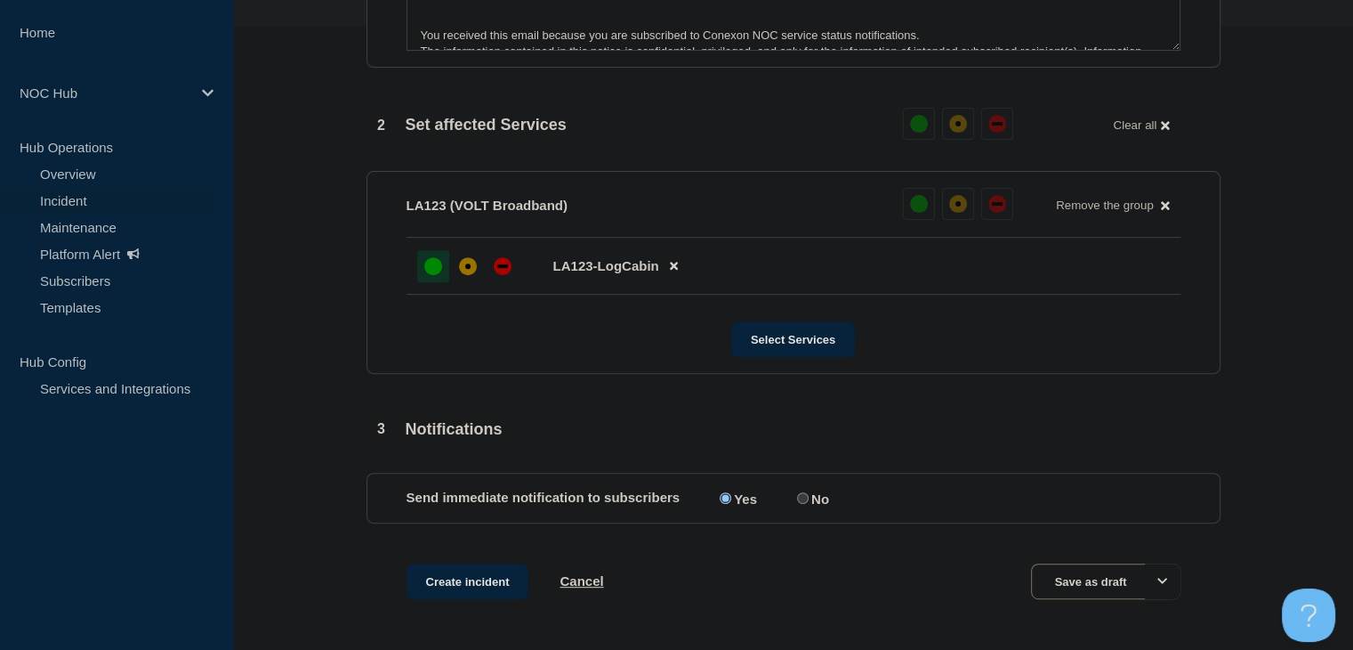
scroll to position [695, 0]
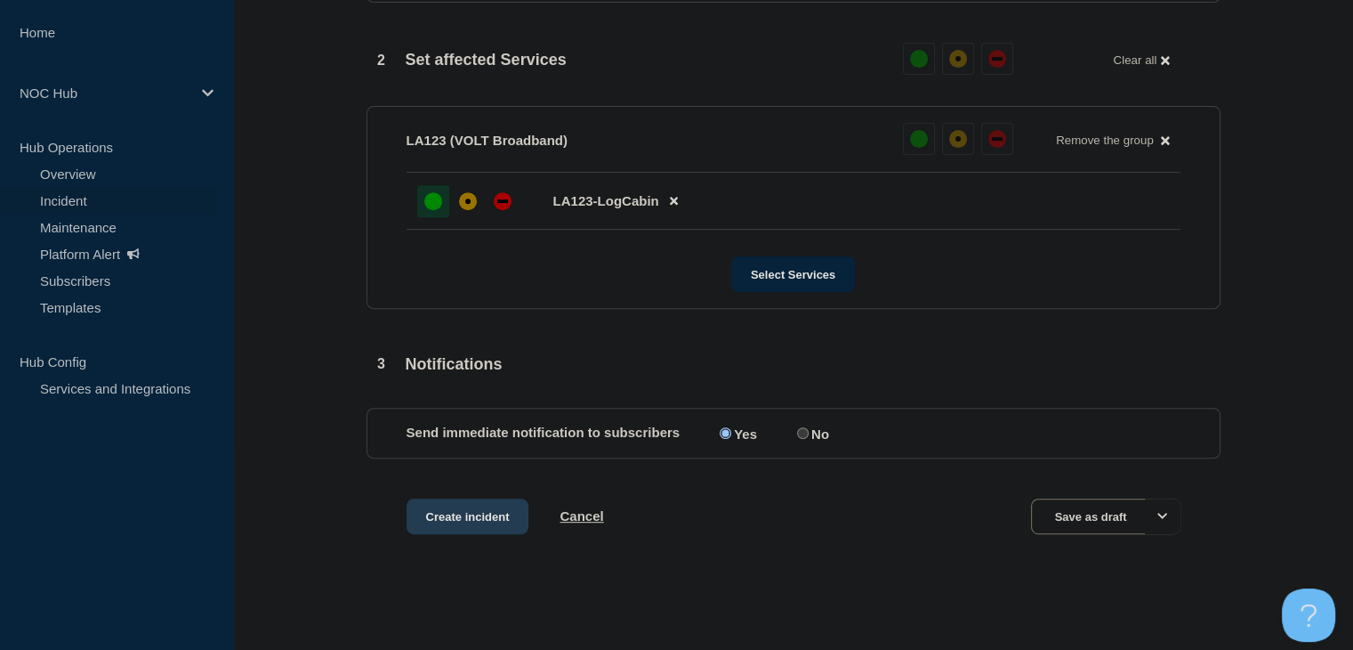
click at [456, 511] on button "Create incident" at bounding box center [468, 516] width 123 height 36
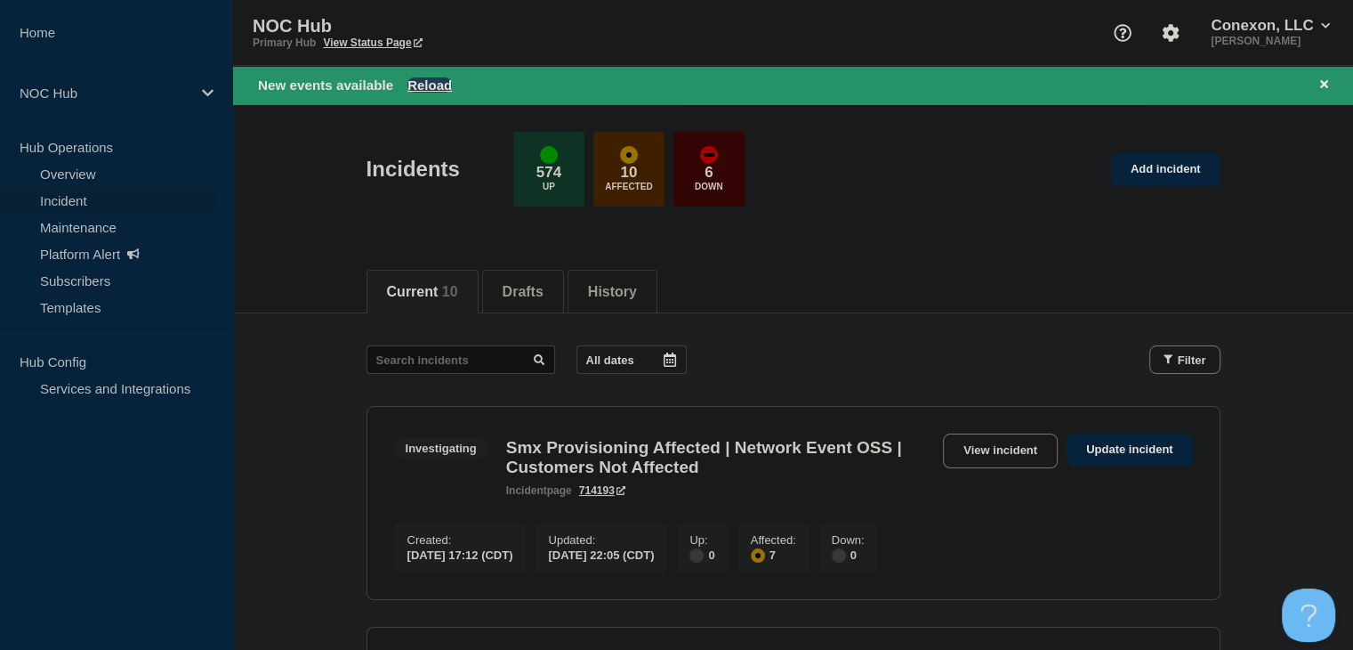
click at [431, 84] on button "Reload" at bounding box center [429, 84] width 44 height 15
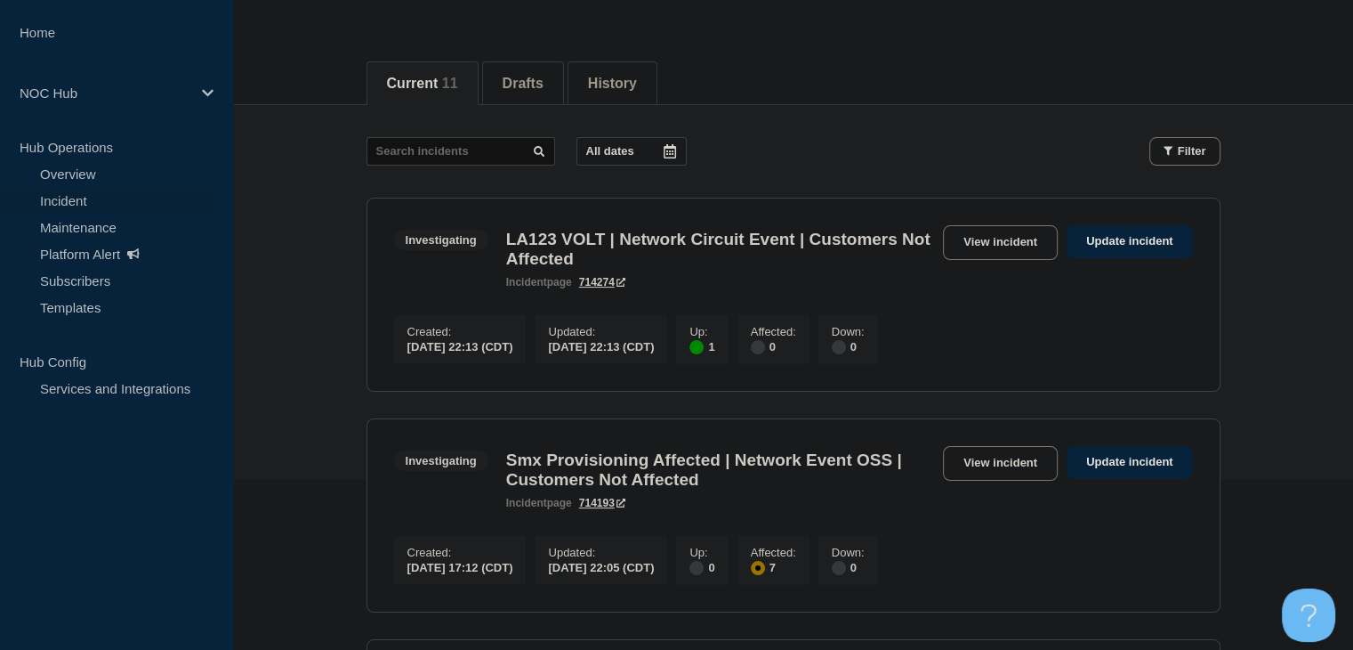
scroll to position [178, 0]
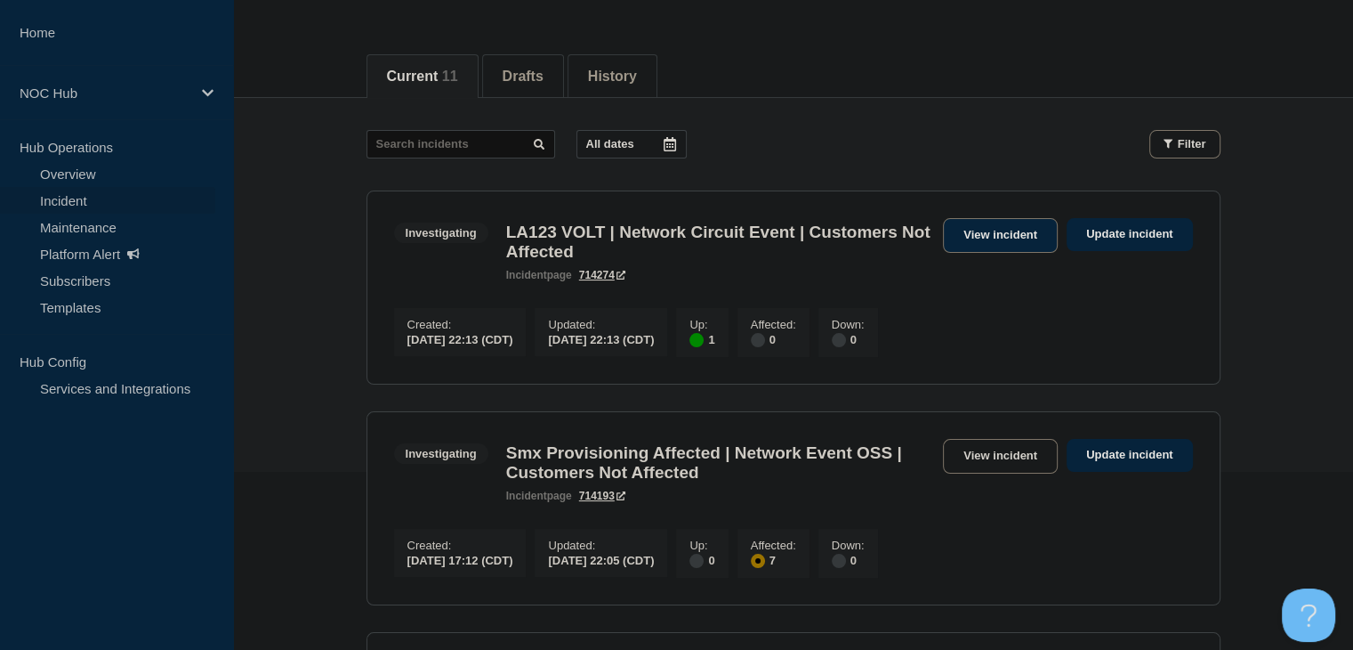
click at [989, 229] on link "View incident" at bounding box center [1000, 235] width 115 height 35
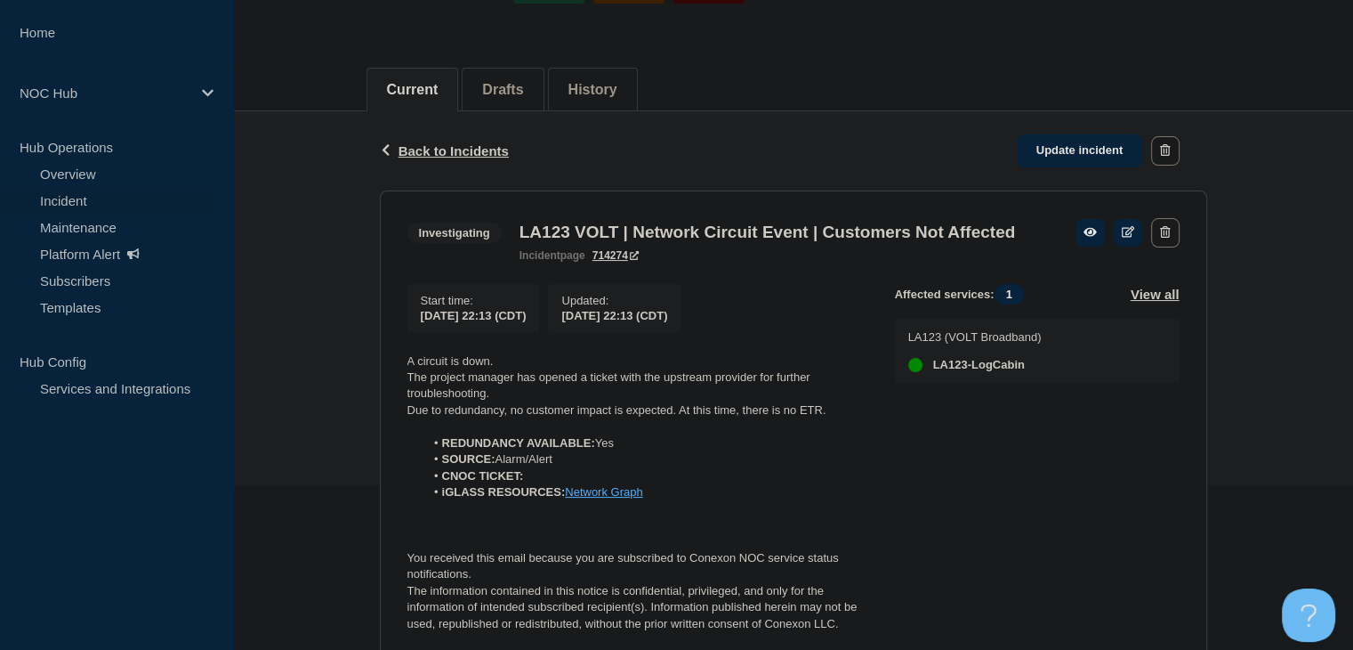
scroll to position [258, 0]
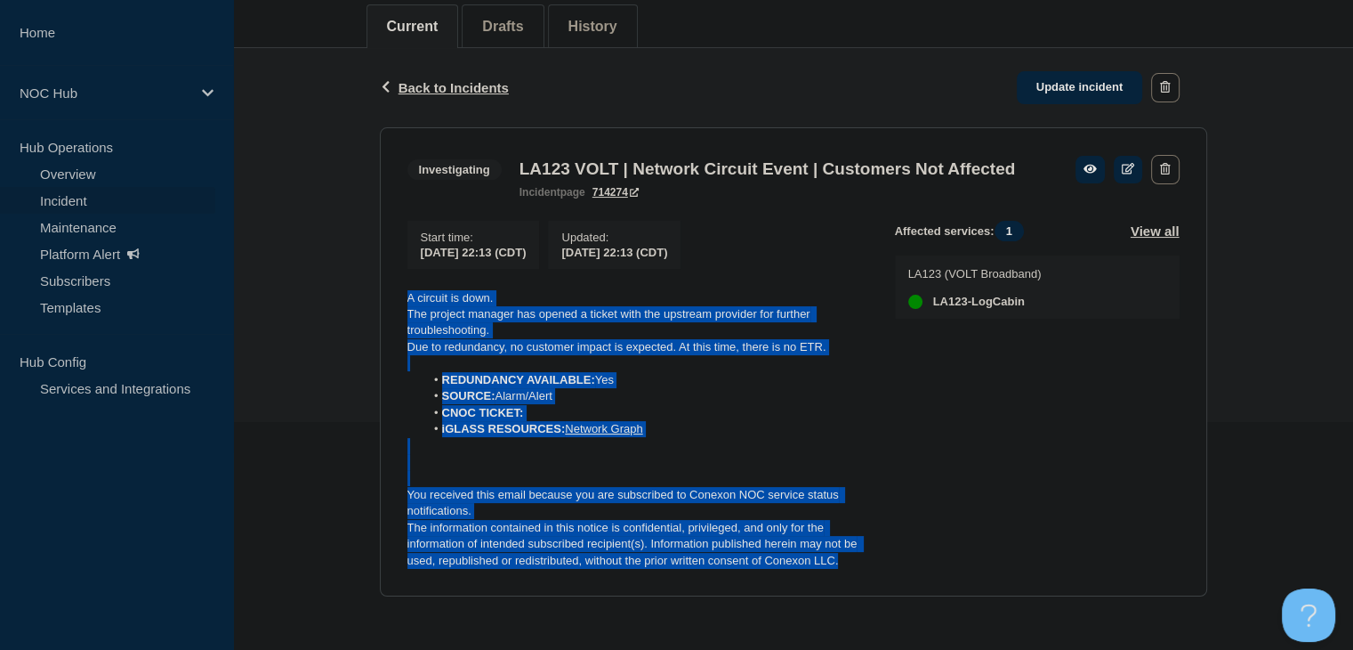
drag, startPoint x: 847, startPoint y: 567, endPoint x: 400, endPoint y: 291, distance: 524.9
click at [400, 291] on section "Investigating LA123 VOLT | Network Circuit Event | Customers Not Affected incid…" at bounding box center [793, 362] width 827 height 470
copy div "A circuit is down. The project manager has opened a ticket with the upstream pr…"
click at [388, 325] on section "Investigating LA123 VOLT | Network Circuit Event | Customers Not Affected incid…" at bounding box center [793, 362] width 827 height 470
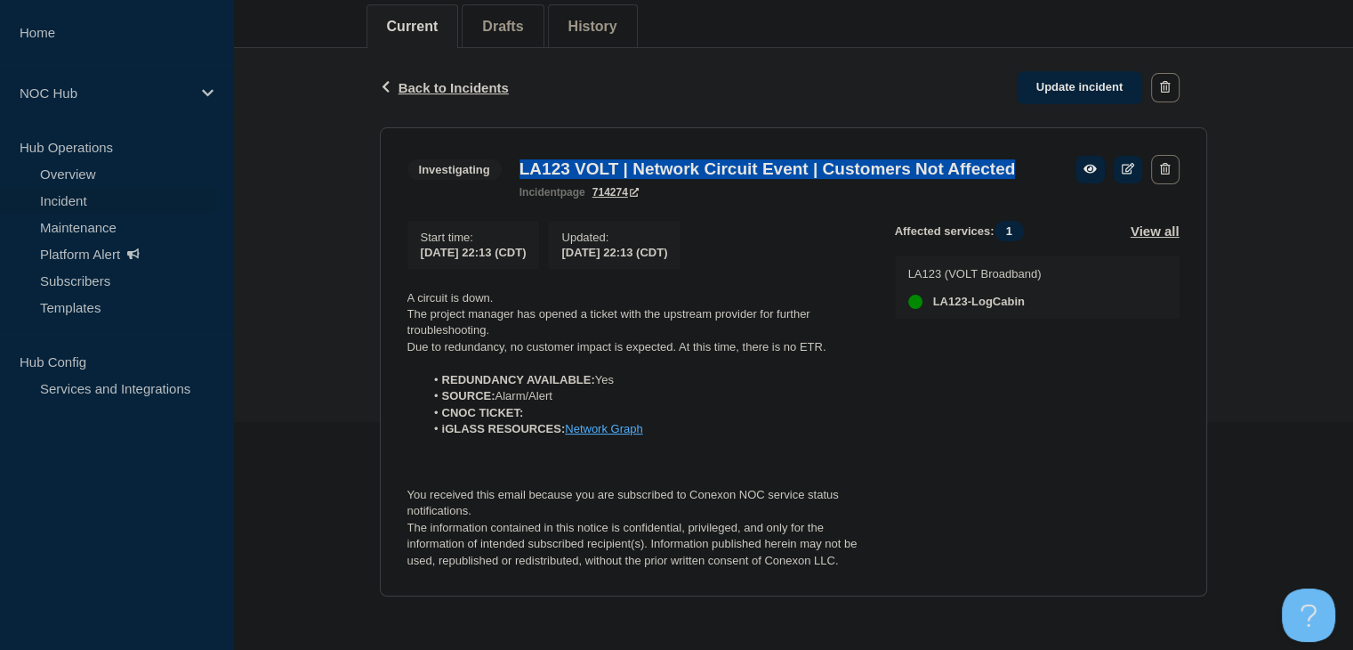
drag, startPoint x: 625, startPoint y: 166, endPoint x: 513, endPoint y: 142, distance: 114.7
click at [513, 159] on div "LA123 VOLT | Network Circuit Event | Customers Not Affected incident page 714274" at bounding box center [768, 178] width 514 height 39
copy h3 "LA123 VOLT | Network Circuit Event | Customers Not Affected"
click at [141, 172] on link "Overview" at bounding box center [107, 173] width 215 height 27
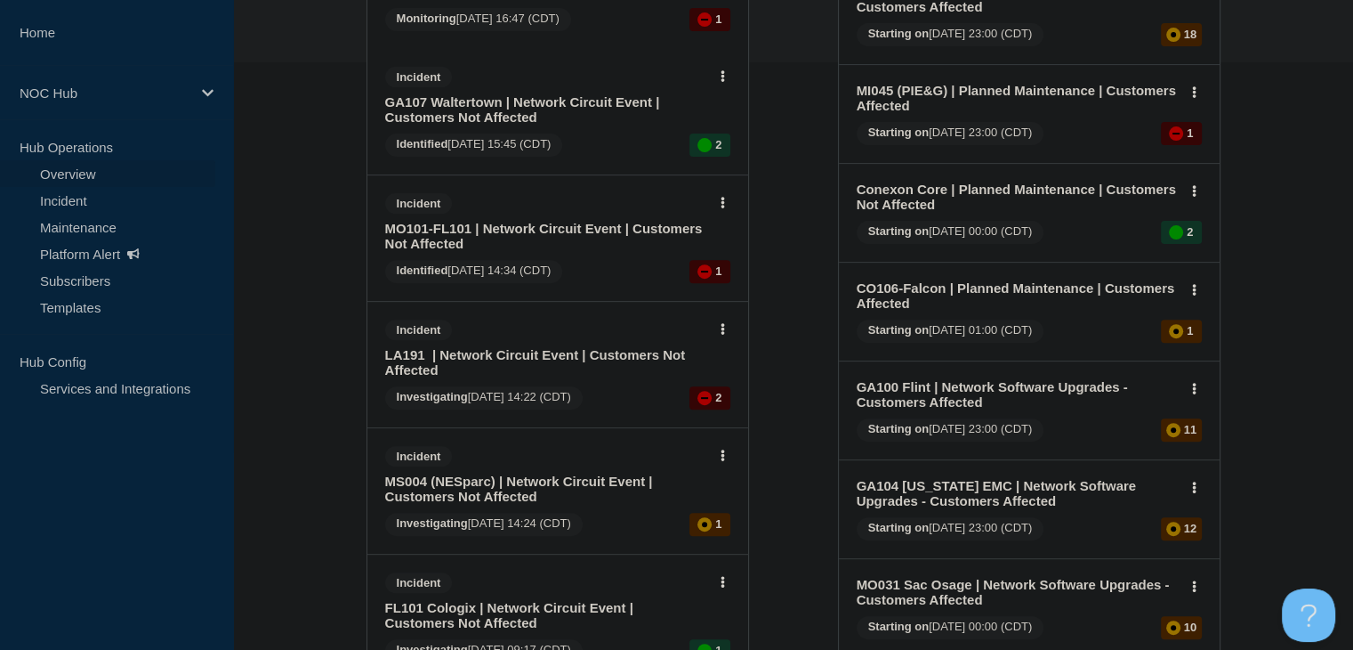
scroll to position [623, 0]
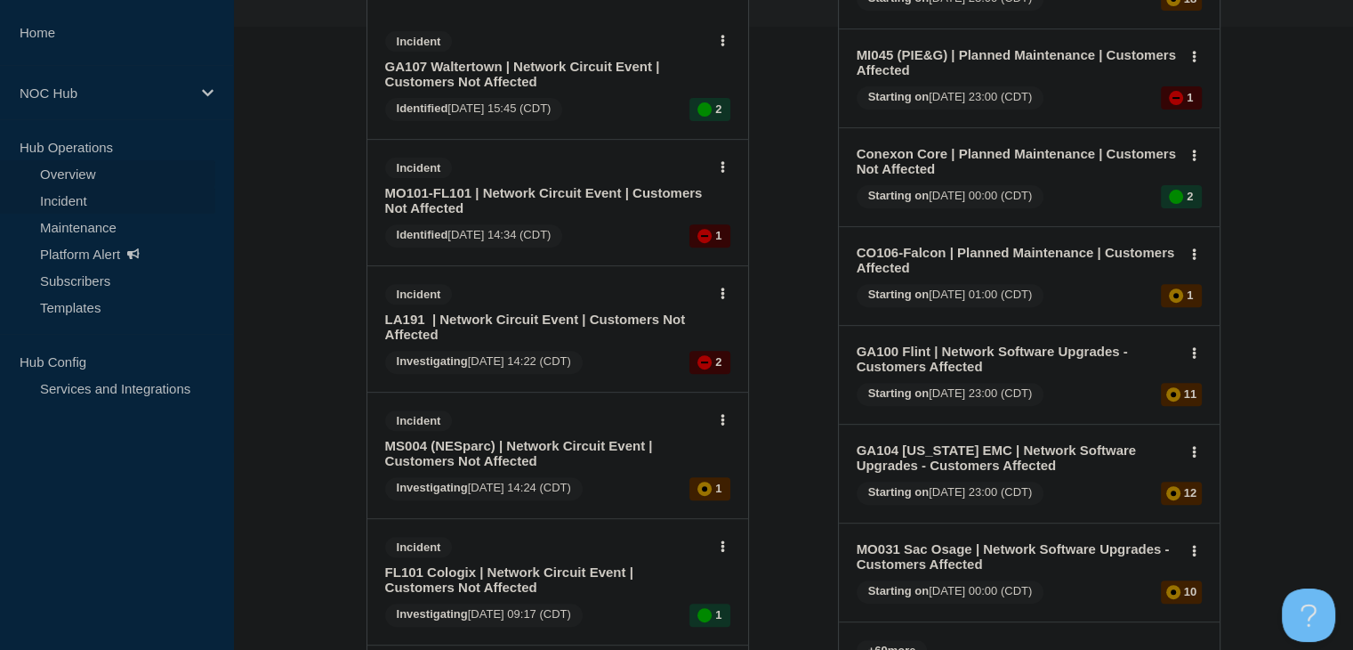
click at [71, 198] on link "Incident" at bounding box center [107, 200] width 215 height 27
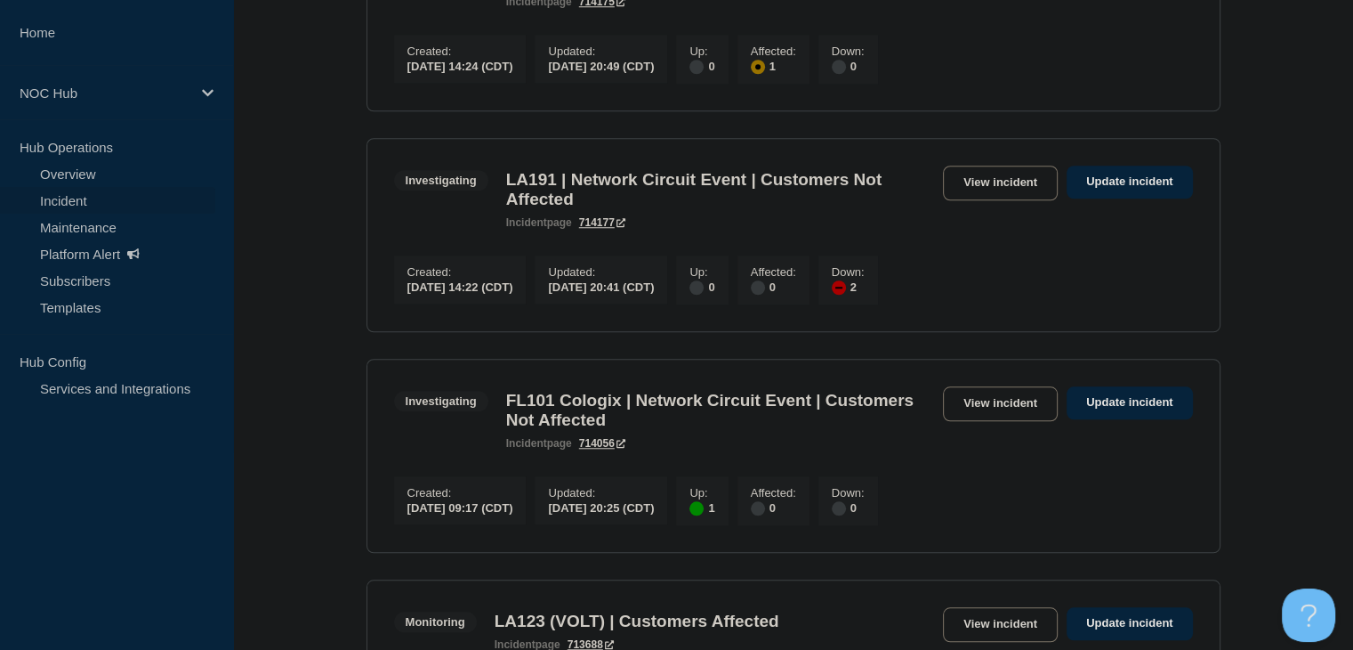
scroll to position [1602, 0]
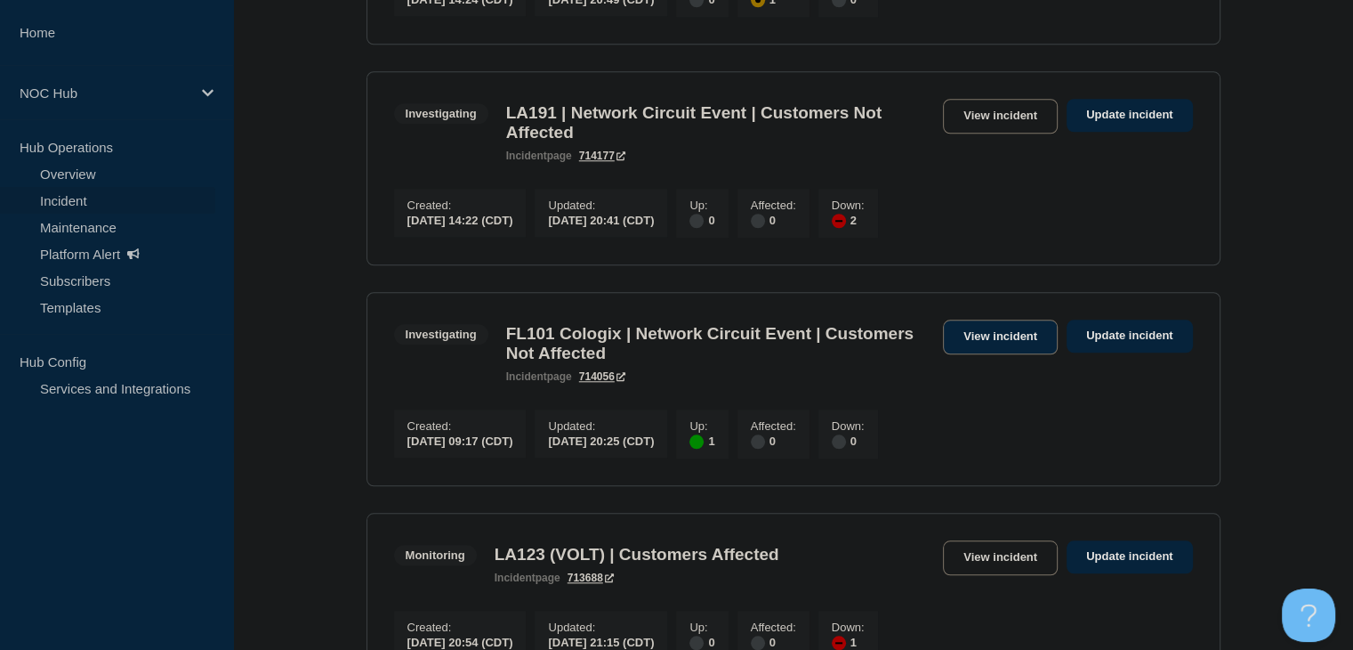
click at [1031, 354] on link "View incident" at bounding box center [1000, 336] width 115 height 35
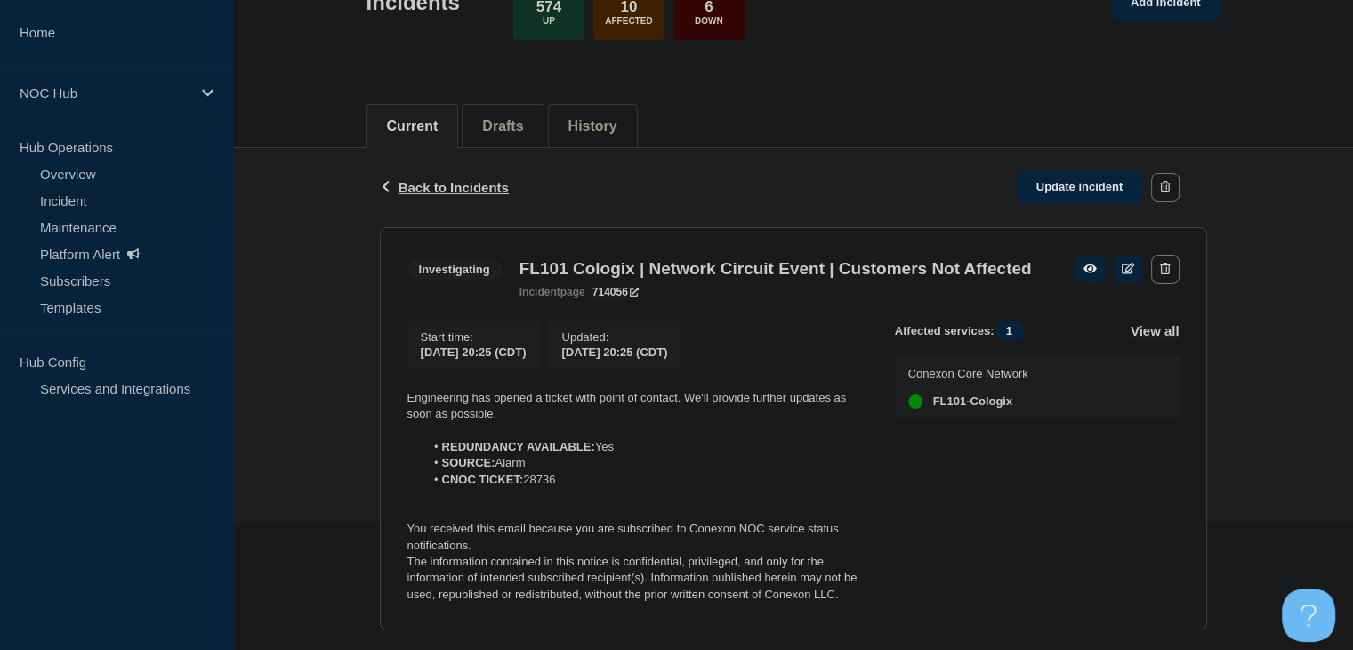
scroll to position [356, 0]
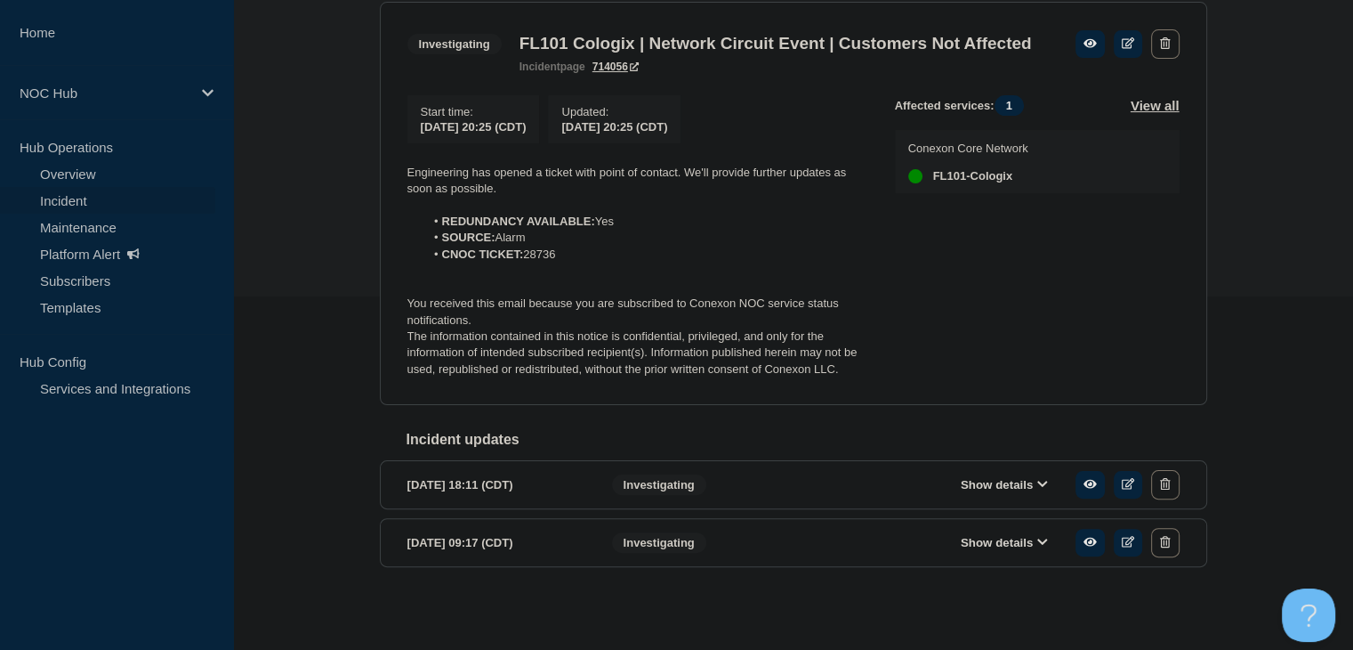
click at [93, 199] on link "Incident" at bounding box center [107, 200] width 215 height 27
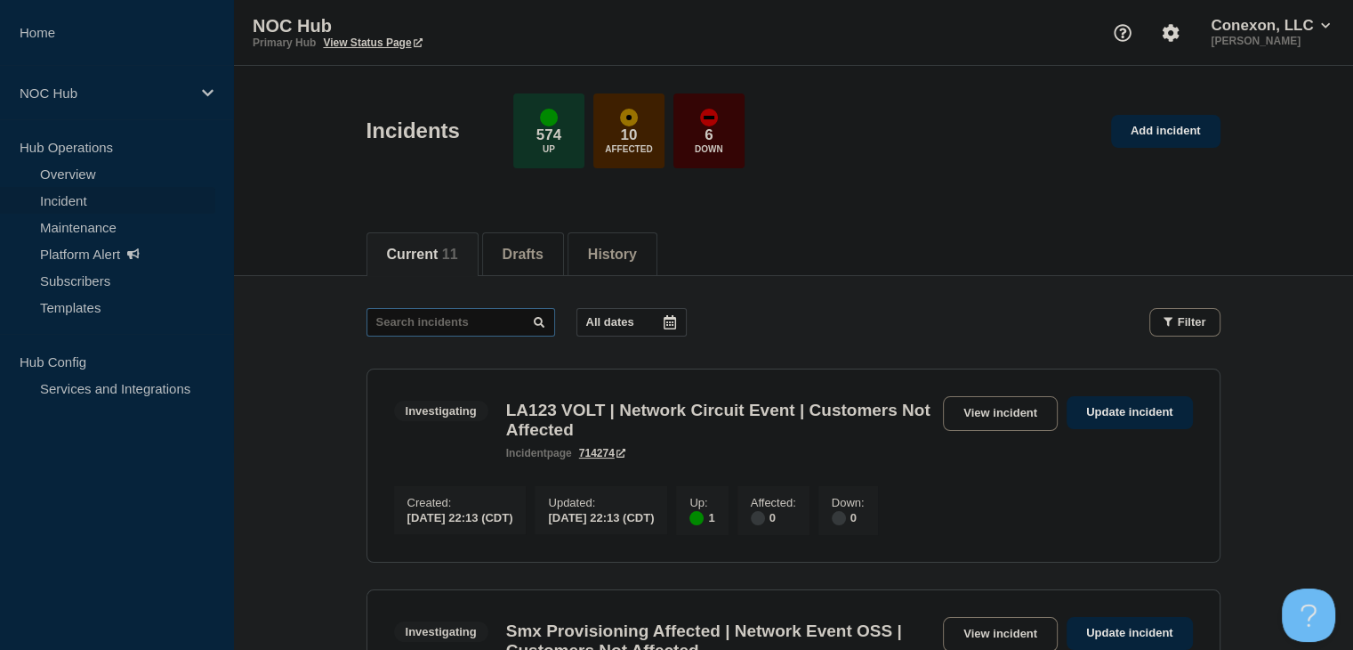
click at [393, 315] on input "text" at bounding box center [461, 322] width 189 height 28
type input "28801"
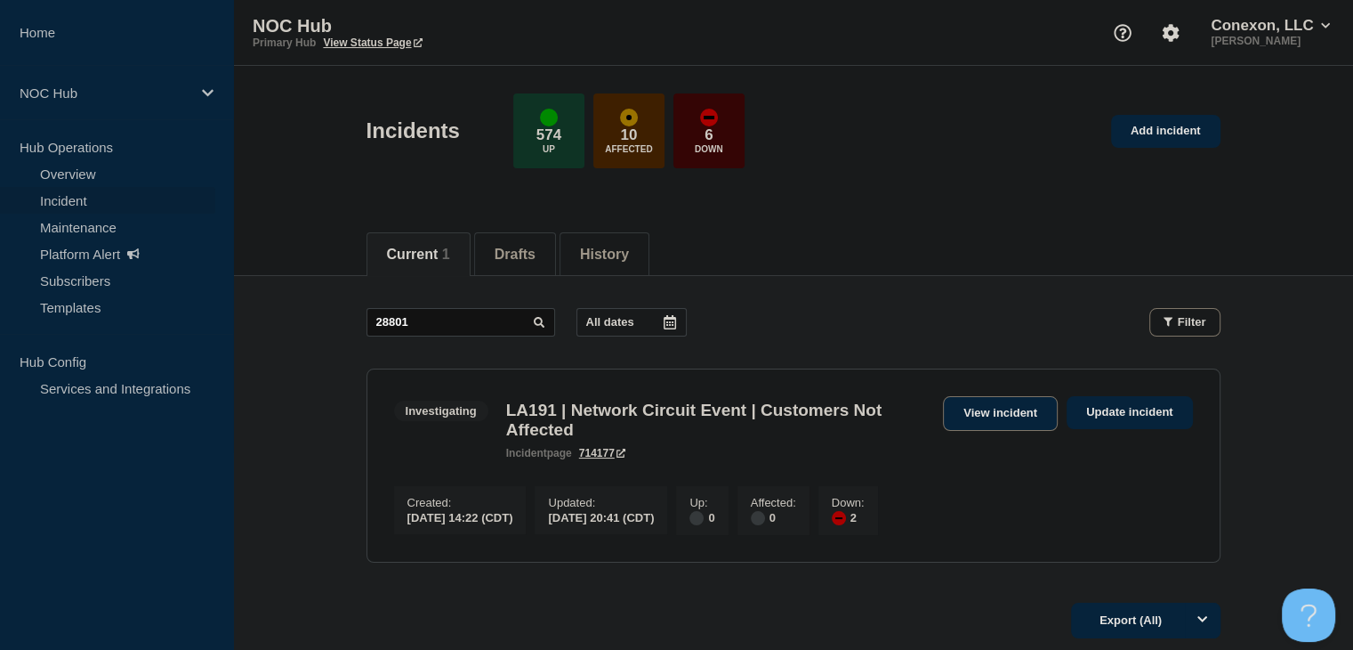
click at [976, 421] on link "View incident" at bounding box center [1000, 413] width 115 height 35
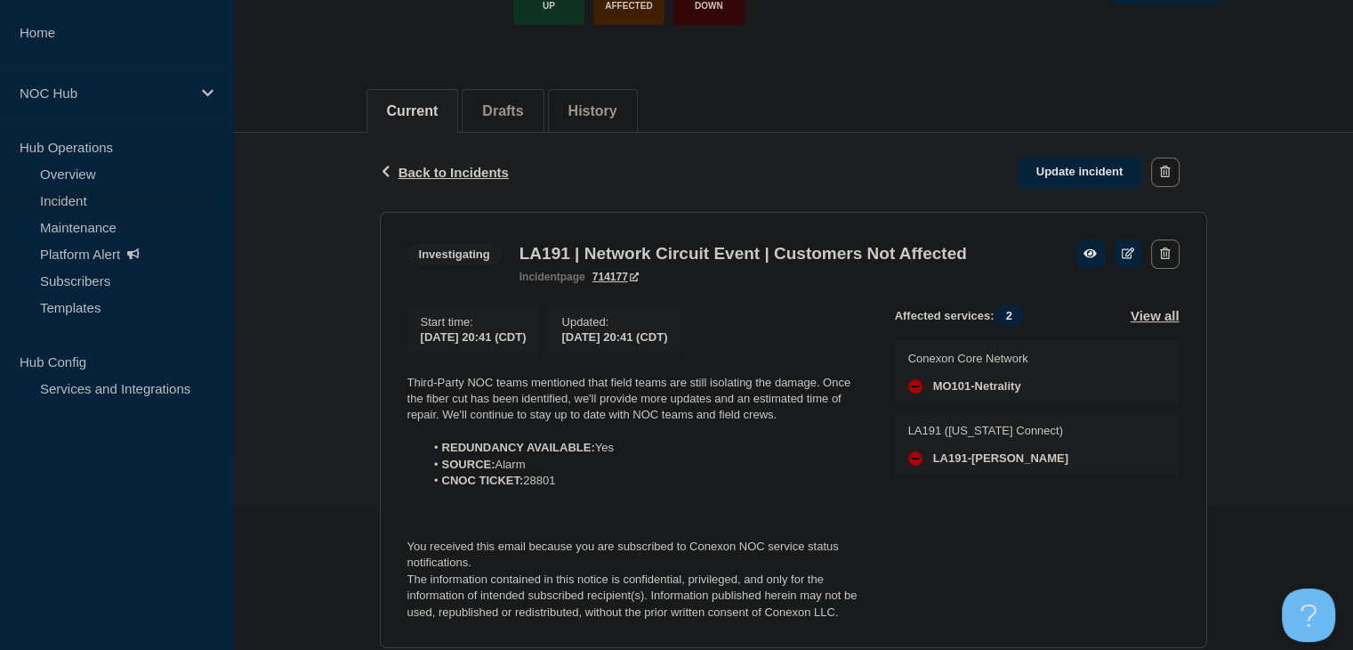
scroll to position [267, 0]
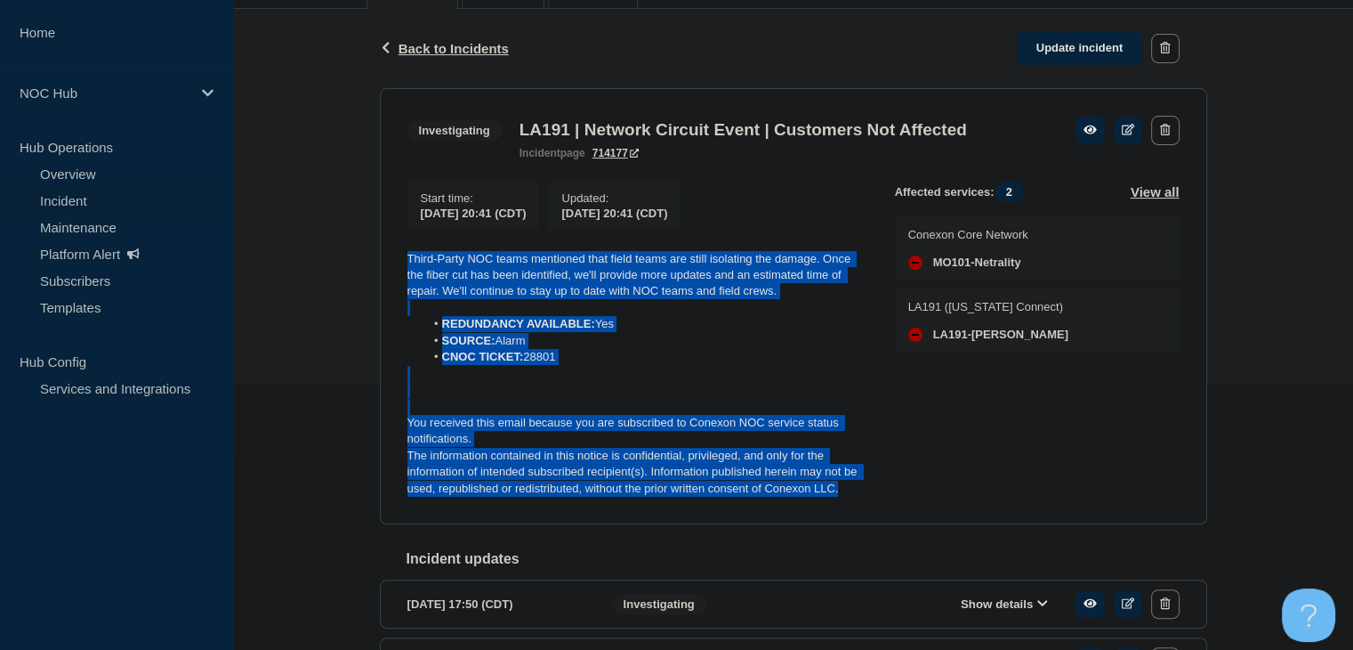
drag, startPoint x: 862, startPoint y: 503, endPoint x: 385, endPoint y: 257, distance: 536.4
click at [385, 257] on section "Investigating LA191 | Network Circuit Event | Customers Not Affected incident p…" at bounding box center [793, 306] width 827 height 437
copy div "Third-Party NOC teams mentioned that field teams are still isolating the damage…"
click at [1059, 37] on link "Update incident" at bounding box center [1080, 48] width 126 height 33
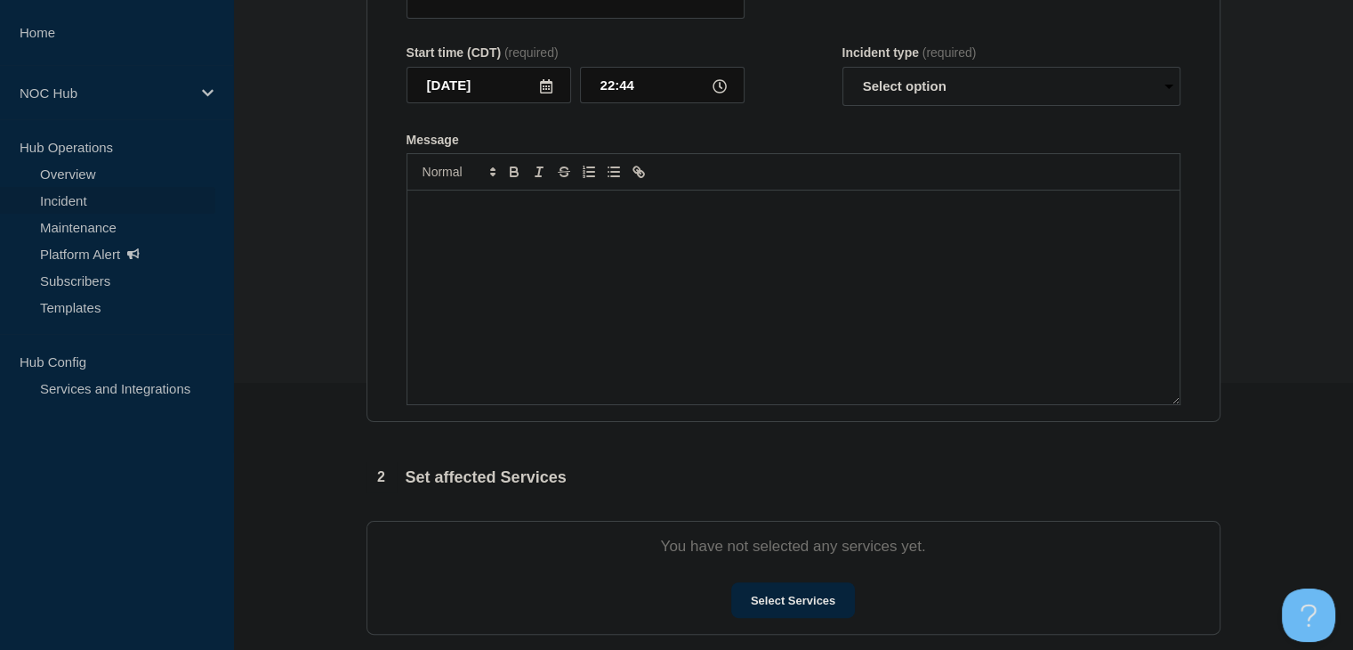
type input "LA191 | Network Circuit Event | Customers Not Affected"
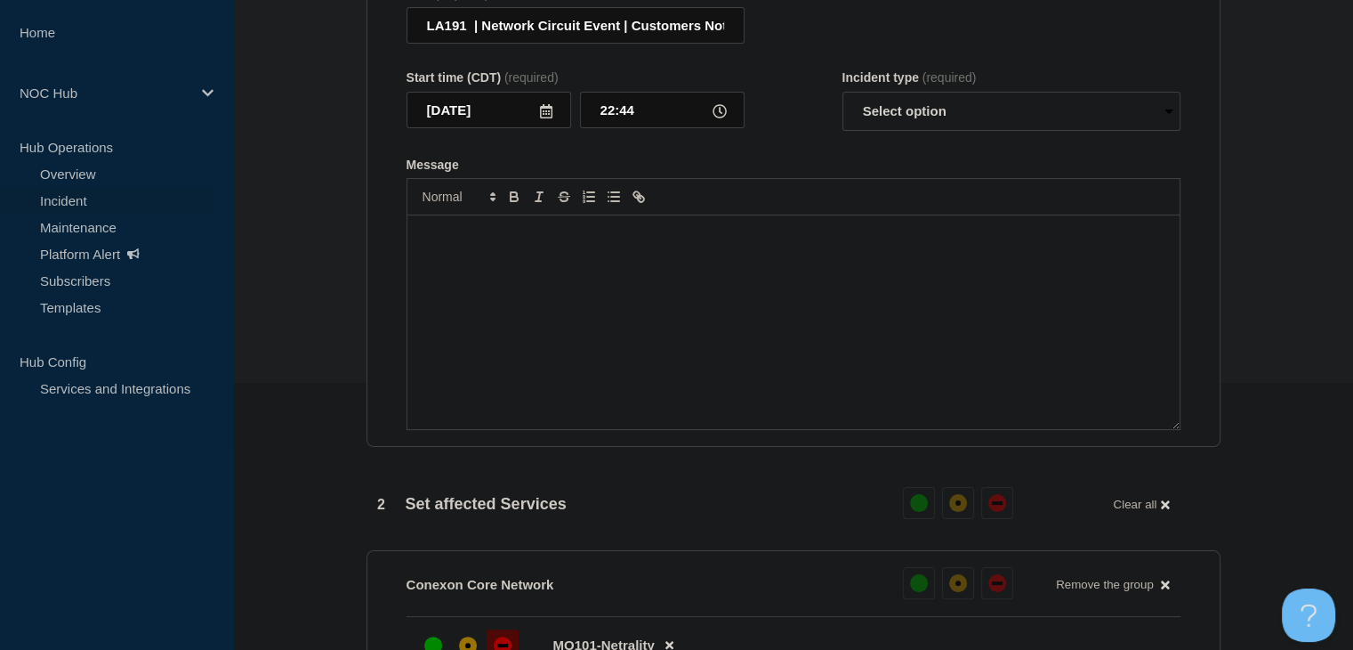
click at [594, 382] on div "Message" at bounding box center [793, 322] width 772 height 214
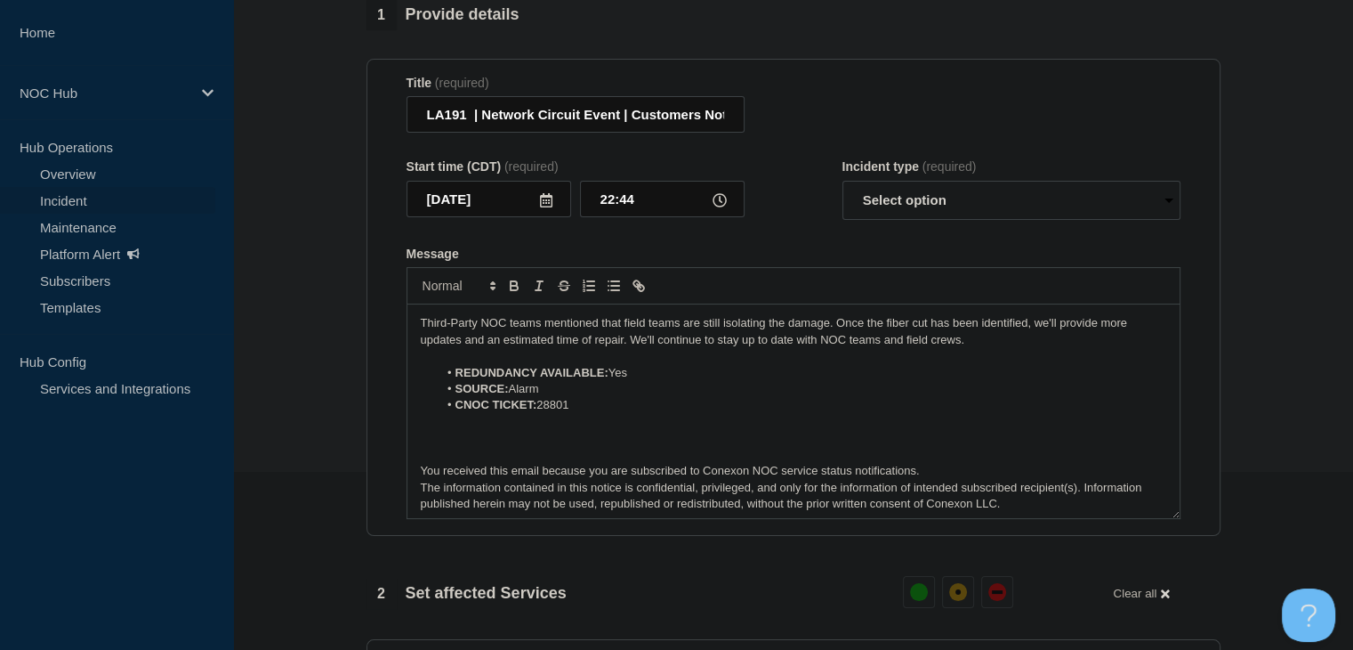
scroll to position [178, 0]
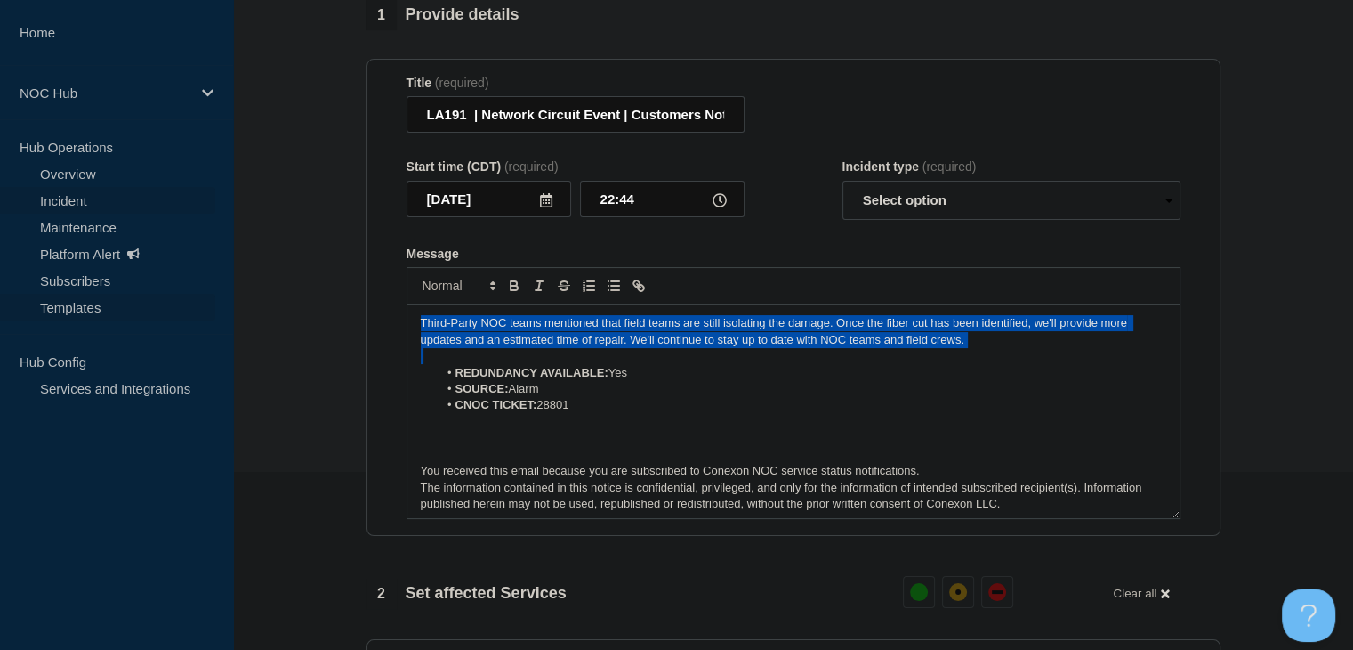
drag, startPoint x: 1034, startPoint y: 361, endPoint x: 212, endPoint y: 303, distance: 824.1
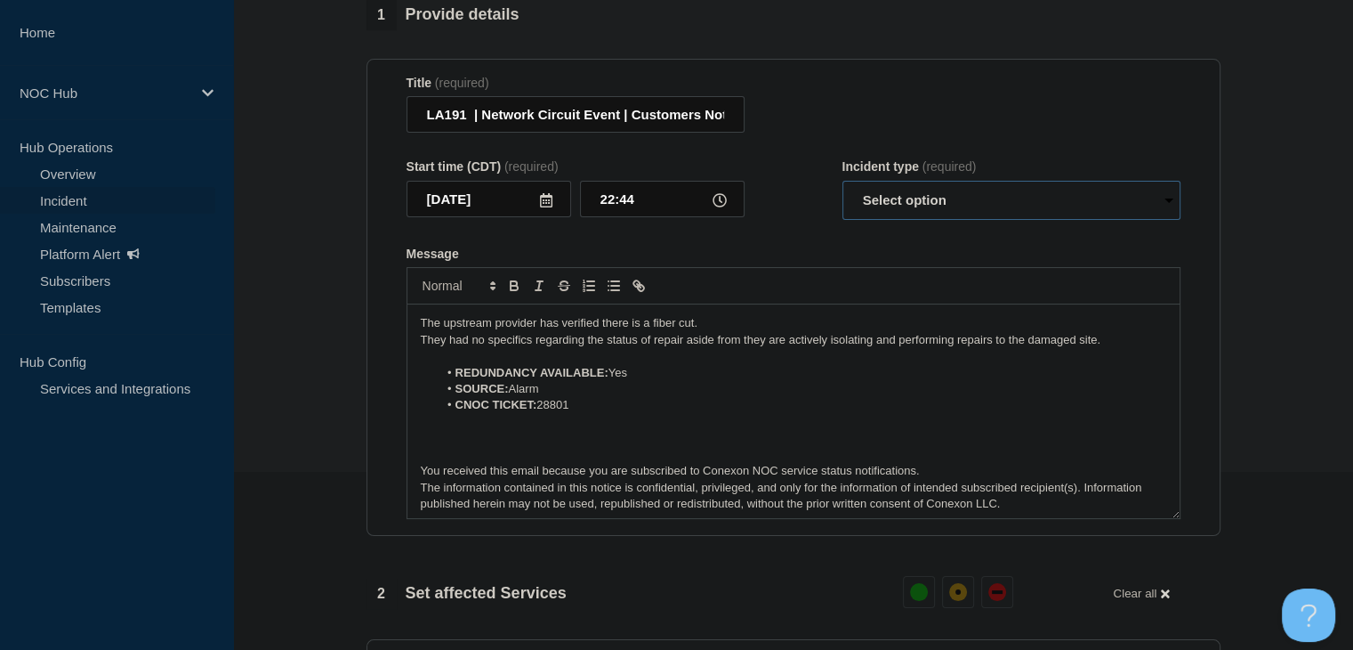
click at [864, 219] on select "Select option Investigating Identified Monitoring Resolved" at bounding box center [1012, 200] width 338 height 39
select select "identified"
click at [843, 191] on select "Select option Investigating Identified Monitoring Resolved" at bounding box center [1012, 200] width 338 height 39
click at [858, 248] on form "Title (required) LA191 | Network Circuit Event | Customers Not Affected Start t…" at bounding box center [794, 298] width 774 height 444
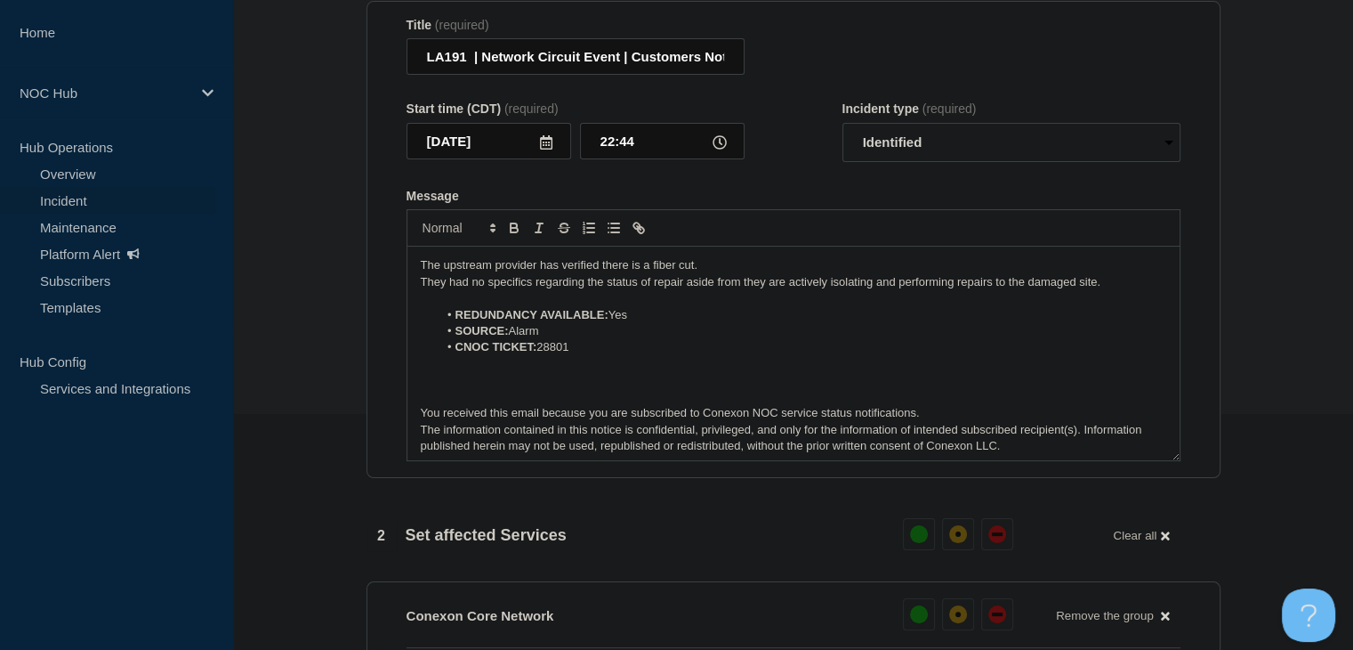
scroll to position [267, 0]
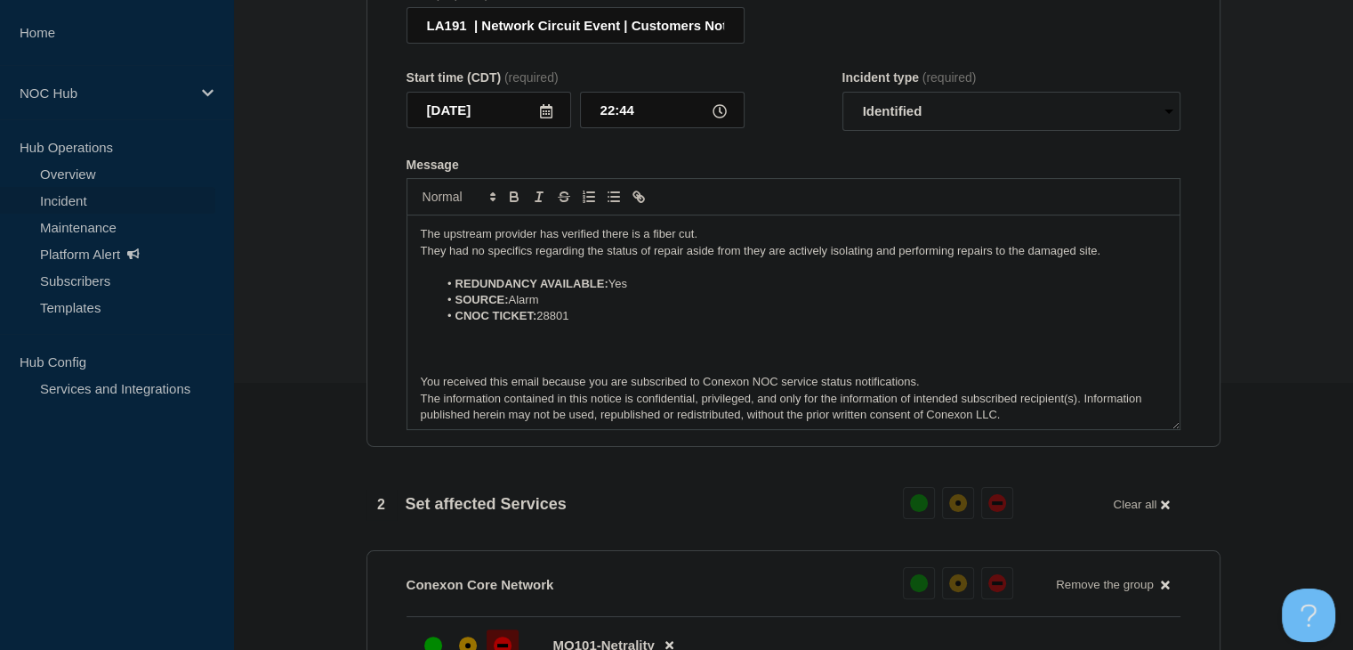
click at [424, 275] on p "Message" at bounding box center [794, 267] width 746 height 16
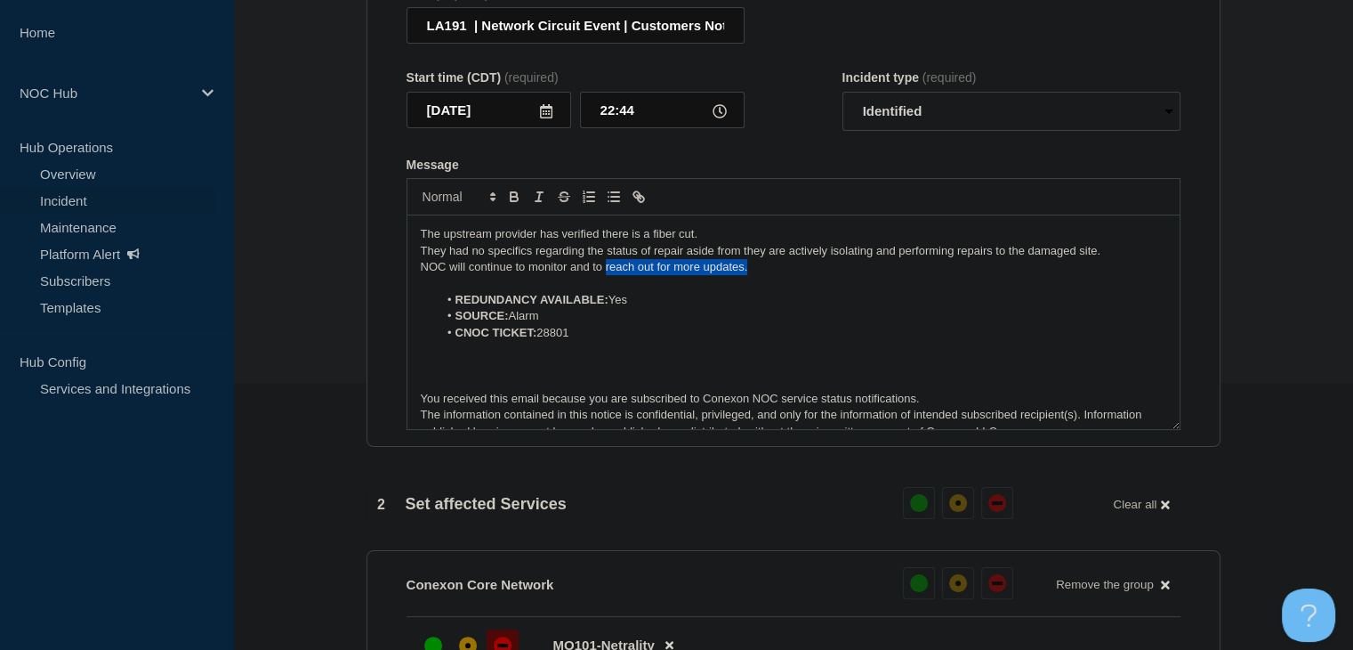
drag, startPoint x: 772, startPoint y: 279, endPoint x: 604, endPoint y: 278, distance: 168.2
click at [604, 275] on p "NOC will continue to monitor and to reach out for more updates." at bounding box center [794, 267] width 746 height 16
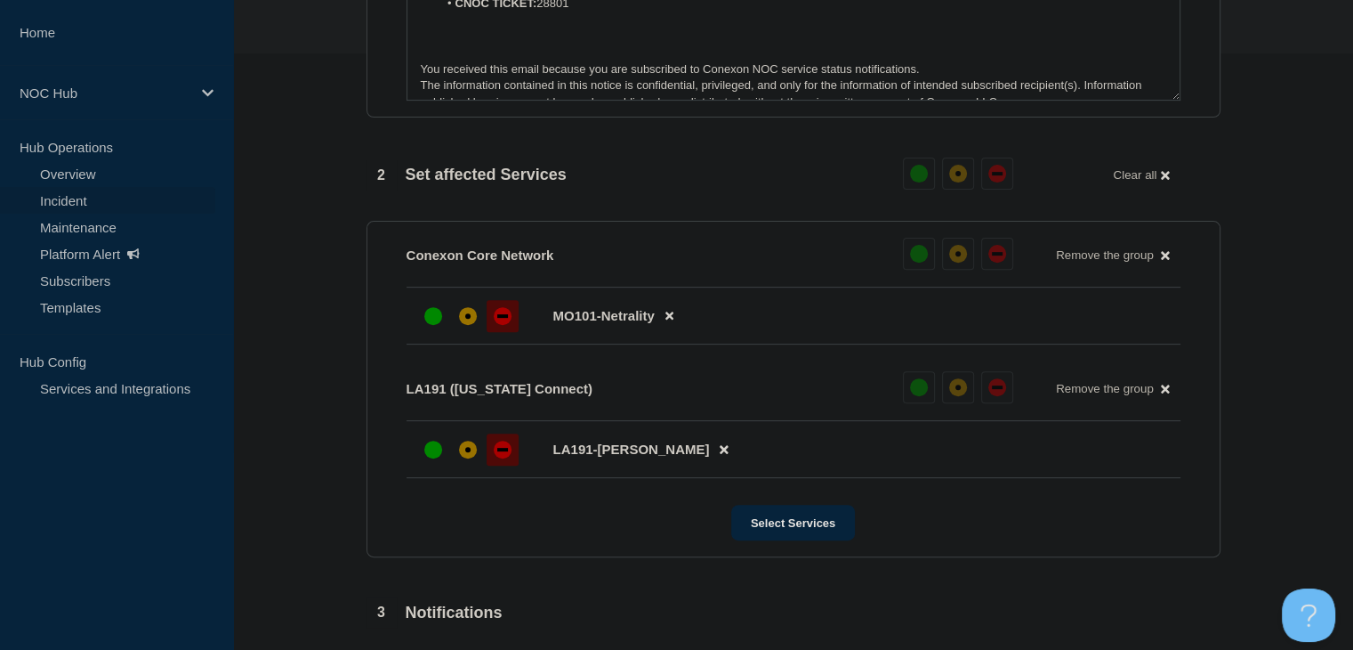
scroll to position [801, 0]
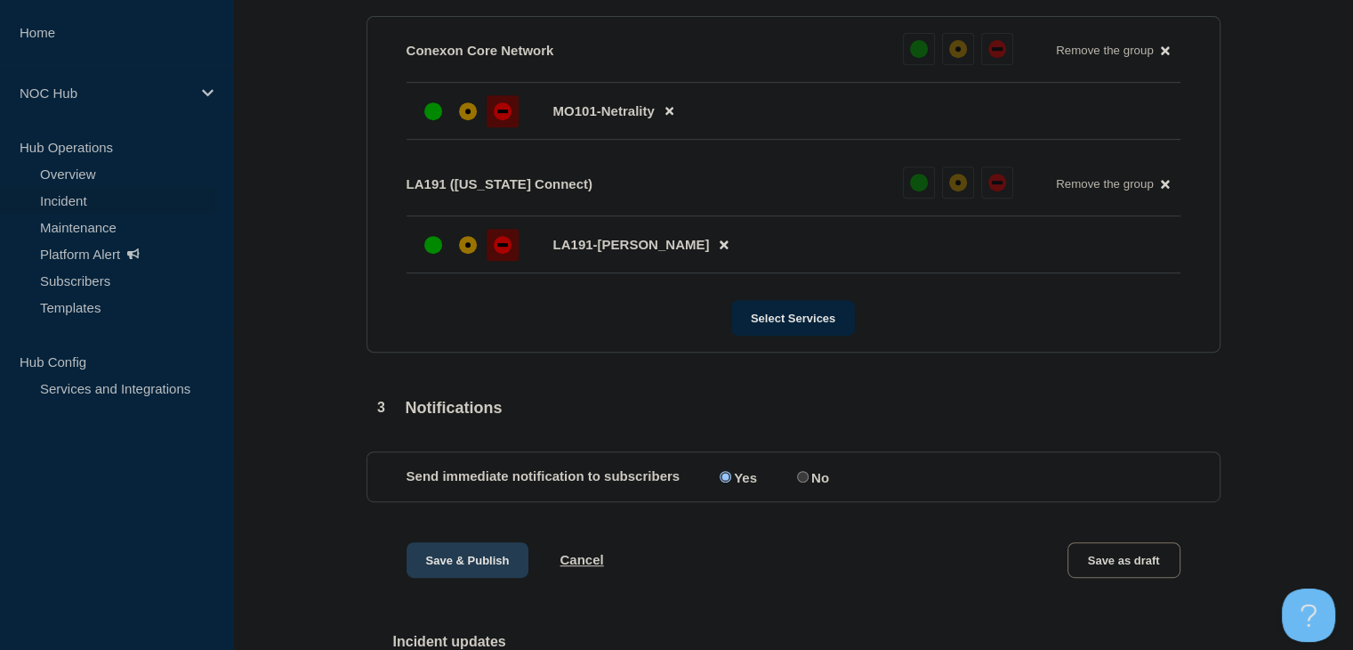
click at [473, 577] on button "Save & Publish" at bounding box center [468, 560] width 123 height 36
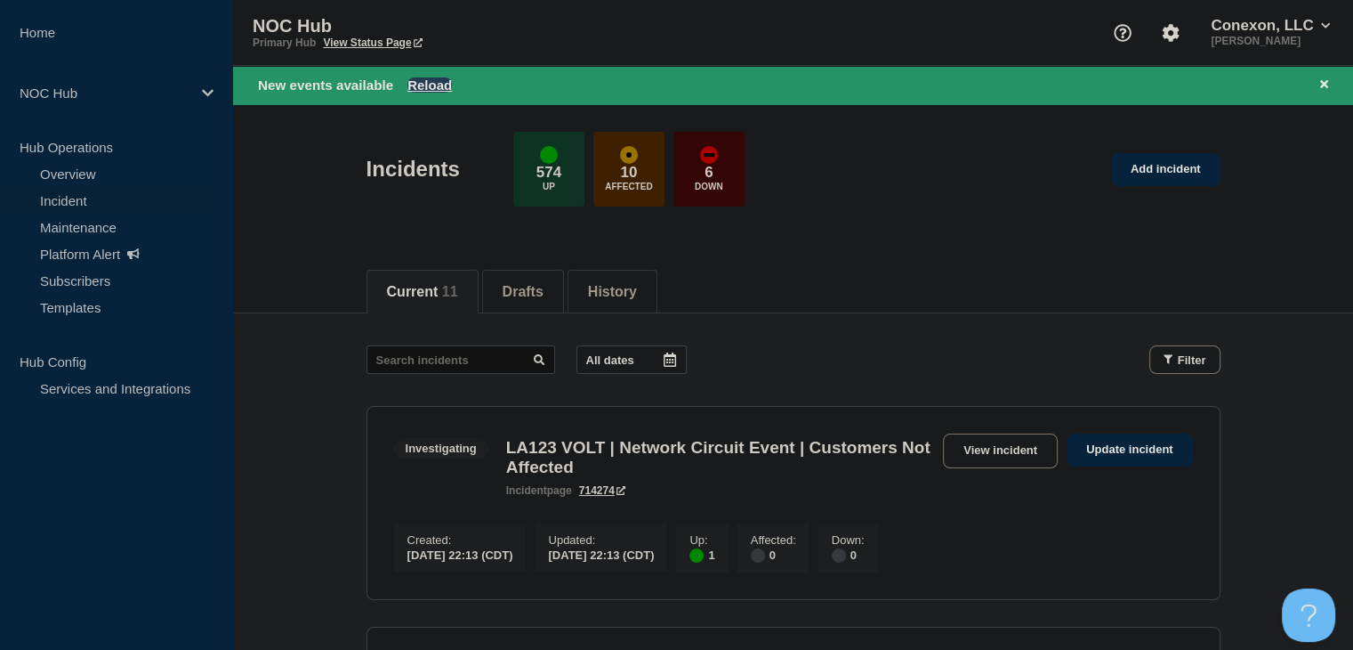
click at [435, 88] on button "Reload" at bounding box center [429, 84] width 44 height 15
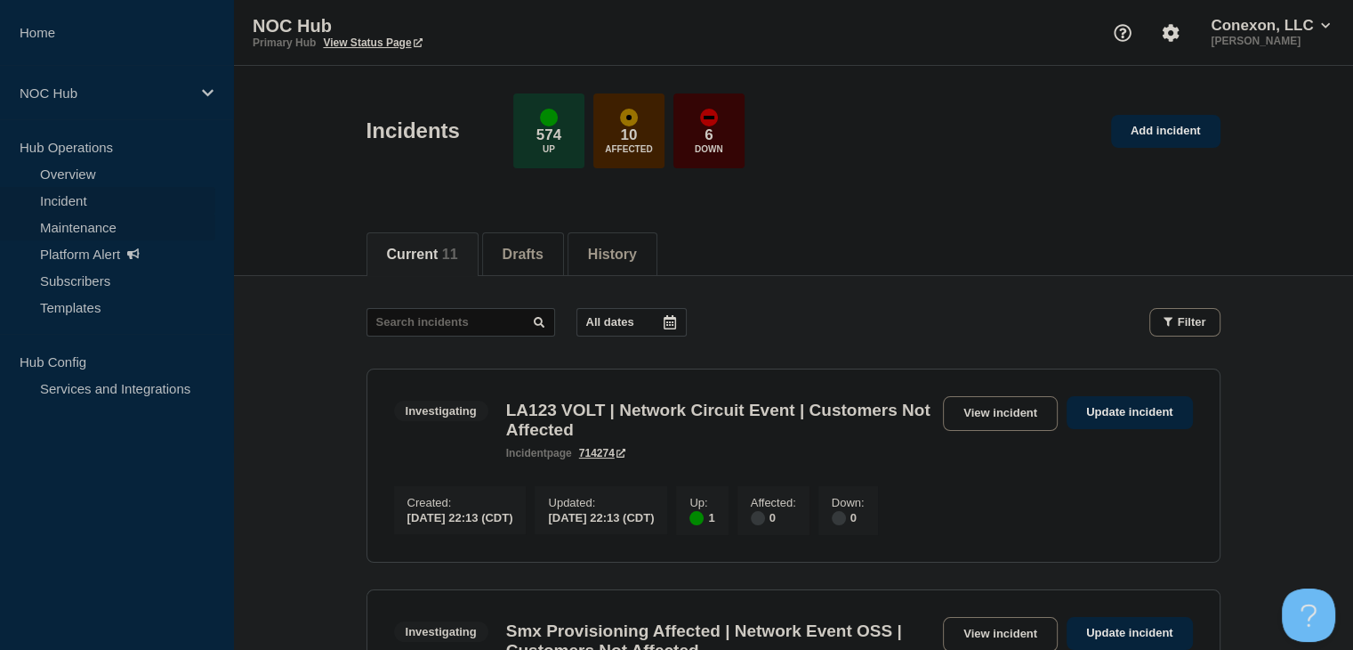
click at [124, 232] on link "Maintenance" at bounding box center [107, 227] width 215 height 27
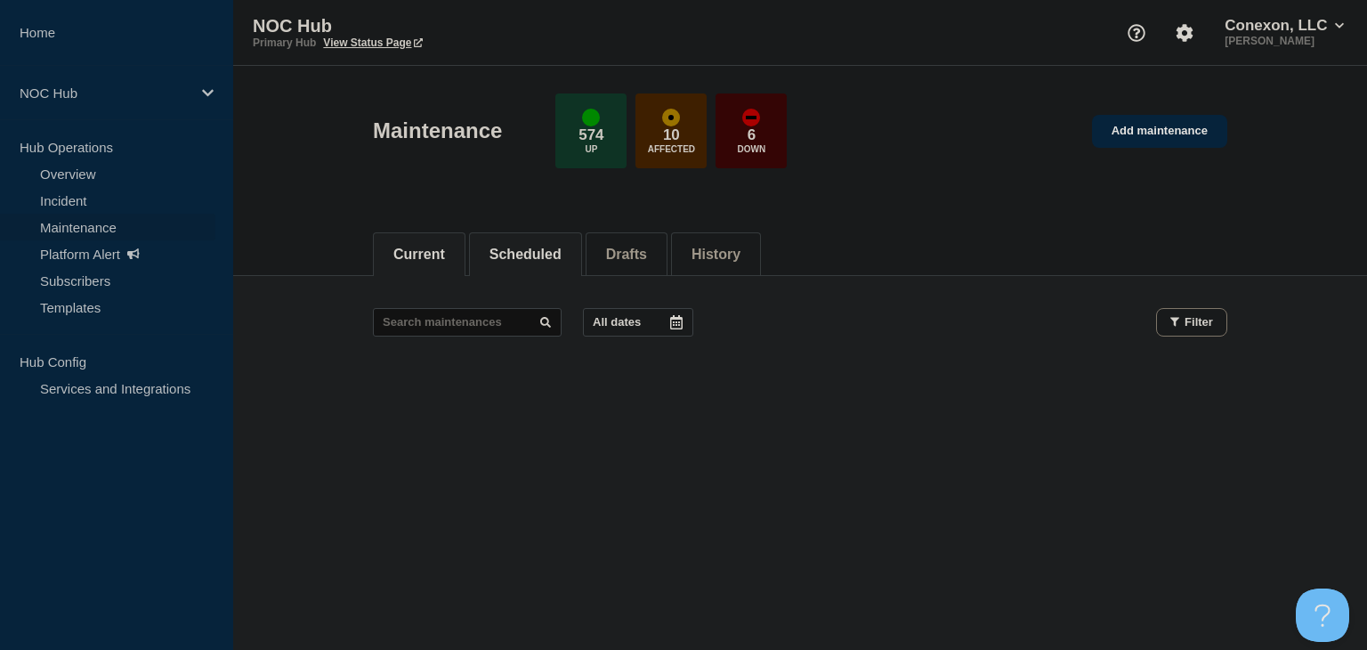
click at [502, 246] on button "Scheduled" at bounding box center [525, 254] width 72 height 16
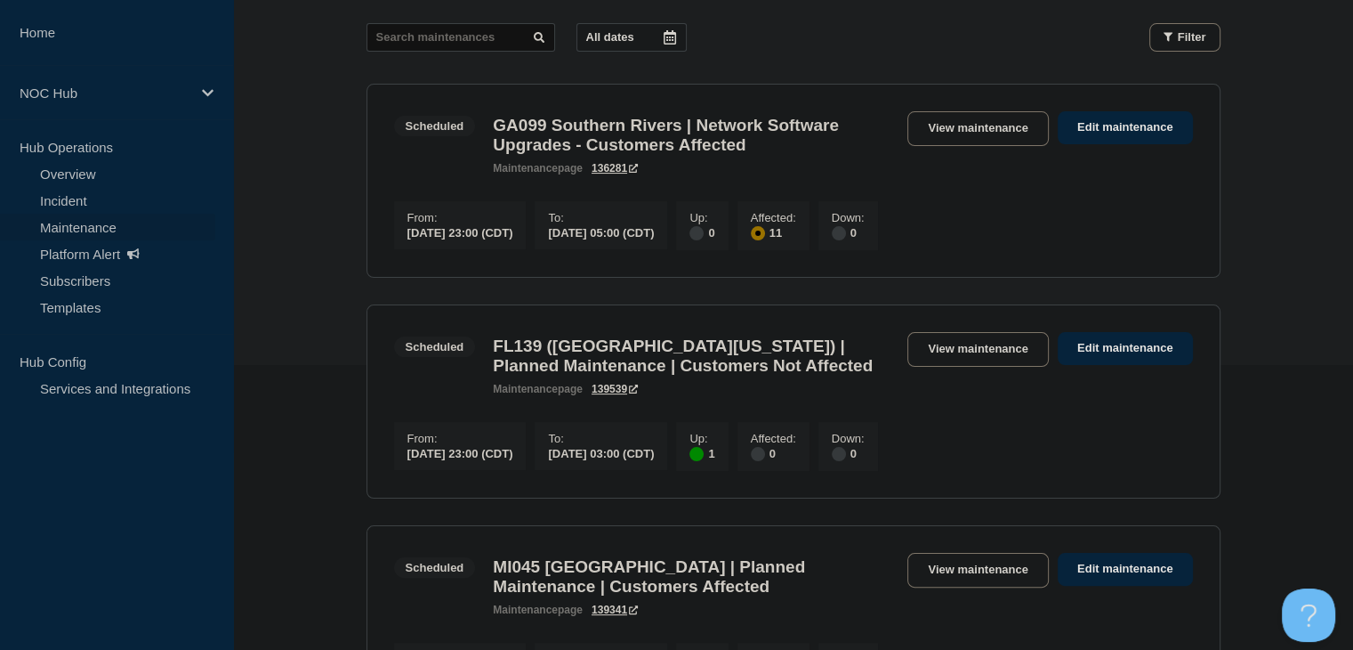
scroll to position [89, 0]
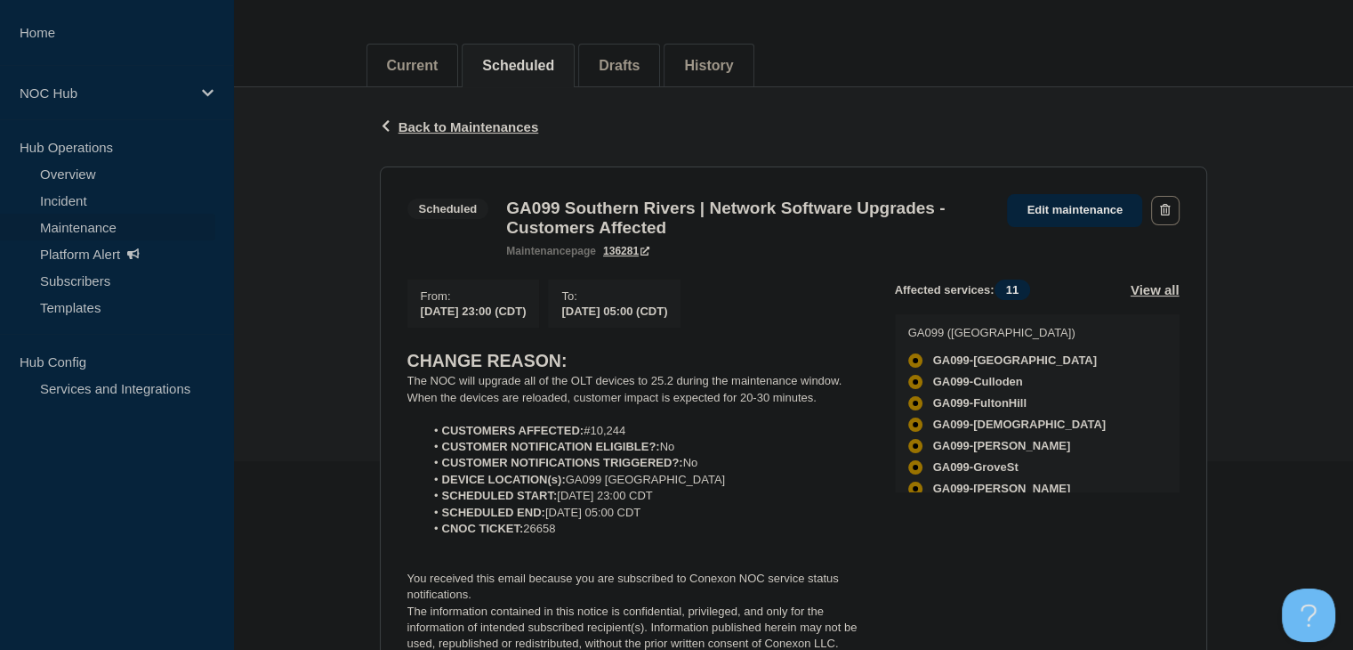
scroll to position [143, 0]
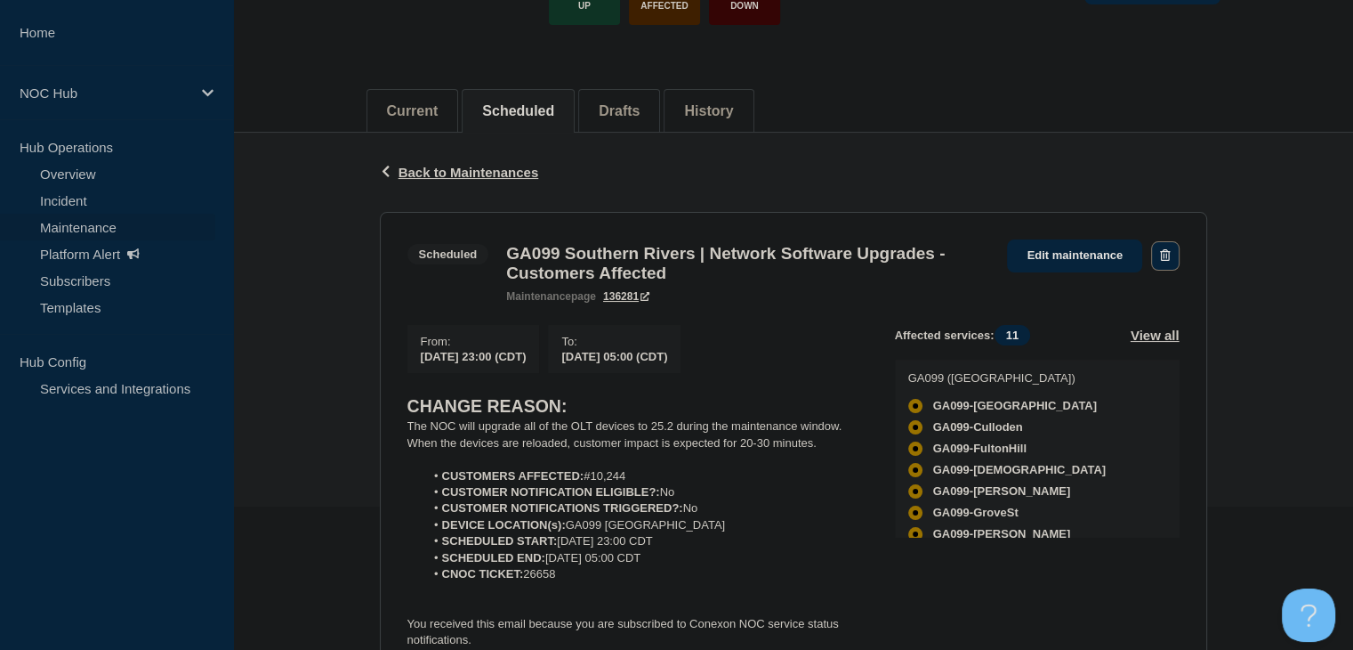
click at [1174, 261] on button "button" at bounding box center [1165, 255] width 28 height 29
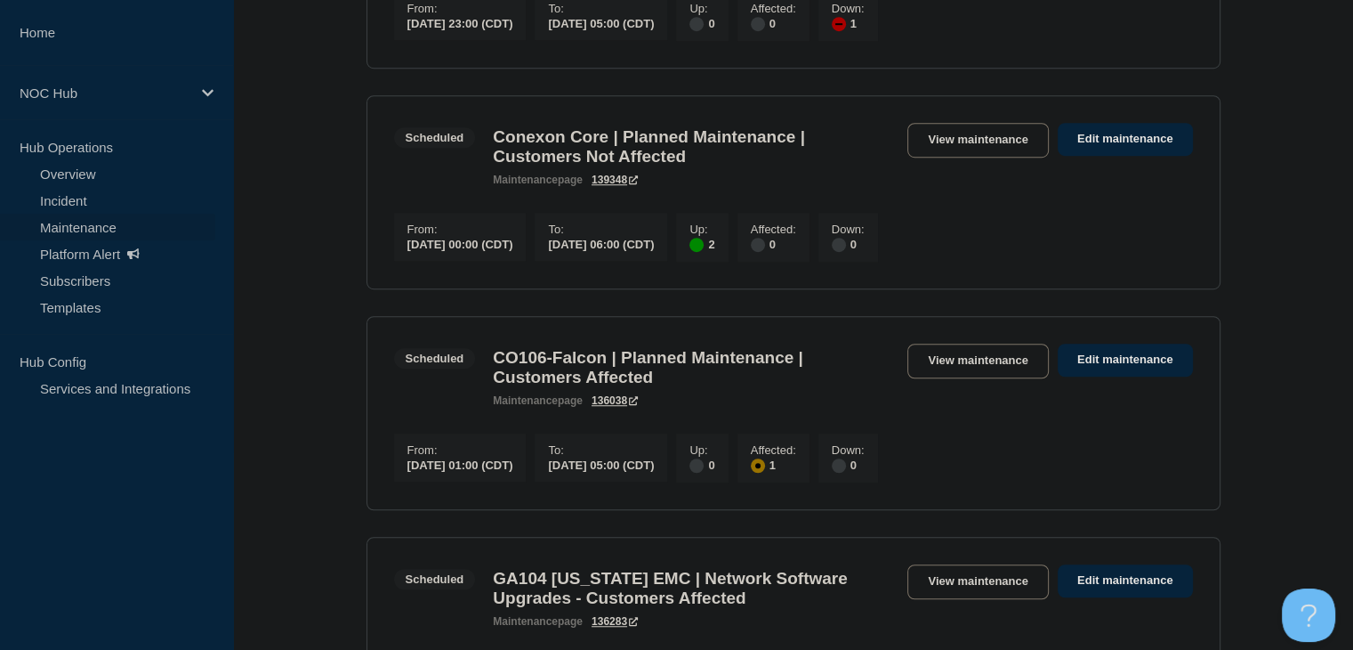
scroll to position [1246, 0]
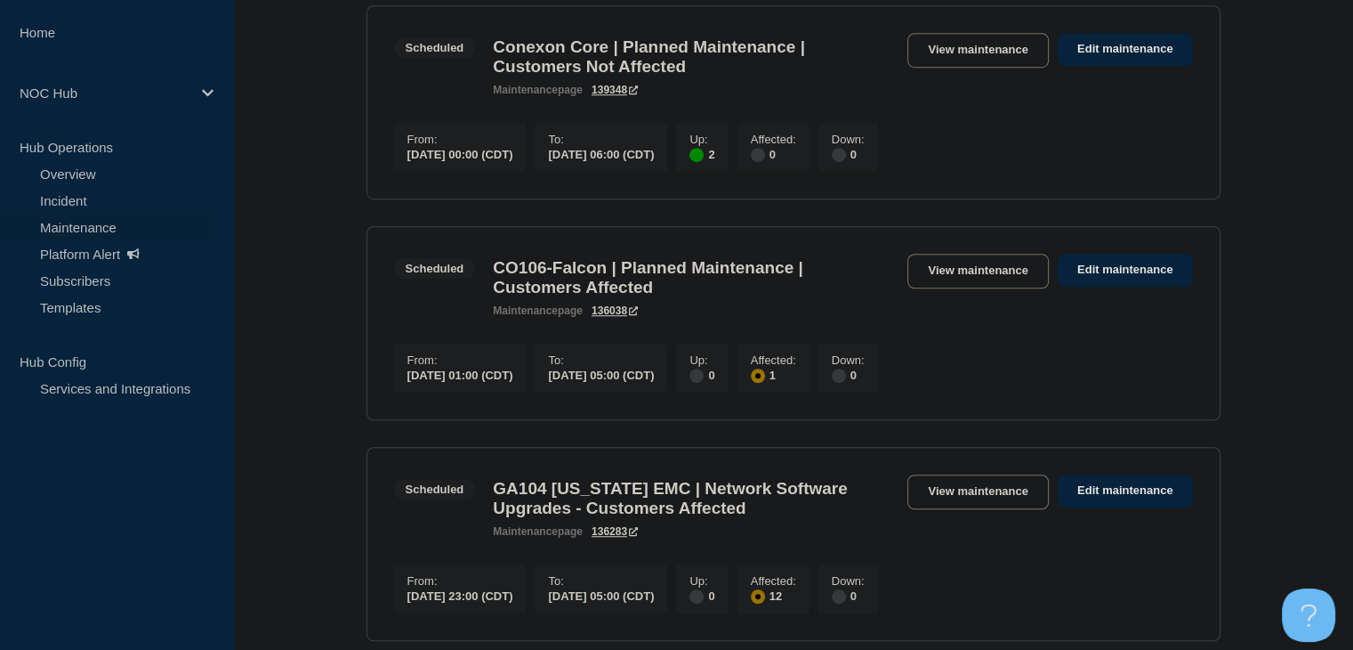
drag, startPoint x: 948, startPoint y: 352, endPoint x: 283, endPoint y: 315, distance: 666.6
click at [283, 315] on main "All dates Filter Scheduled 1 Down MI045 (PIE&G) | Planned Maintenance | Custome…" at bounding box center [793, 179] width 1120 height 2299
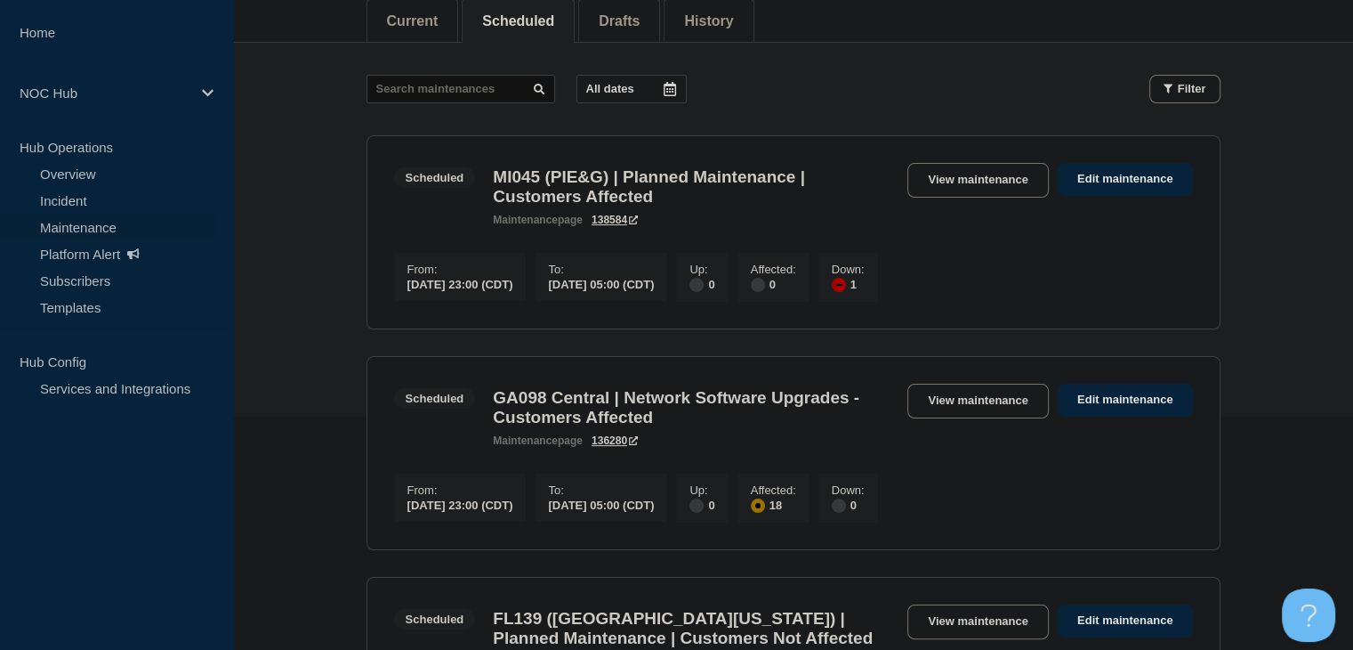
scroll to position [89, 0]
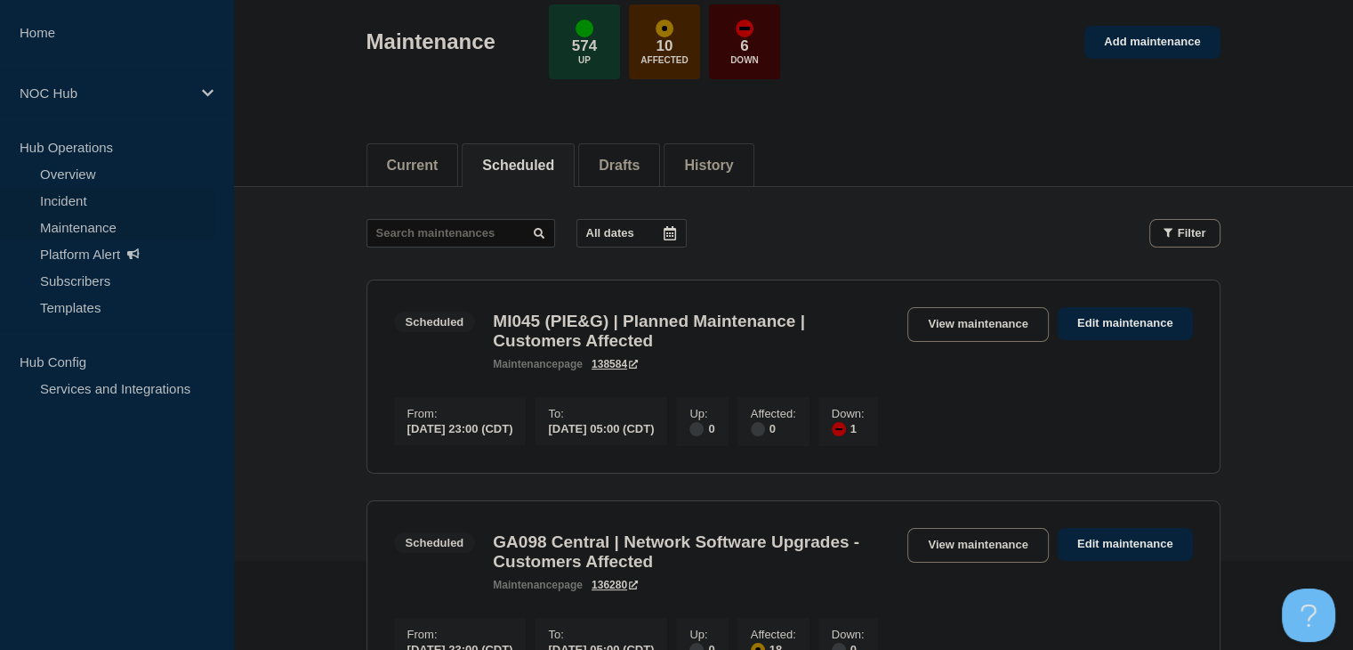
click at [85, 190] on link "Incident" at bounding box center [107, 200] width 215 height 27
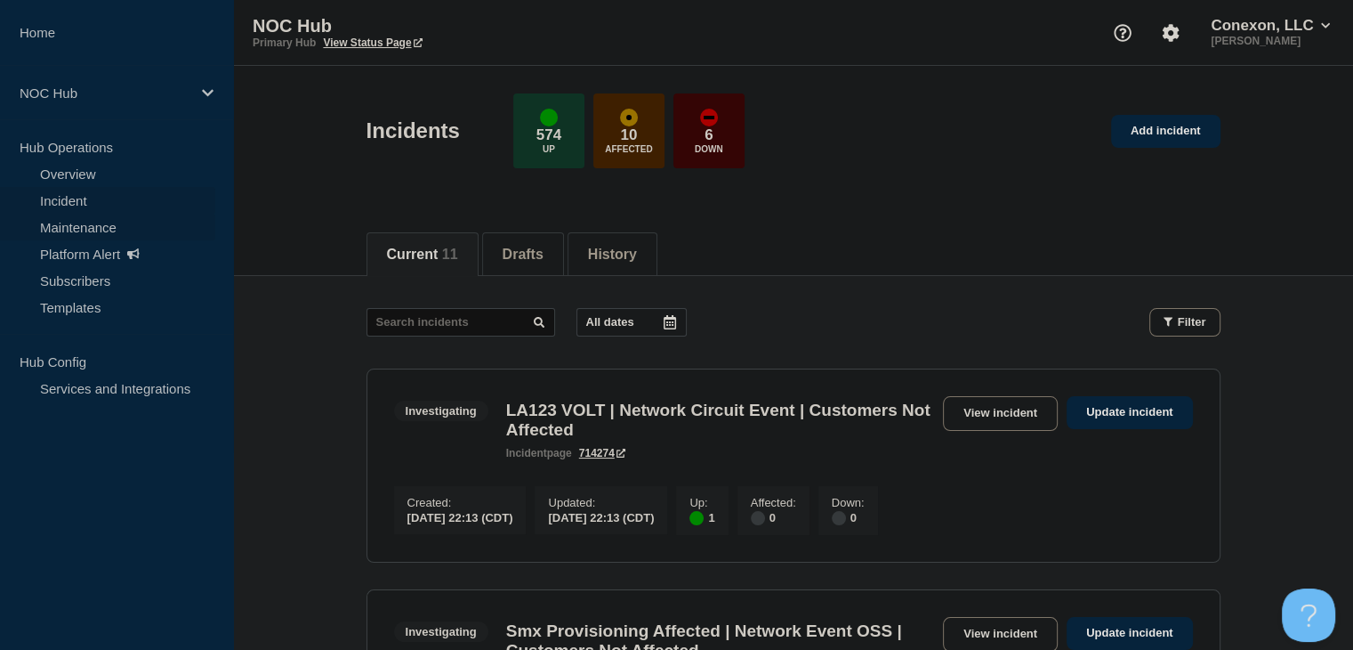
click at [97, 220] on link "Maintenance" at bounding box center [107, 227] width 215 height 27
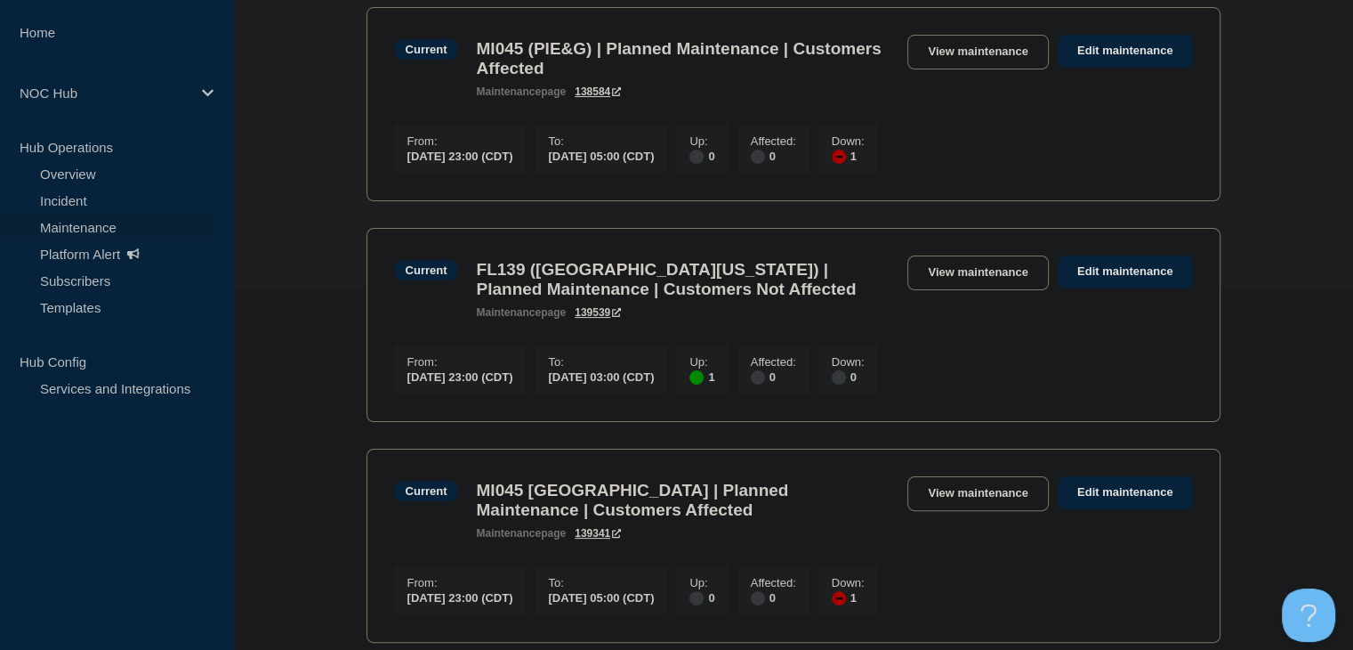
scroll to position [534, 0]
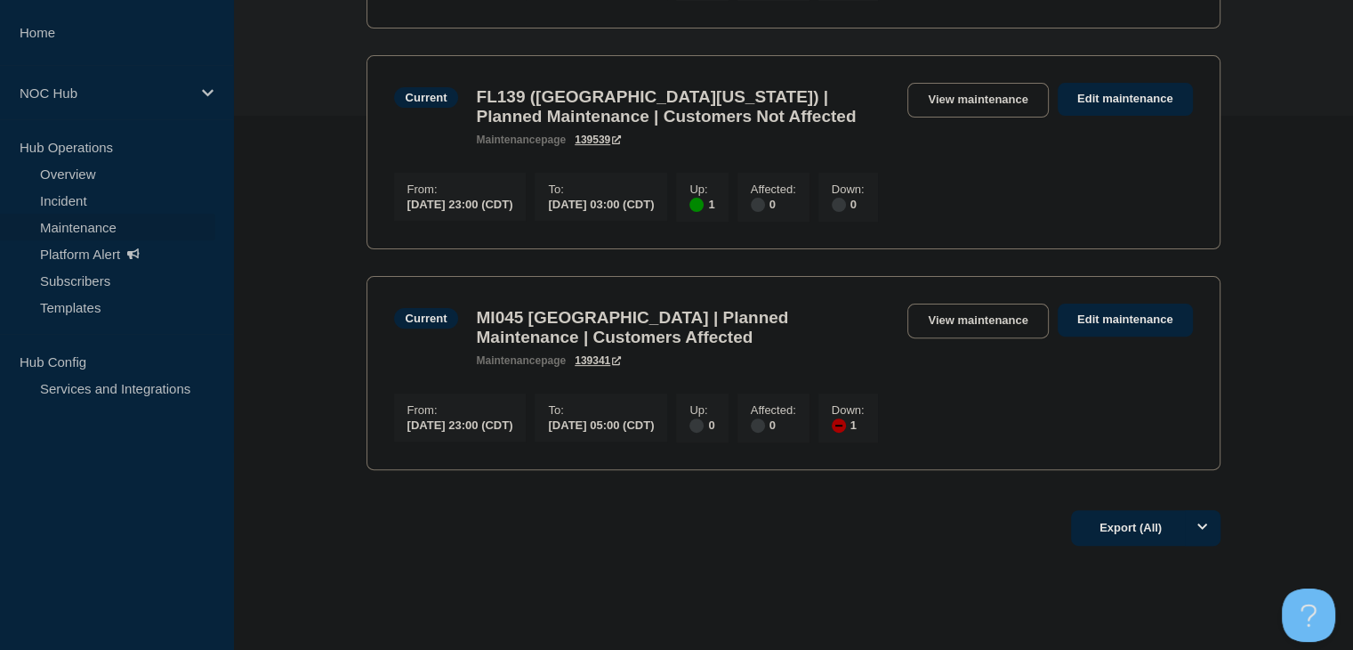
click at [330, 175] on main "All dates Filter Current 1 Down MI045 (PIE&G) | Planned Maintenance | Customers…" at bounding box center [793, 119] width 1120 height 754
click at [71, 180] on link "Overview" at bounding box center [107, 173] width 215 height 27
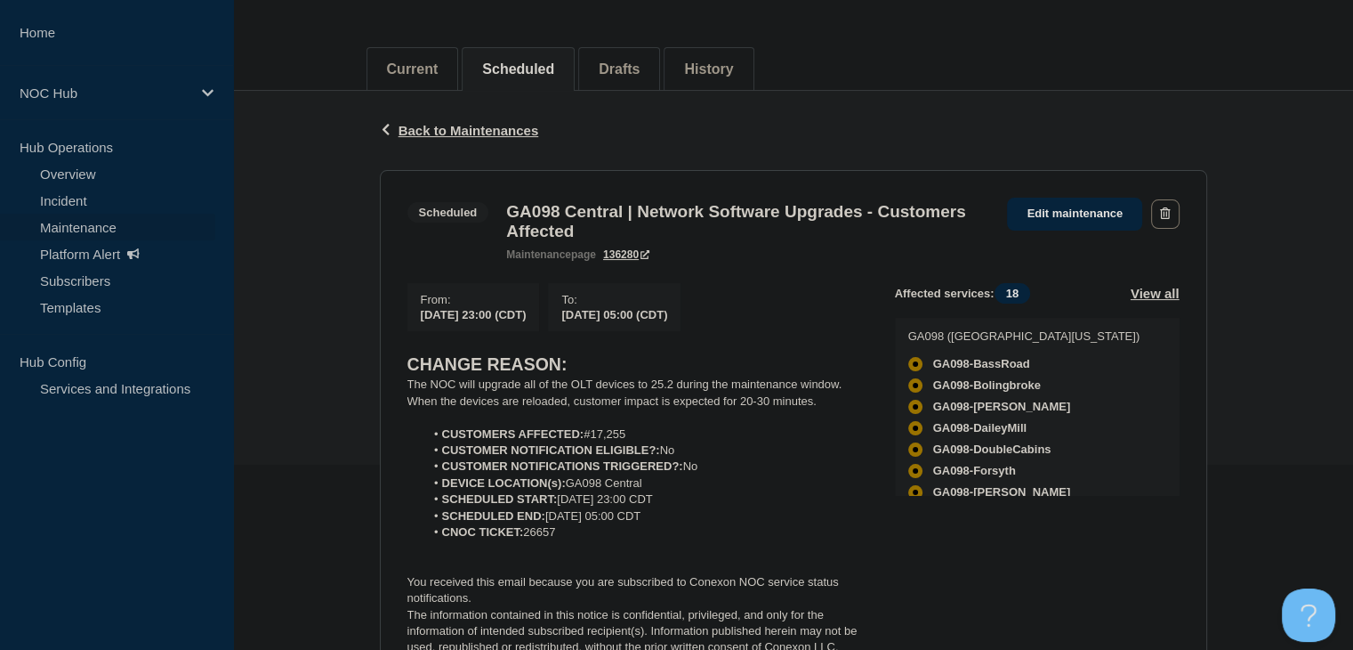
scroll to position [356, 0]
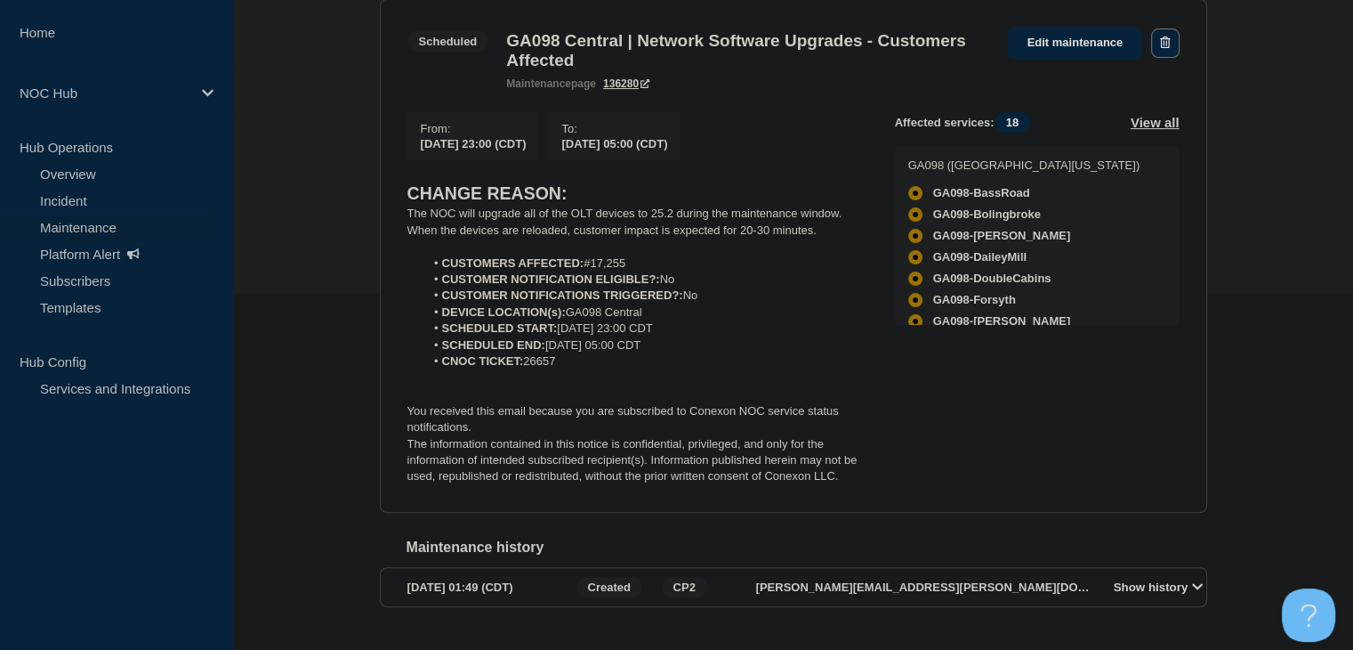
click at [1160, 46] on icon "button" at bounding box center [1165, 42] width 10 height 12
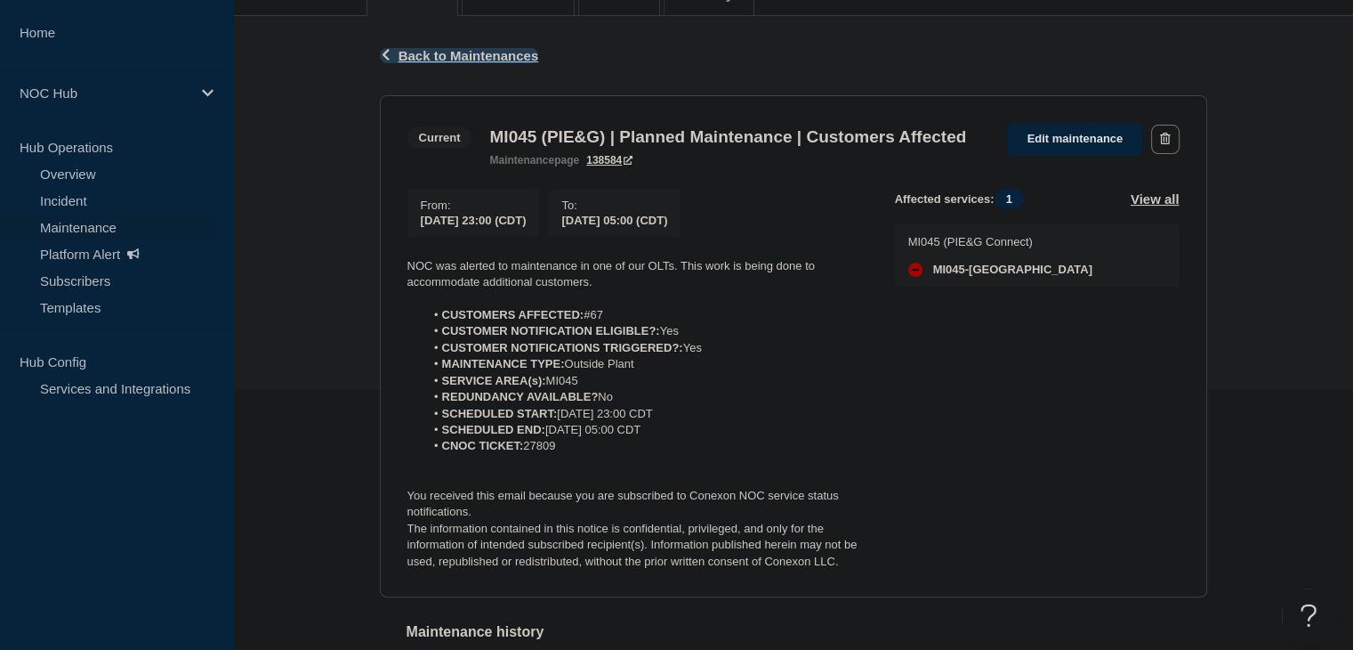
scroll to position [267, 0]
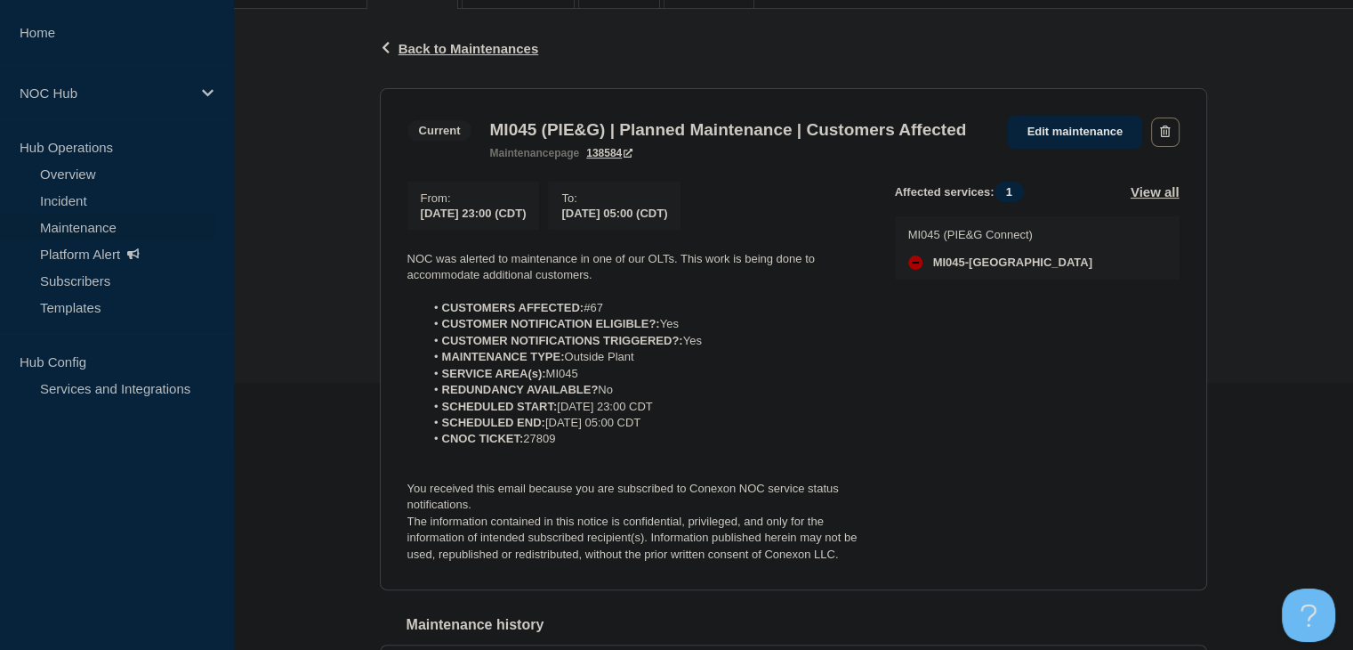
click at [688, 272] on div "From : [DATE] 23:00 (CDT) To : [DATE] 05:00 (CDT) NOC was alerted to maintenanc…" at bounding box center [651, 373] width 488 height 382
click at [117, 174] on link "Overview" at bounding box center [107, 173] width 215 height 27
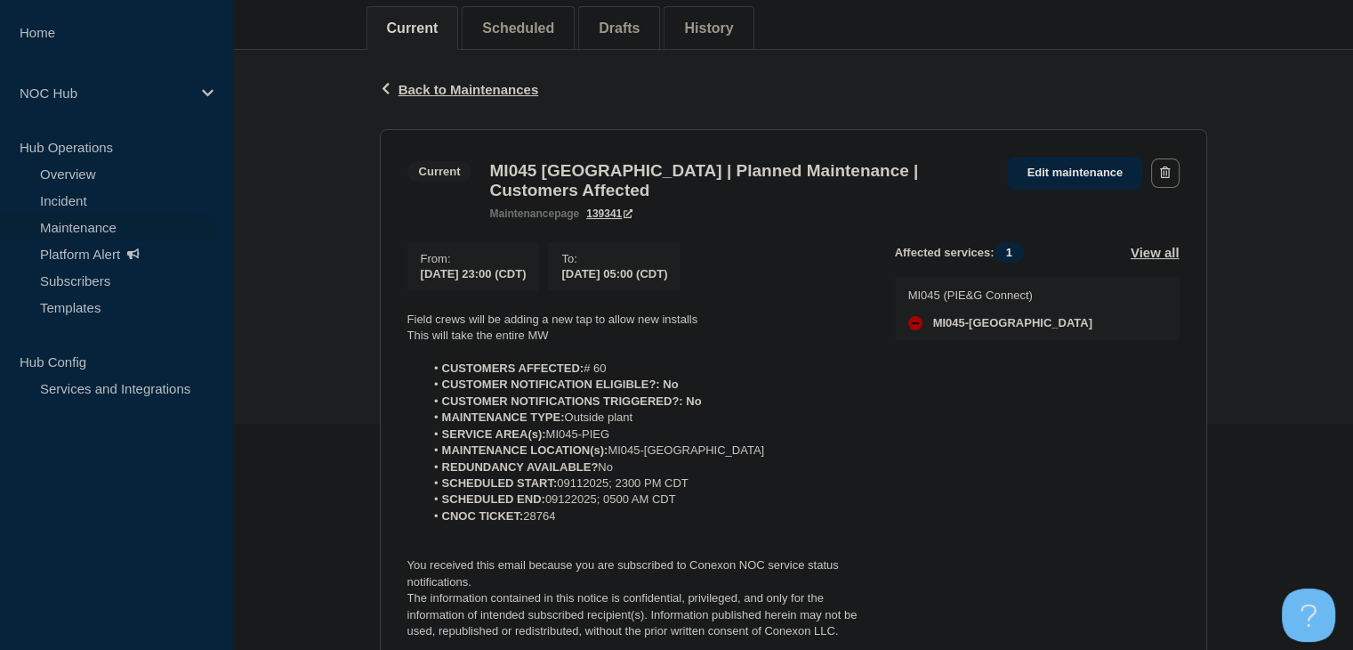
scroll to position [267, 0]
